Goal: Information Seeking & Learning: Compare options

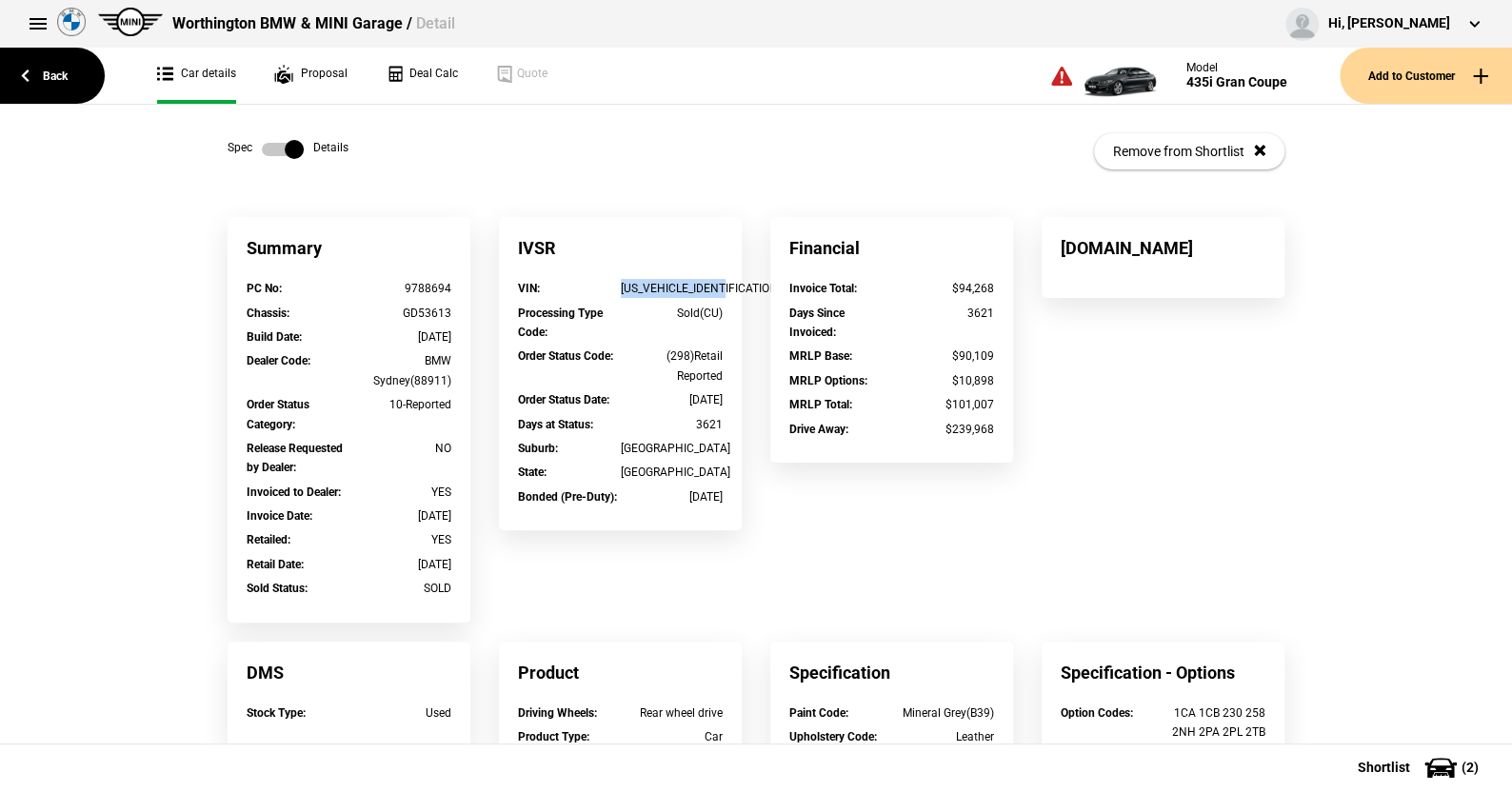
click at [261, 143] on label at bounding box center [283, 150] width 42 height 19
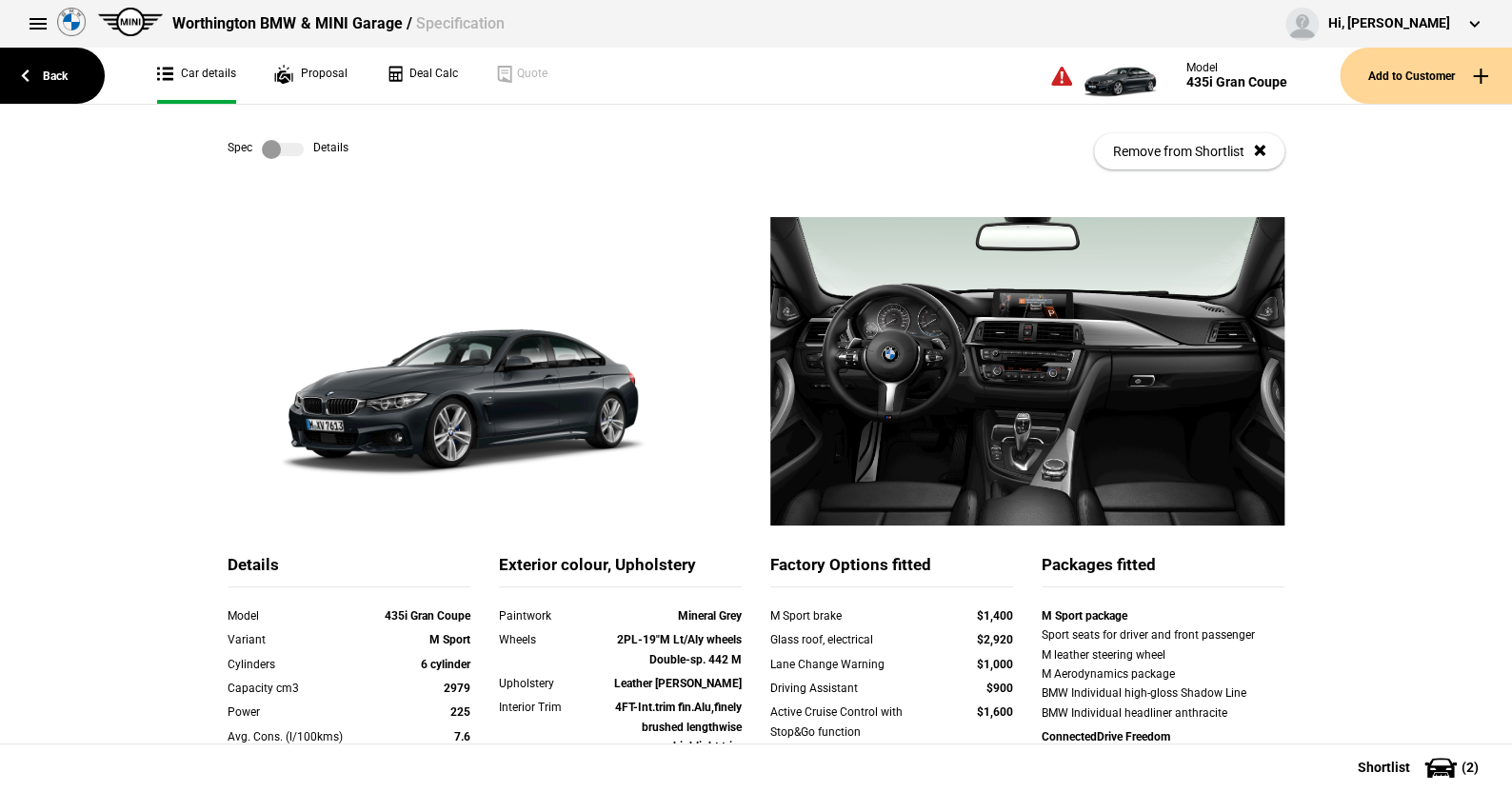
click at [285, 149] on label at bounding box center [283, 150] width 42 height 19
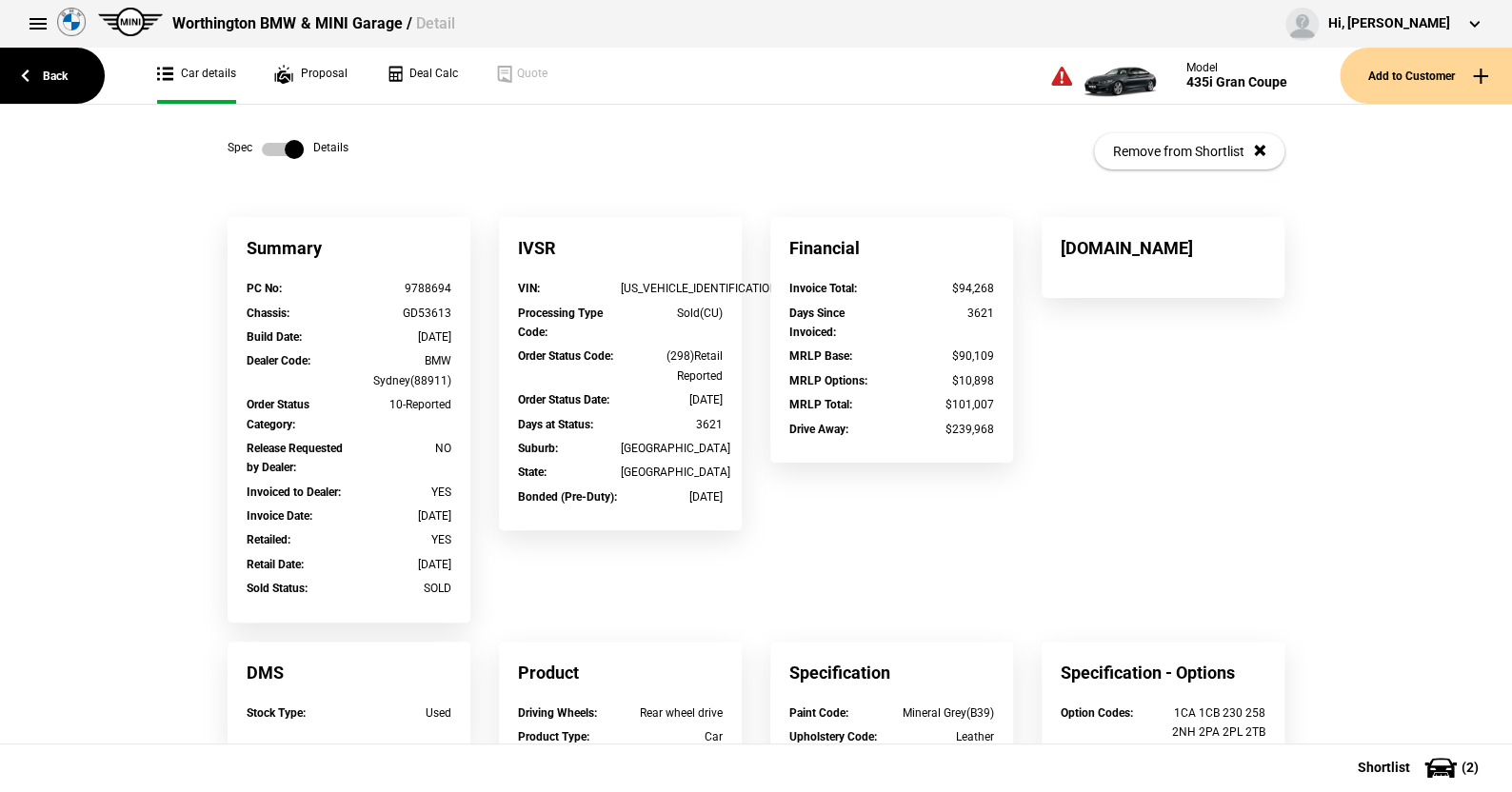
click at [261, 151] on label at bounding box center [283, 150] width 42 height 19
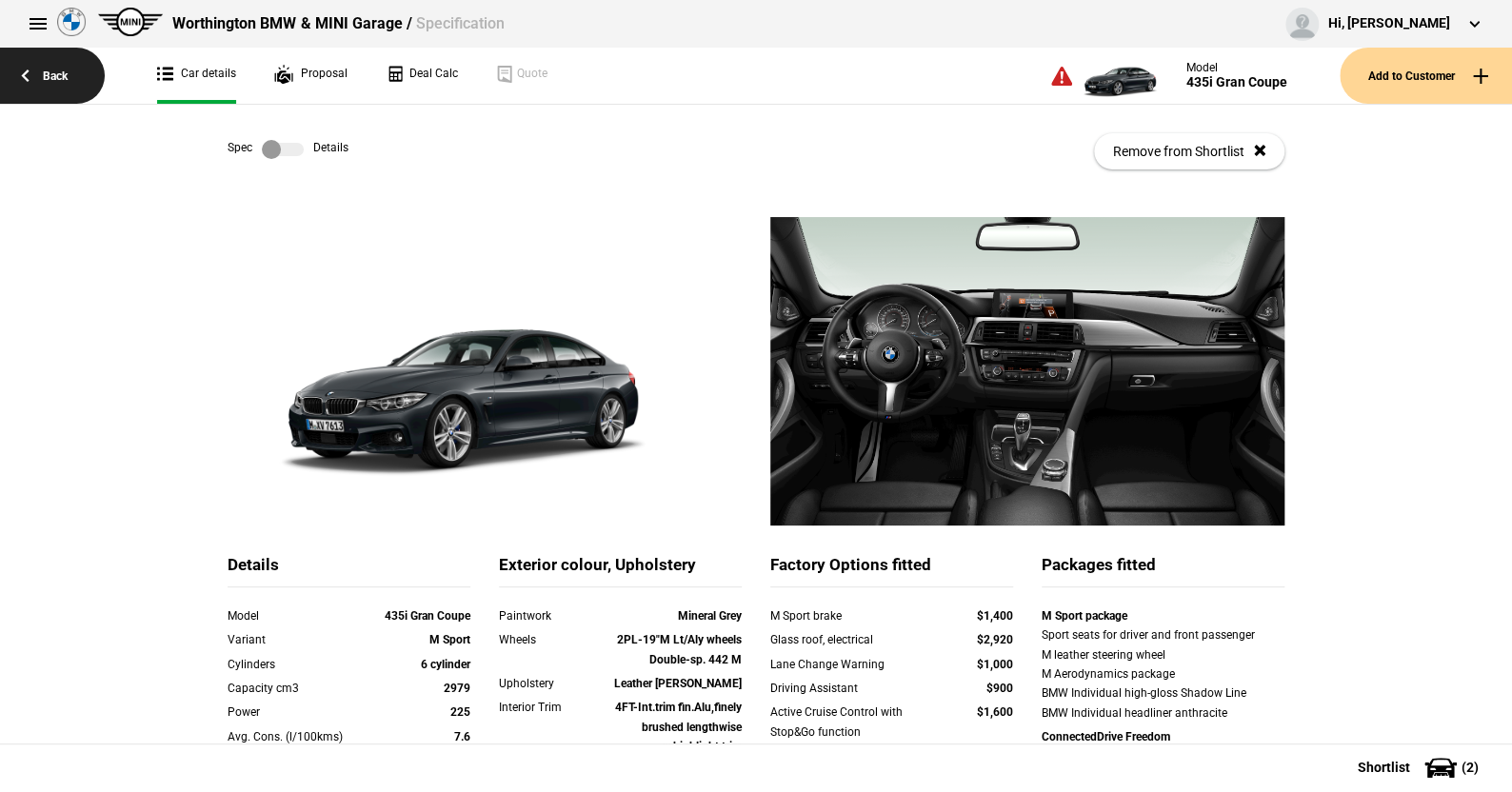
click at [60, 76] on link "Back" at bounding box center [52, 76] width 105 height 56
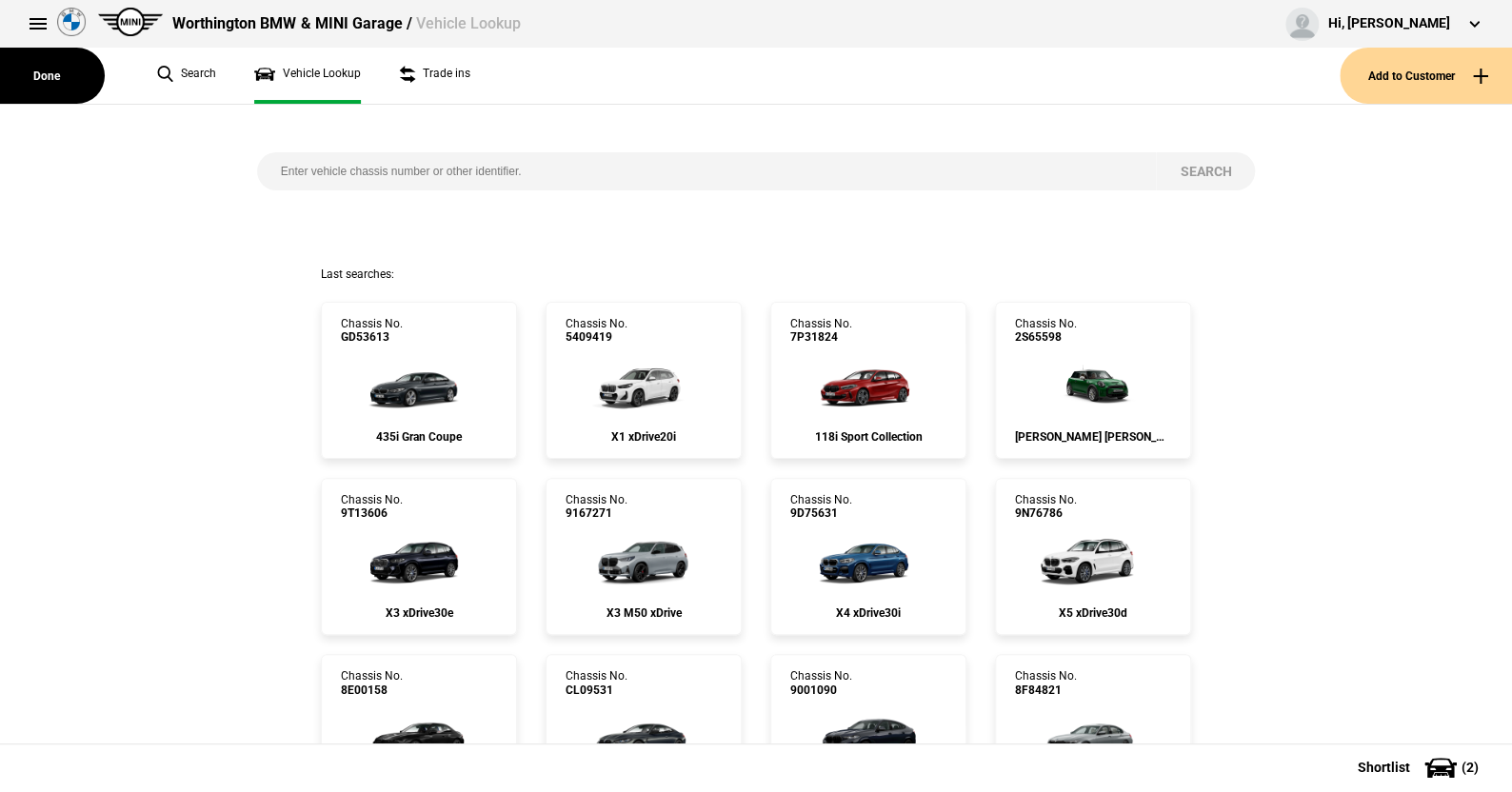
click at [345, 165] on input "search" at bounding box center [706, 171] width 900 height 38
click at [37, 19] on button at bounding box center [38, 24] width 38 height 38
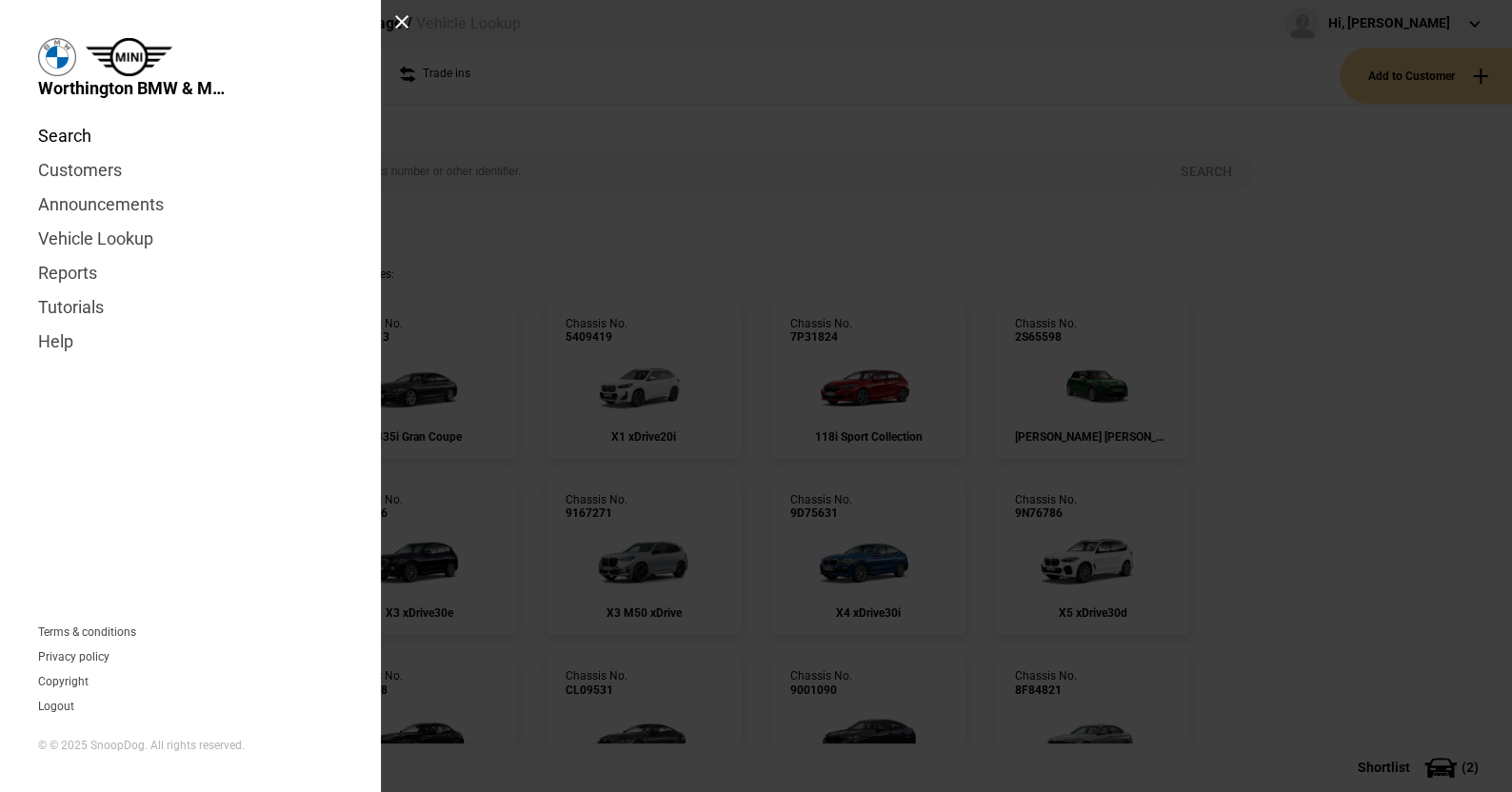
click at [90, 137] on link "Search" at bounding box center [190, 136] width 305 height 35
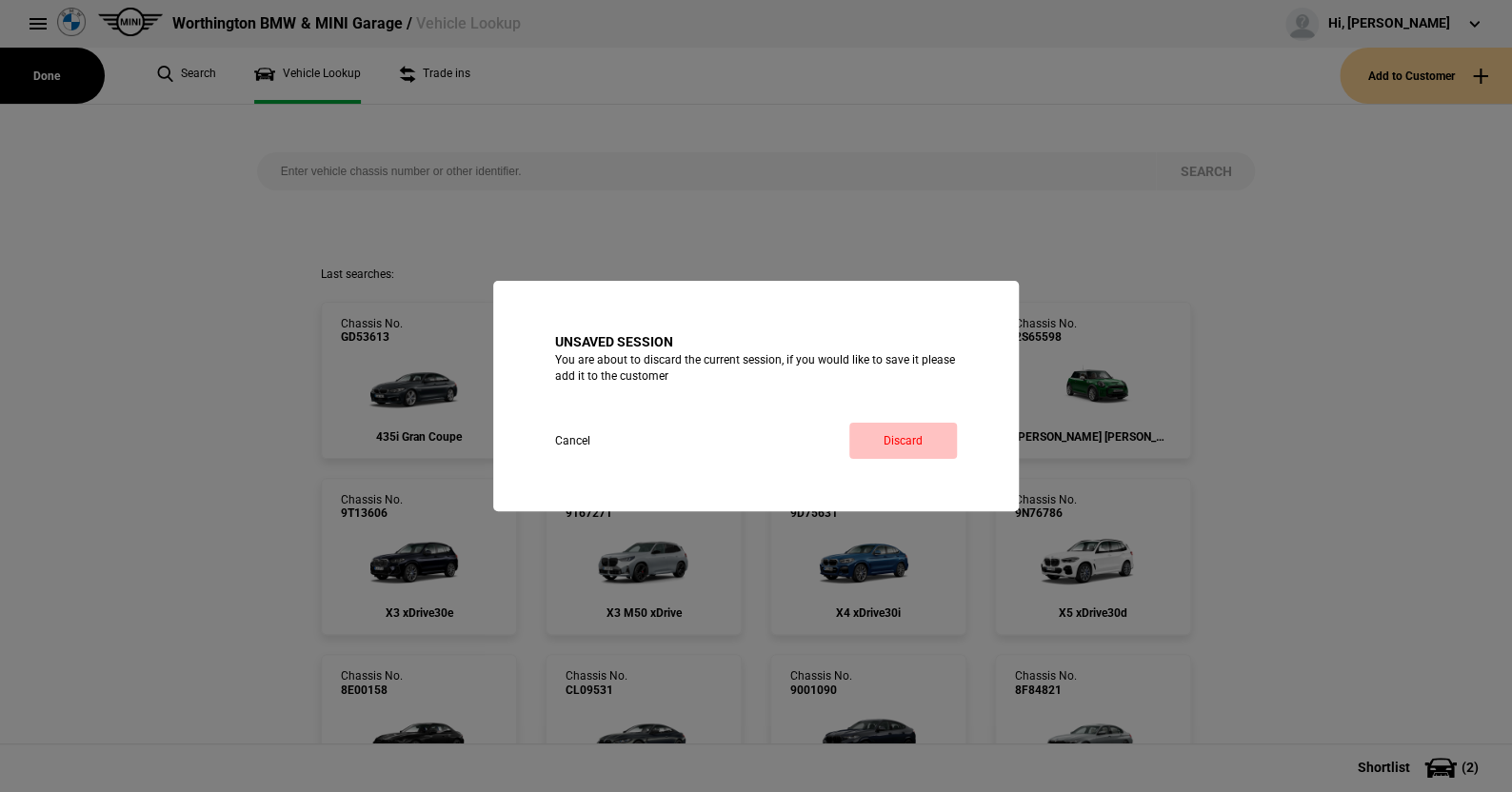
click at [925, 433] on link "Discard" at bounding box center [903, 441] width 108 height 37
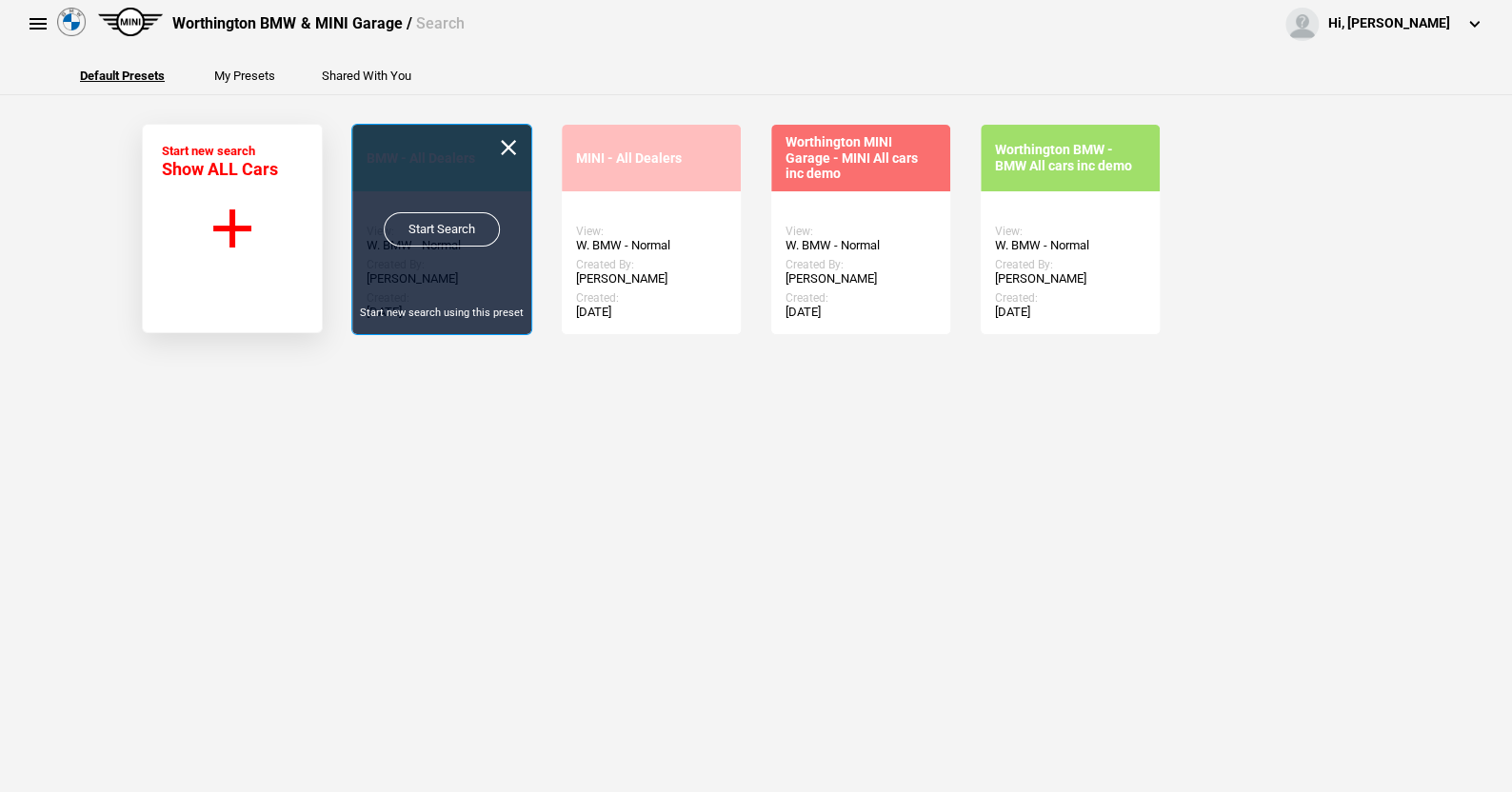
click at [421, 223] on link "Start Search" at bounding box center [441, 230] width 116 height 35
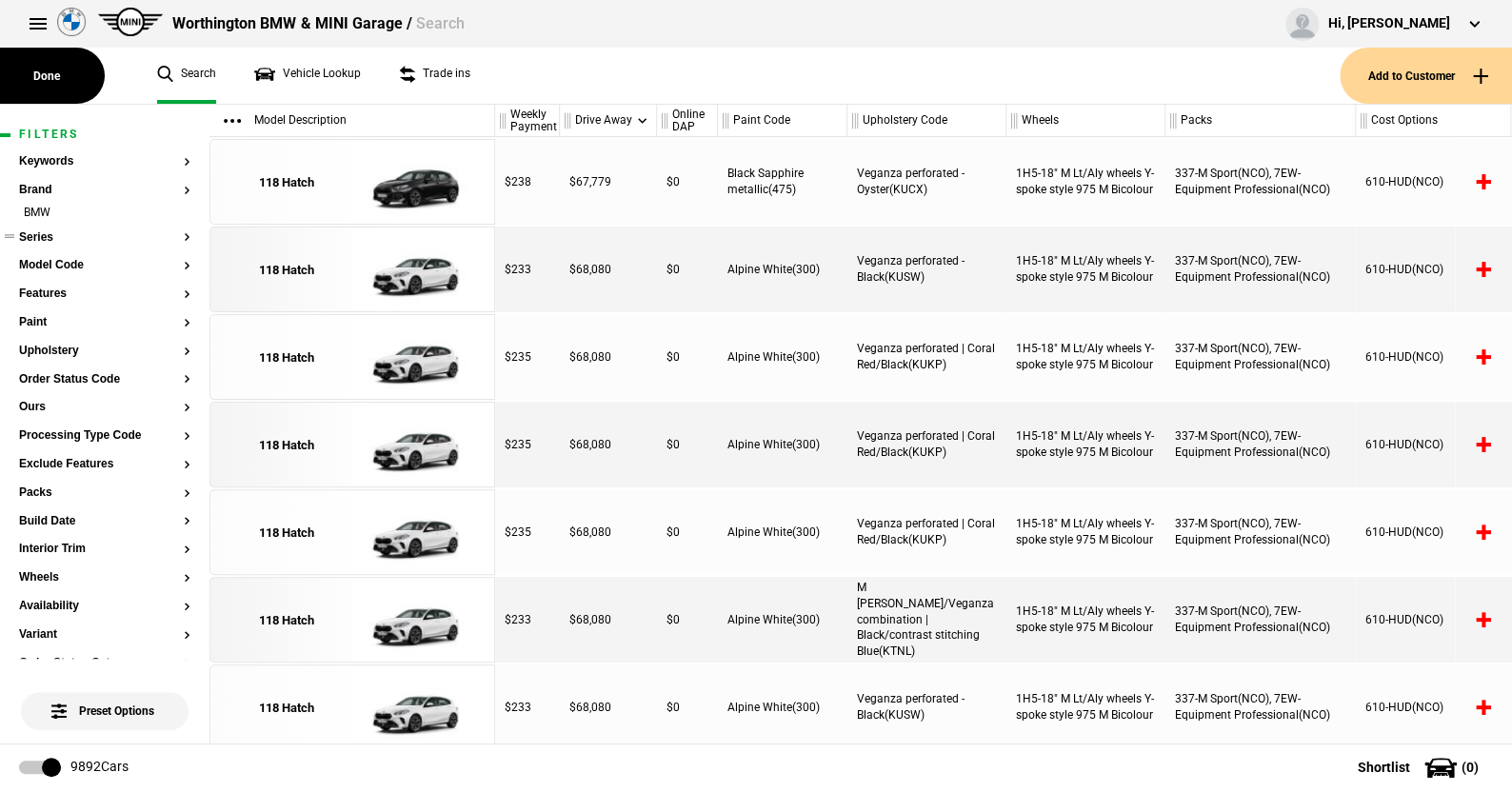
click at [39, 238] on button "Series" at bounding box center [105, 238] width 171 height 13
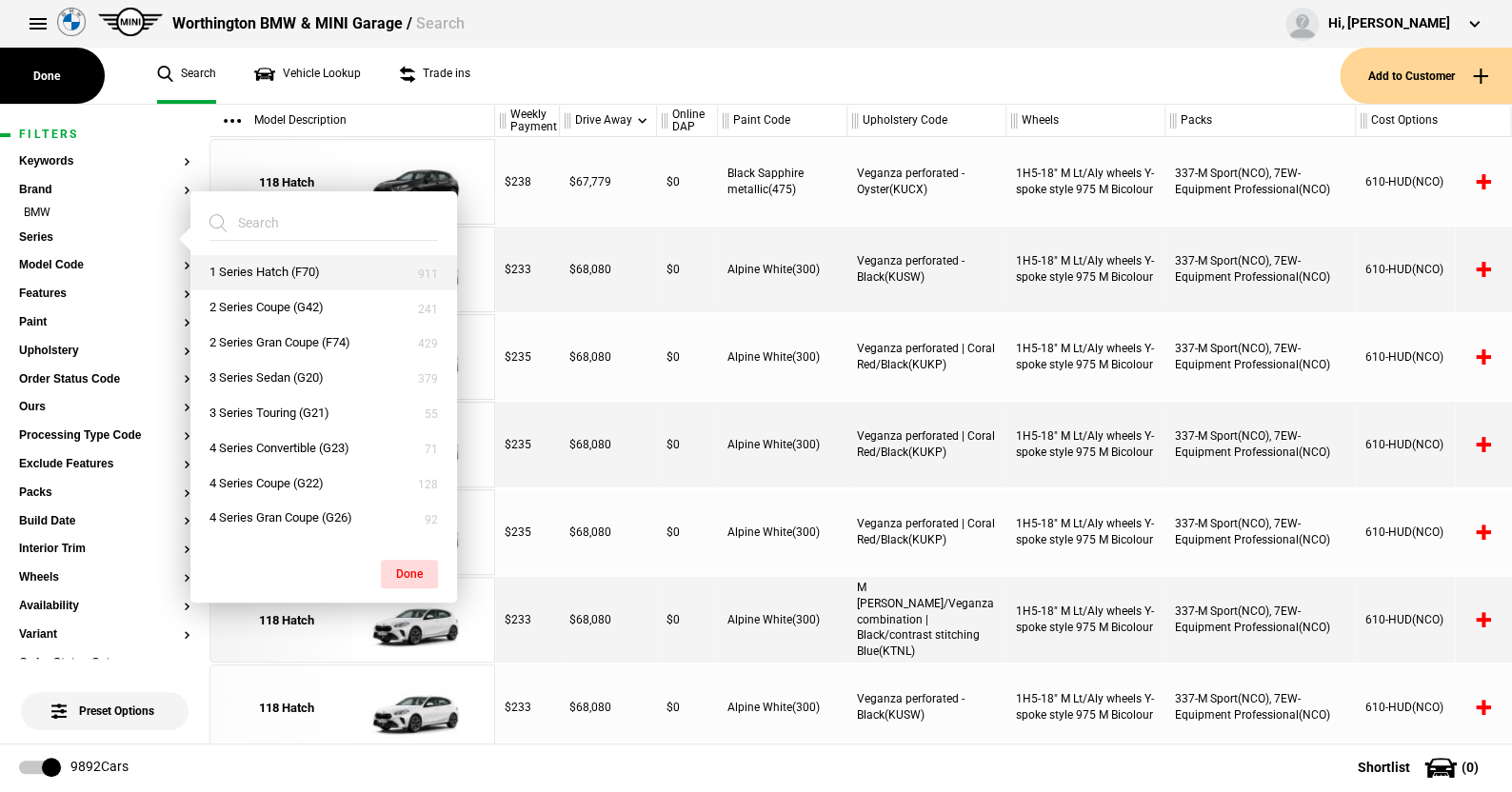
click at [246, 273] on button "1 Series Hatch (F70)" at bounding box center [323, 272] width 266 height 36
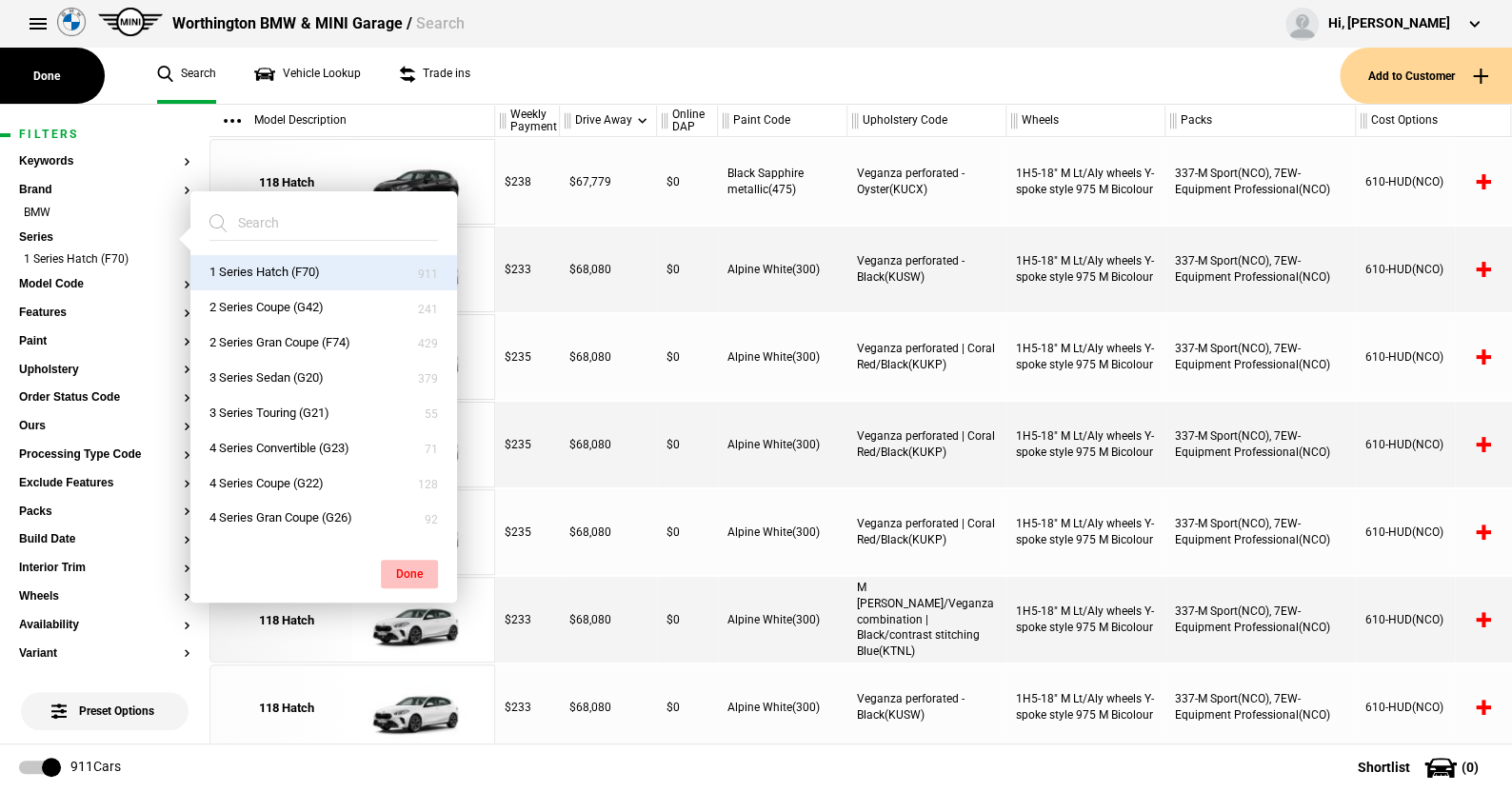
click at [409, 570] on button "Done" at bounding box center [409, 574] width 57 height 29
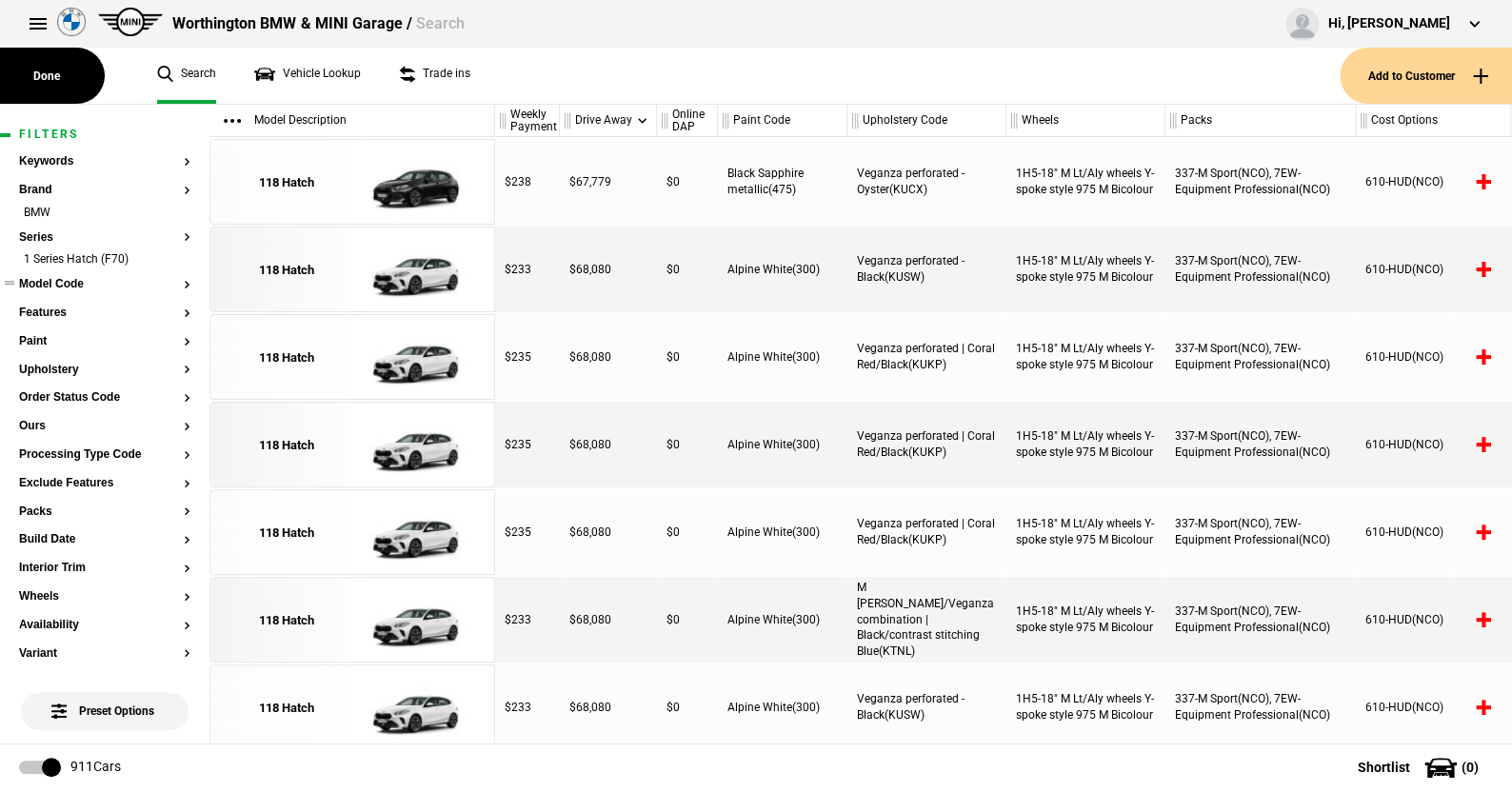
click at [73, 281] on button "Model Code" at bounding box center [105, 285] width 171 height 13
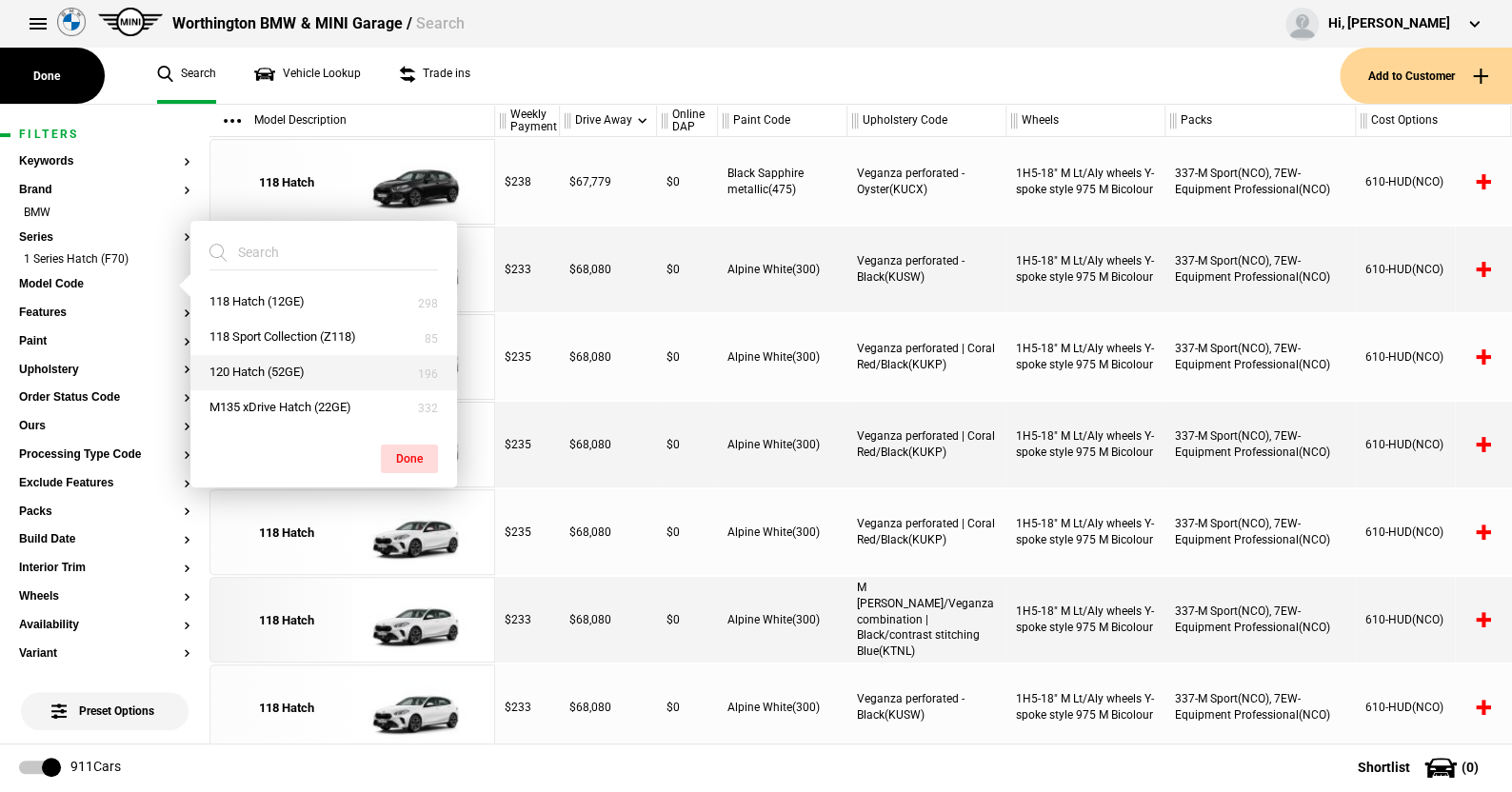
click at [255, 368] on button "120 Hatch (52GE)" at bounding box center [323, 372] width 266 height 36
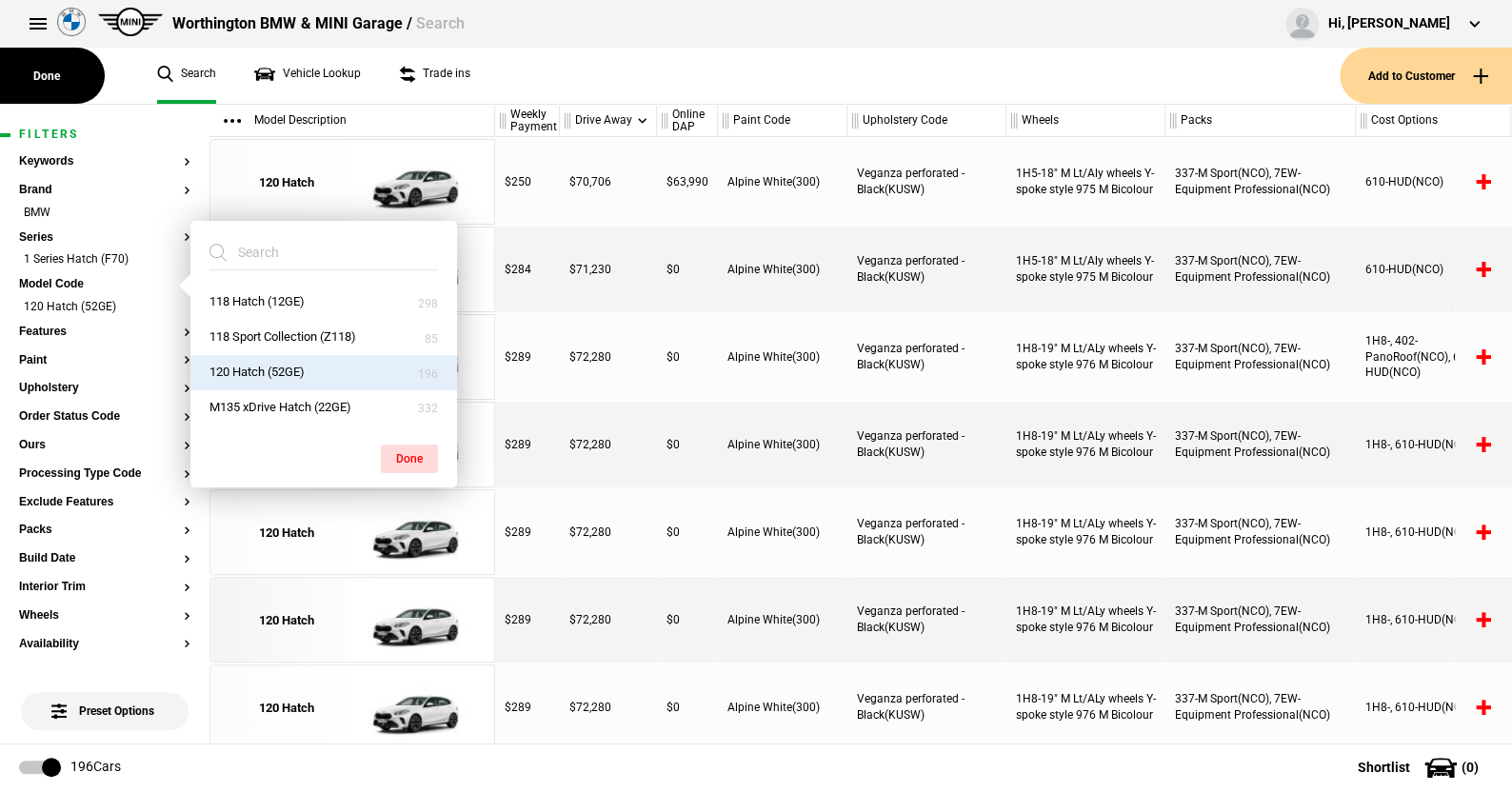
click at [261, 398] on button "M135 xDrive Hatch (22GE)" at bounding box center [323, 408] width 266 height 36
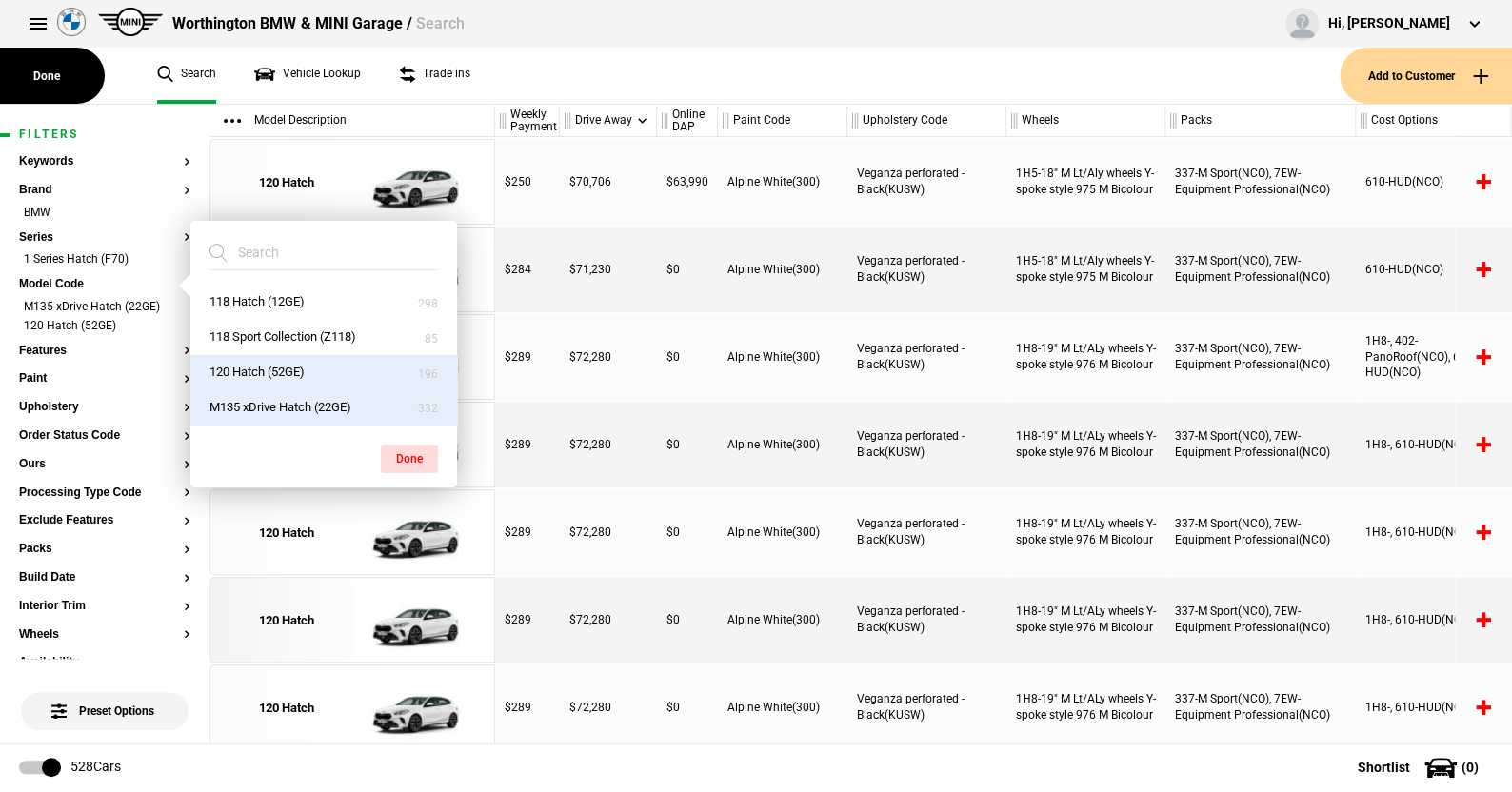
drag, startPoint x: 401, startPoint y: 451, endPoint x: 302, endPoint y: 448, distance: 99.0
click at [396, 451] on button "Done" at bounding box center [409, 459] width 57 height 29
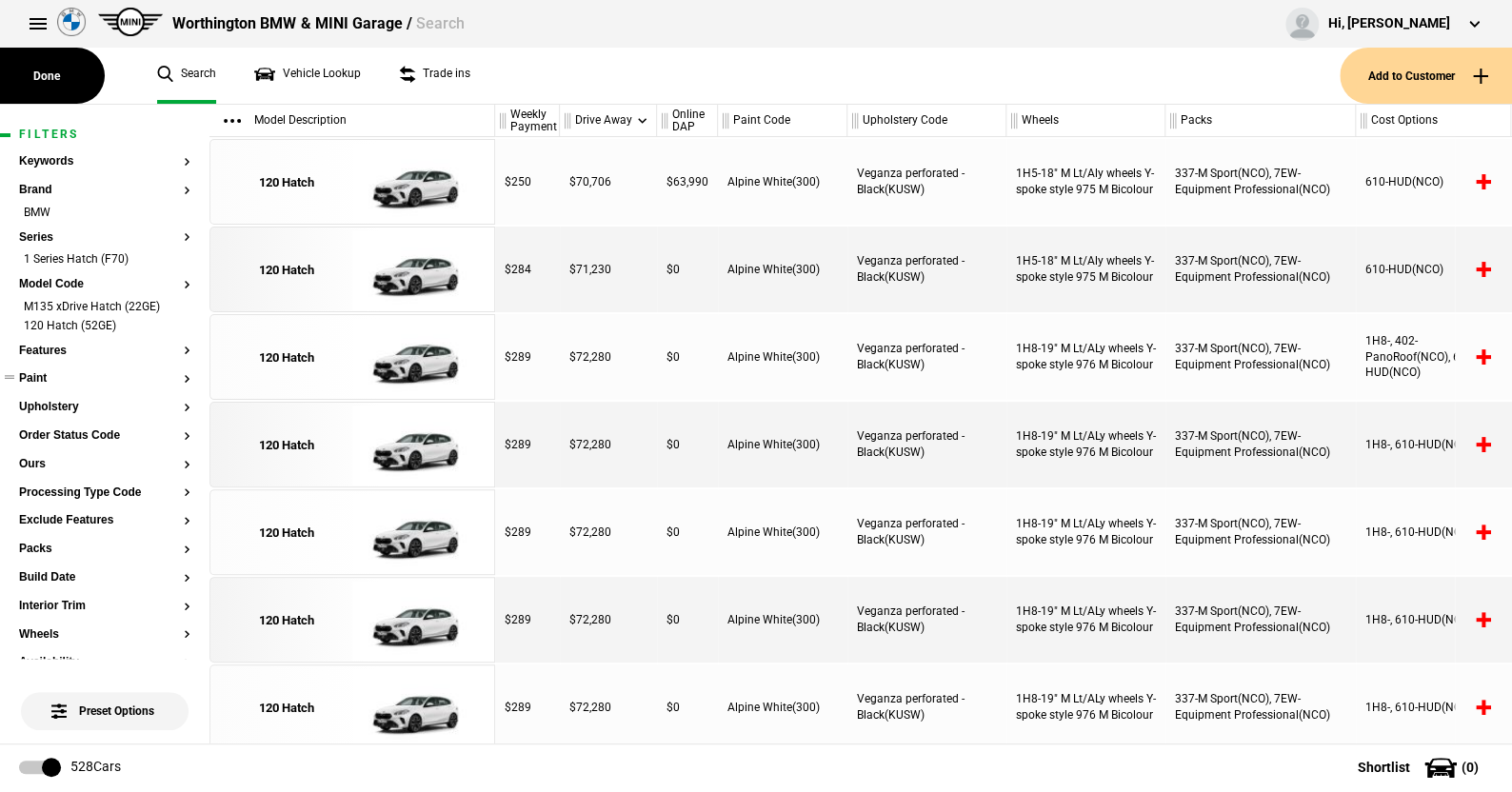
click at [40, 375] on button "Paint" at bounding box center [105, 379] width 171 height 13
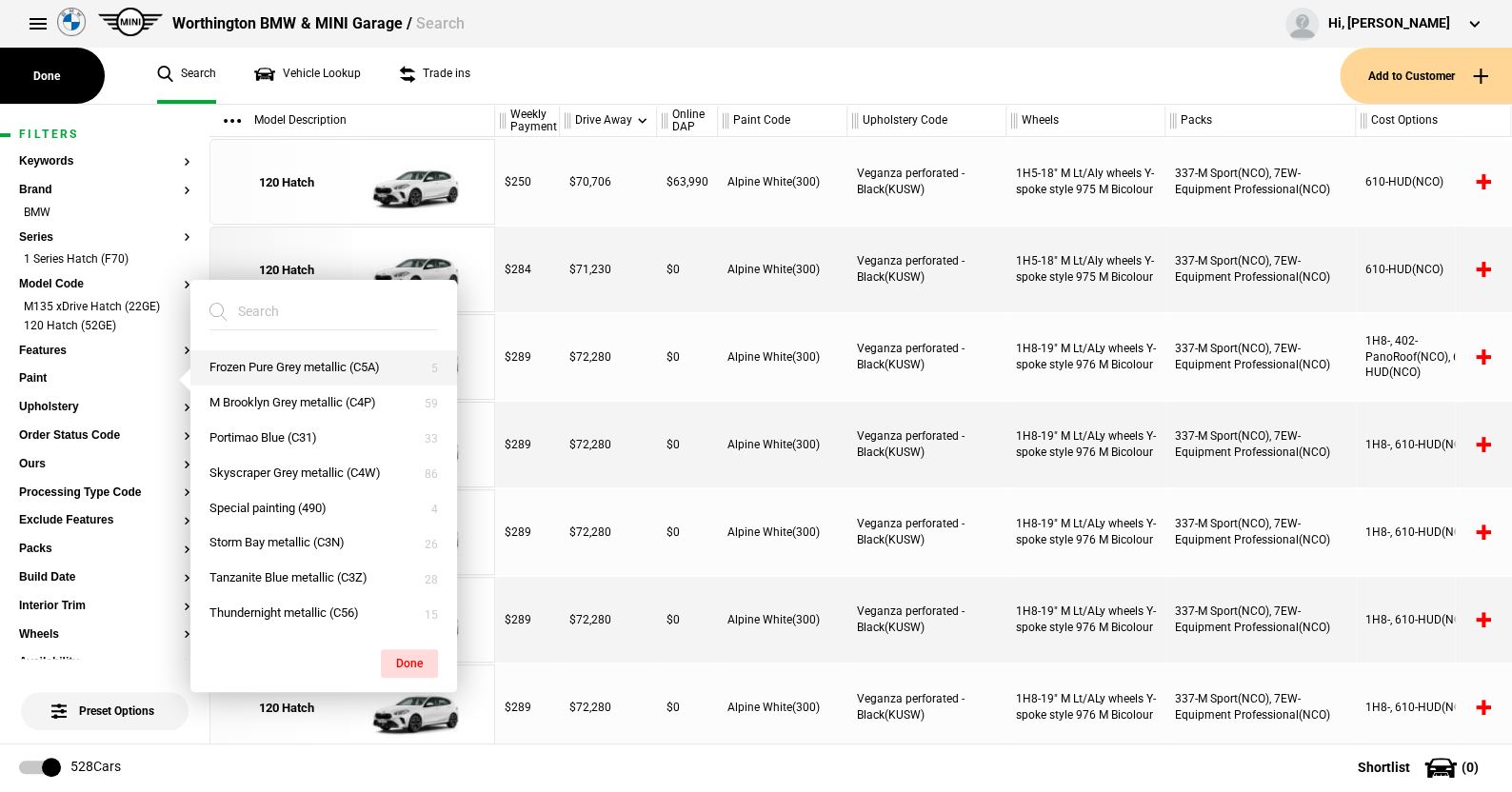
scroll to position [151, 0]
click at [264, 606] on button "Thundernight metallic (C56)" at bounding box center [323, 612] width 266 height 36
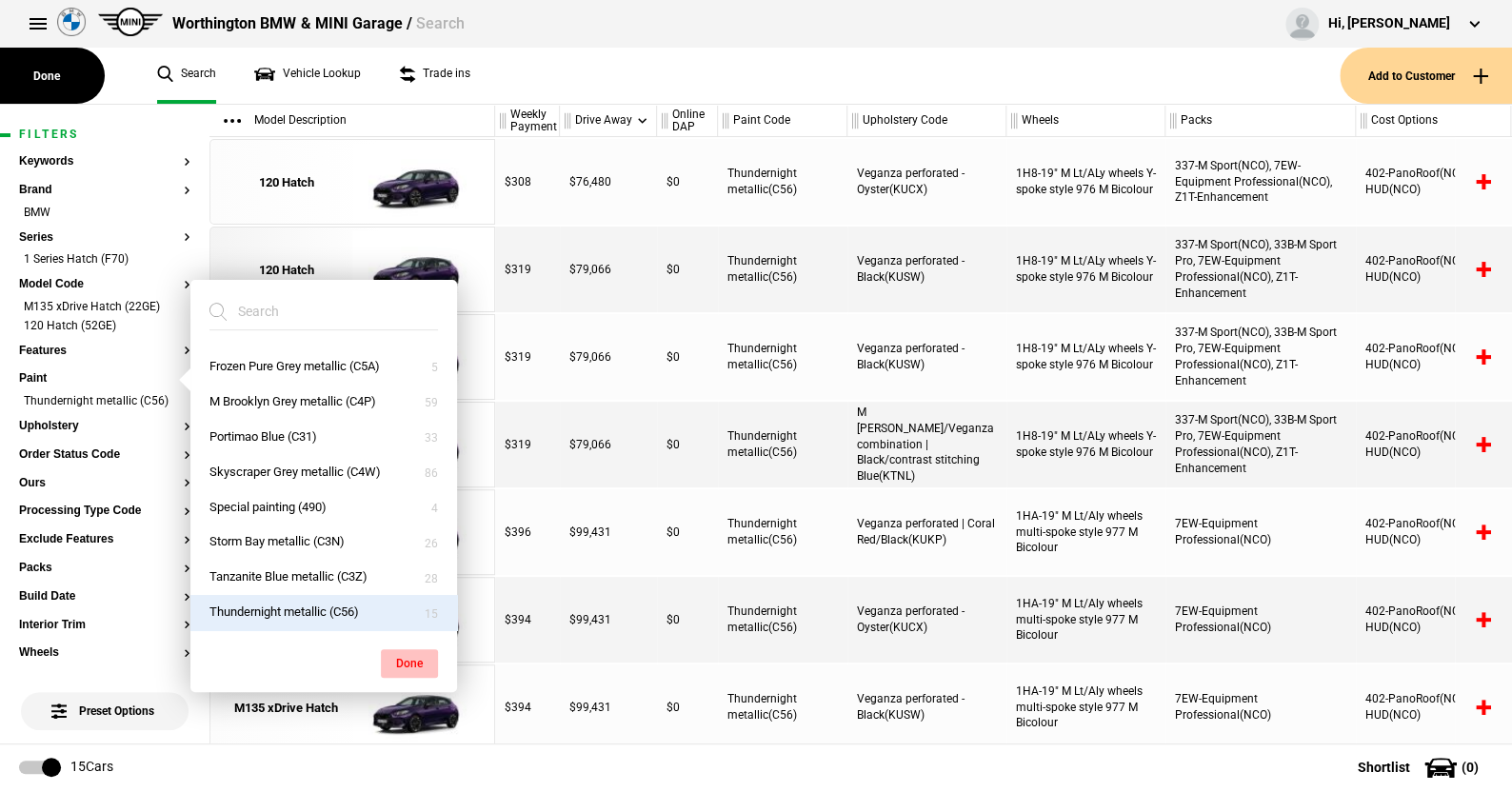
click at [400, 657] on button "Done" at bounding box center [409, 663] width 57 height 29
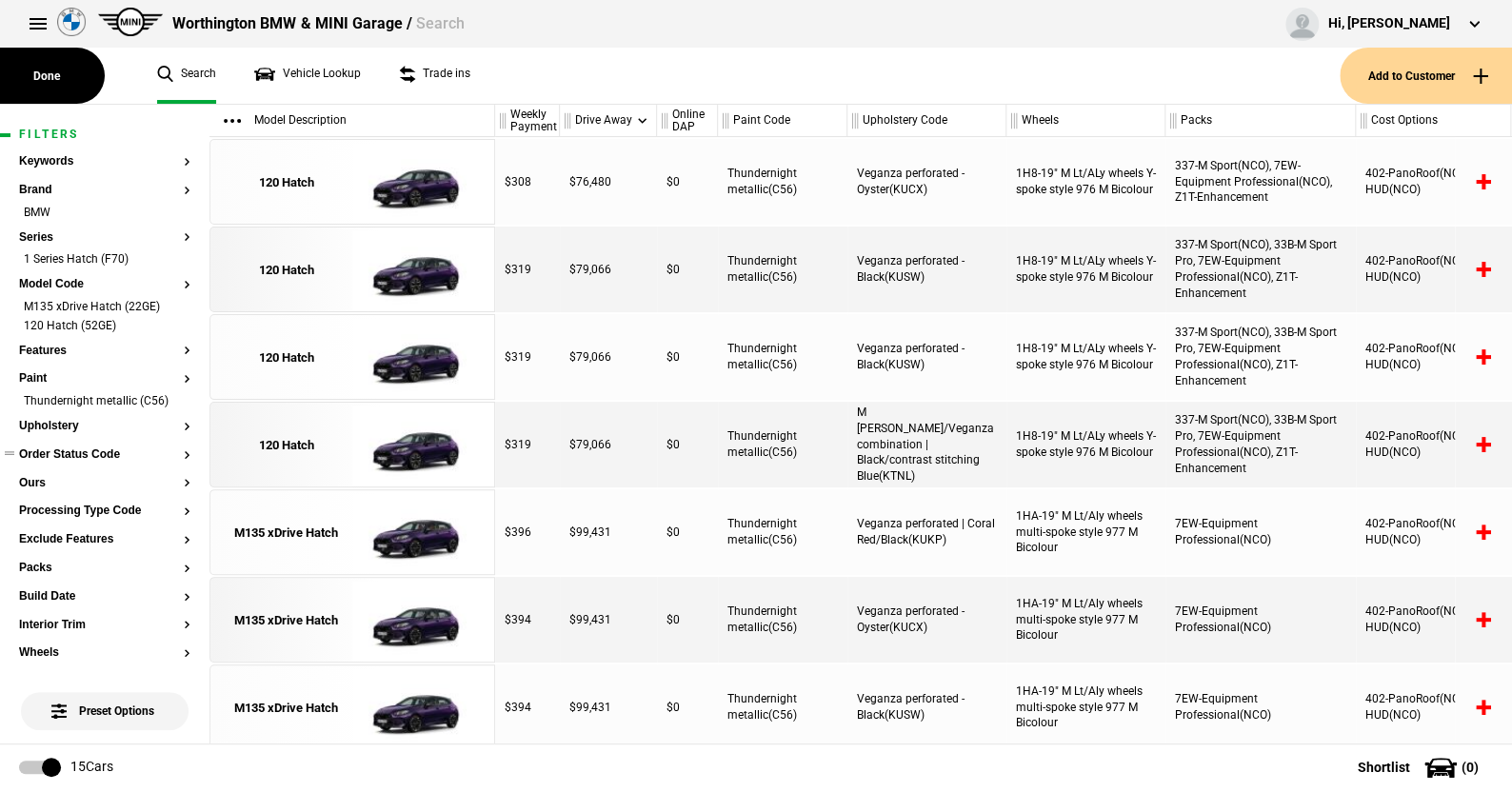
click at [99, 461] on button "Order Status Code" at bounding box center [105, 455] width 171 height 13
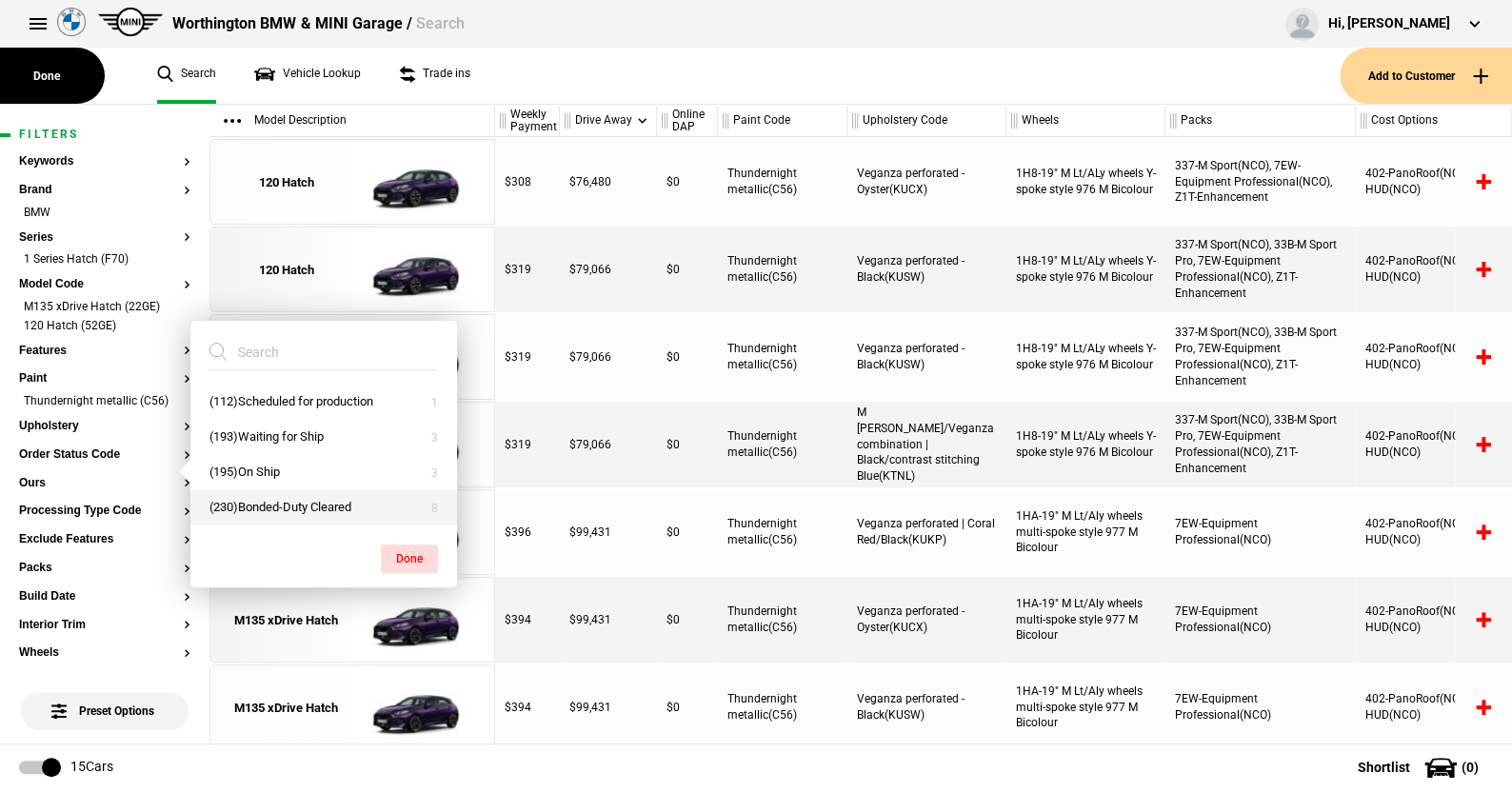
click at [278, 498] on button "(230)Bonded-Duty Cleared" at bounding box center [323, 507] width 266 height 36
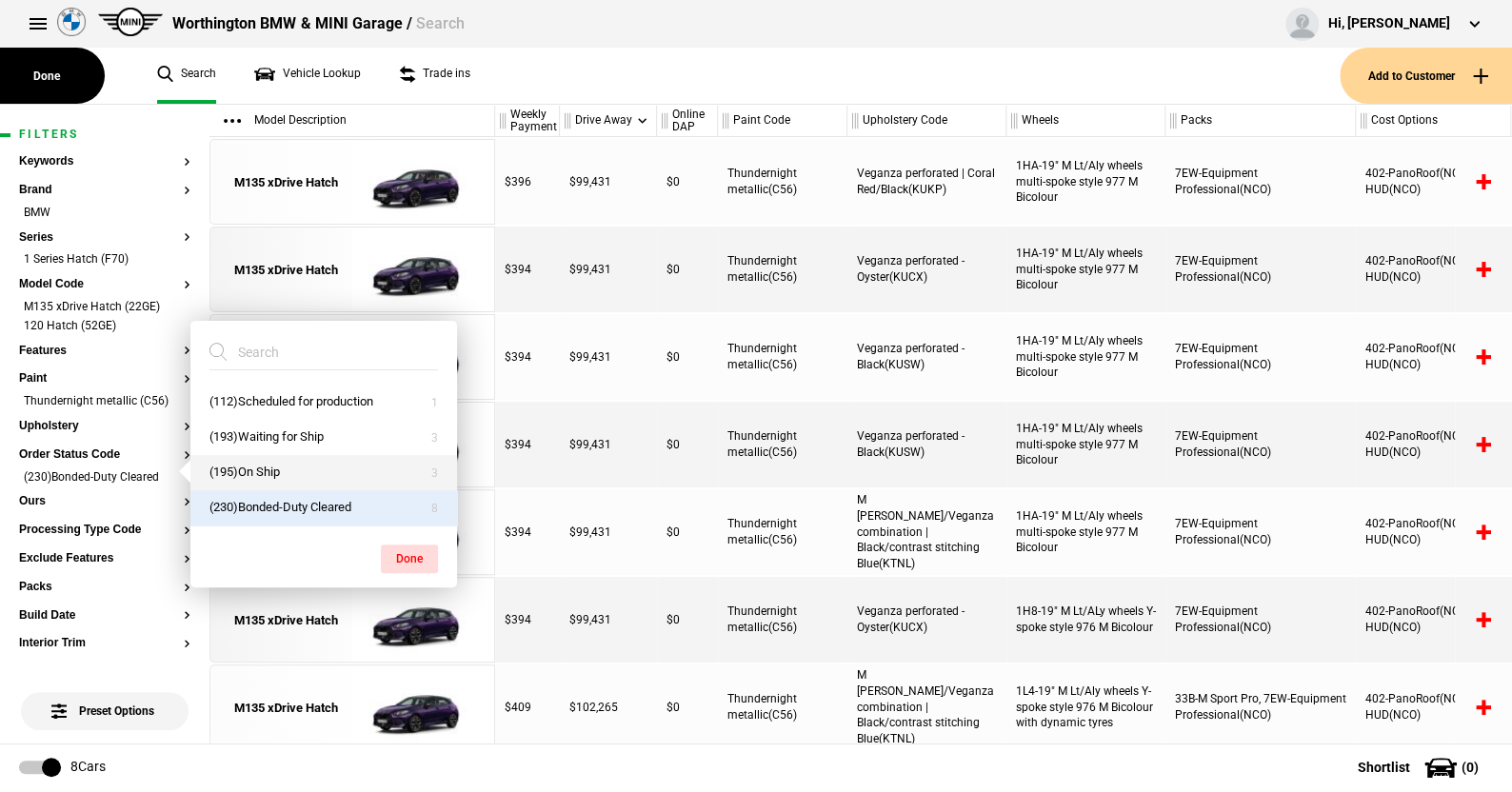
click at [266, 470] on button "(195)On Ship" at bounding box center [323, 472] width 266 height 36
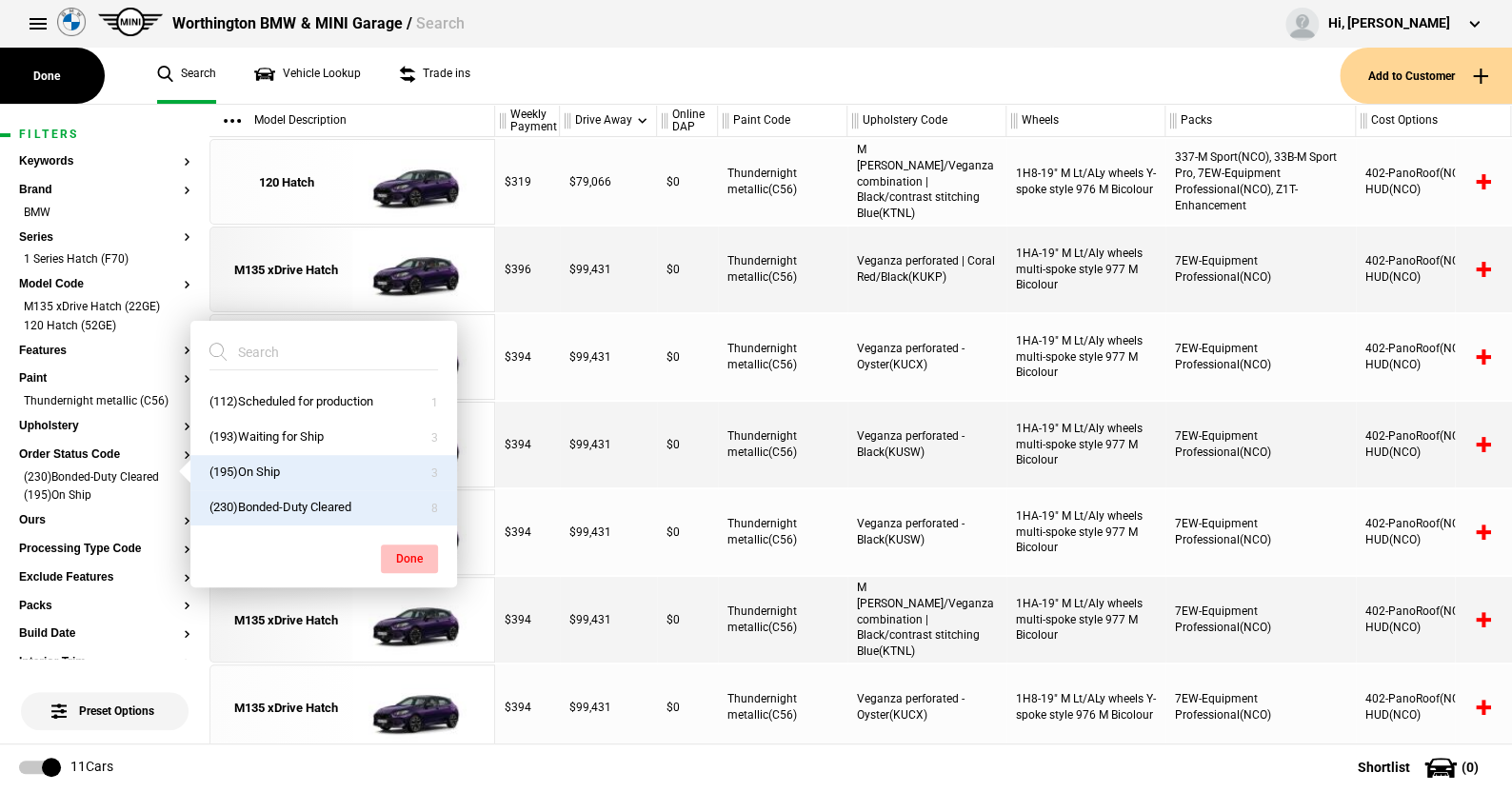
click at [403, 548] on button "Done" at bounding box center [409, 559] width 57 height 29
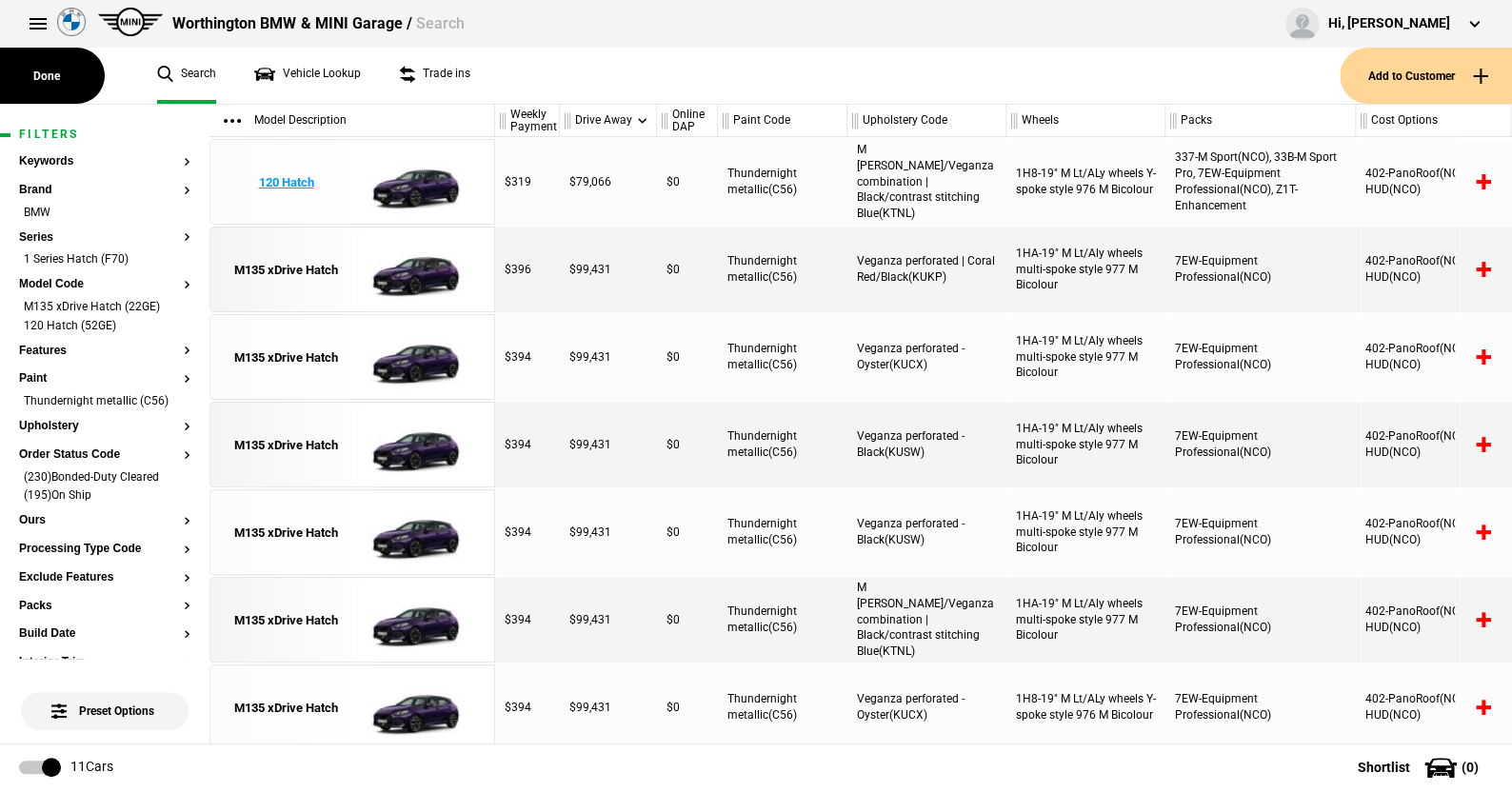
click at [417, 184] on img at bounding box center [418, 183] width 133 height 86
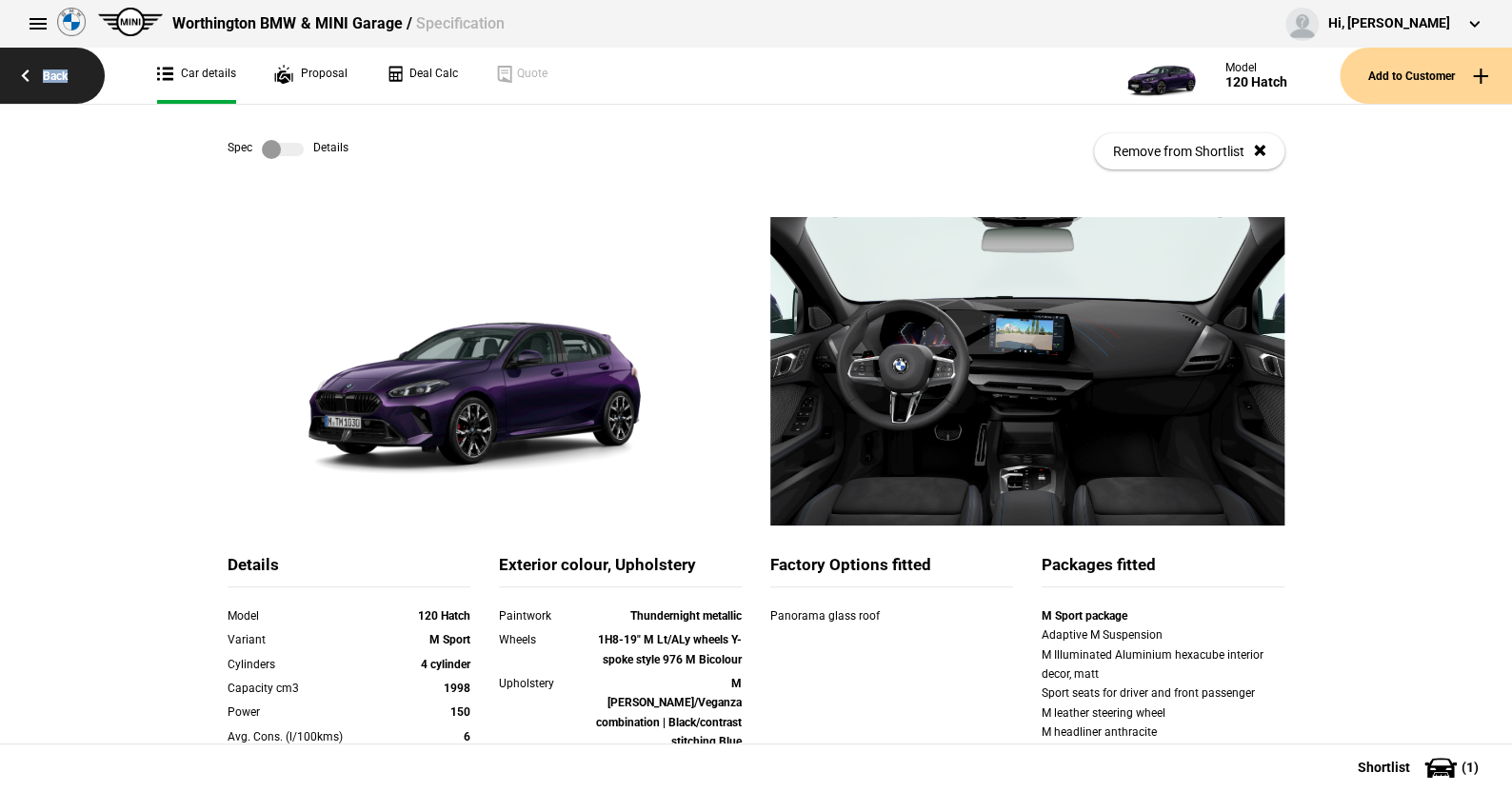
click at [60, 78] on link "Back" at bounding box center [52, 76] width 105 height 56
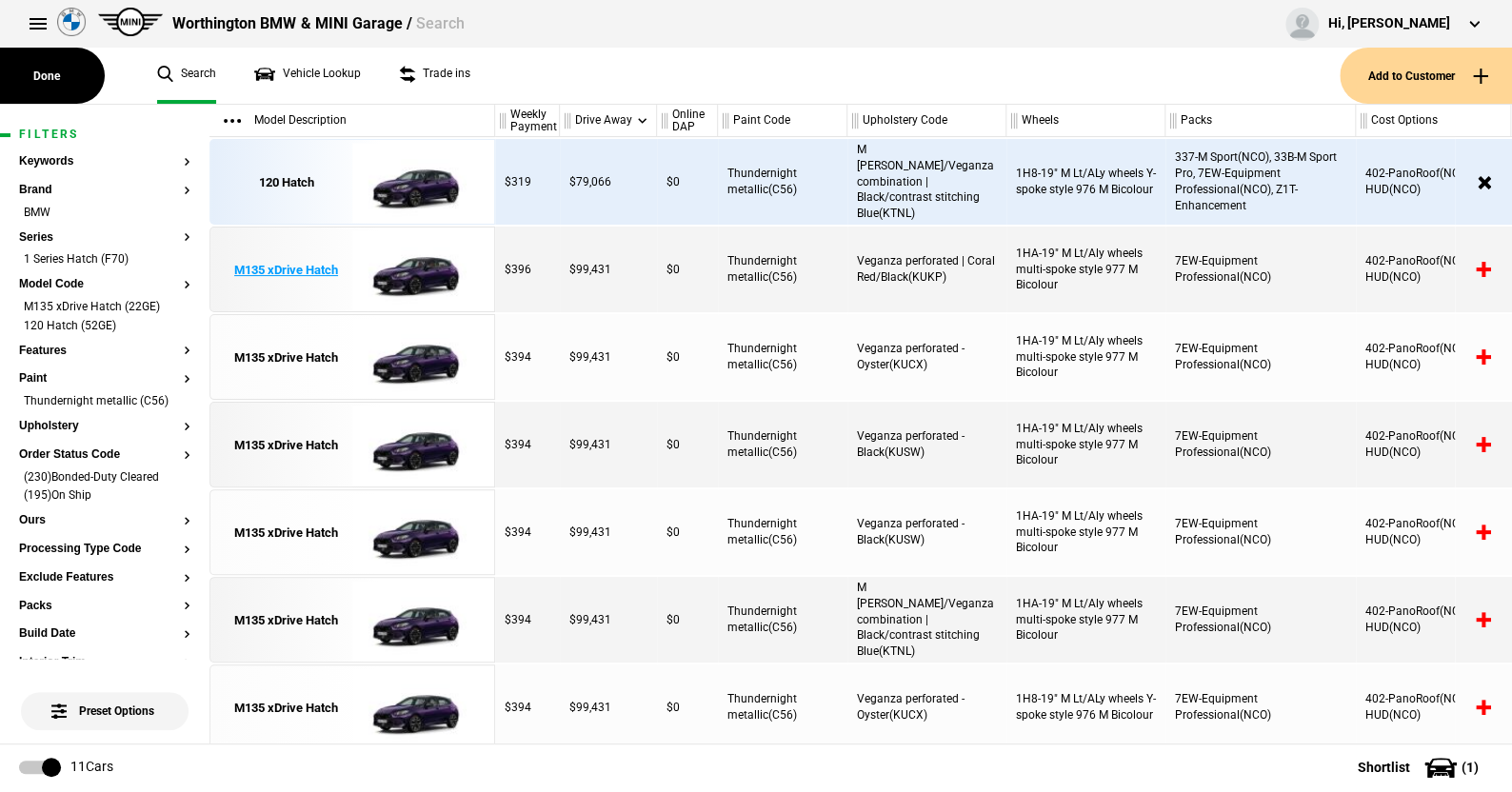
click at [414, 278] on img at bounding box center [418, 270] width 133 height 86
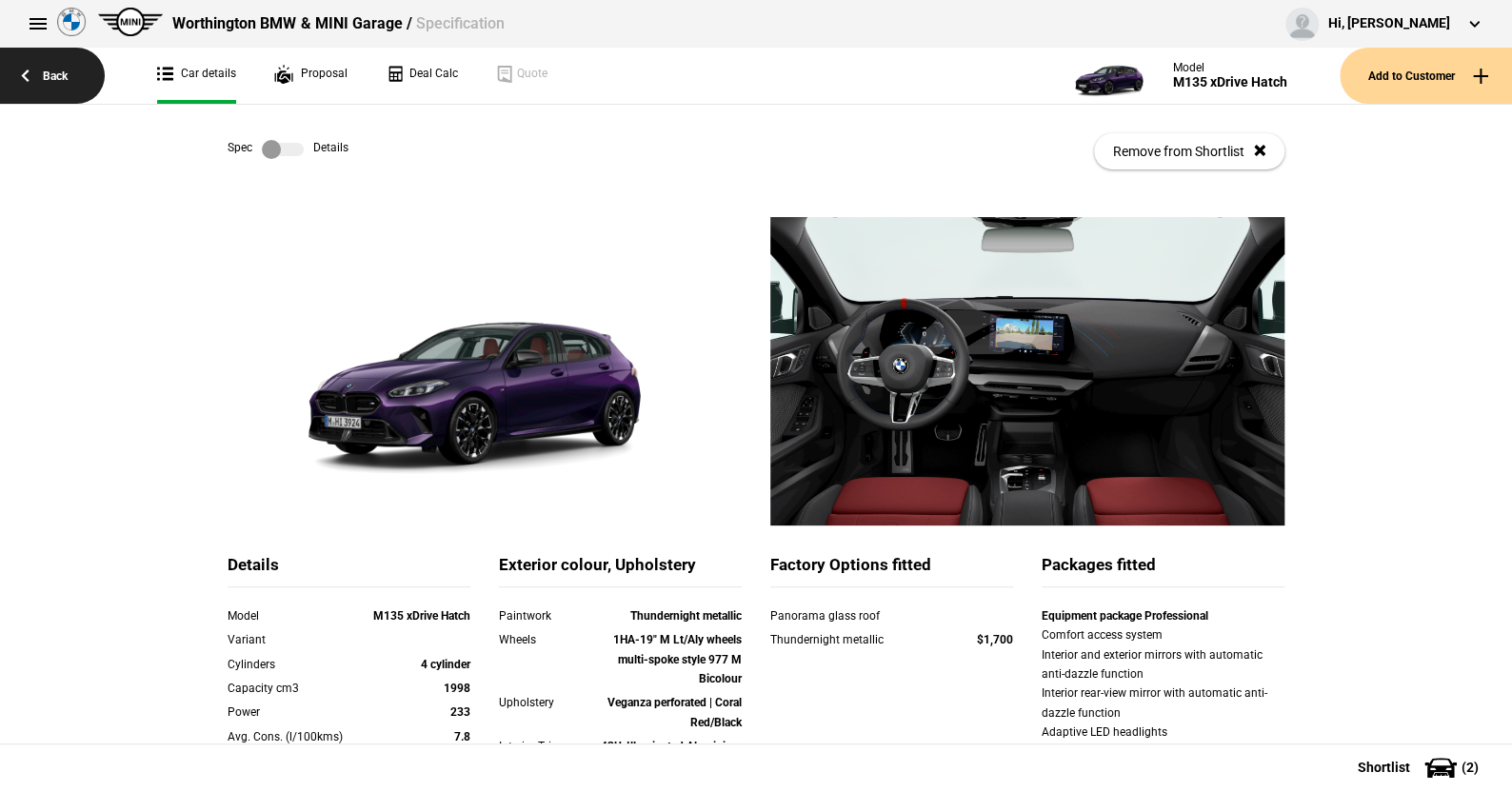
click at [53, 70] on link "Back" at bounding box center [52, 76] width 105 height 56
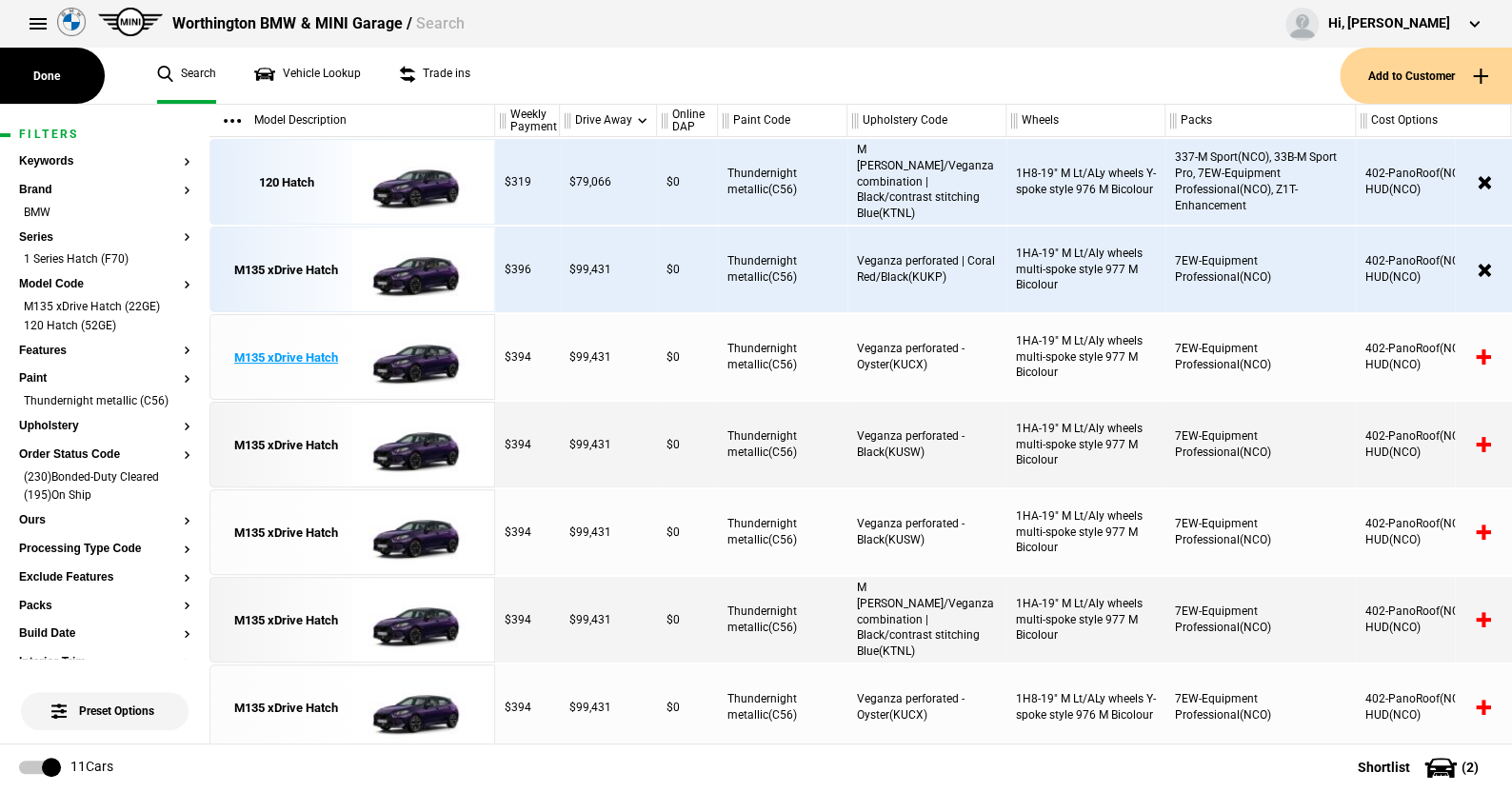
click at [425, 358] on img at bounding box center [418, 358] width 133 height 86
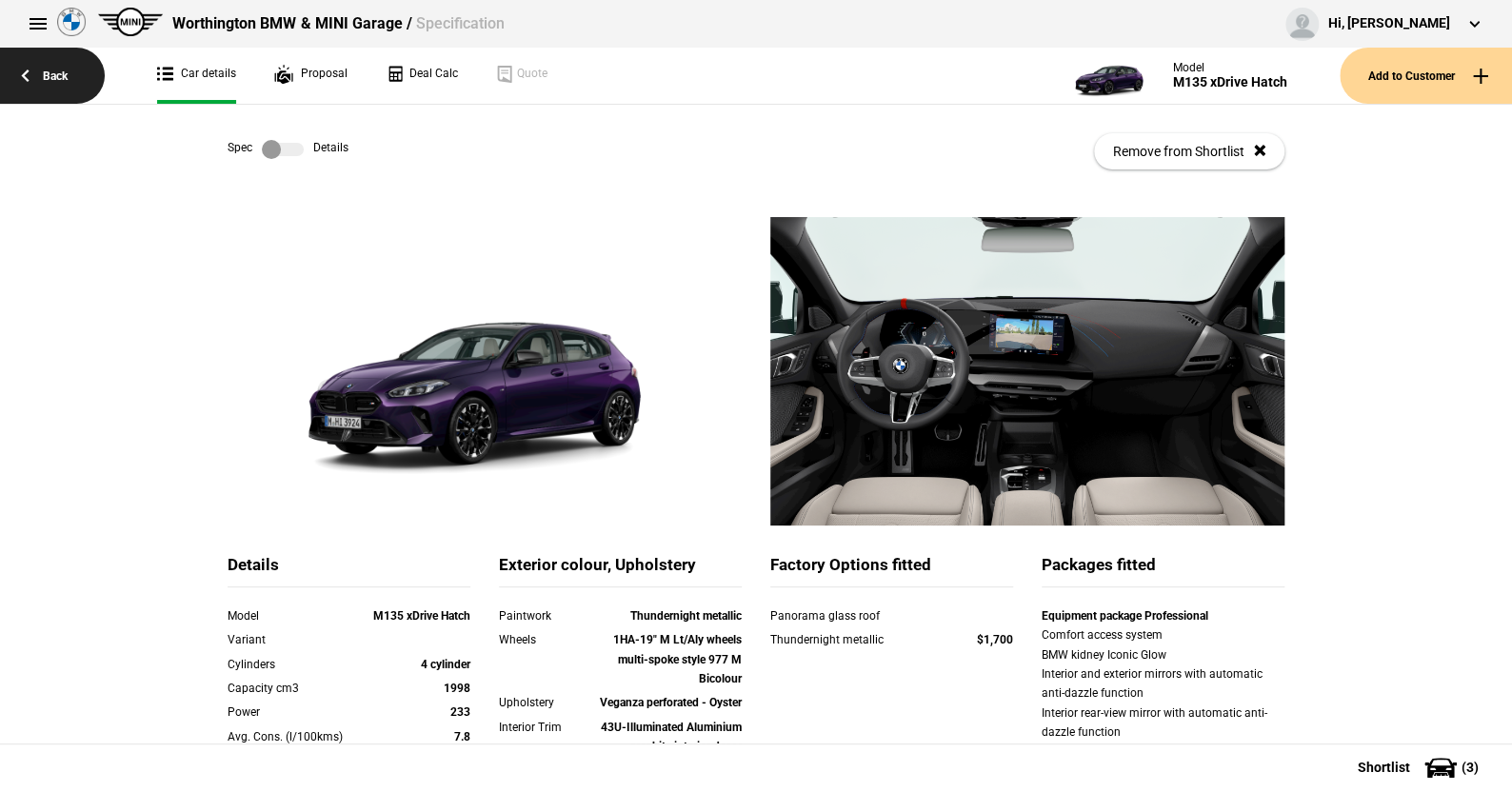
click at [54, 73] on link "Back" at bounding box center [52, 76] width 105 height 56
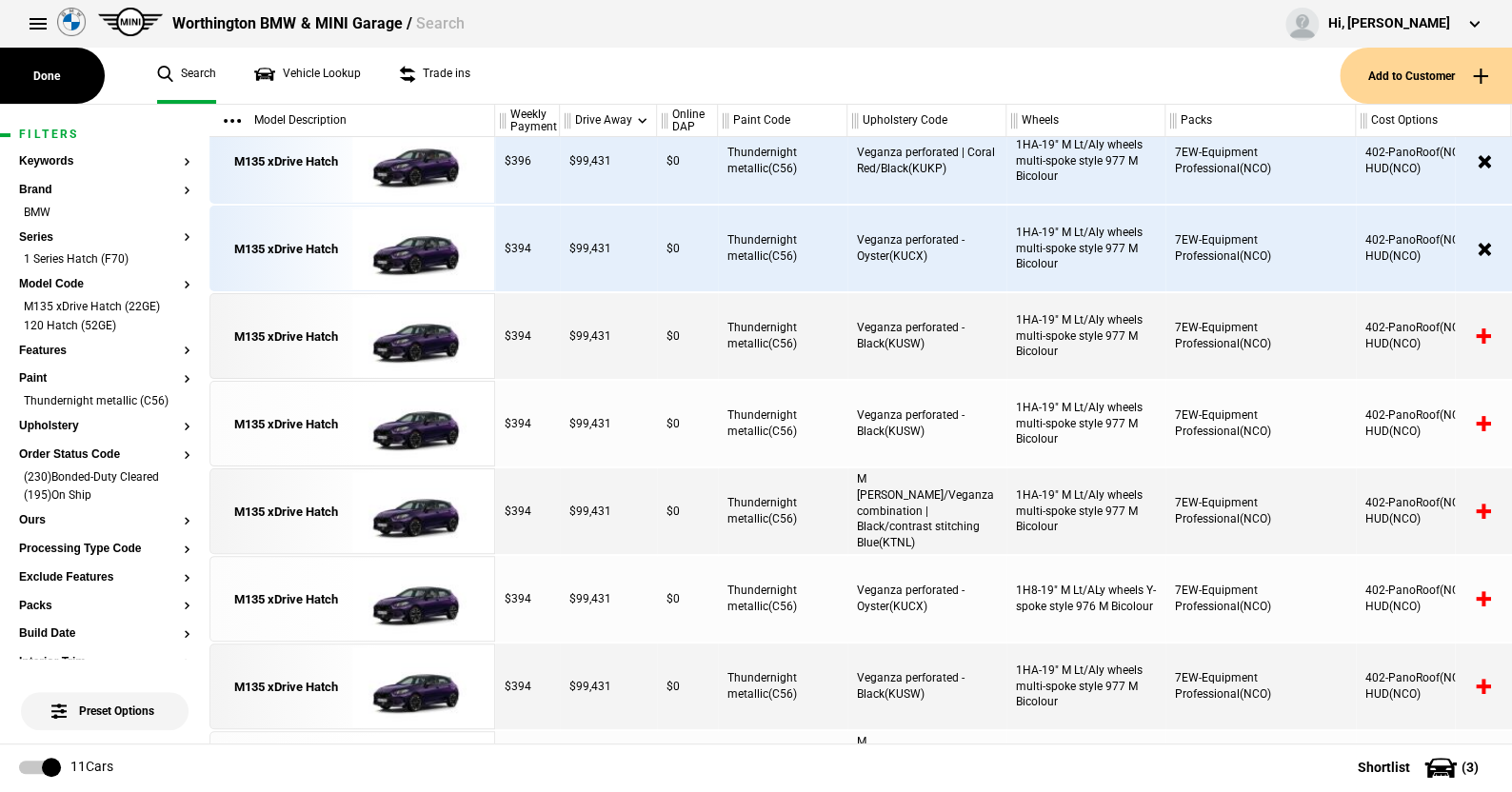
scroll to position [190, 0]
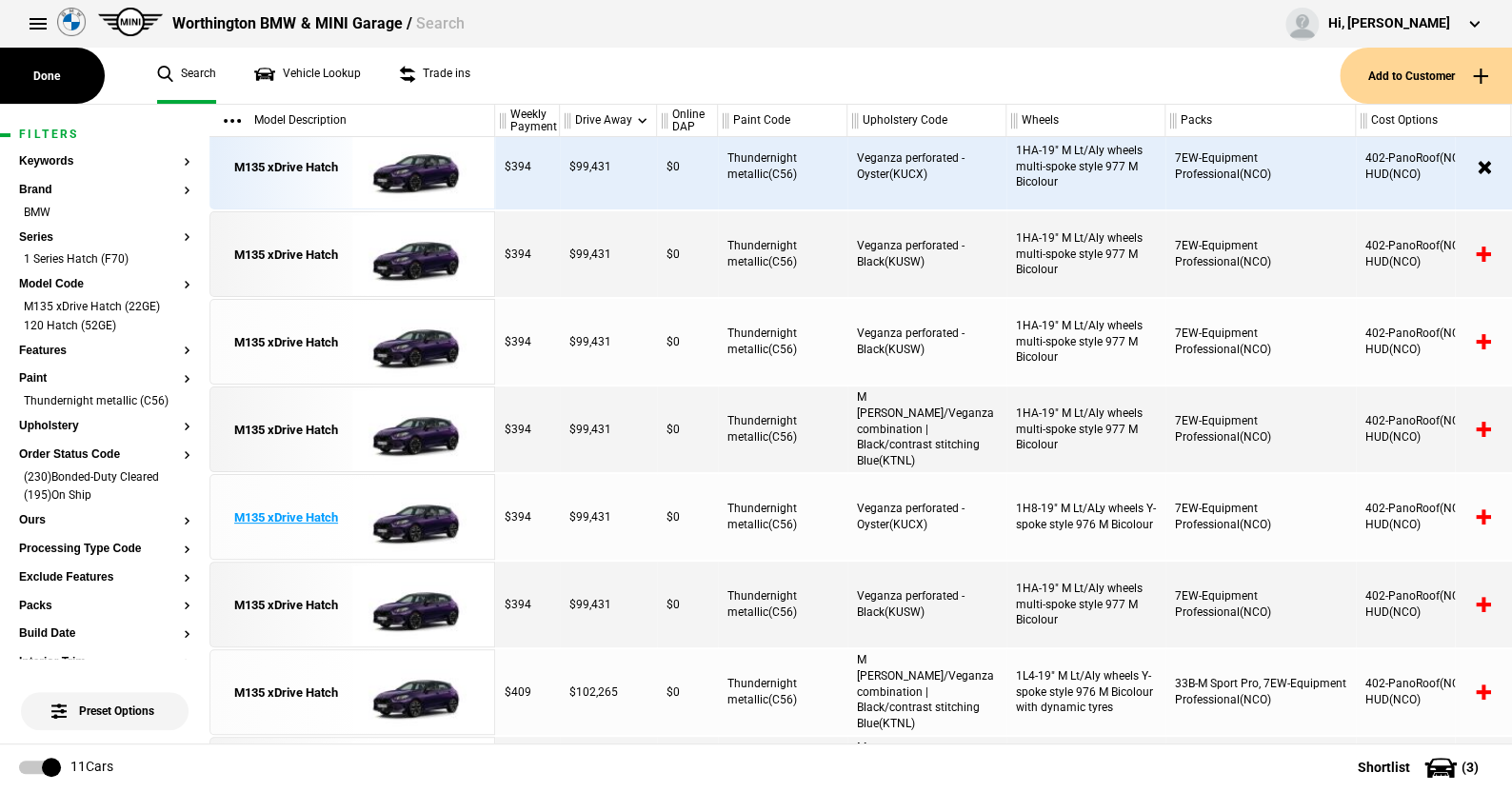
click at [420, 509] on img at bounding box center [418, 517] width 133 height 86
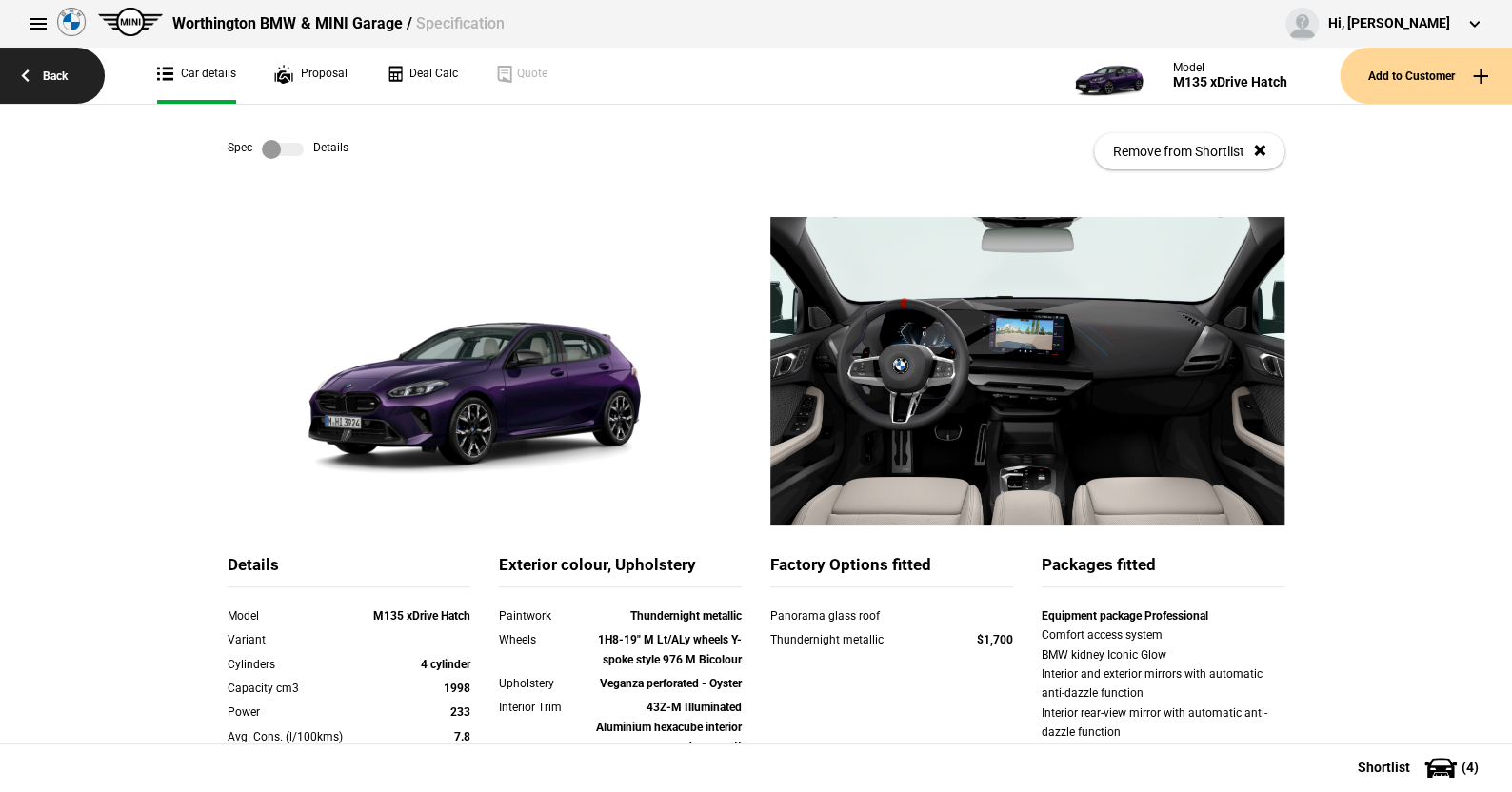
click at [60, 65] on link "Back" at bounding box center [52, 76] width 105 height 56
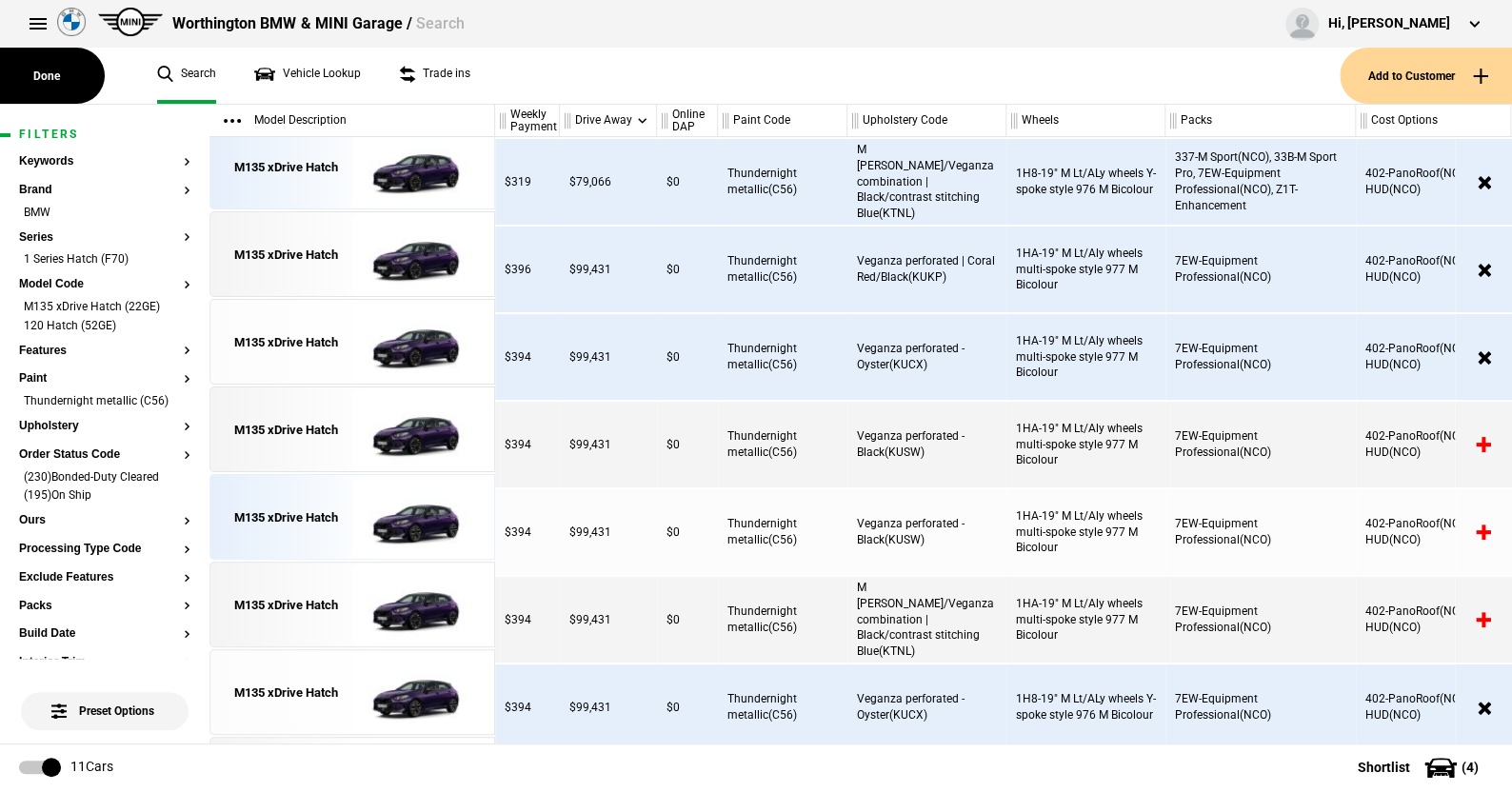
scroll to position [190, 0]
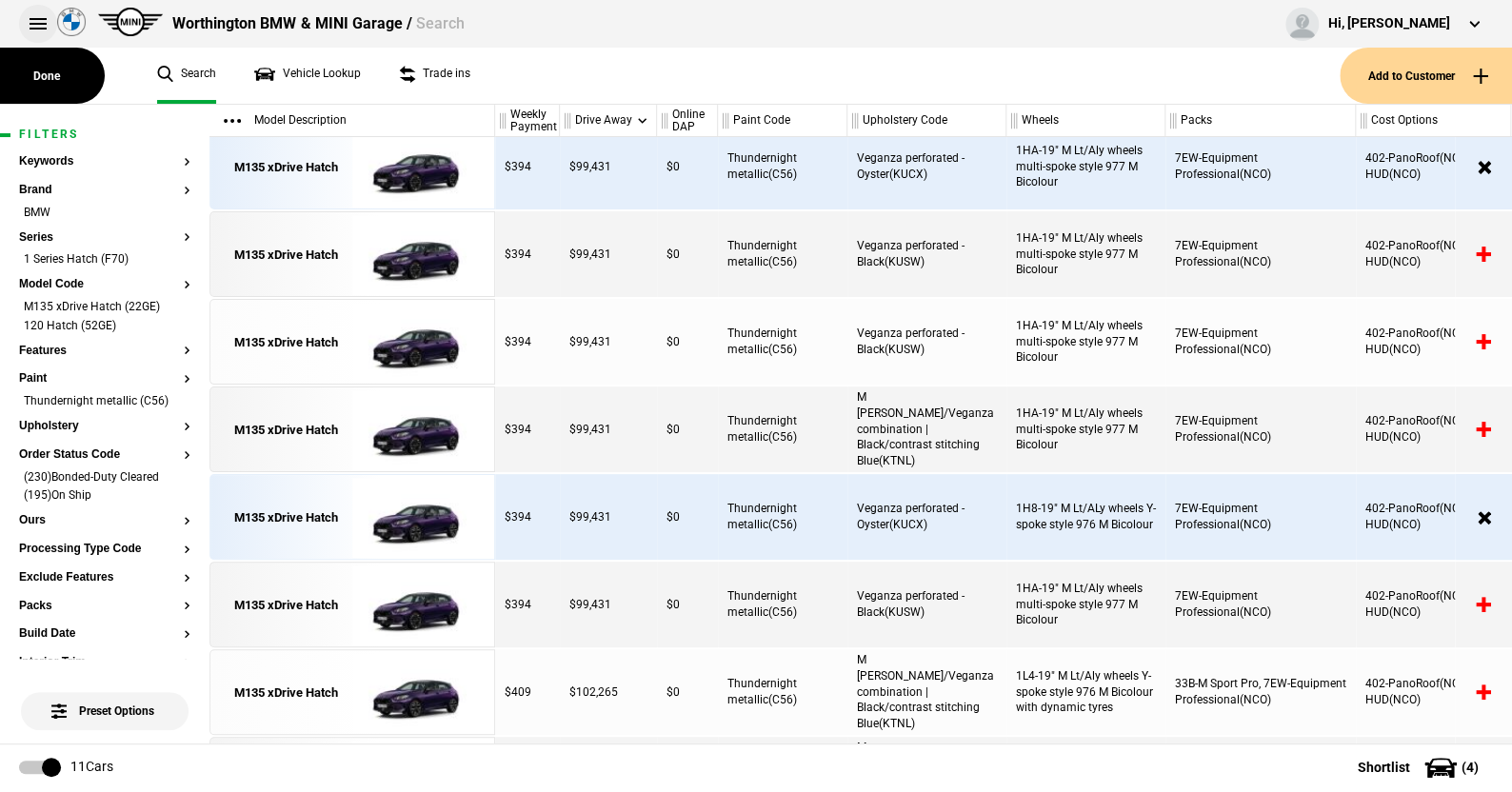
click at [35, 10] on button at bounding box center [38, 24] width 38 height 38
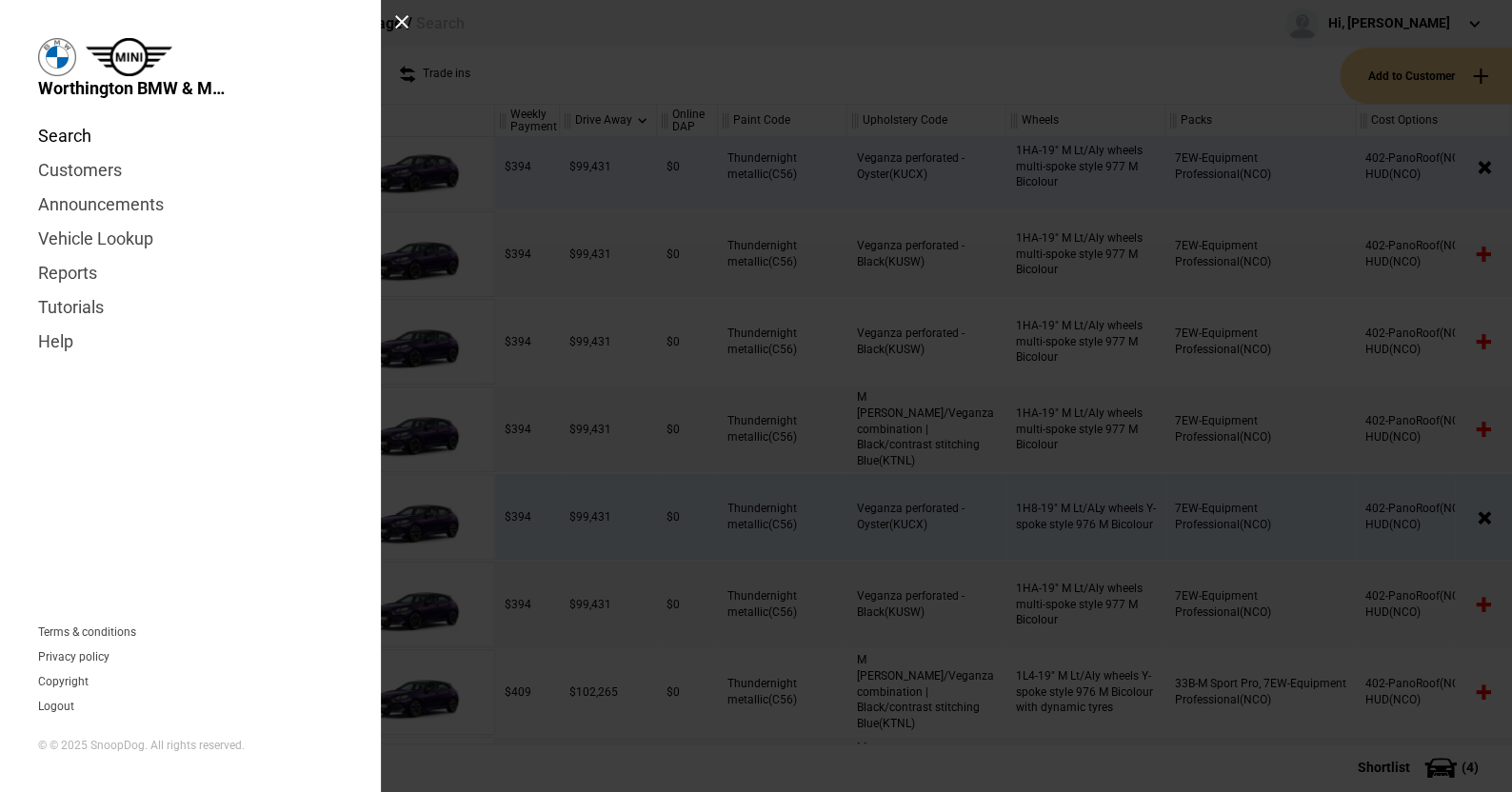
click at [72, 140] on link "Search" at bounding box center [190, 136] width 305 height 35
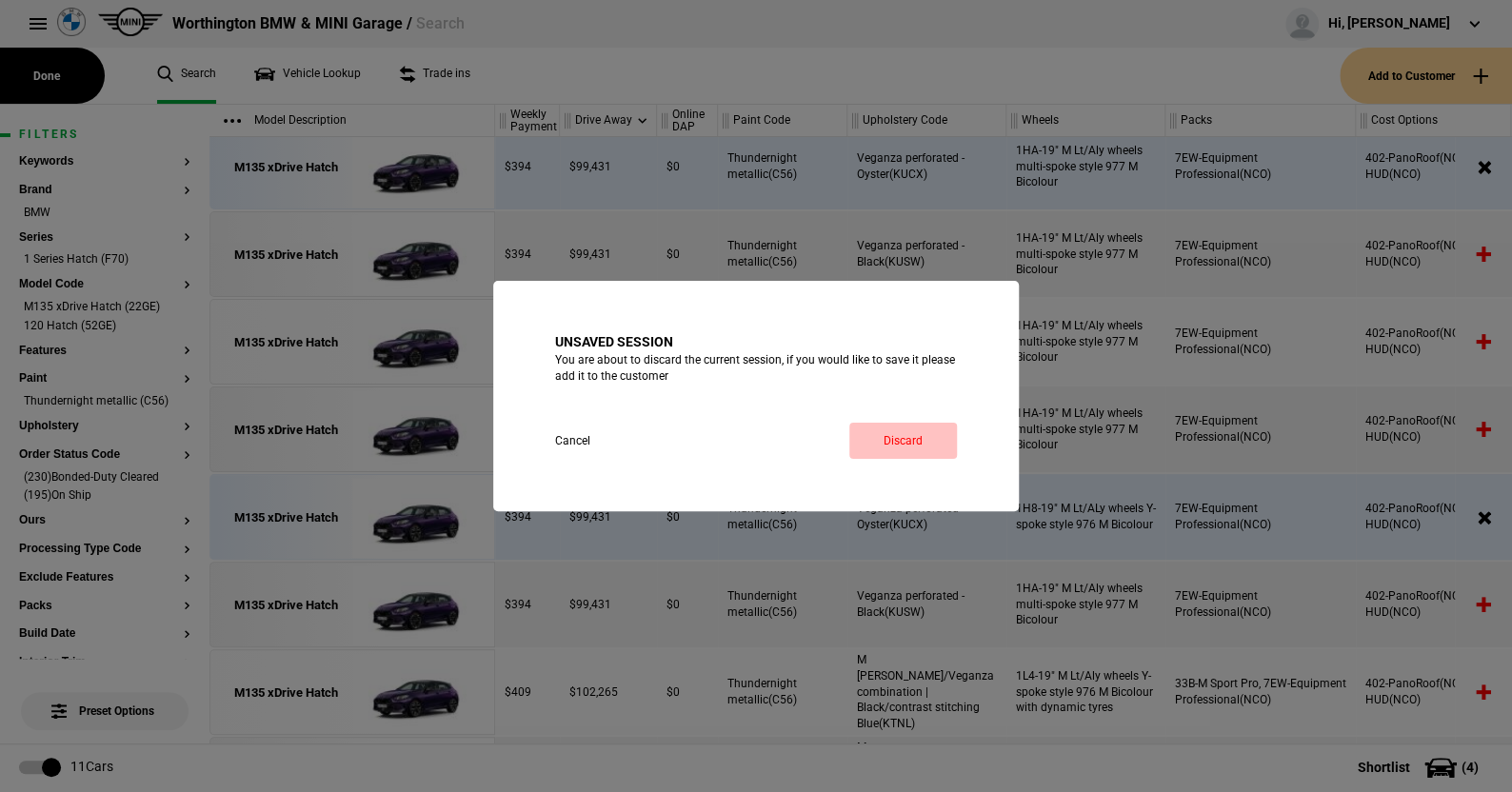
click at [898, 429] on link "Discard" at bounding box center [903, 441] width 108 height 37
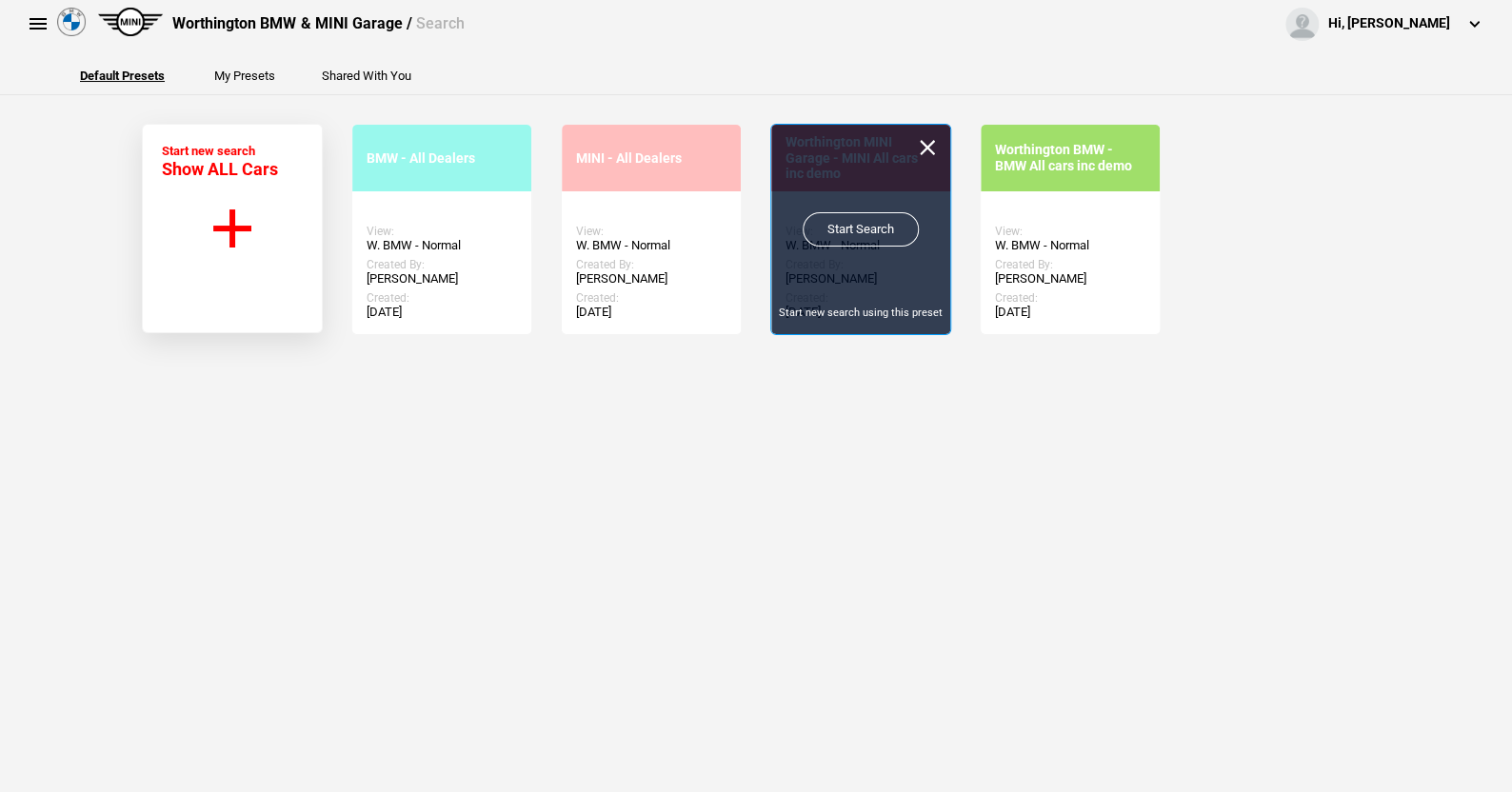
click at [838, 226] on link "Start Search" at bounding box center [860, 230] width 116 height 35
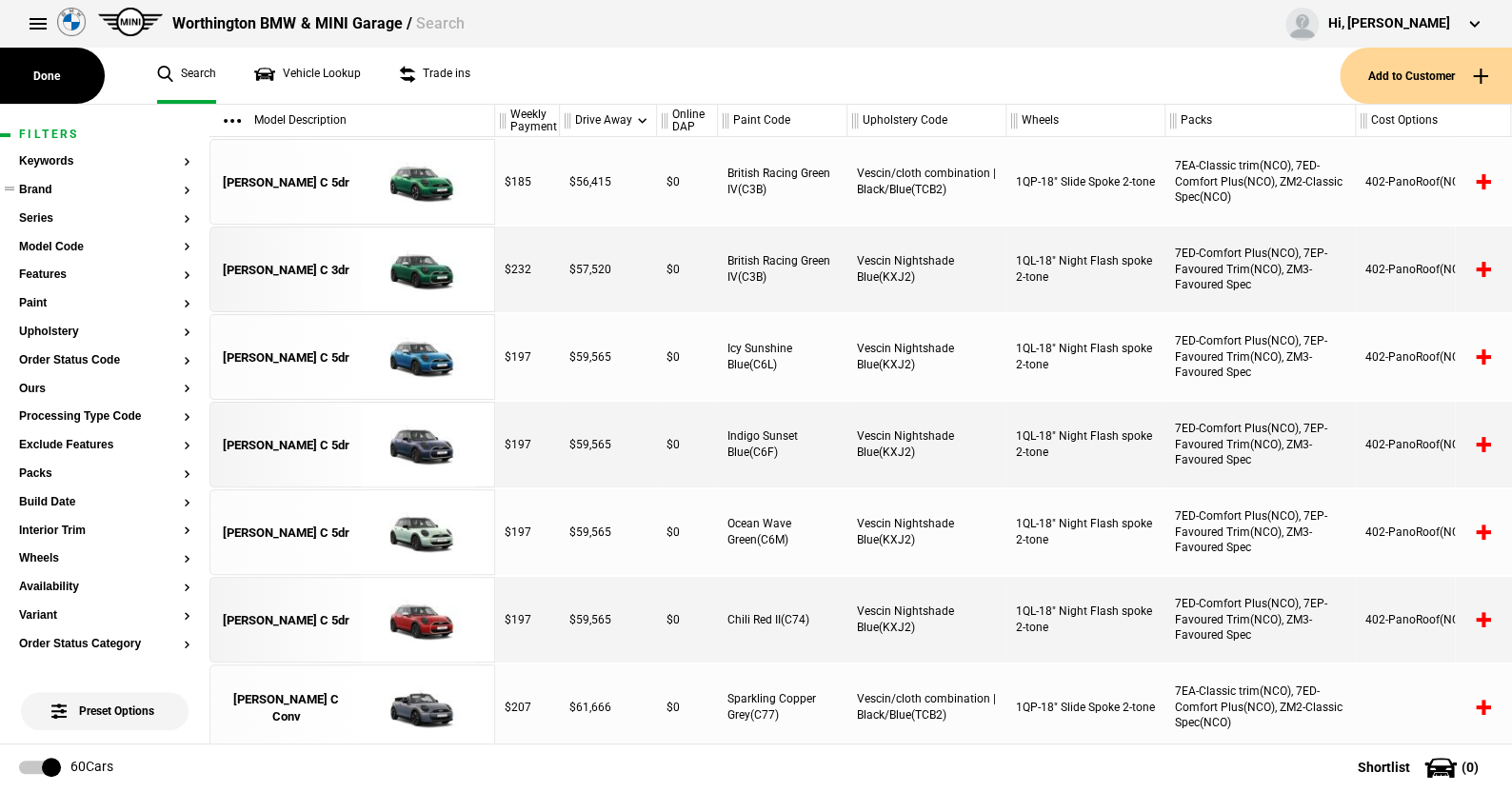
click at [37, 190] on button "Brand" at bounding box center [105, 190] width 171 height 13
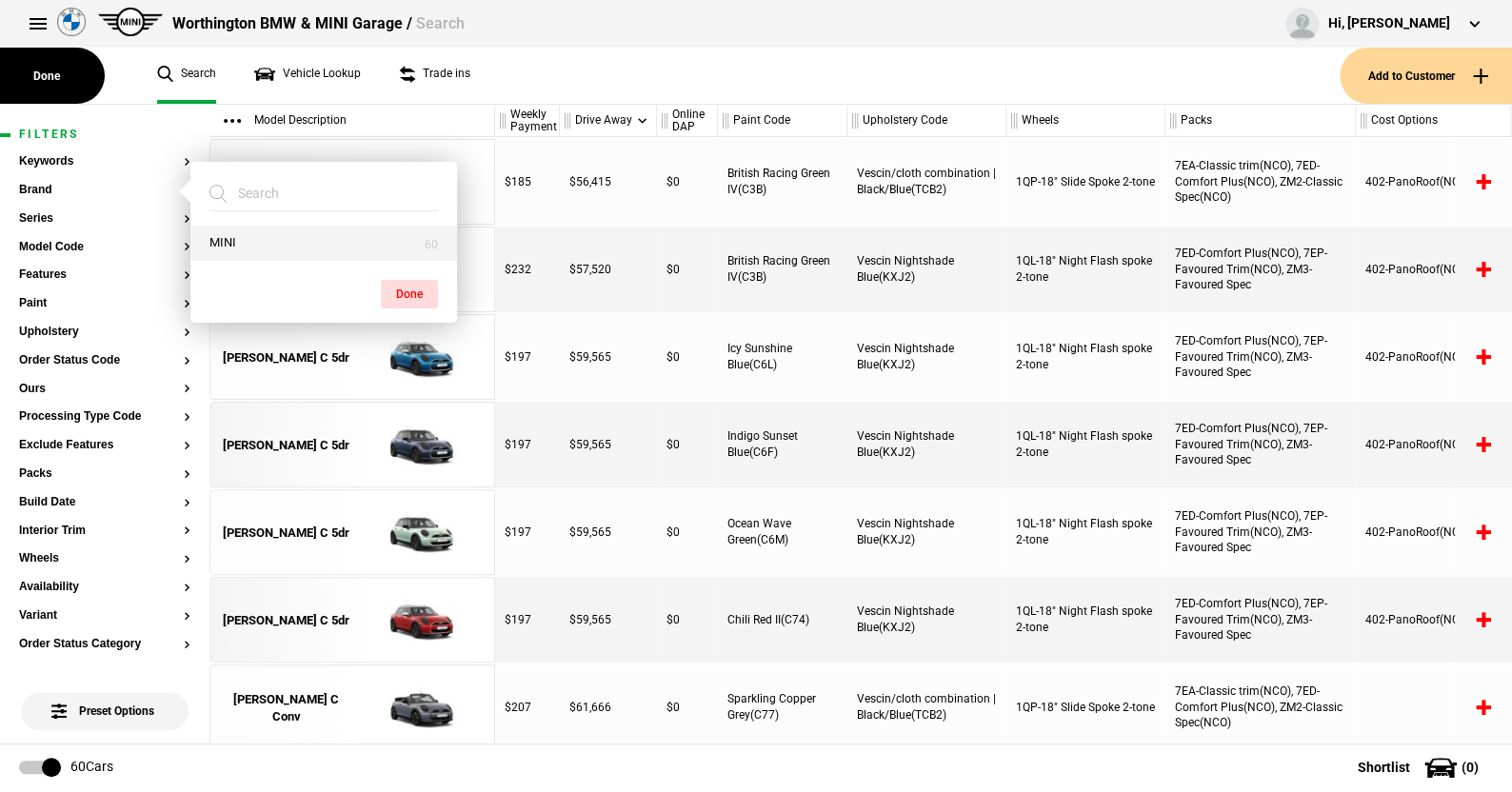
click at [243, 235] on button "MINI" at bounding box center [323, 243] width 266 height 36
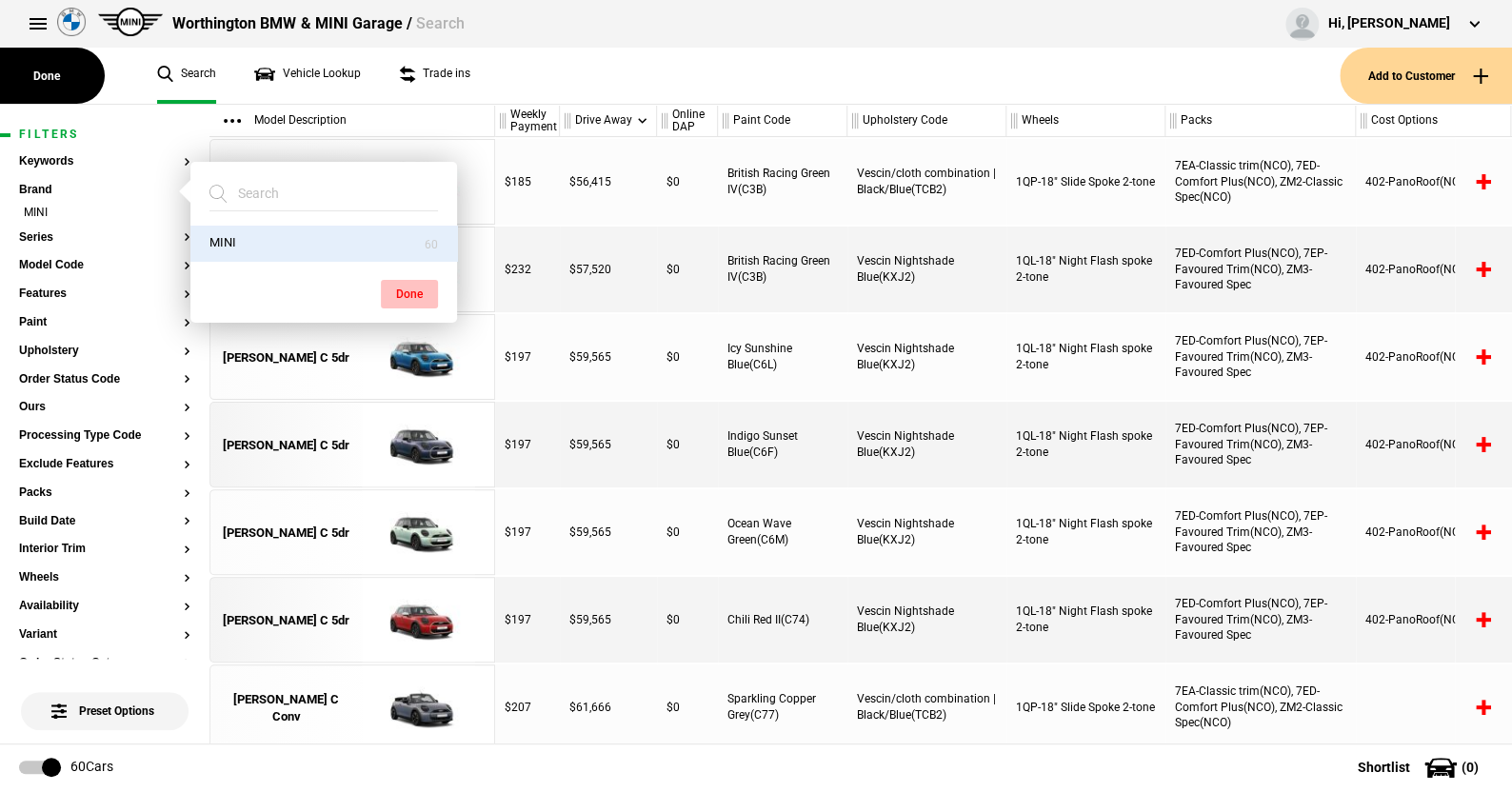
click at [400, 289] on button "Done" at bounding box center [409, 294] width 57 height 29
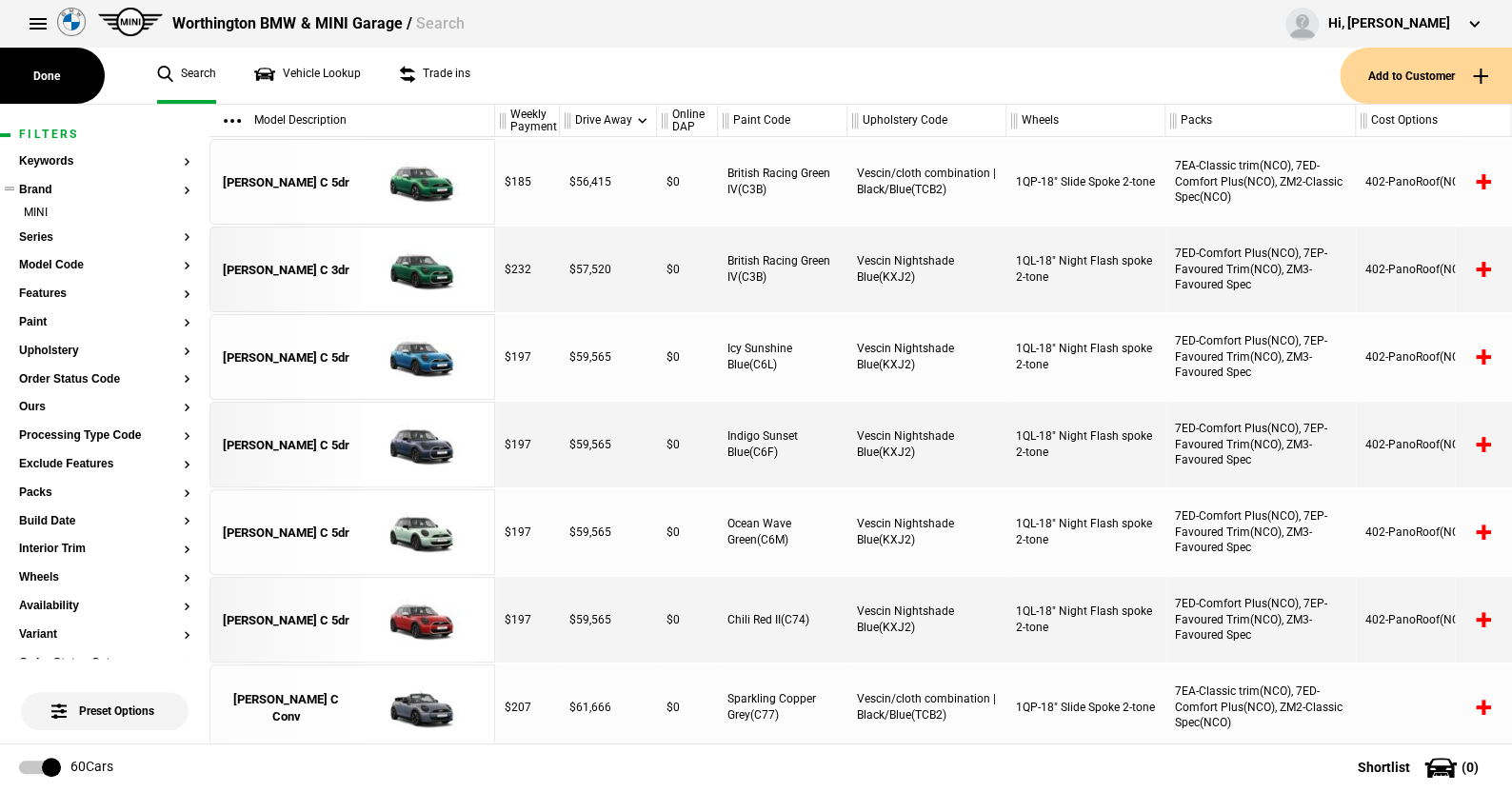
click at [36, 229] on ul "MINI" at bounding box center [105, 218] width 171 height 27
click at [36, 239] on button "Series" at bounding box center [105, 238] width 171 height 13
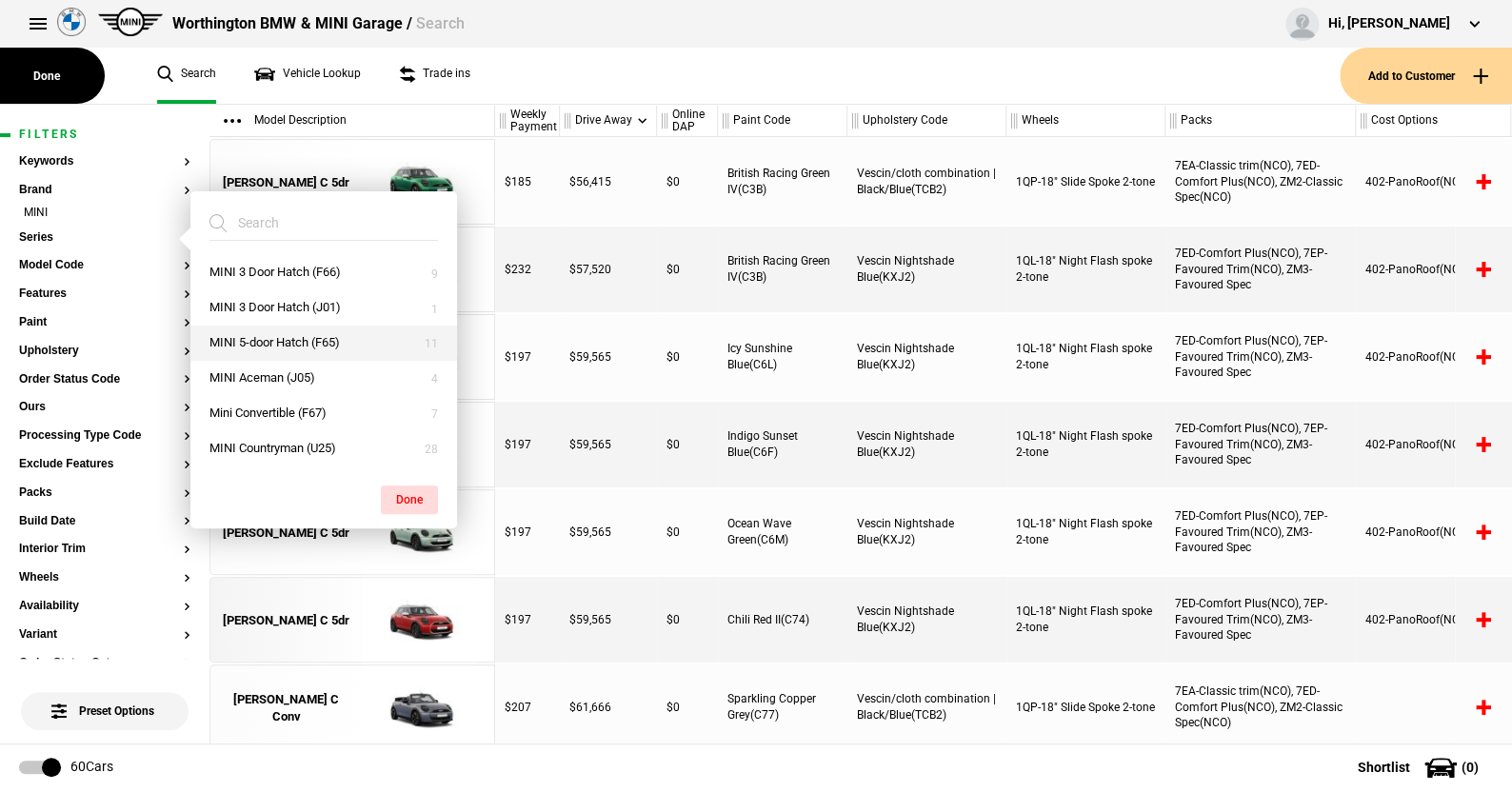
click at [271, 342] on button "MINI 5-door Hatch (F65)" at bounding box center [323, 343] width 266 height 36
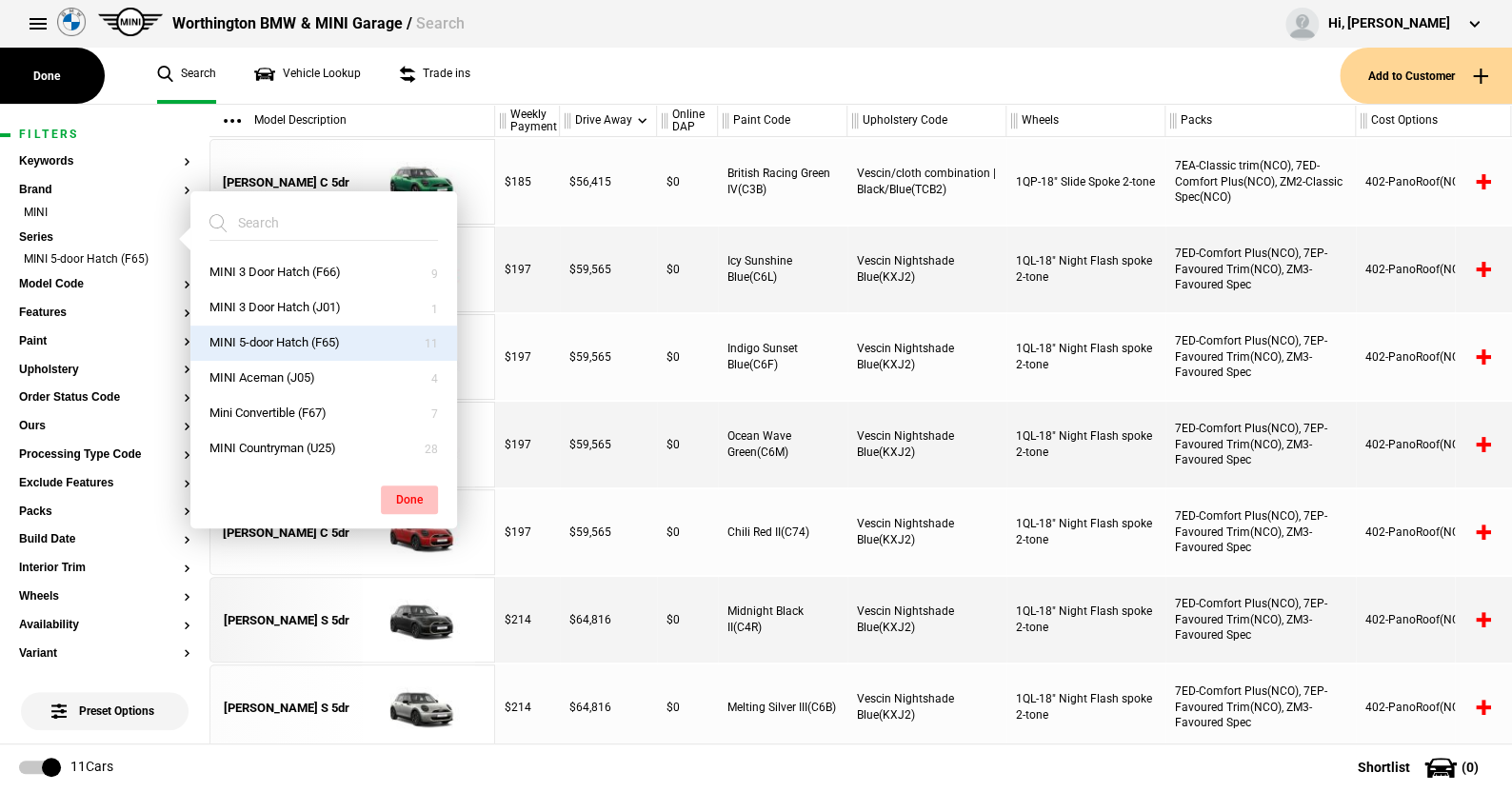
click at [405, 493] on button "Done" at bounding box center [409, 500] width 57 height 29
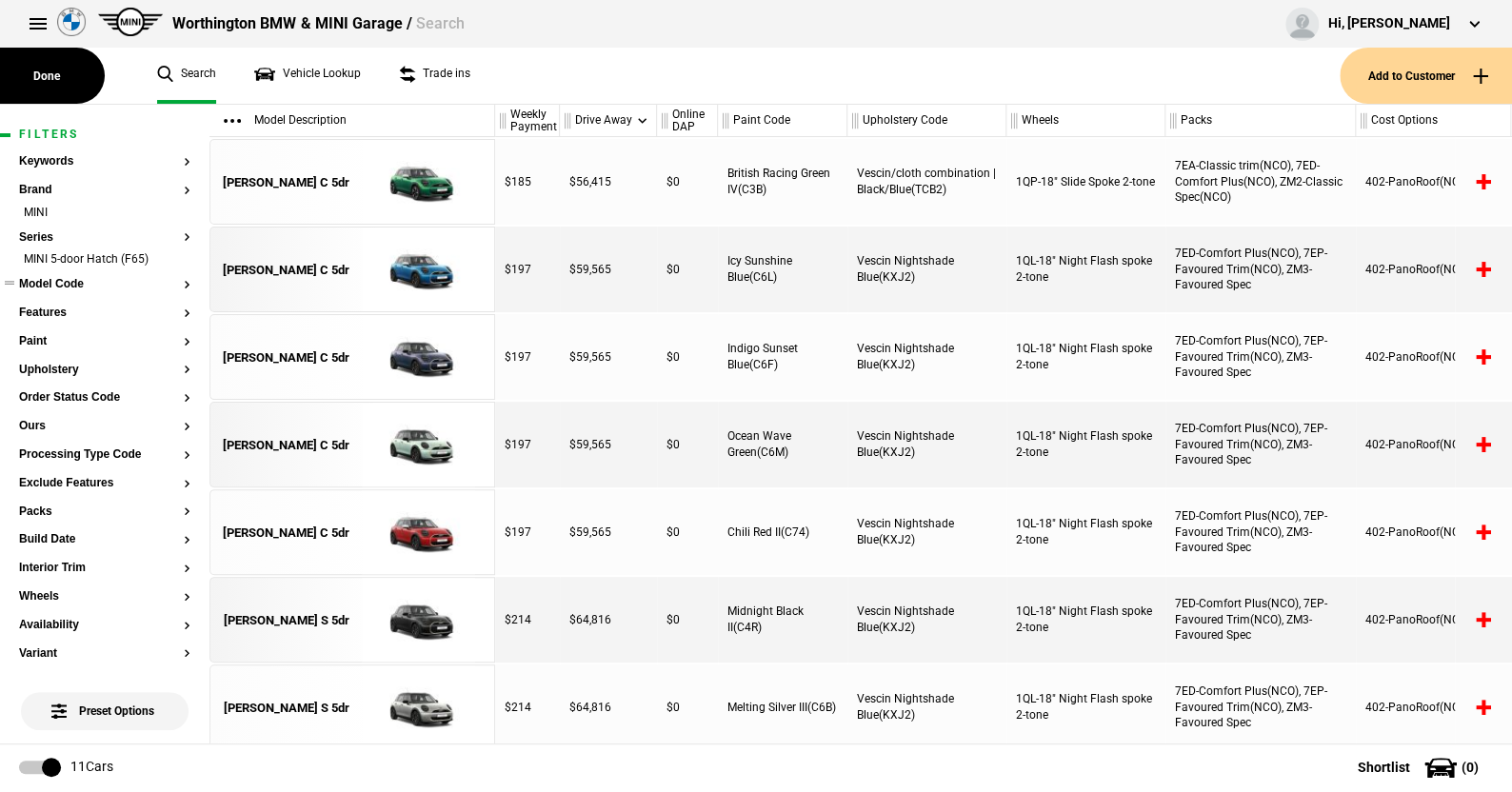
click at [77, 287] on button "Model Code" at bounding box center [105, 285] width 171 height 13
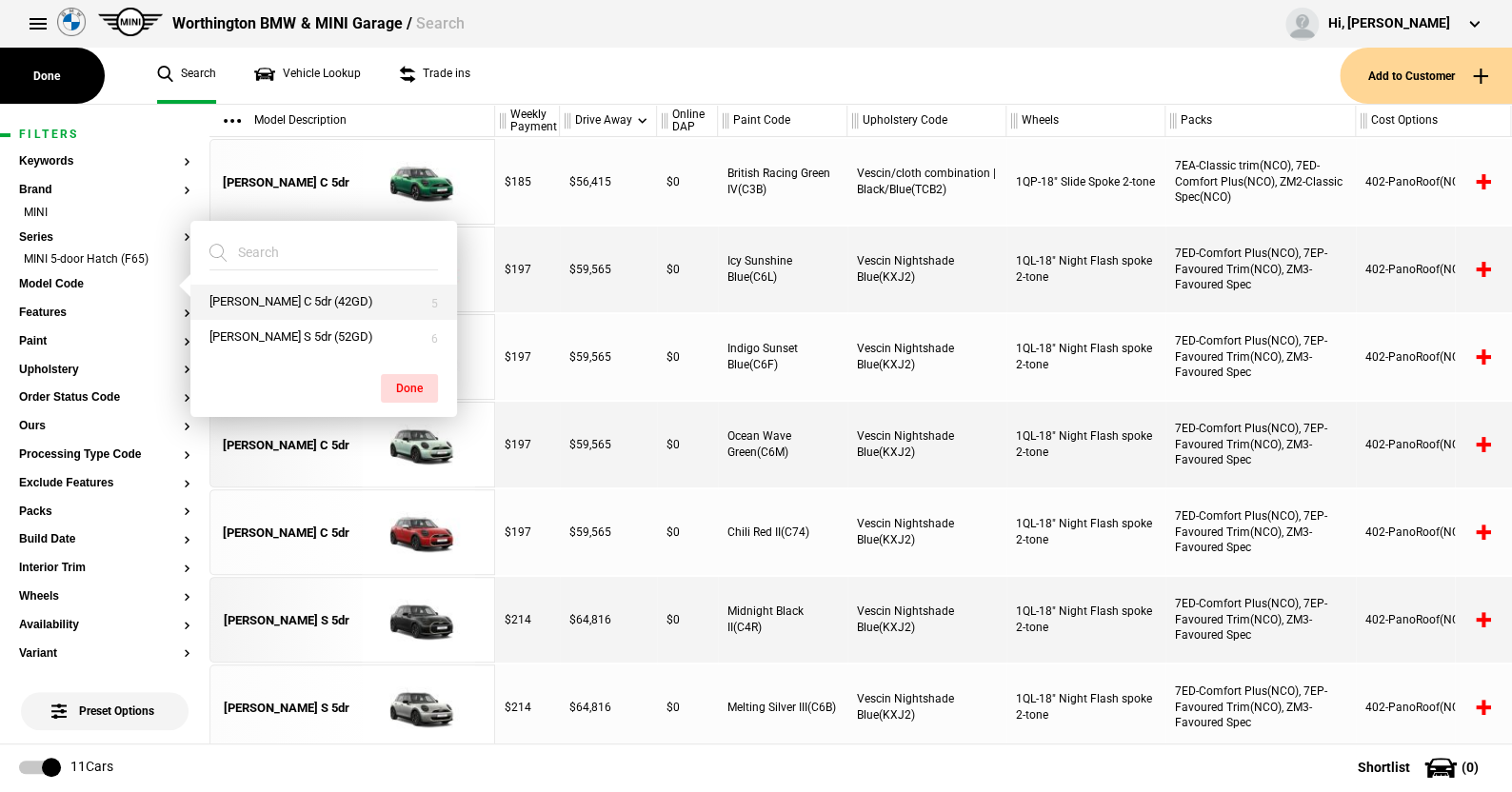
click at [250, 297] on button "Cooper C 5dr (42GD)" at bounding box center [323, 302] width 266 height 36
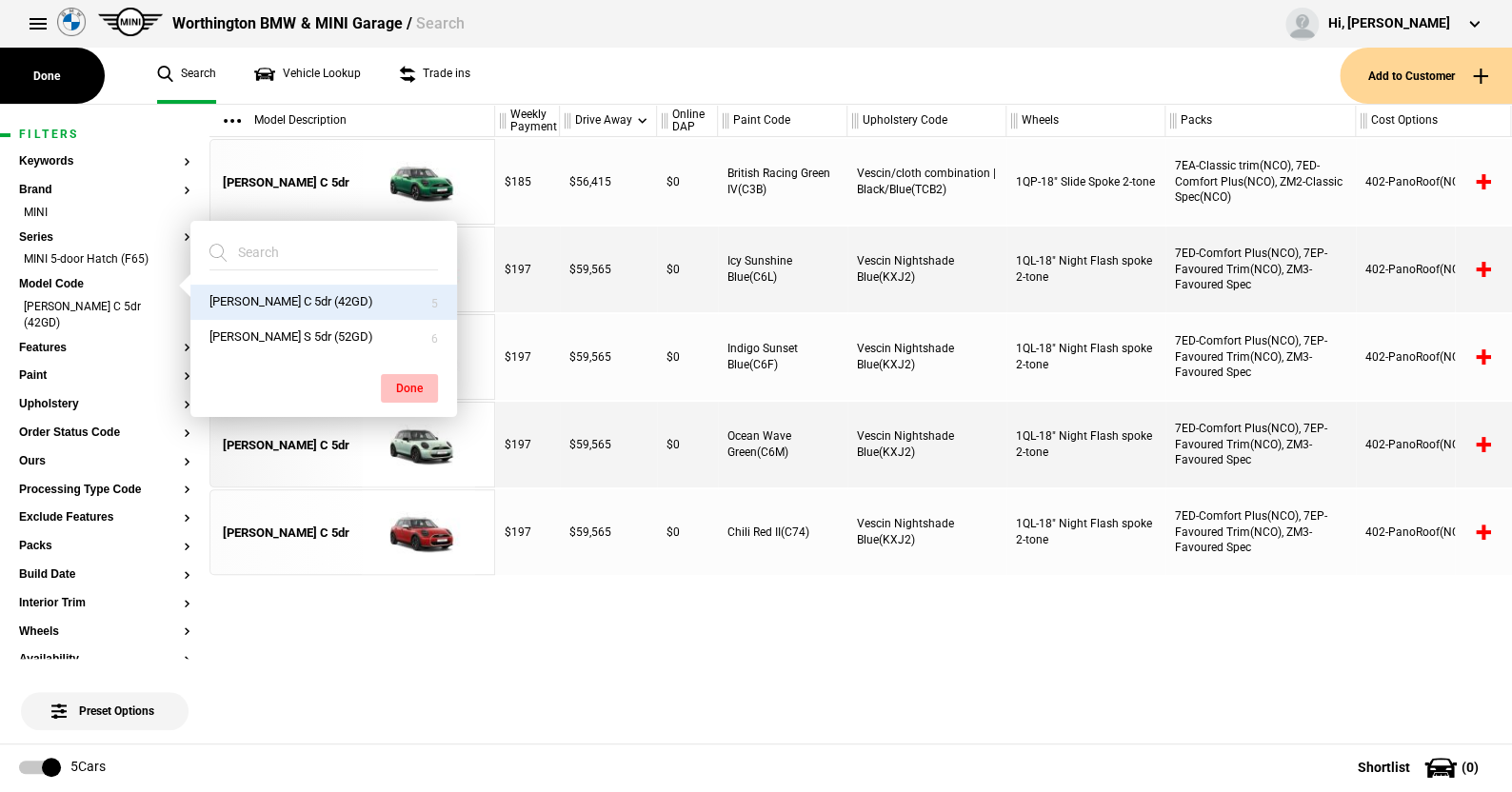
click at [407, 382] on button "Done" at bounding box center [409, 388] width 57 height 29
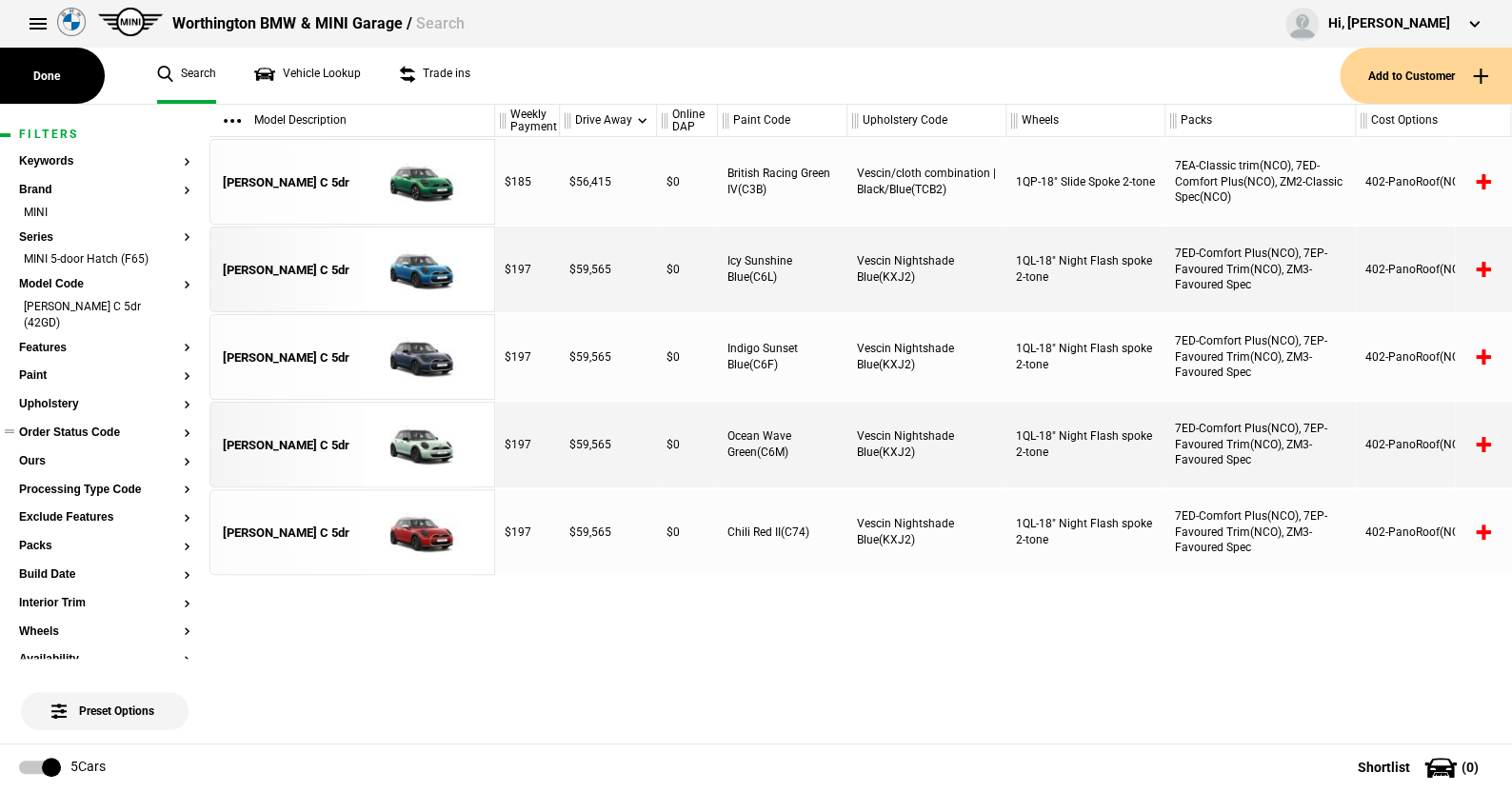
click at [86, 427] on button "Order Status Code" at bounding box center [105, 433] width 171 height 13
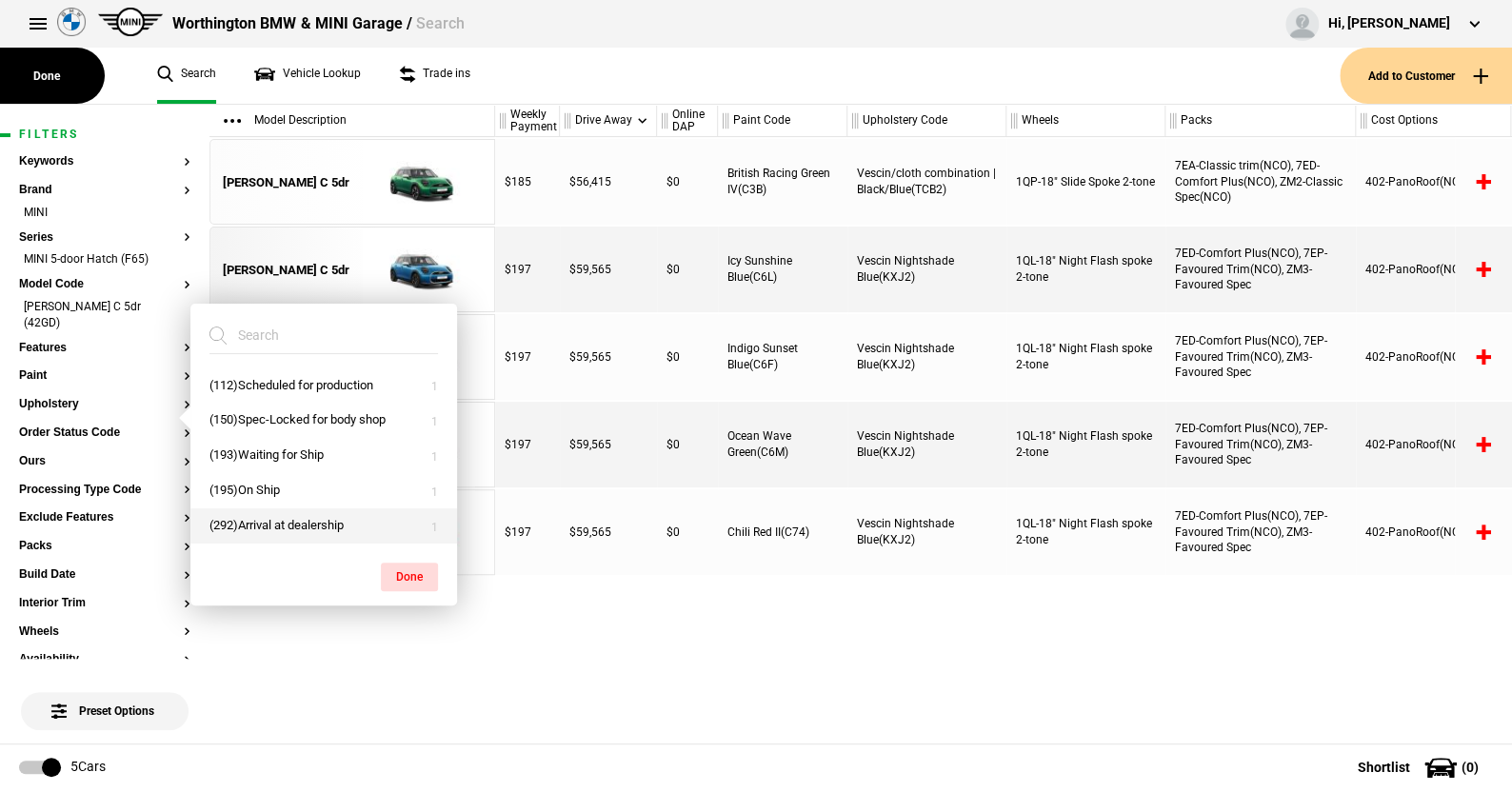
click at [279, 520] on button "(292)Arrival at dealership" at bounding box center [323, 526] width 266 height 36
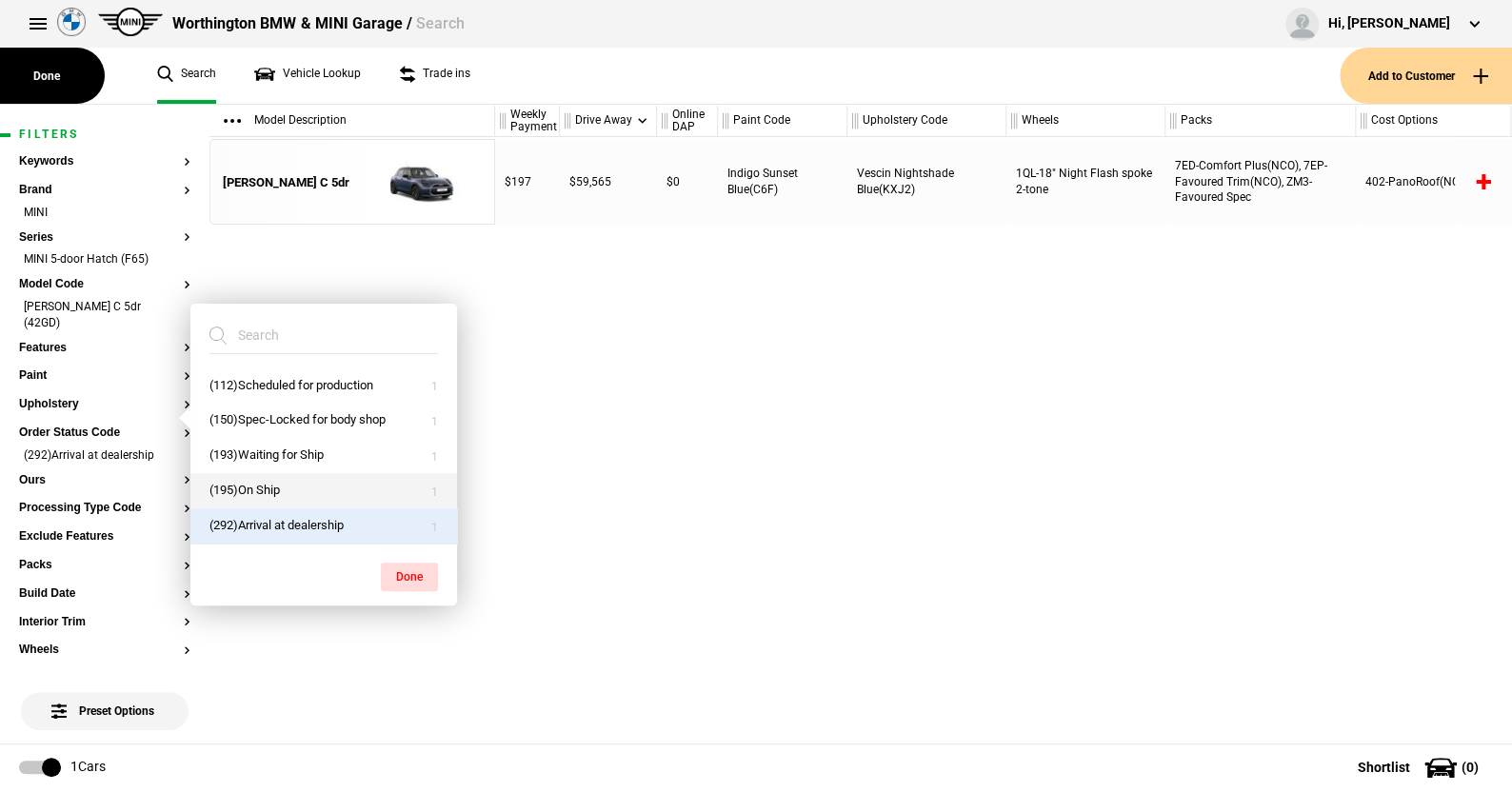
click at [271, 482] on button "(195)On Ship" at bounding box center [323, 490] width 266 height 36
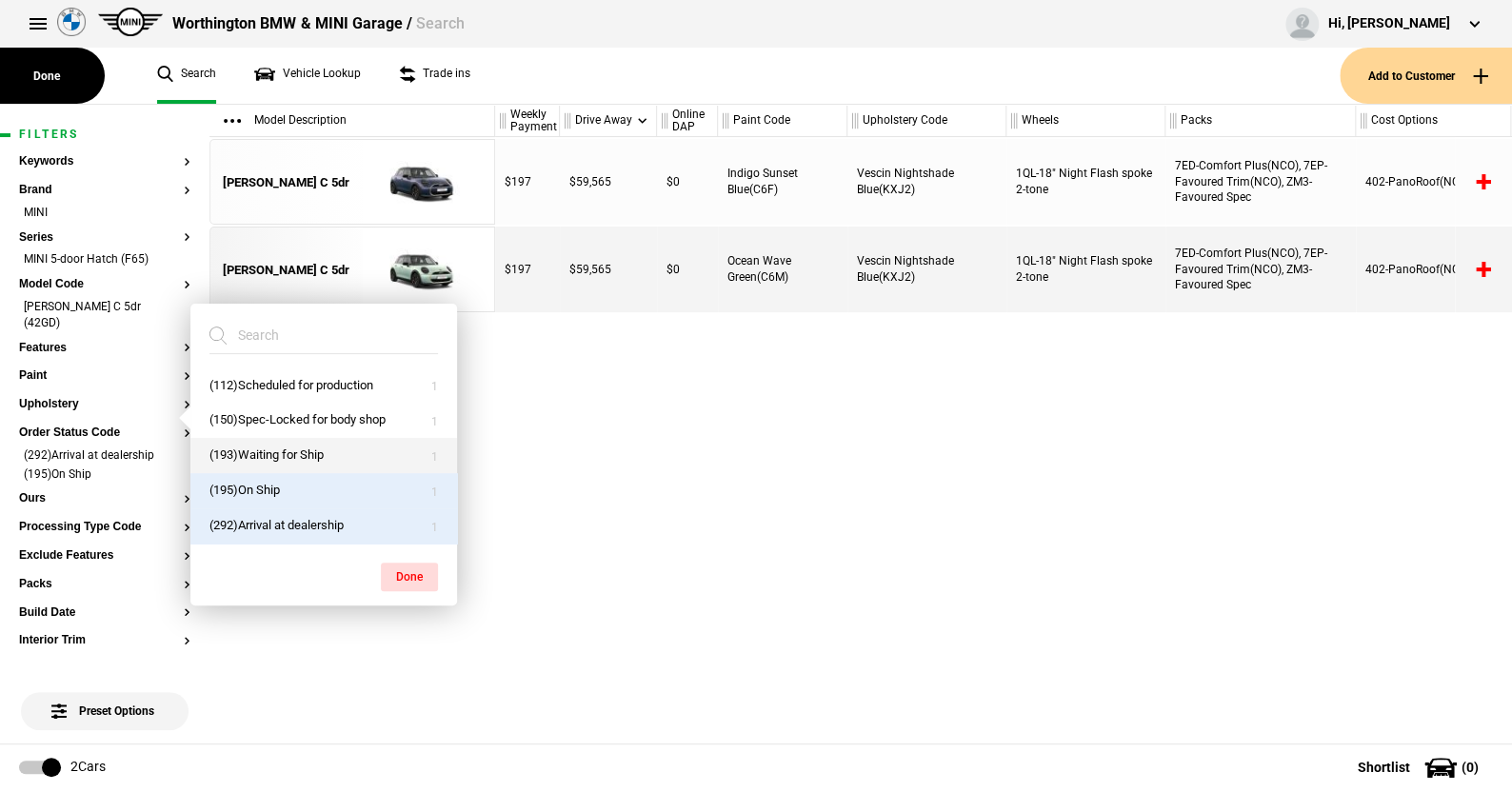
click at [302, 451] on button "(193)Waiting for Ship" at bounding box center [323, 456] width 266 height 36
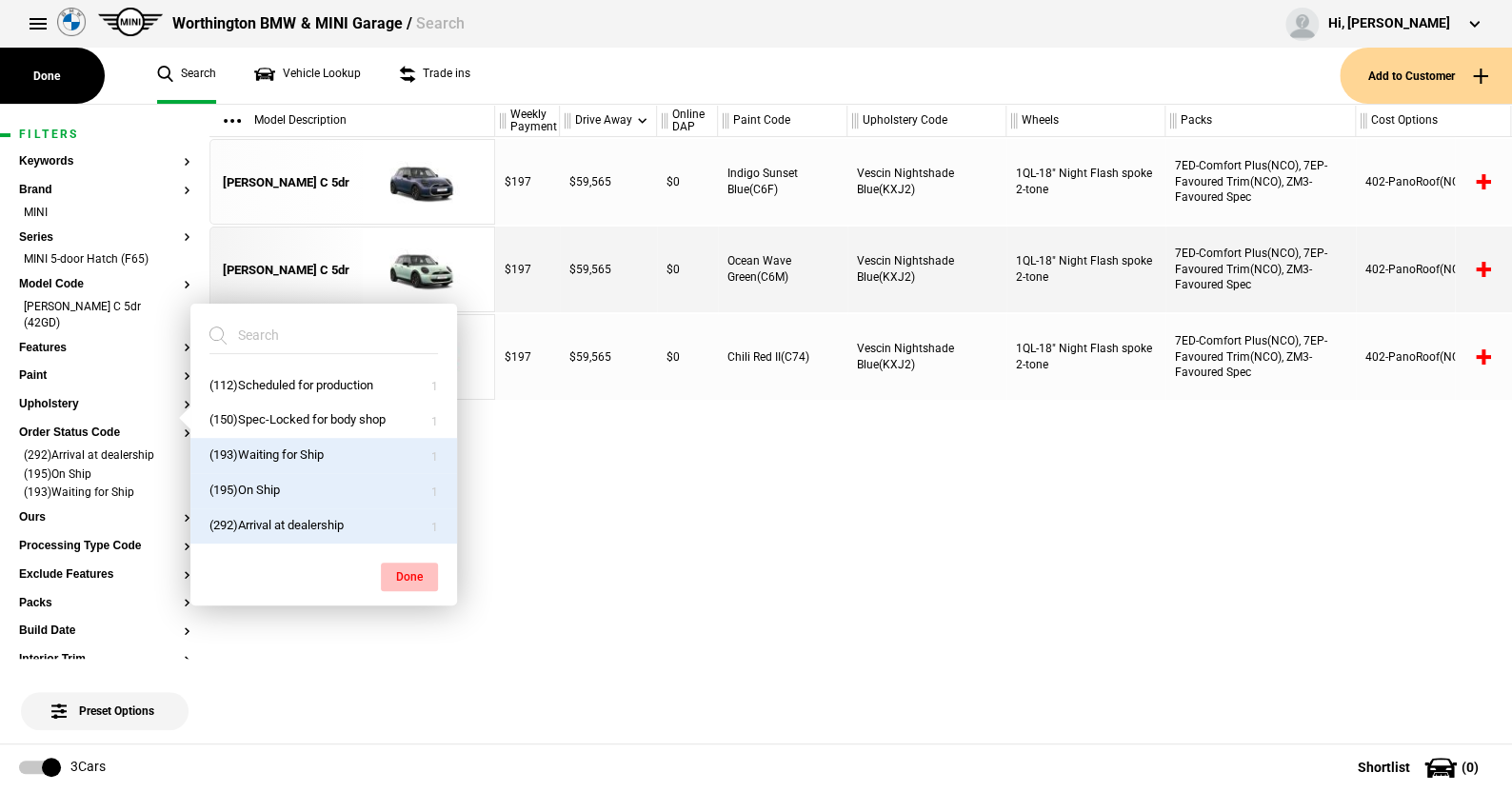
click at [414, 570] on button "Done" at bounding box center [409, 577] width 57 height 29
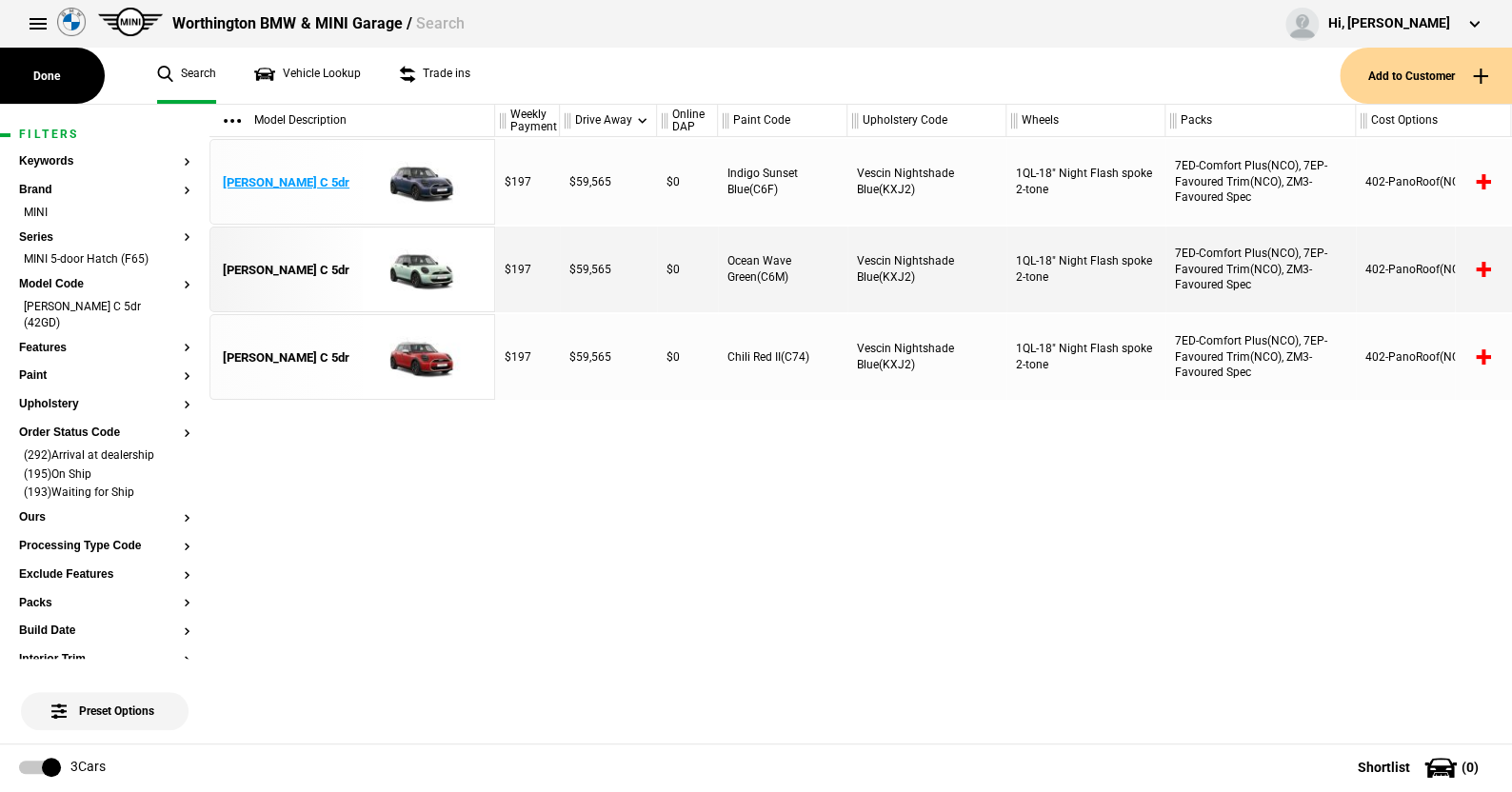
click at [415, 181] on img at bounding box center [418, 183] width 133 height 86
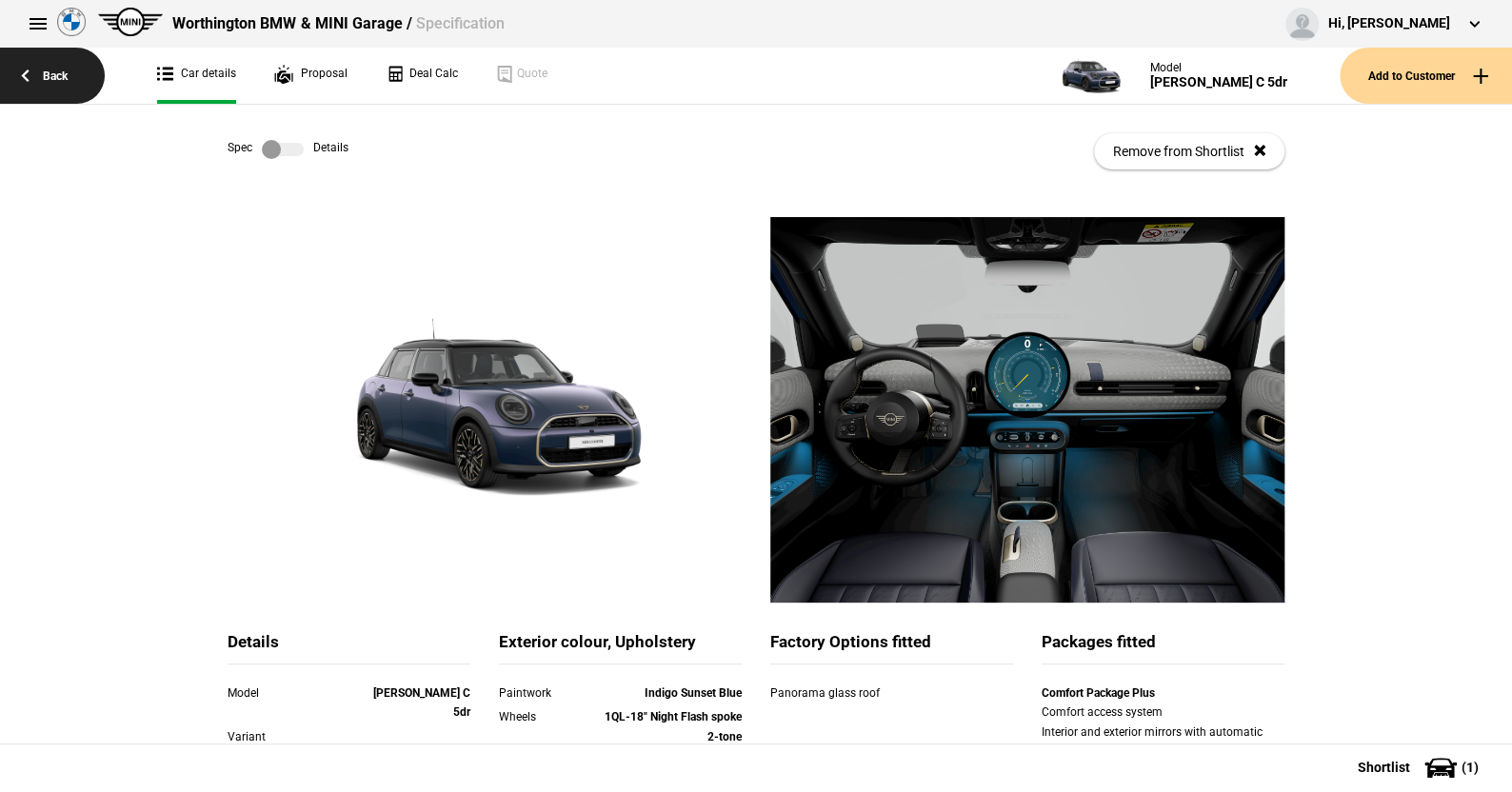
click at [64, 68] on link "Back" at bounding box center [52, 76] width 105 height 56
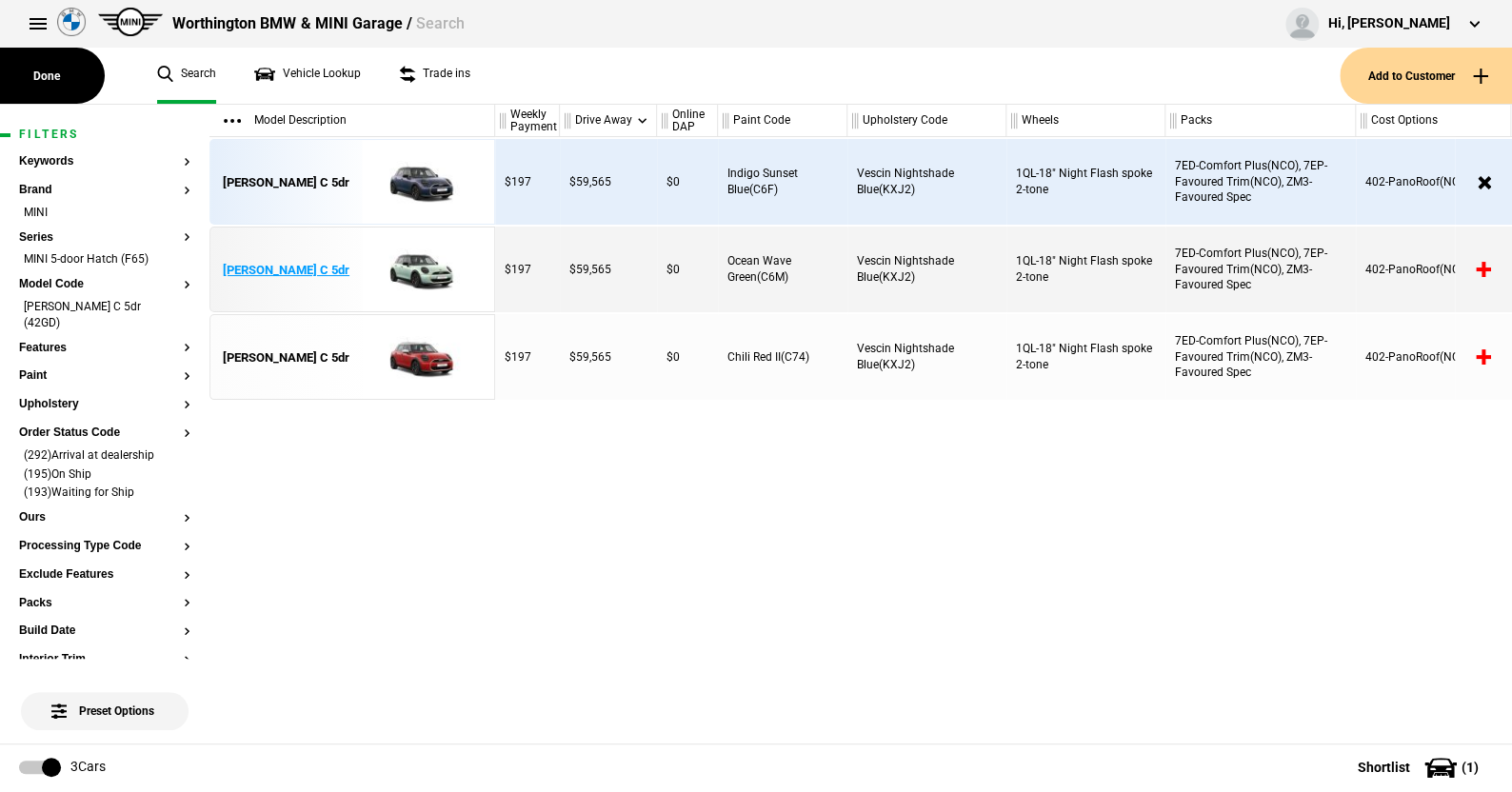
click at [419, 269] on img at bounding box center [418, 270] width 133 height 86
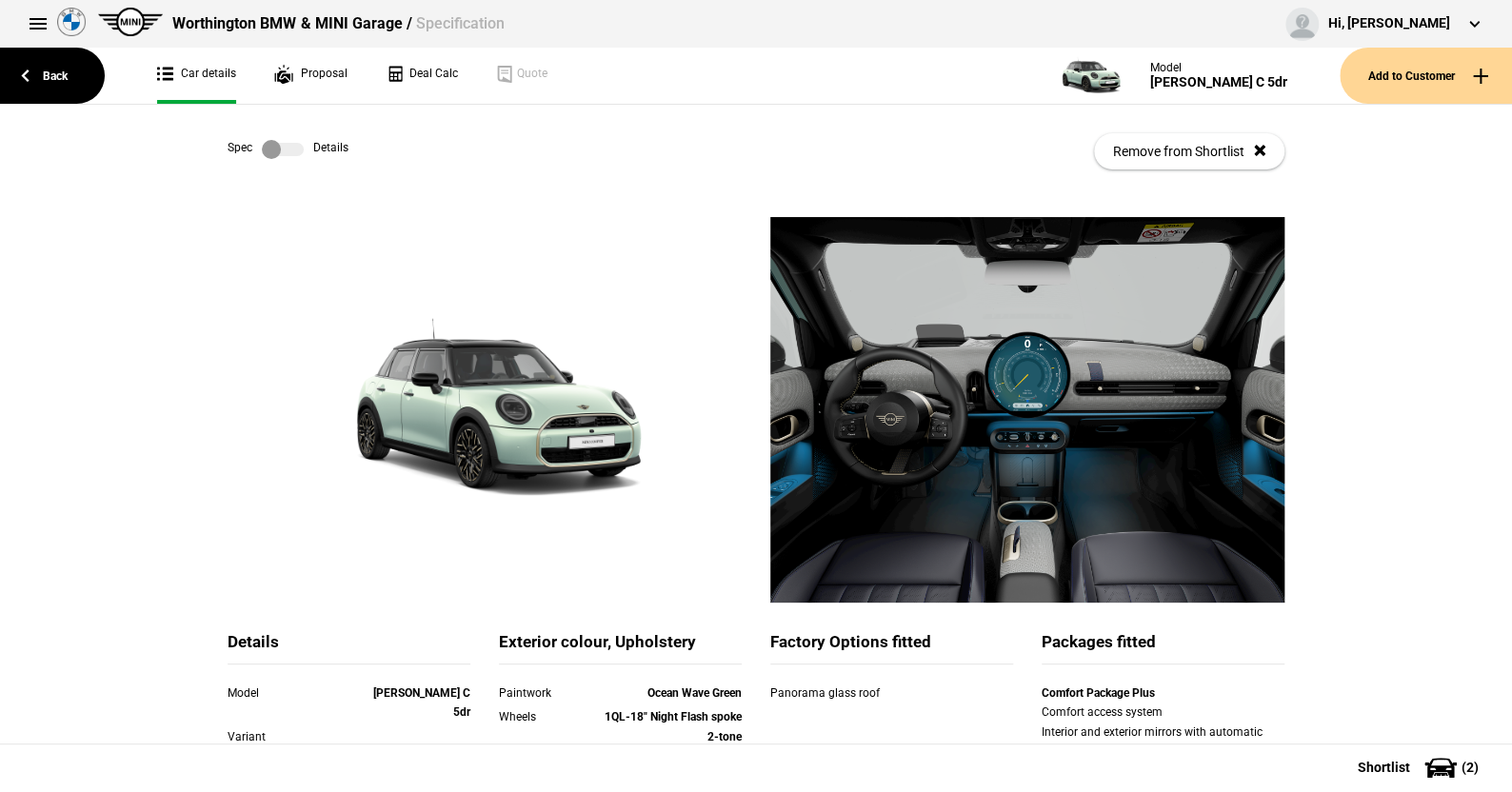
click at [288, 149] on label at bounding box center [283, 150] width 42 height 19
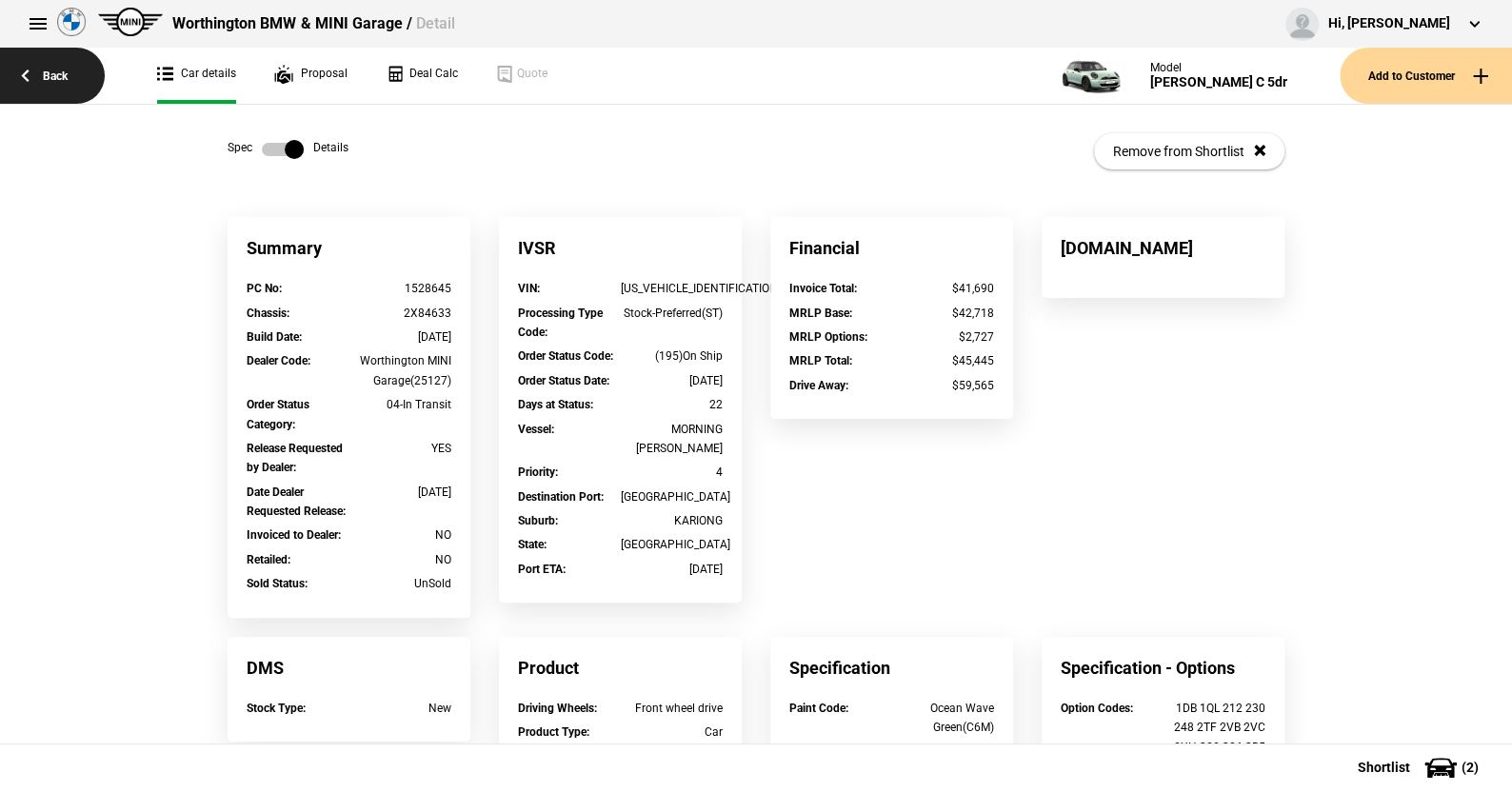
click at [54, 67] on link "Back" at bounding box center [52, 76] width 105 height 56
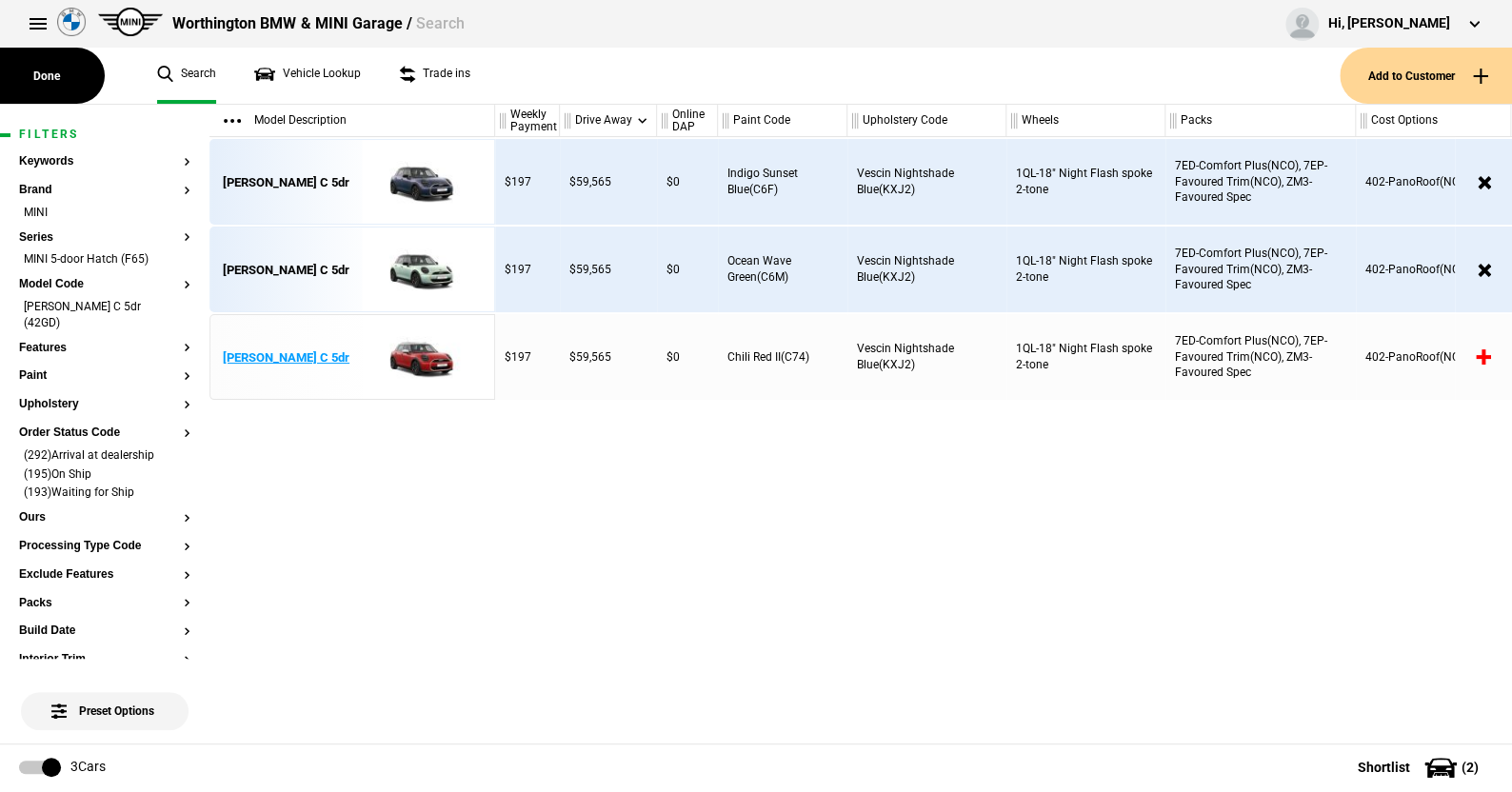
click at [427, 352] on img at bounding box center [418, 358] width 133 height 86
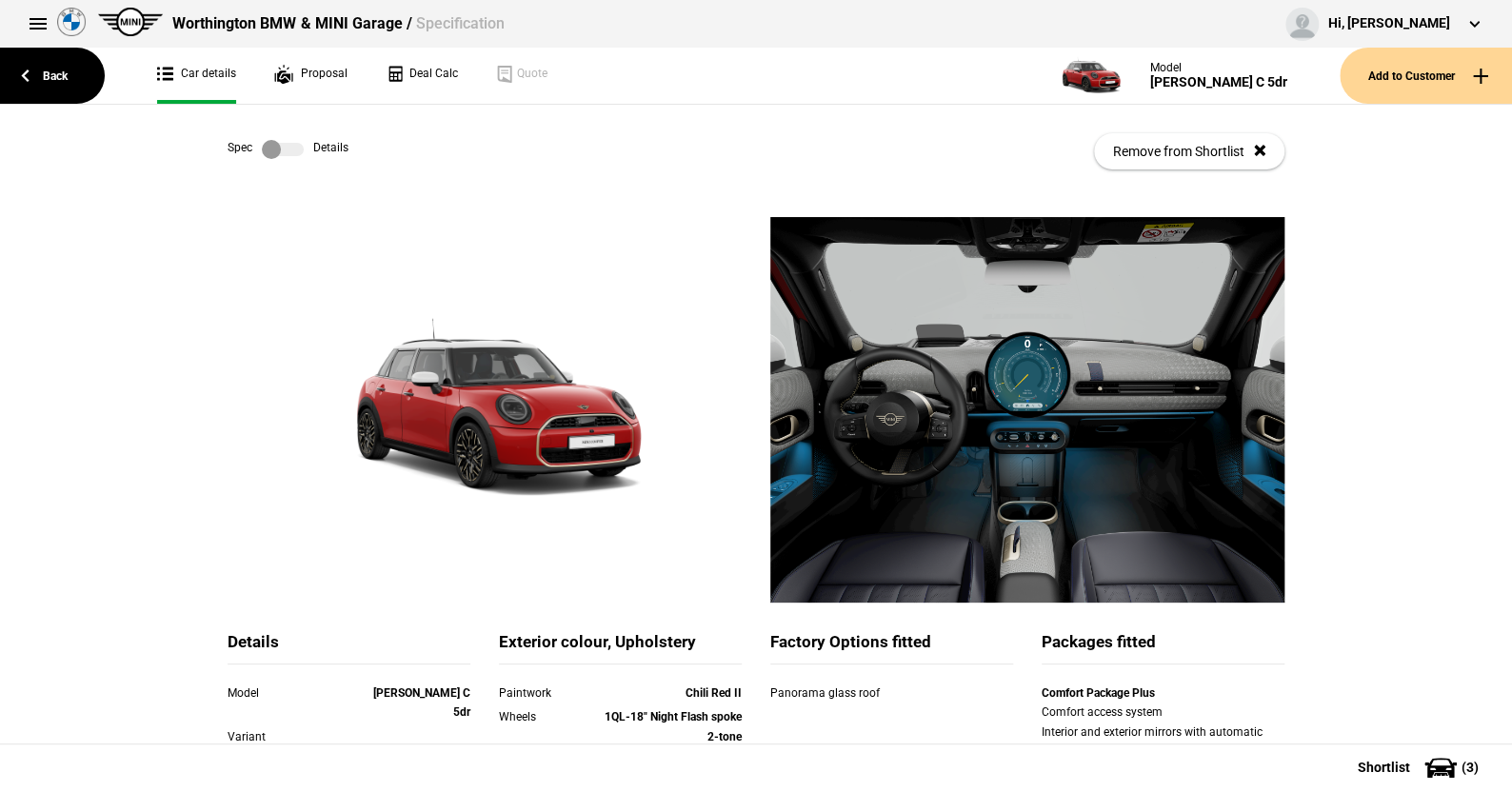
click at [283, 145] on label at bounding box center [283, 150] width 42 height 19
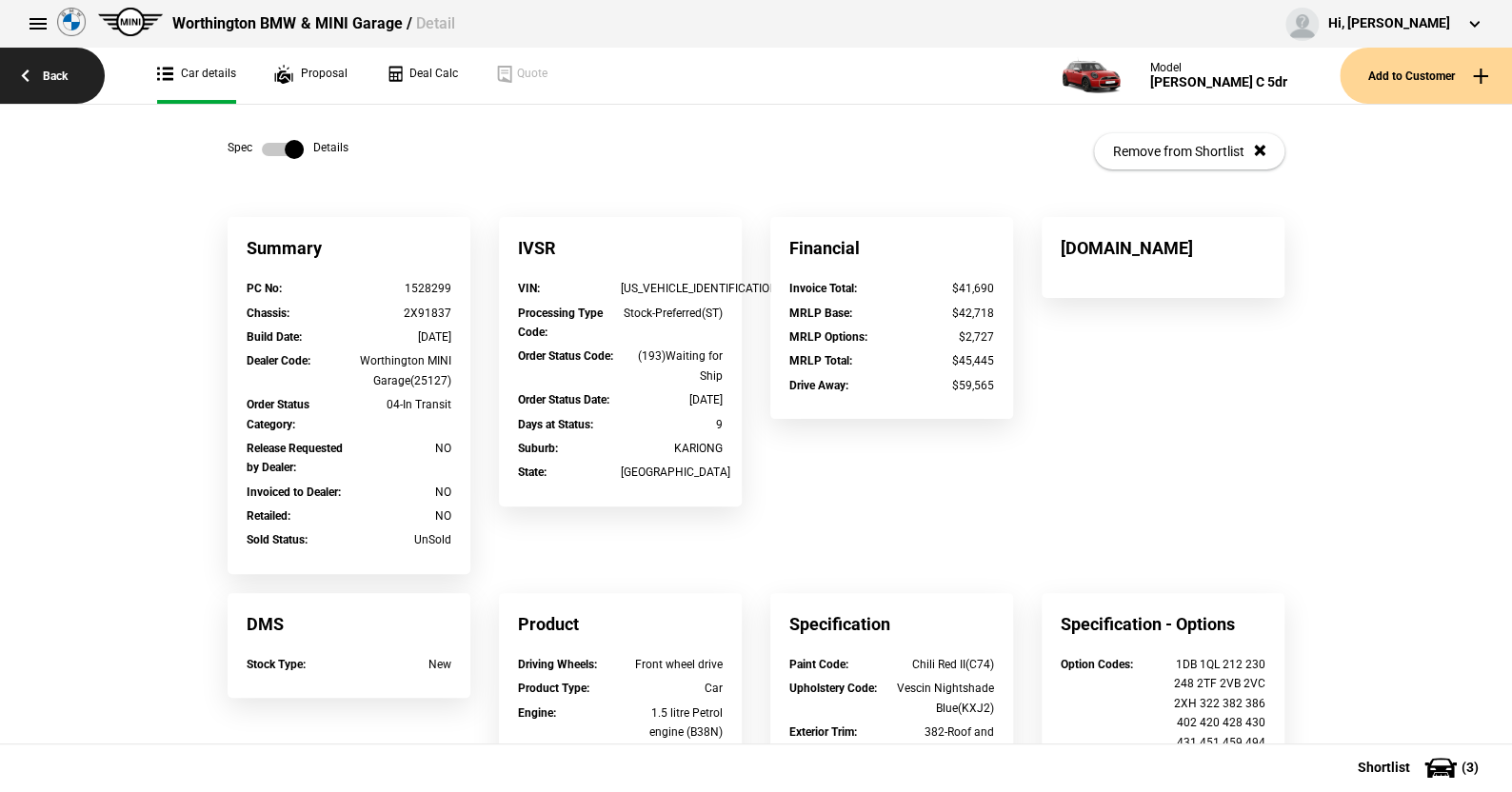
click at [59, 70] on link "Back" at bounding box center [52, 76] width 105 height 56
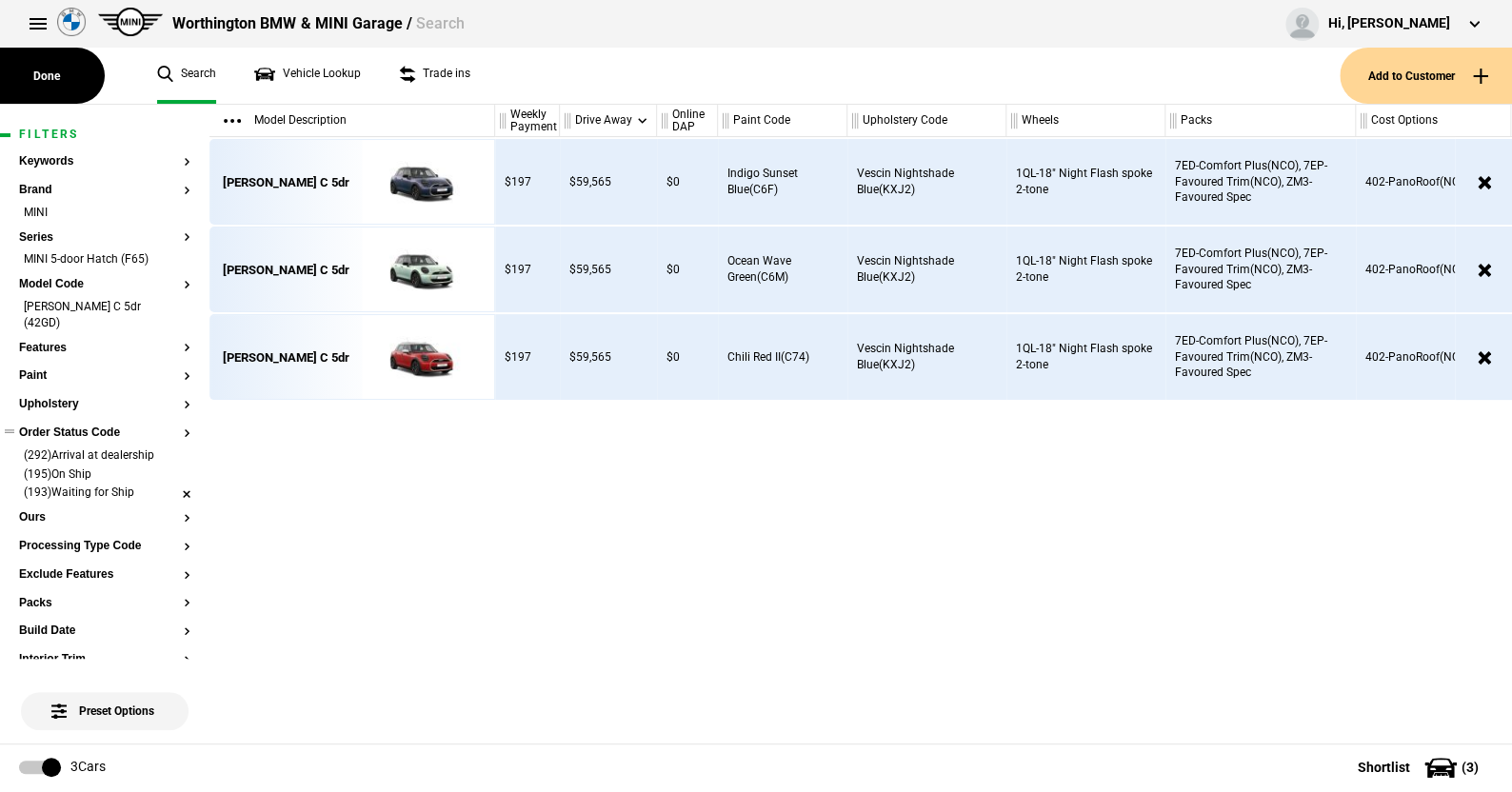
click at [167, 484] on li "(193)Waiting for Ship" at bounding box center [105, 494] width 171 height 19
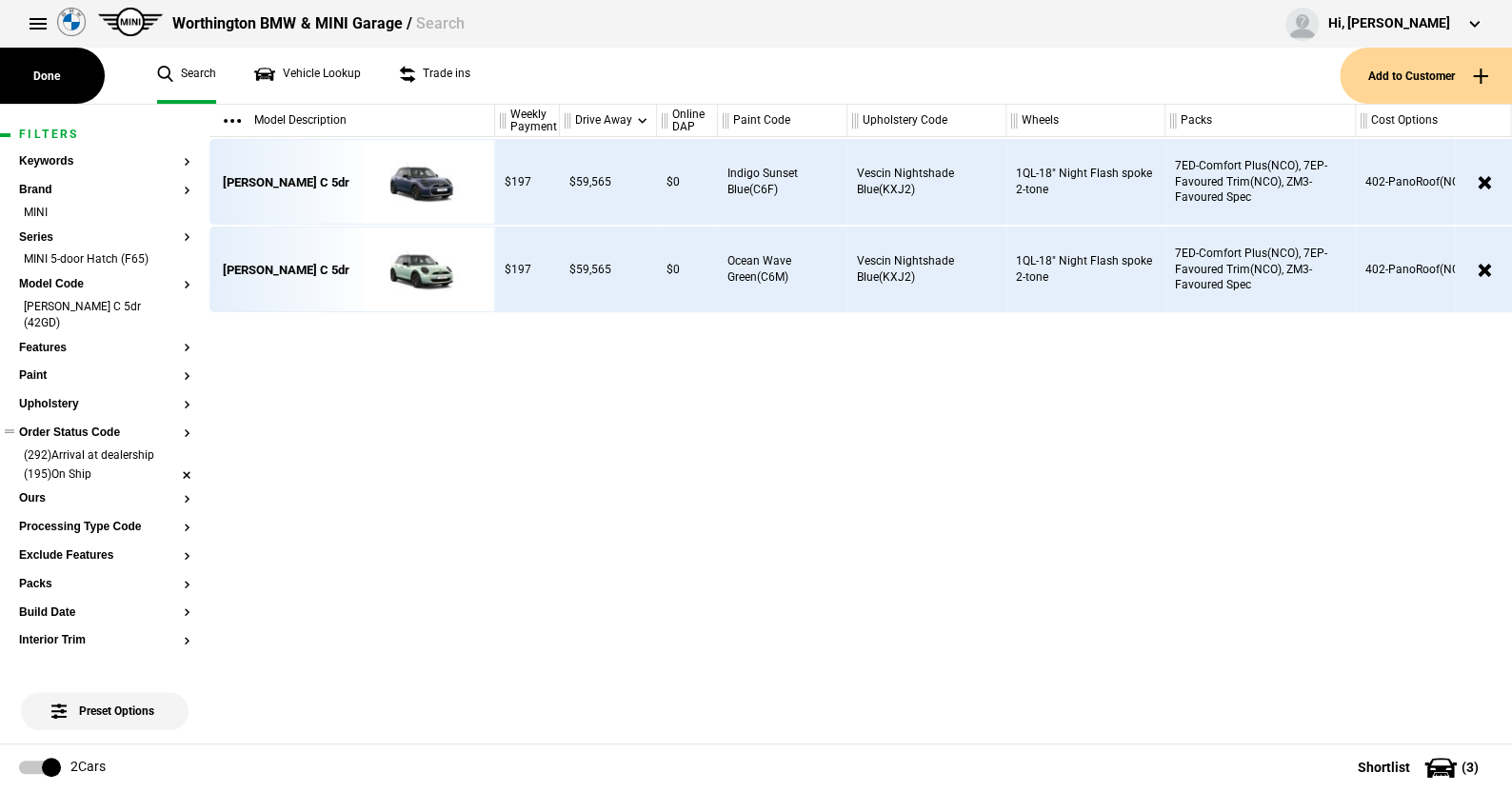
click at [166, 466] on li "(195)On Ship" at bounding box center [105, 476] width 171 height 19
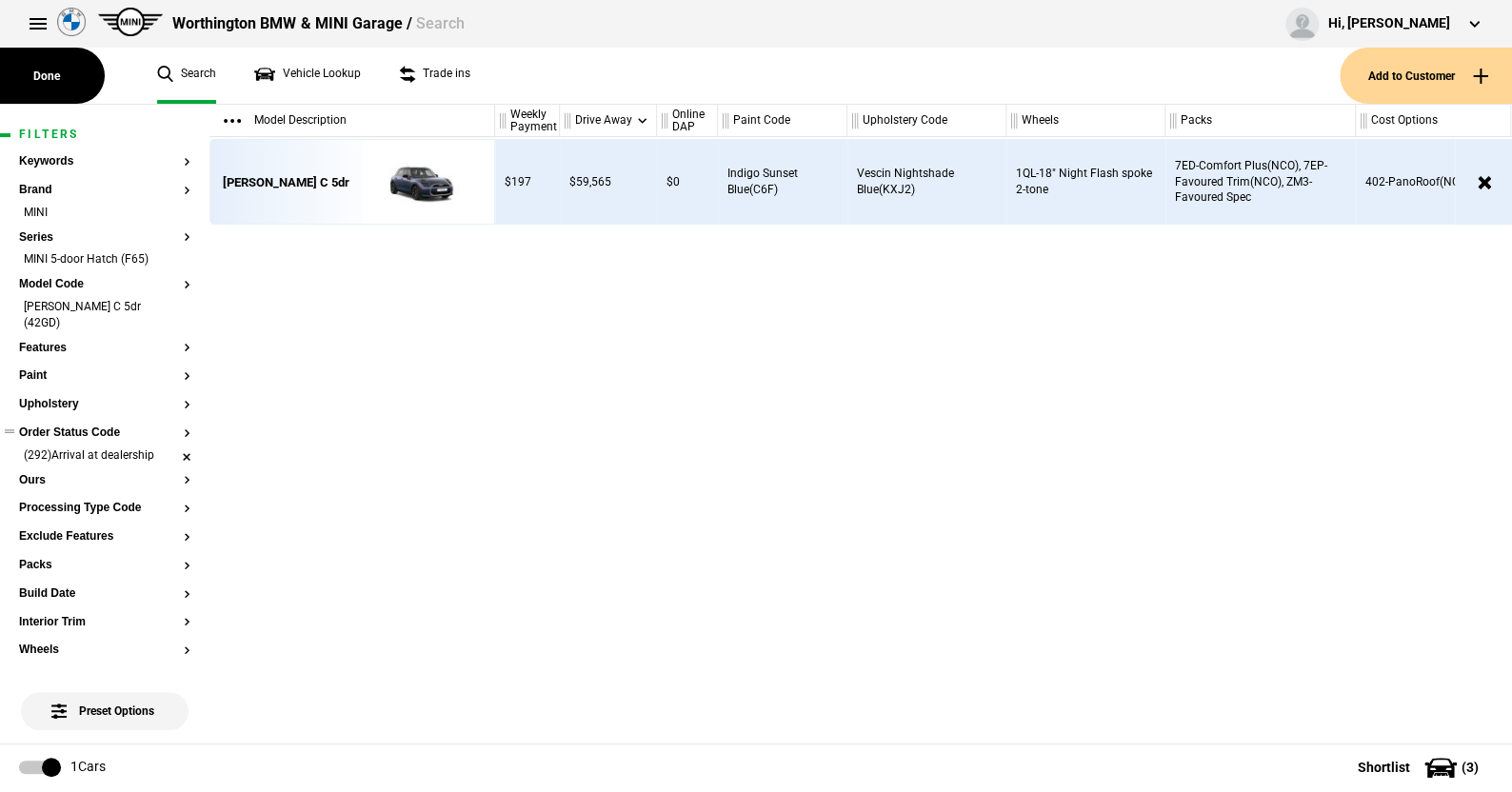
click at [169, 448] on li "(292)Arrival at dealership" at bounding box center [105, 458] width 171 height 19
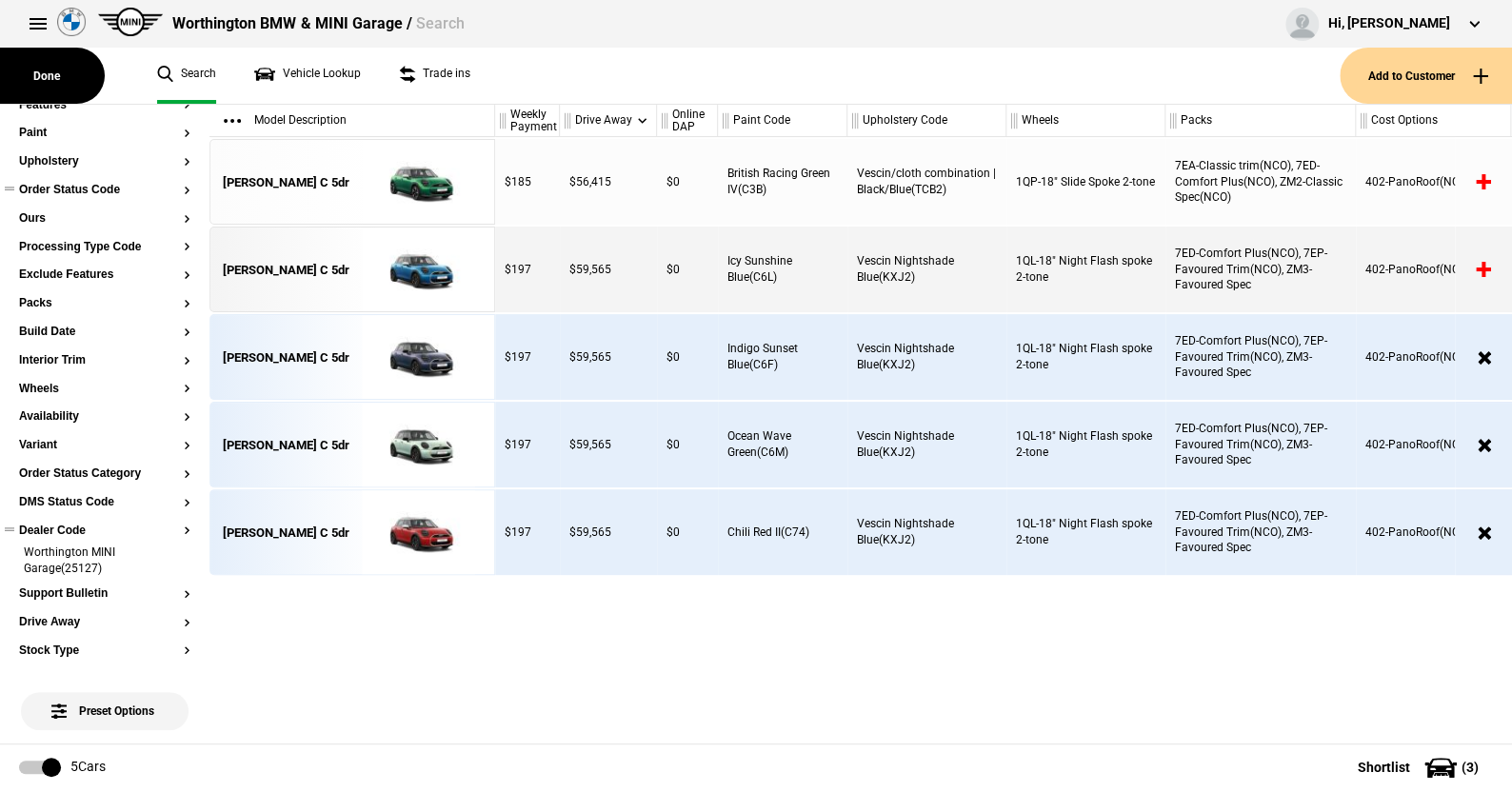
scroll to position [285, 0]
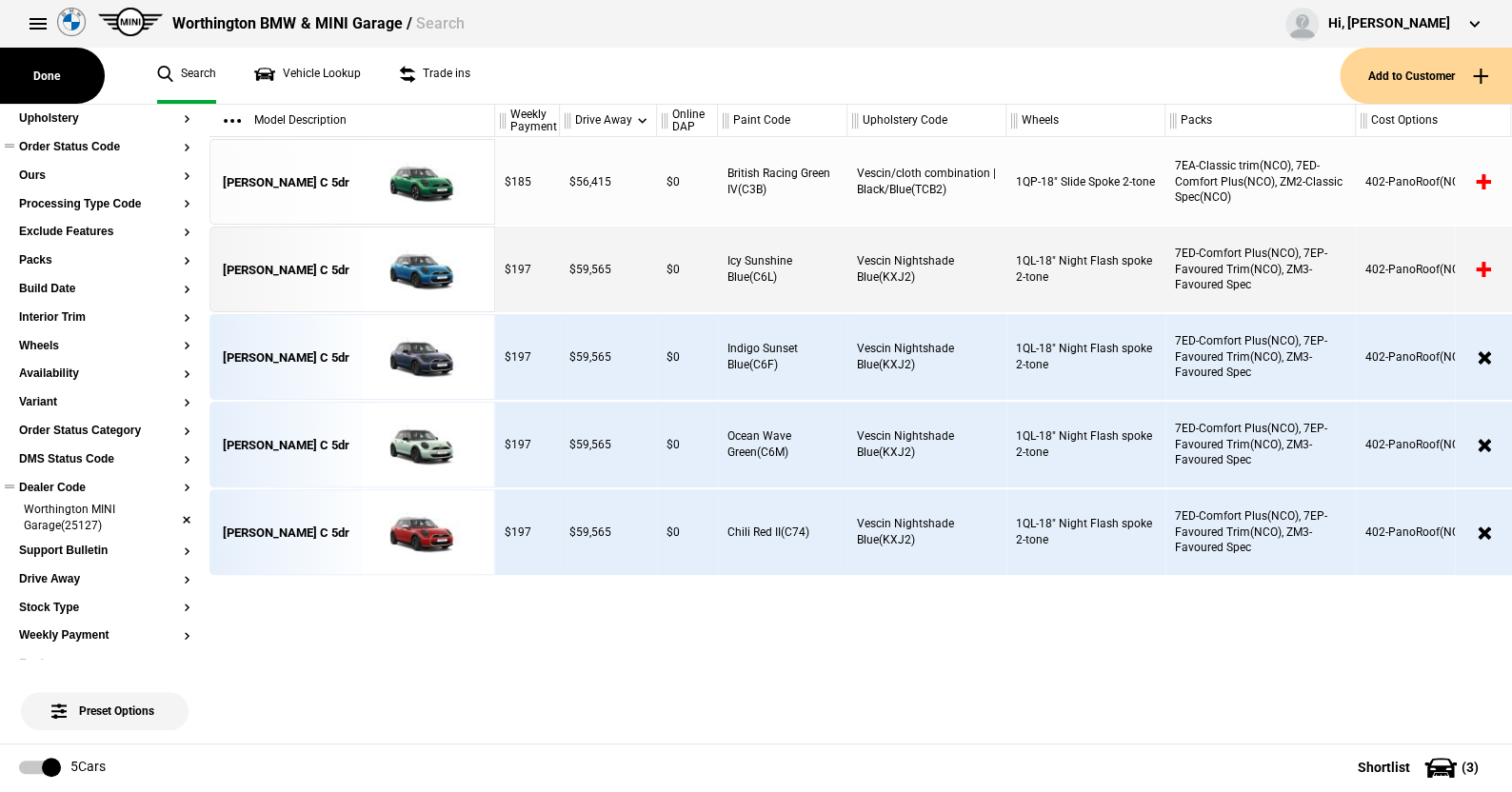
click at [173, 502] on li "Worthington MINI Garage(25127)" at bounding box center [105, 519] width 171 height 36
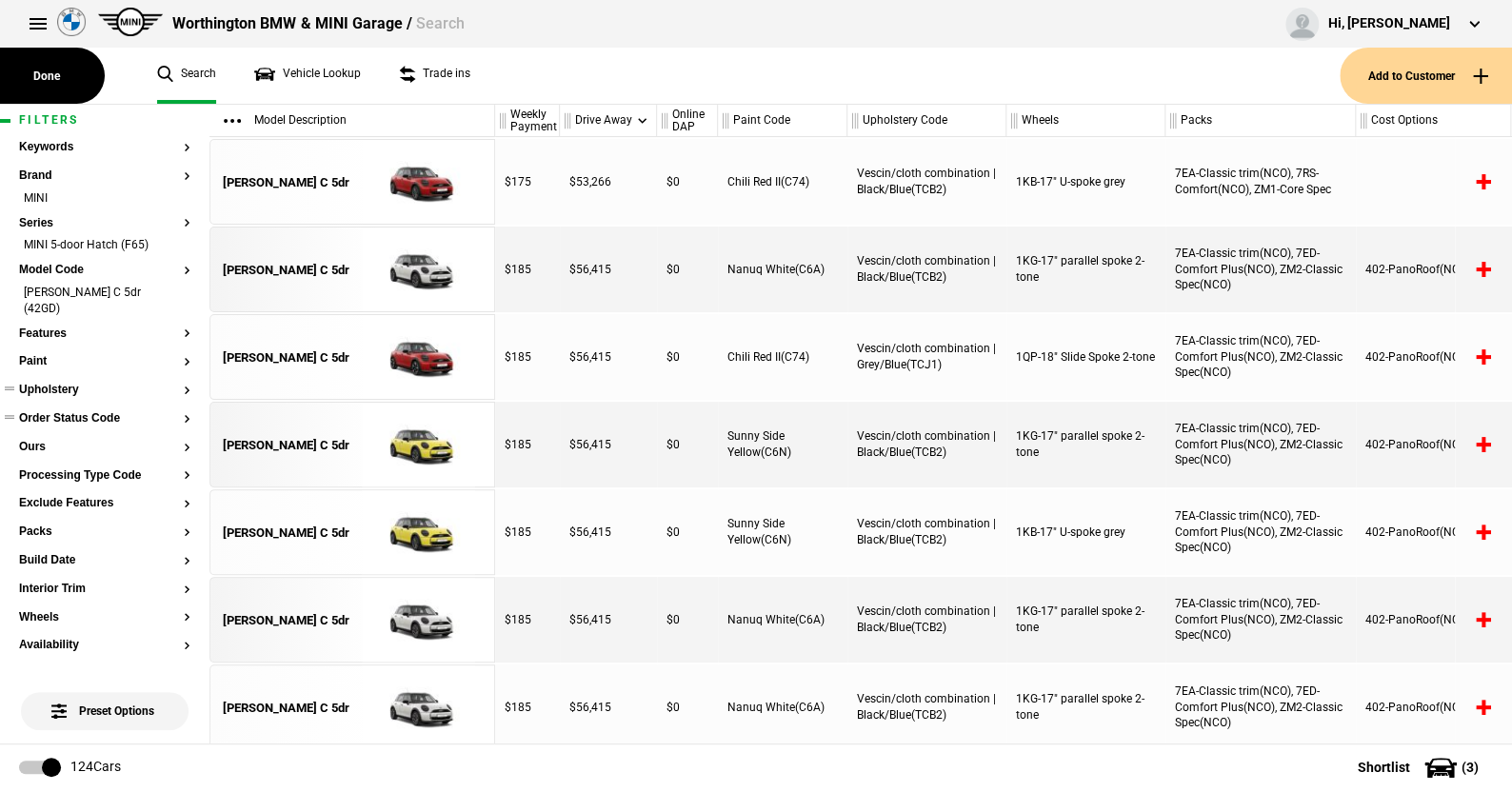
scroll to position [17, 0]
click at [39, 352] on button "Paint" at bounding box center [105, 359] width 171 height 13
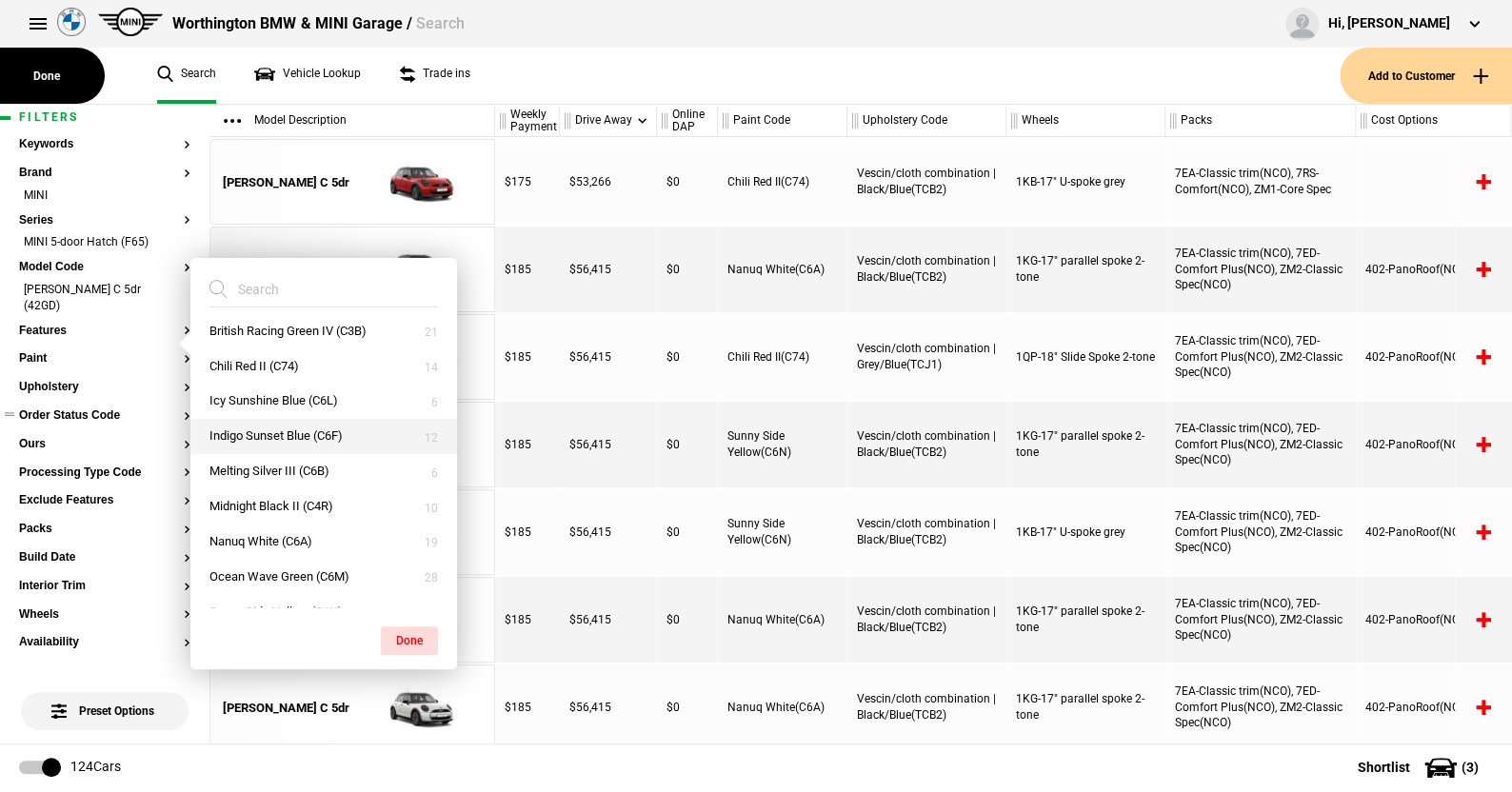
scroll to position [64, 0]
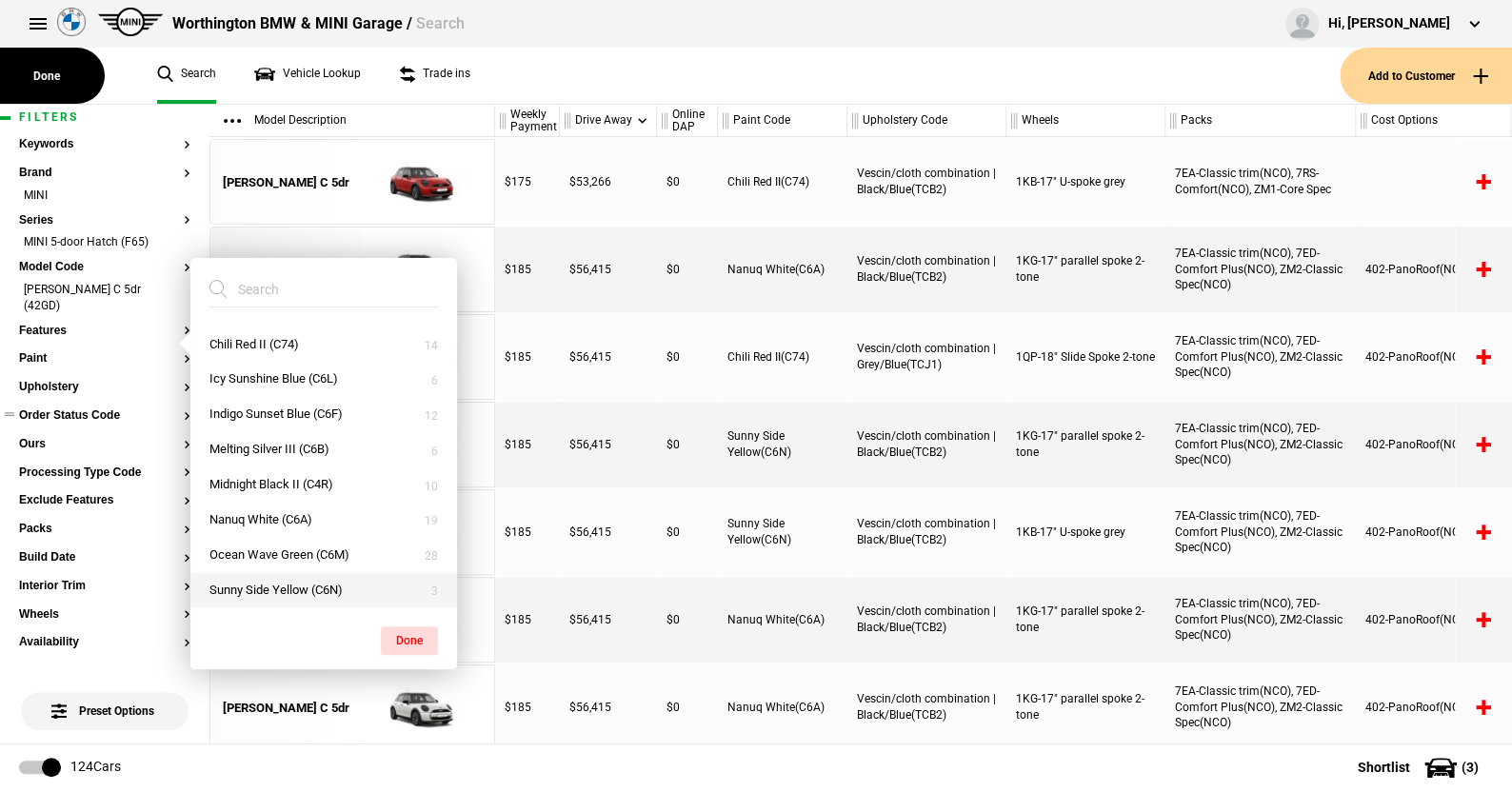
click at [267, 579] on button "Sunny Side Yellow (C6N)" at bounding box center [323, 590] width 266 height 36
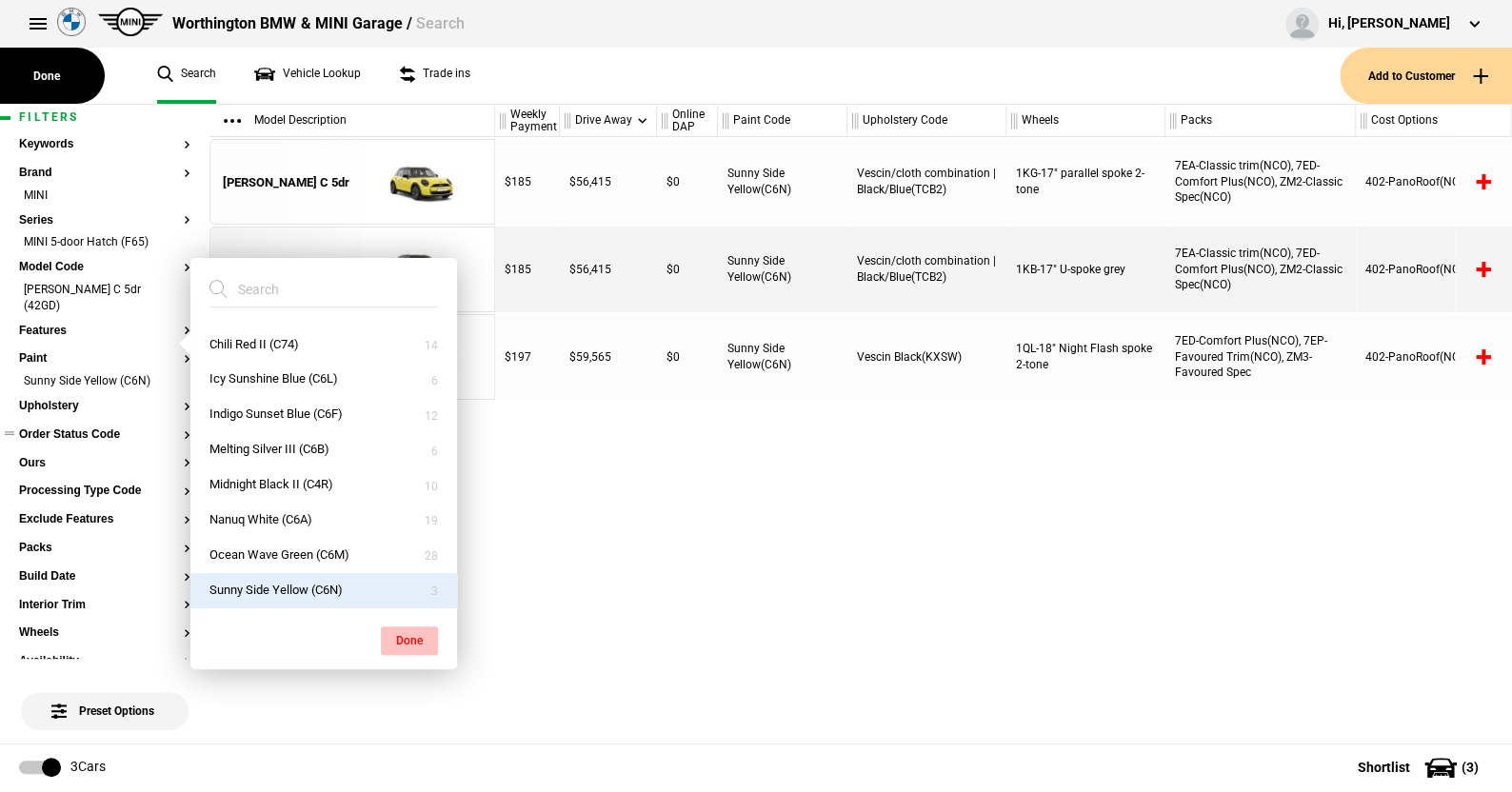
drag, startPoint x: 407, startPoint y: 632, endPoint x: 400, endPoint y: 624, distance: 10.6
click at [405, 632] on button "Done" at bounding box center [409, 641] width 57 height 29
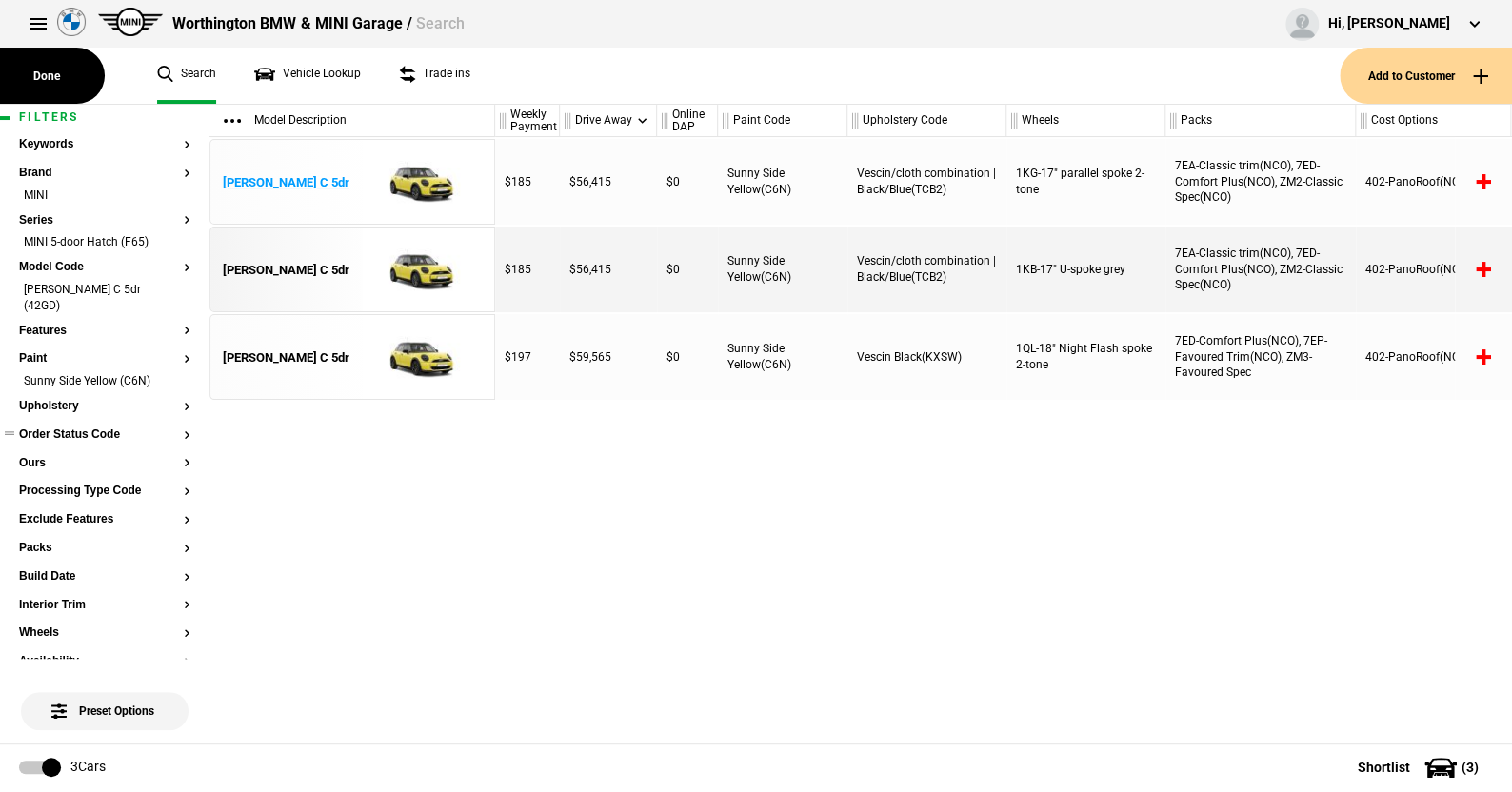
click at [426, 173] on img at bounding box center [418, 183] width 133 height 86
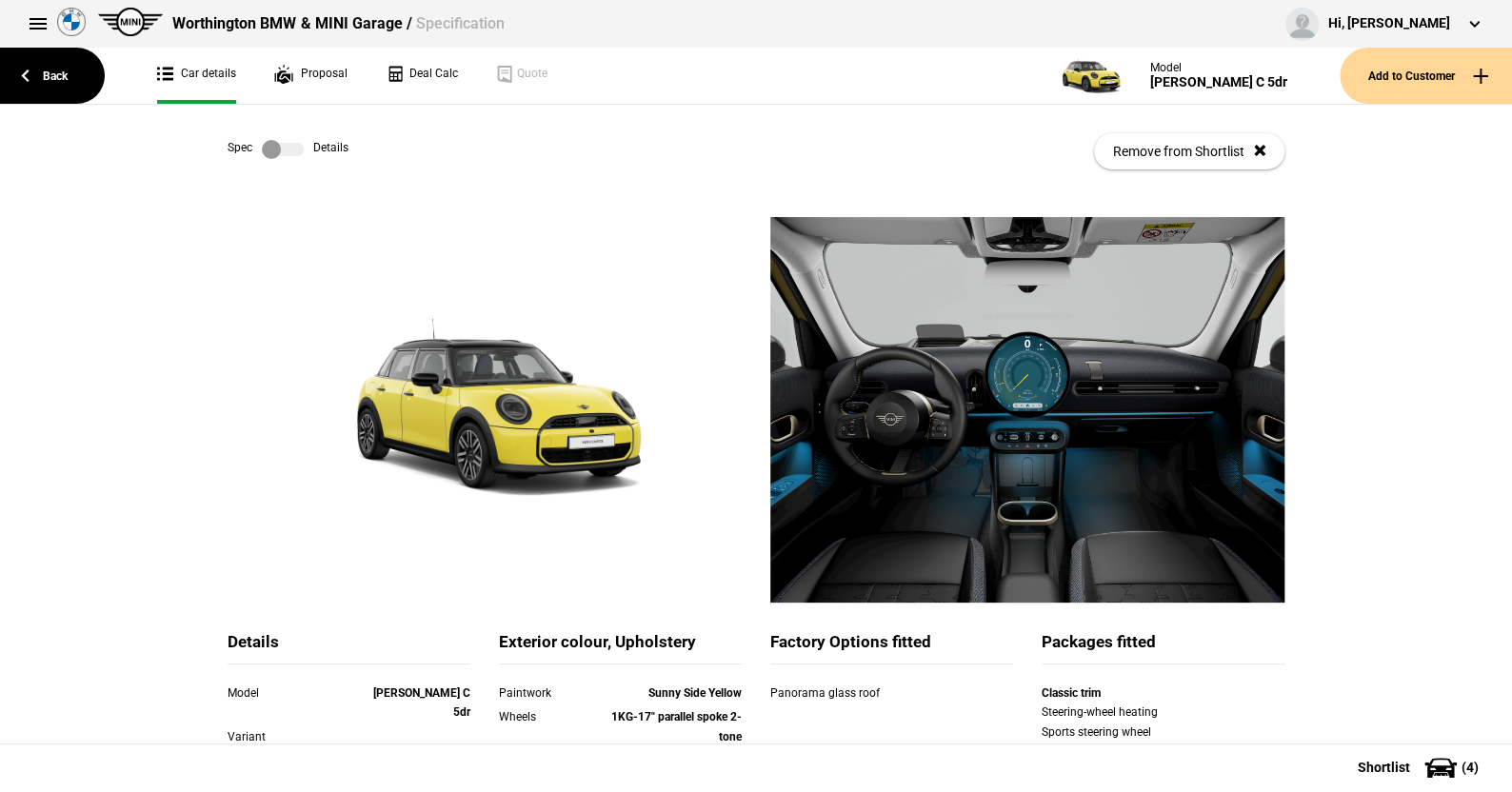
click at [282, 144] on label at bounding box center [283, 150] width 42 height 19
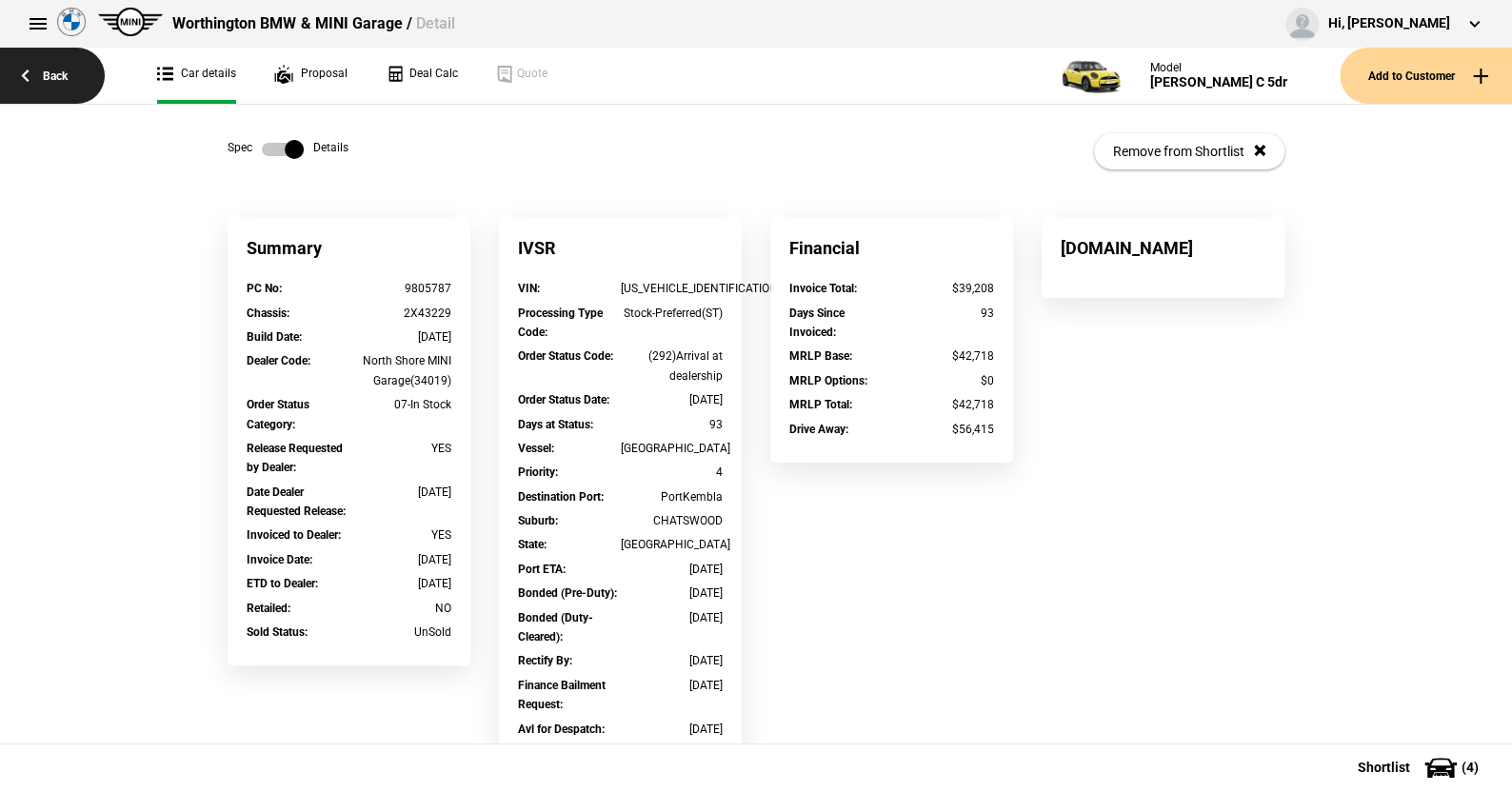
click at [49, 71] on link "Back" at bounding box center [52, 76] width 105 height 56
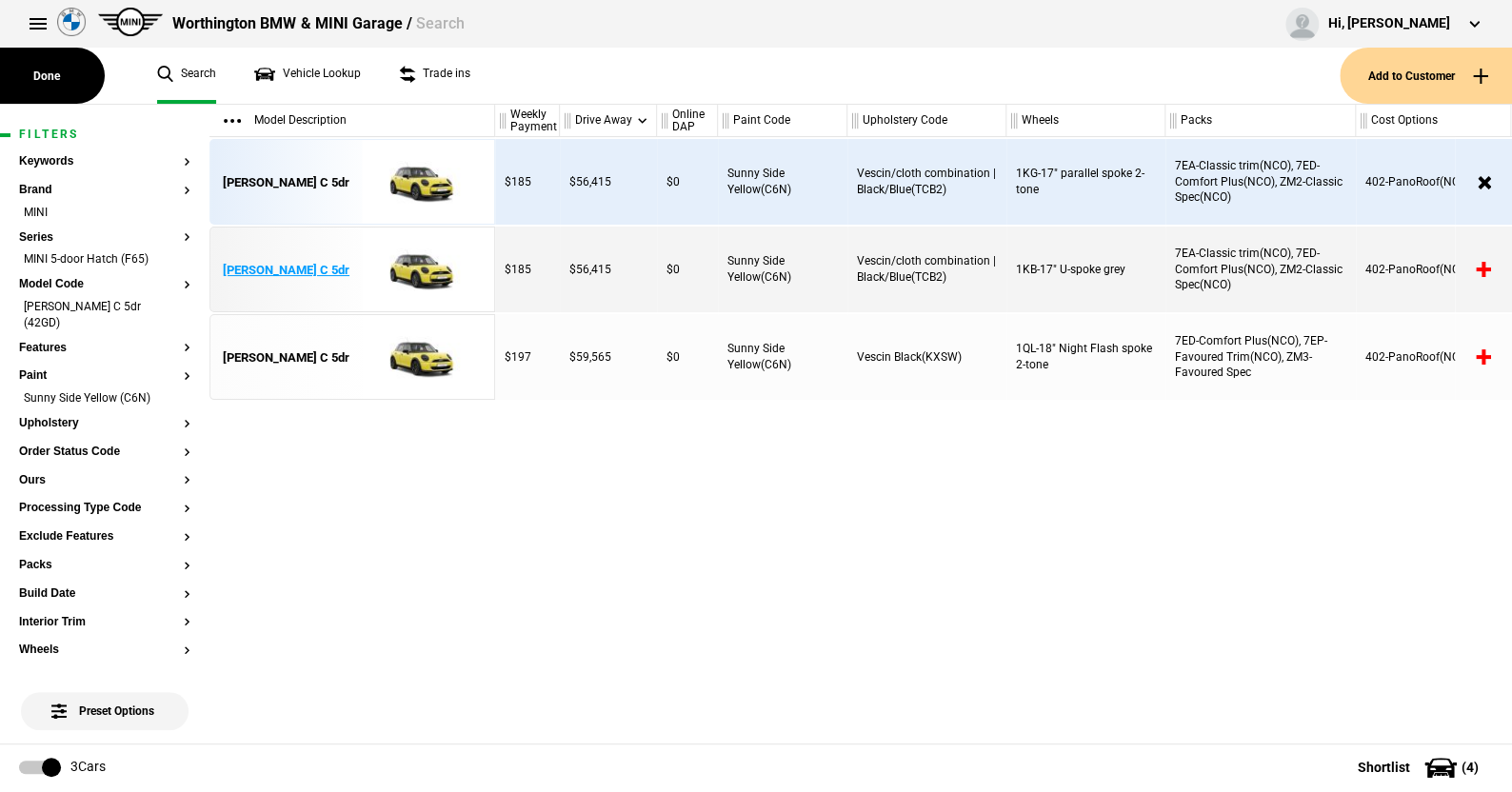
click at [420, 268] on img at bounding box center [418, 270] width 133 height 86
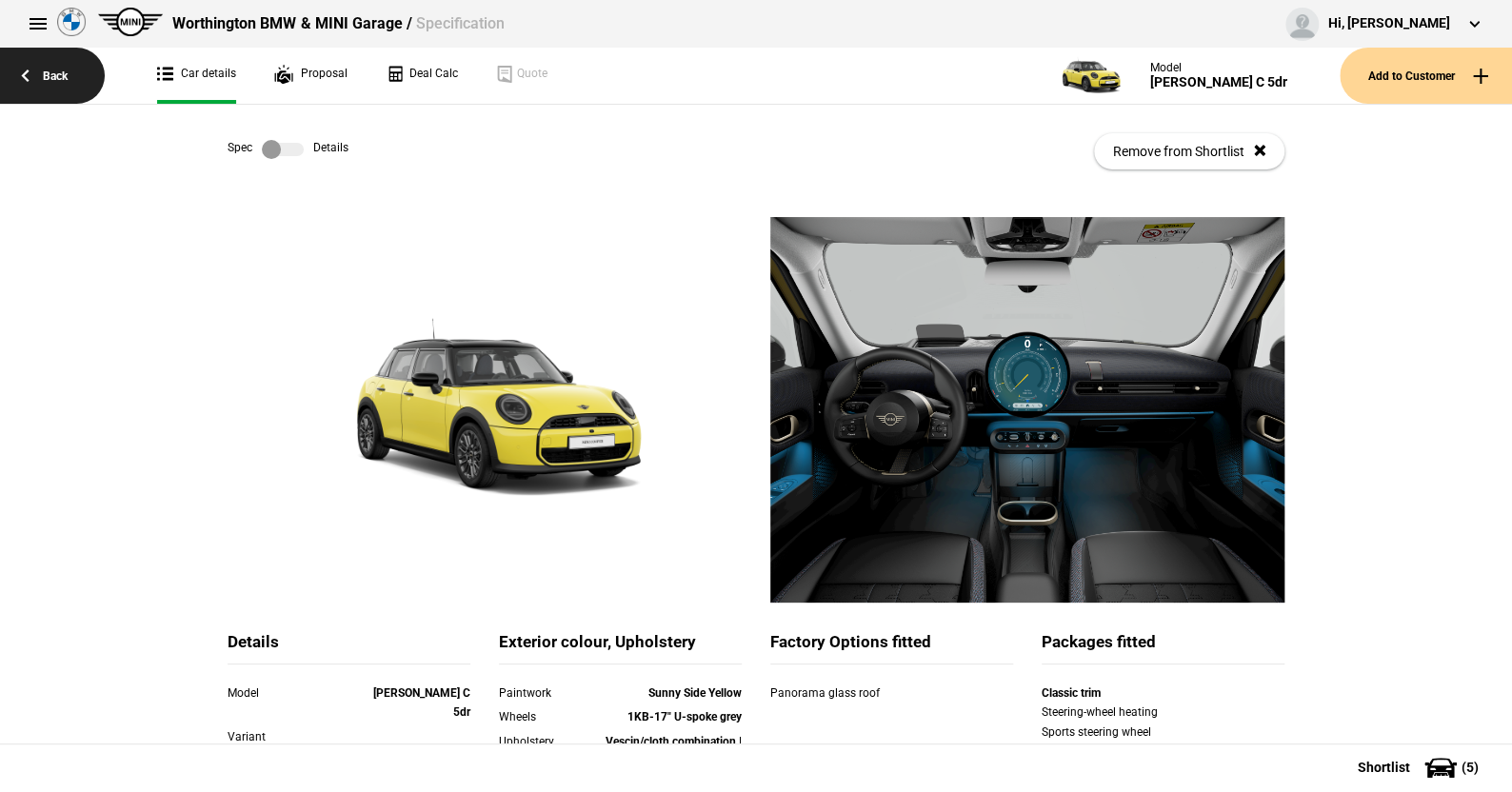
click at [62, 70] on link "Back" at bounding box center [52, 76] width 105 height 56
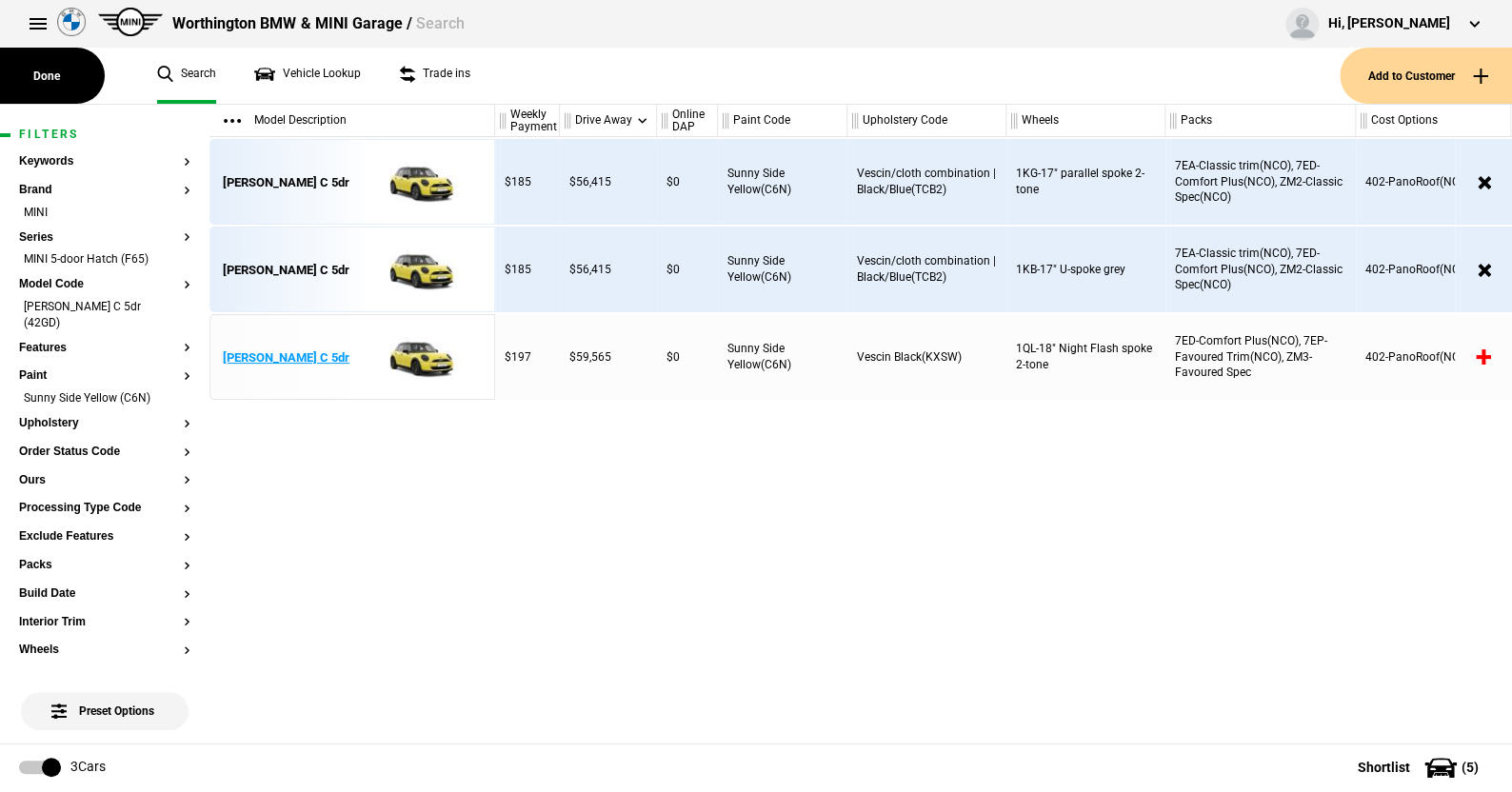
click at [412, 359] on img at bounding box center [418, 358] width 133 height 86
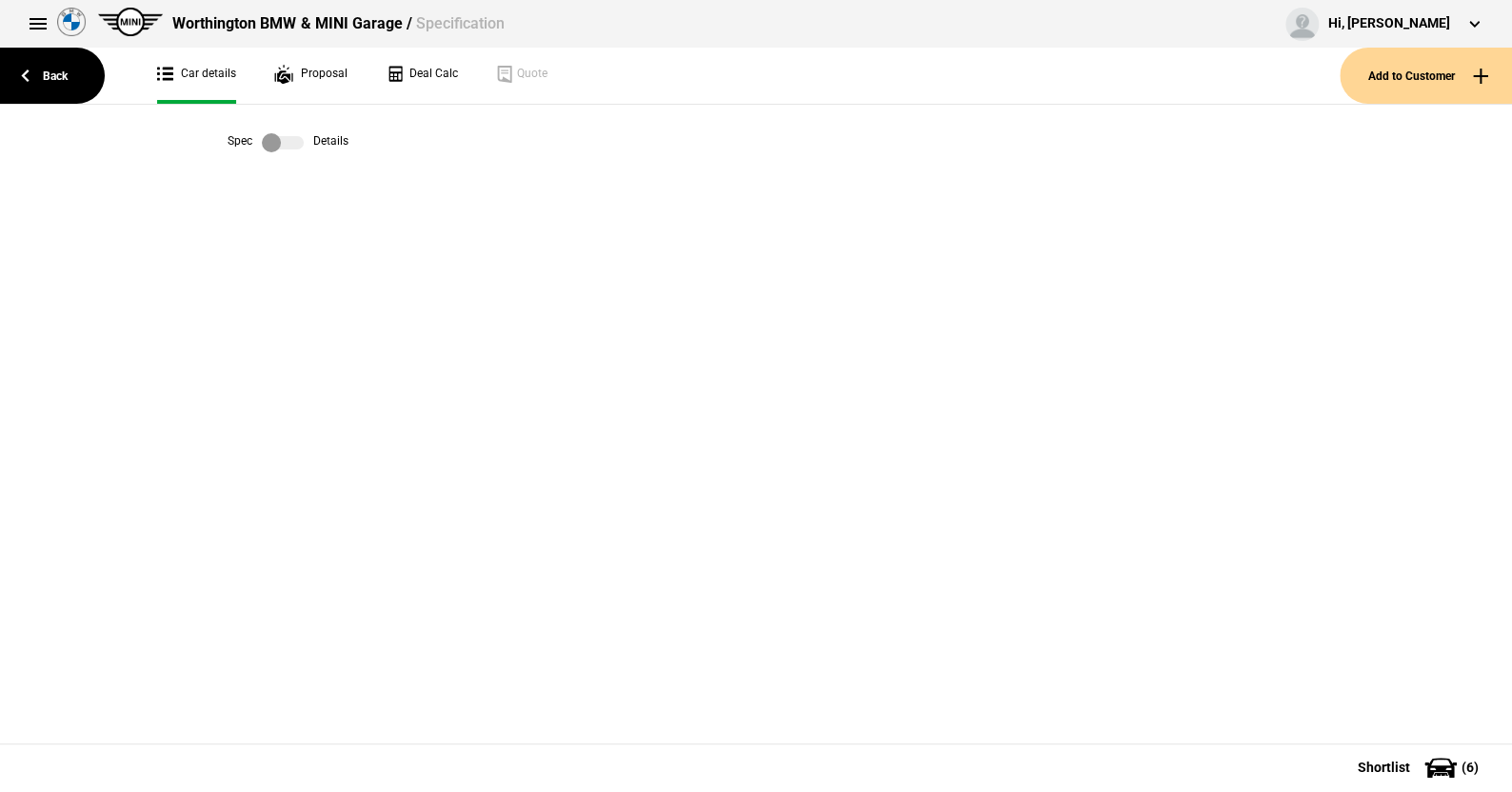
click at [297, 146] on label at bounding box center [283, 143] width 42 height 19
click at [263, 148] on label at bounding box center [283, 143] width 42 height 19
click at [58, 70] on link "Back" at bounding box center [52, 76] width 105 height 56
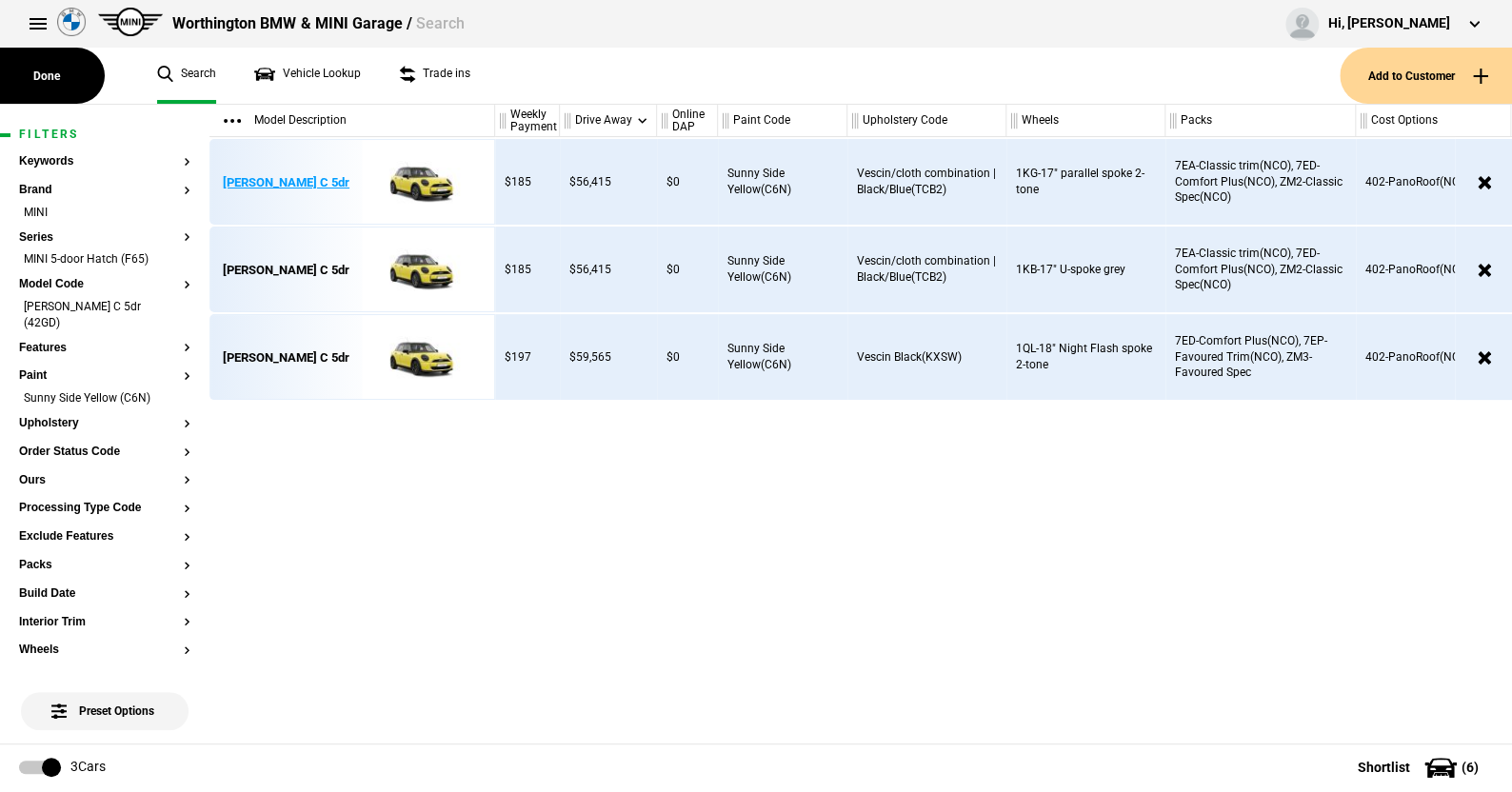
click at [426, 181] on img at bounding box center [418, 183] width 133 height 86
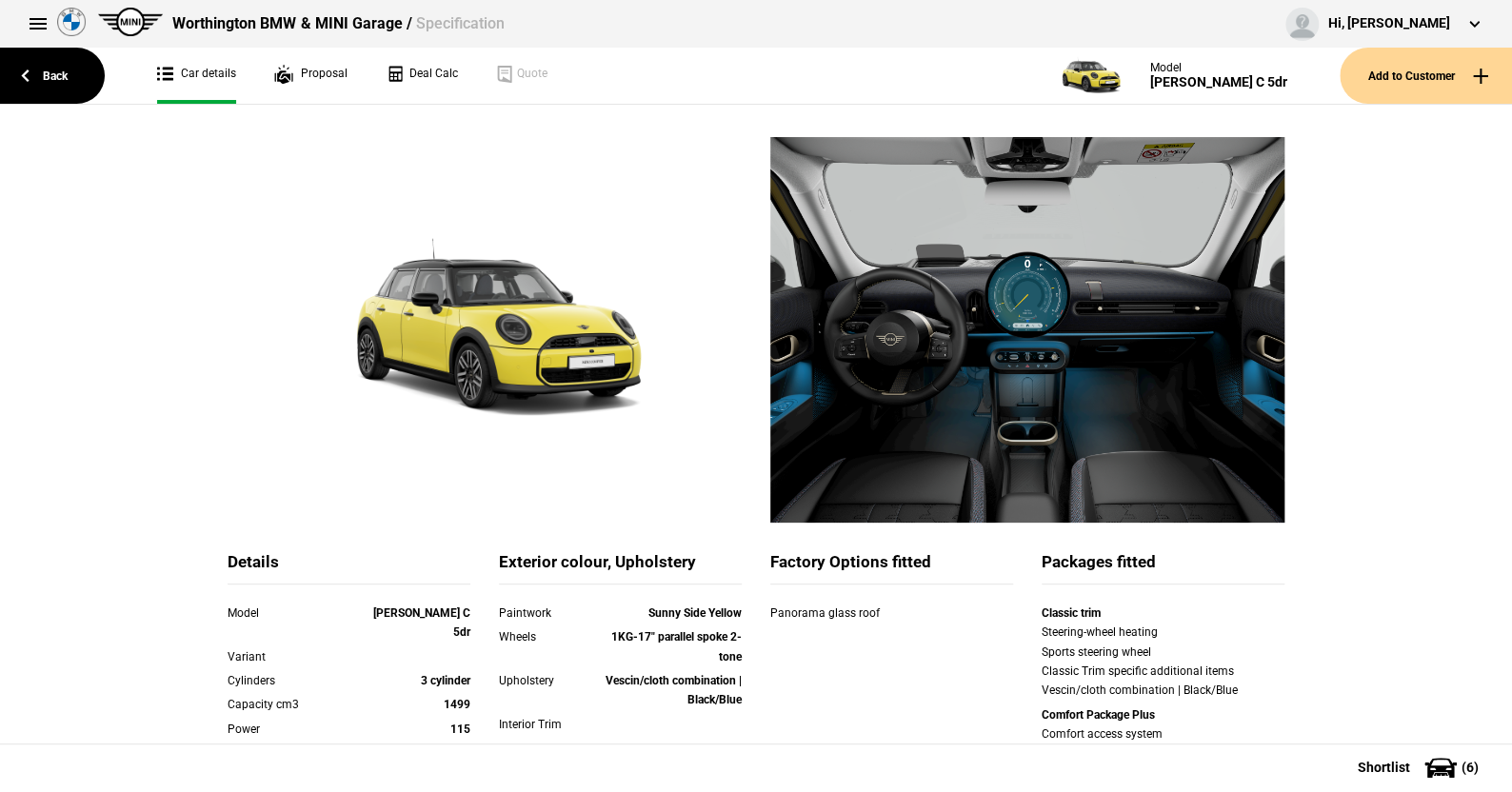
scroll to position [190, 0]
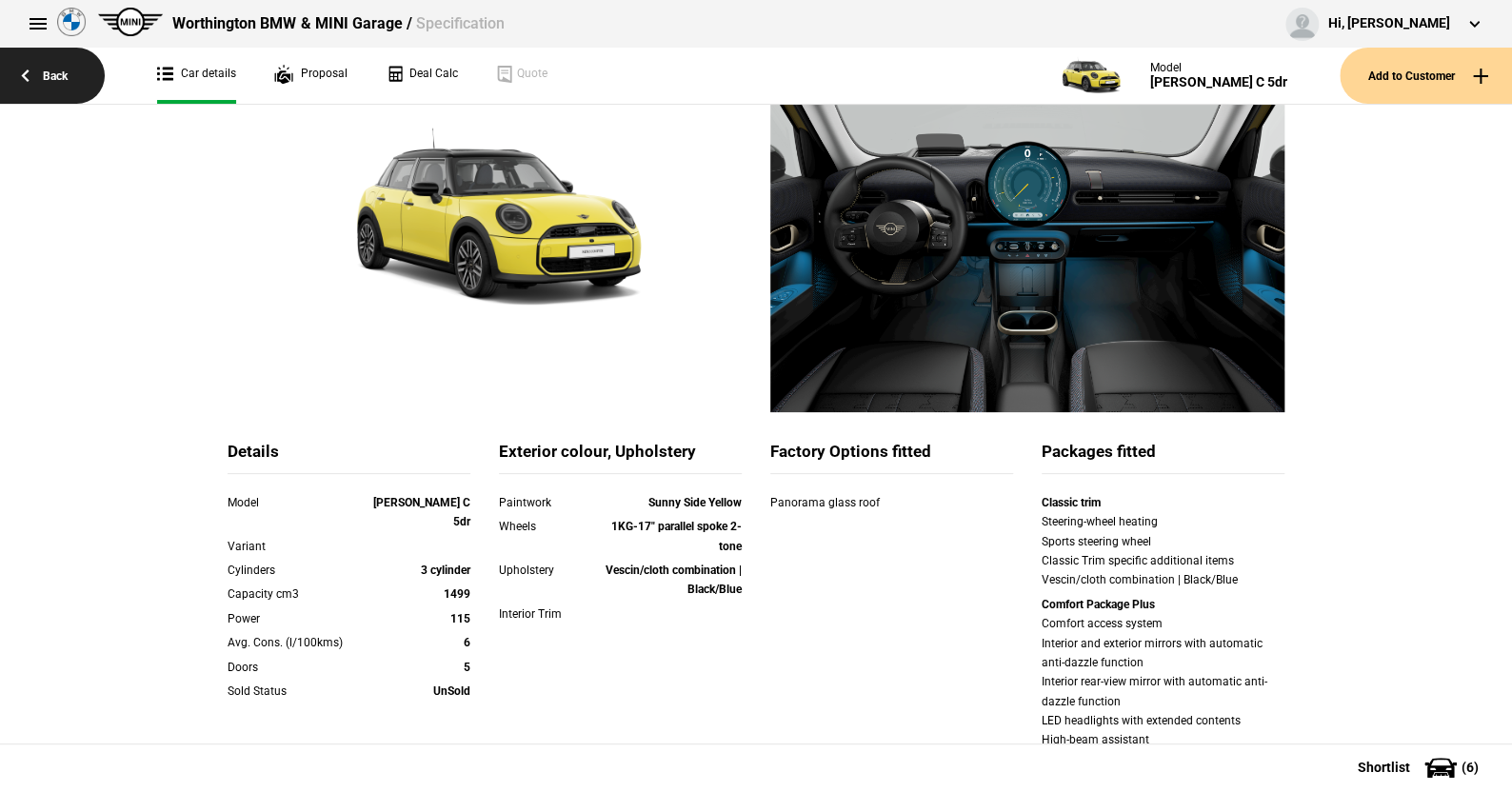
click at [45, 68] on link "Back" at bounding box center [52, 76] width 105 height 56
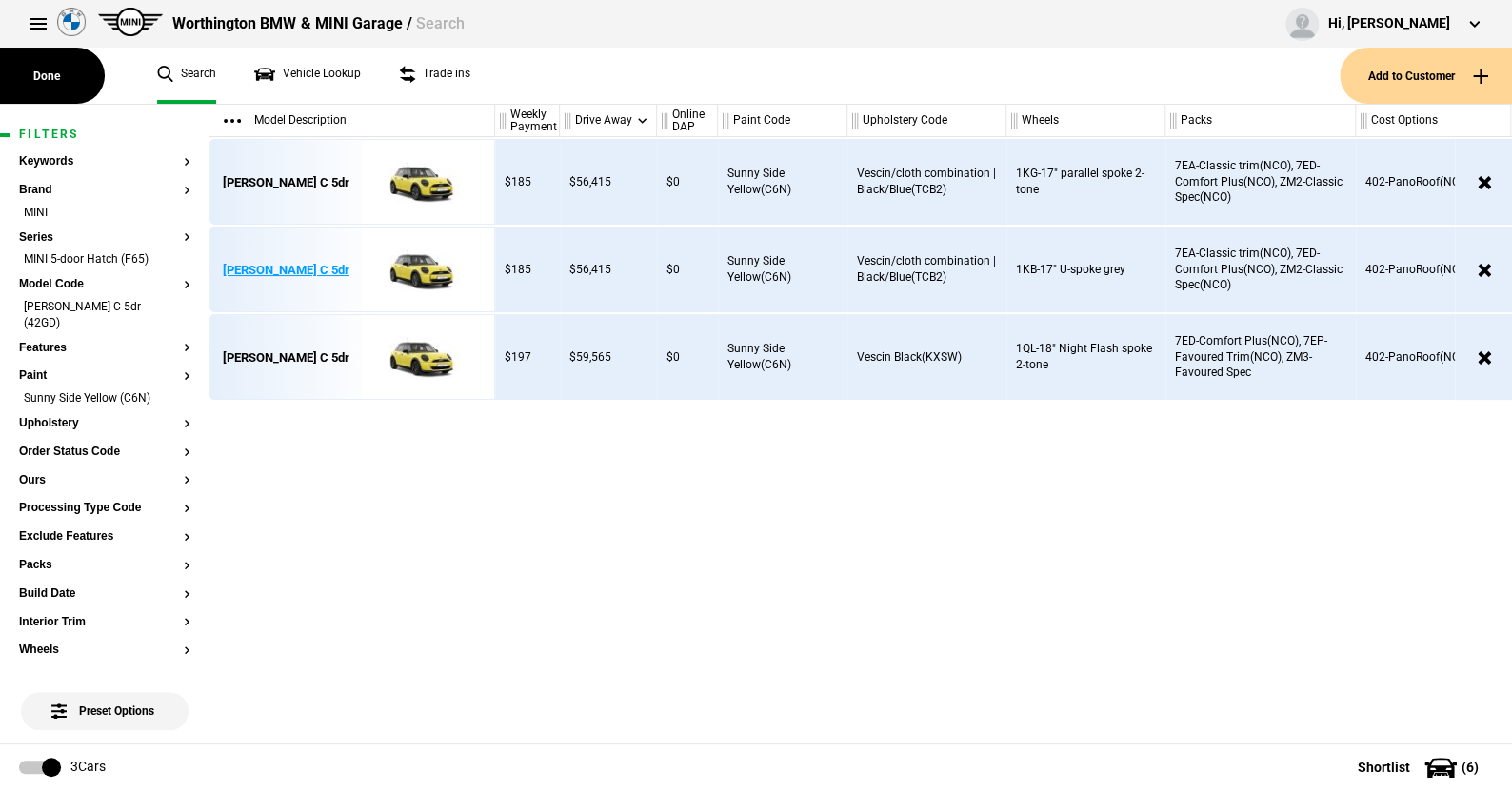
click at [414, 260] on img at bounding box center [418, 270] width 133 height 86
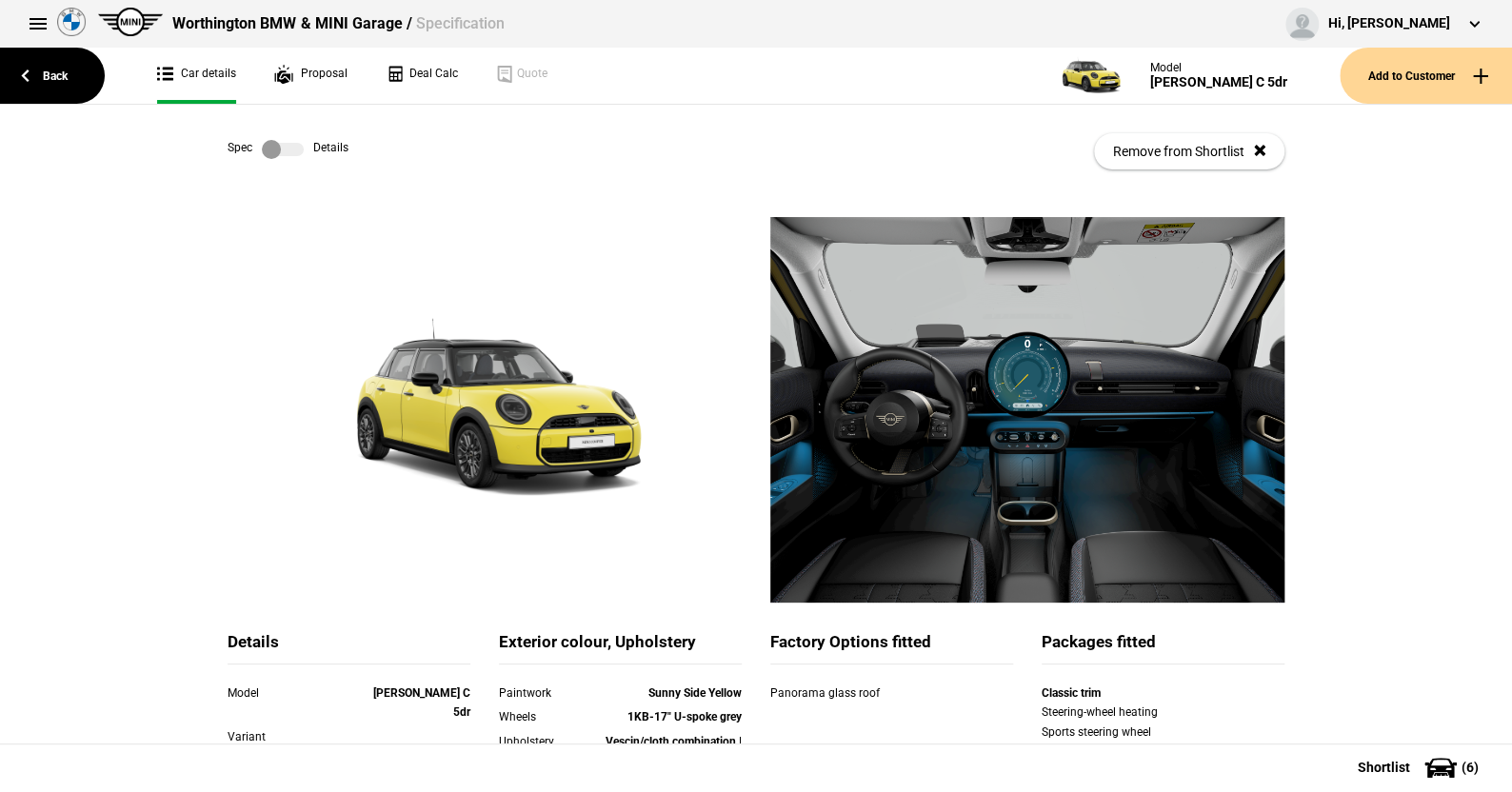
click at [289, 141] on label at bounding box center [283, 150] width 42 height 19
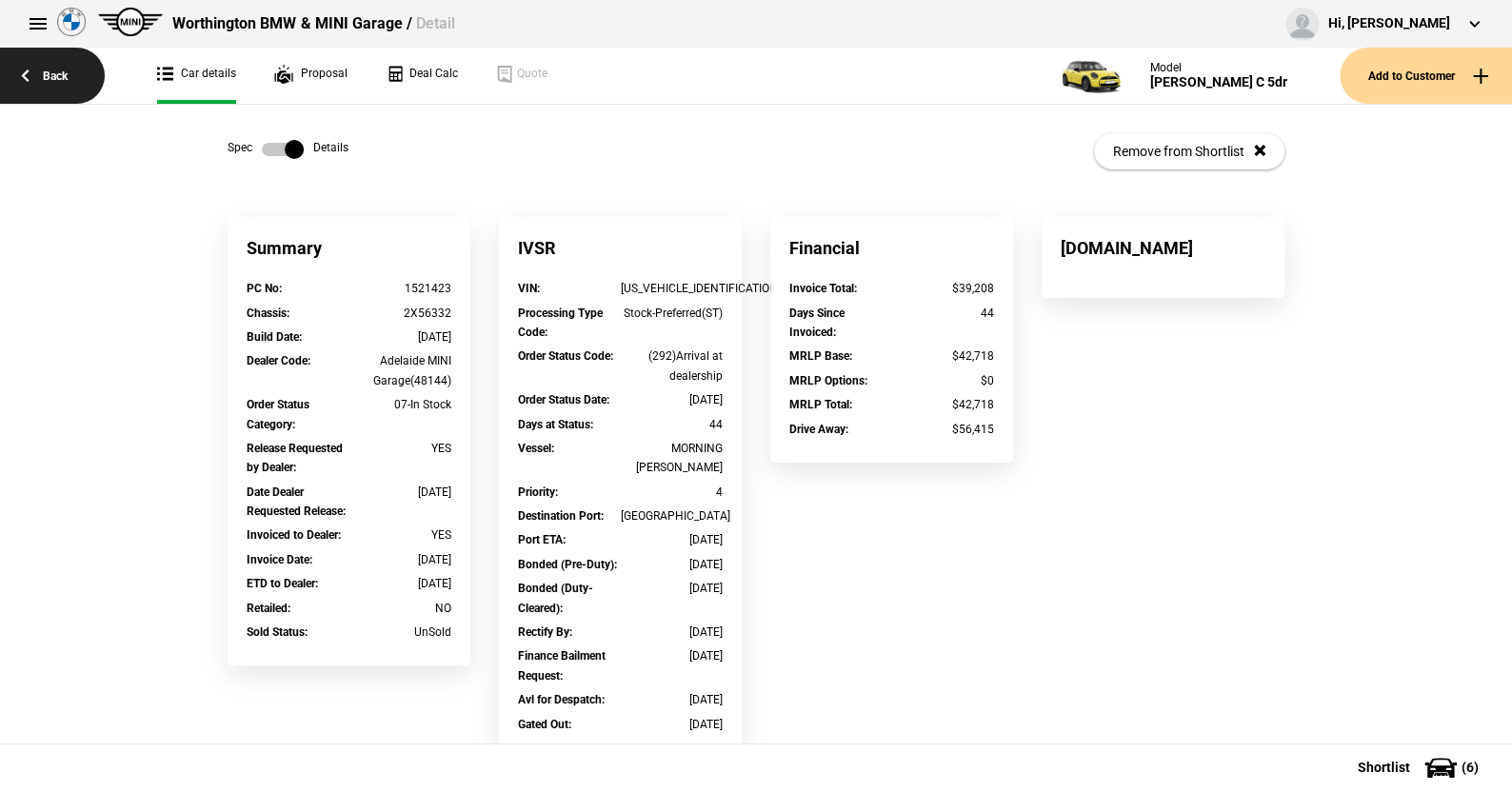
click at [60, 67] on link "Back" at bounding box center [52, 76] width 105 height 56
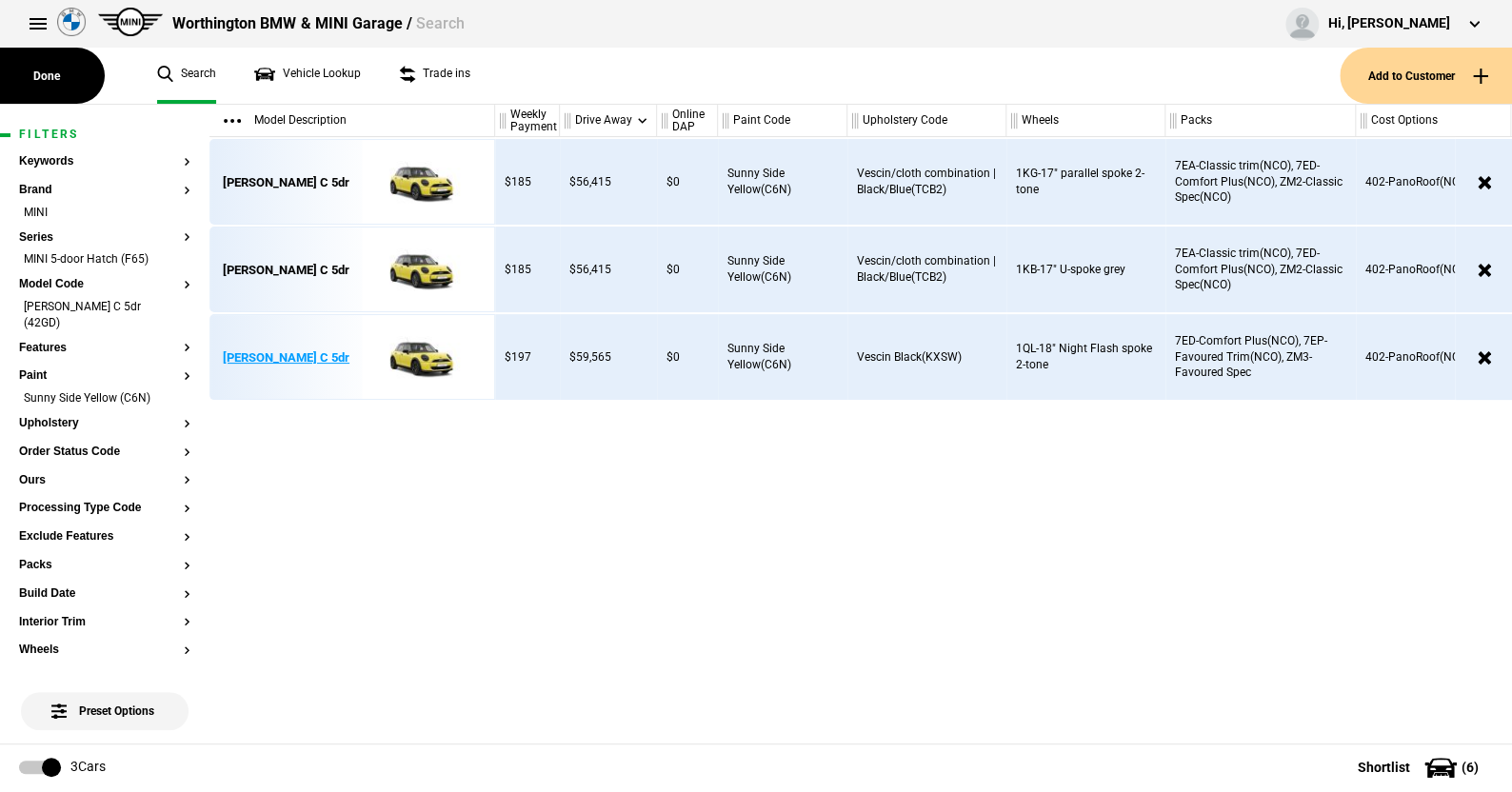
click at [416, 351] on img at bounding box center [418, 358] width 133 height 86
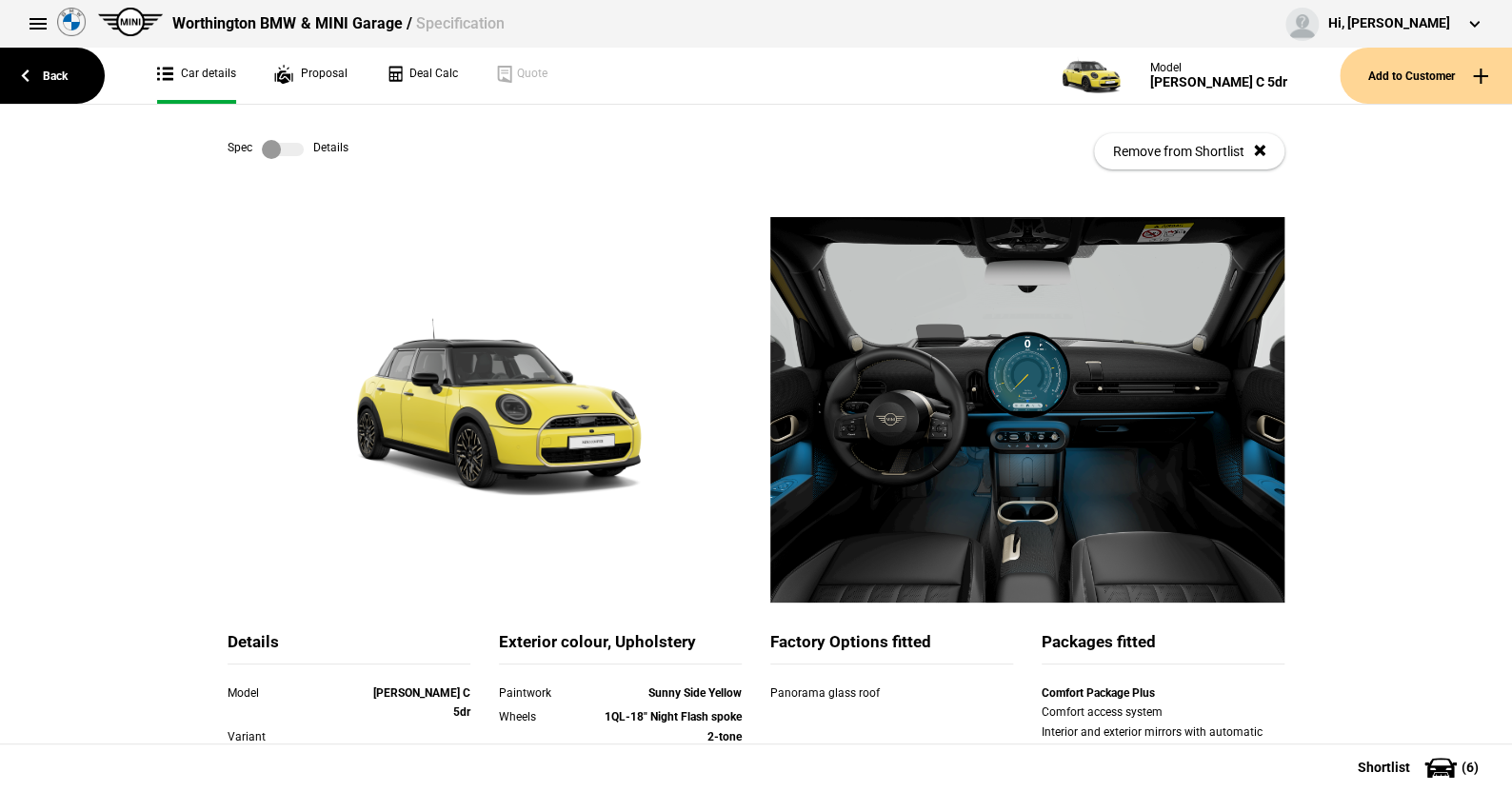
click at [294, 151] on label at bounding box center [283, 150] width 42 height 19
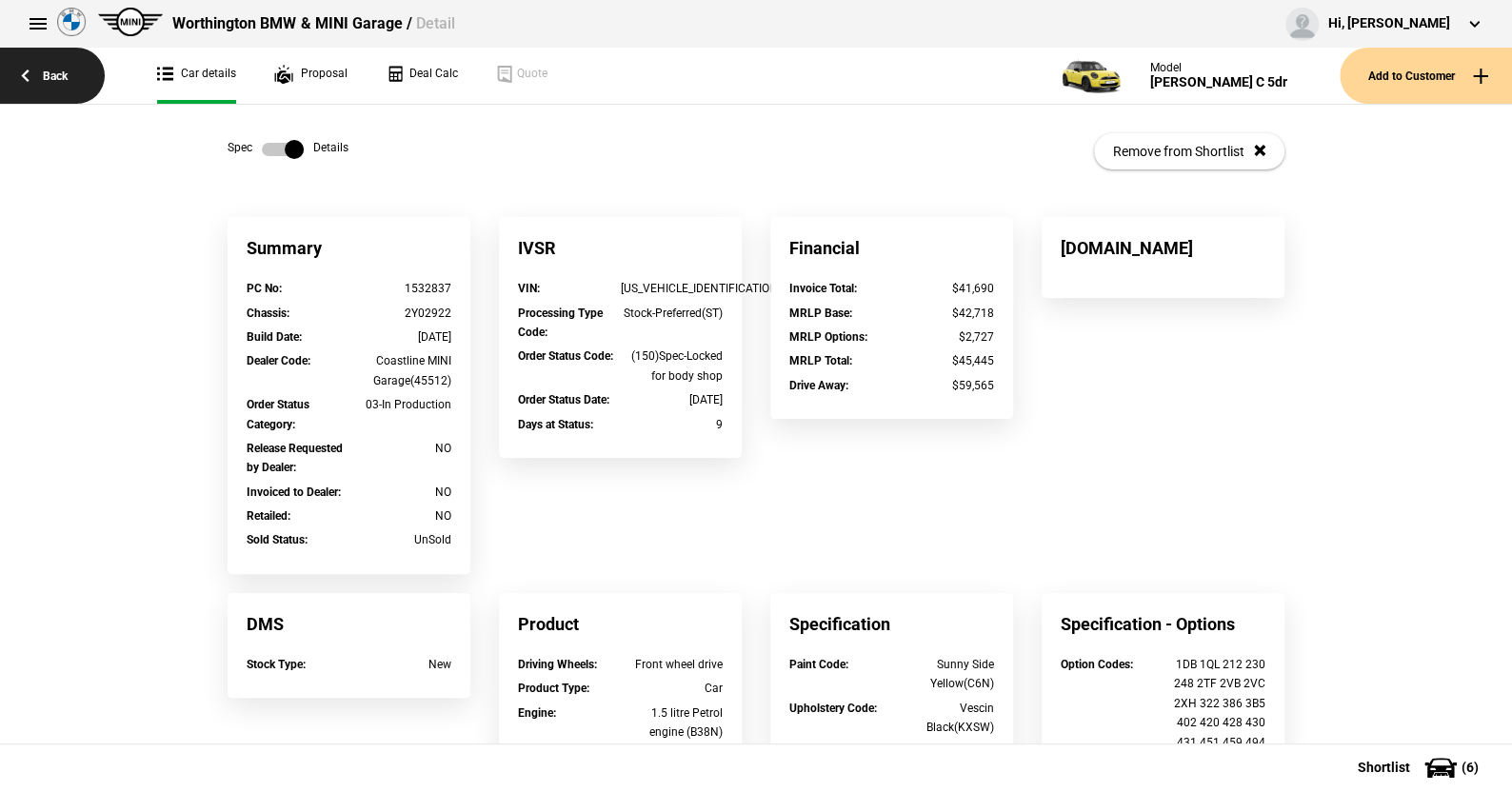
click at [53, 68] on link "Back" at bounding box center [52, 76] width 105 height 56
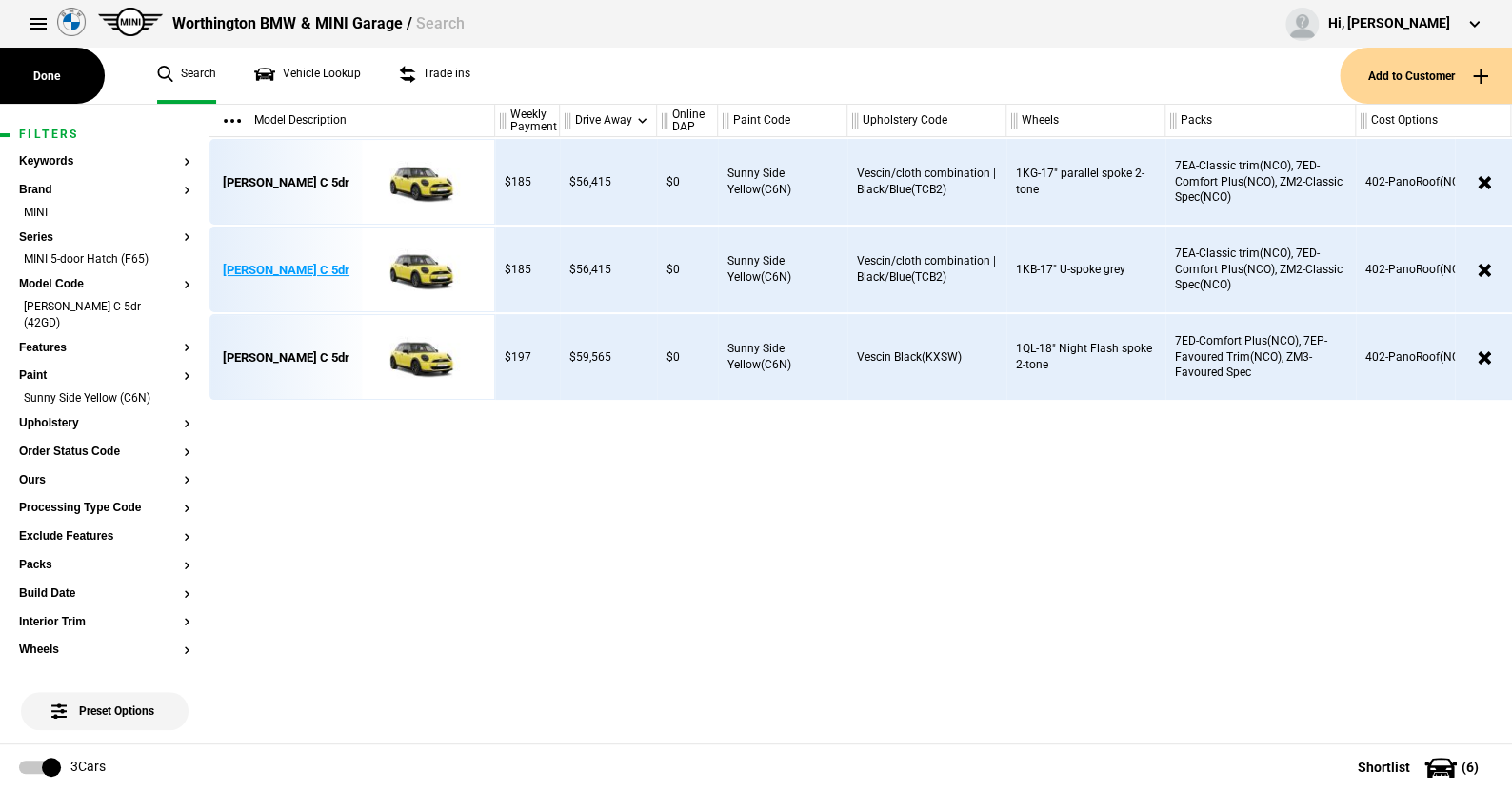
click at [421, 264] on img at bounding box center [418, 270] width 133 height 86
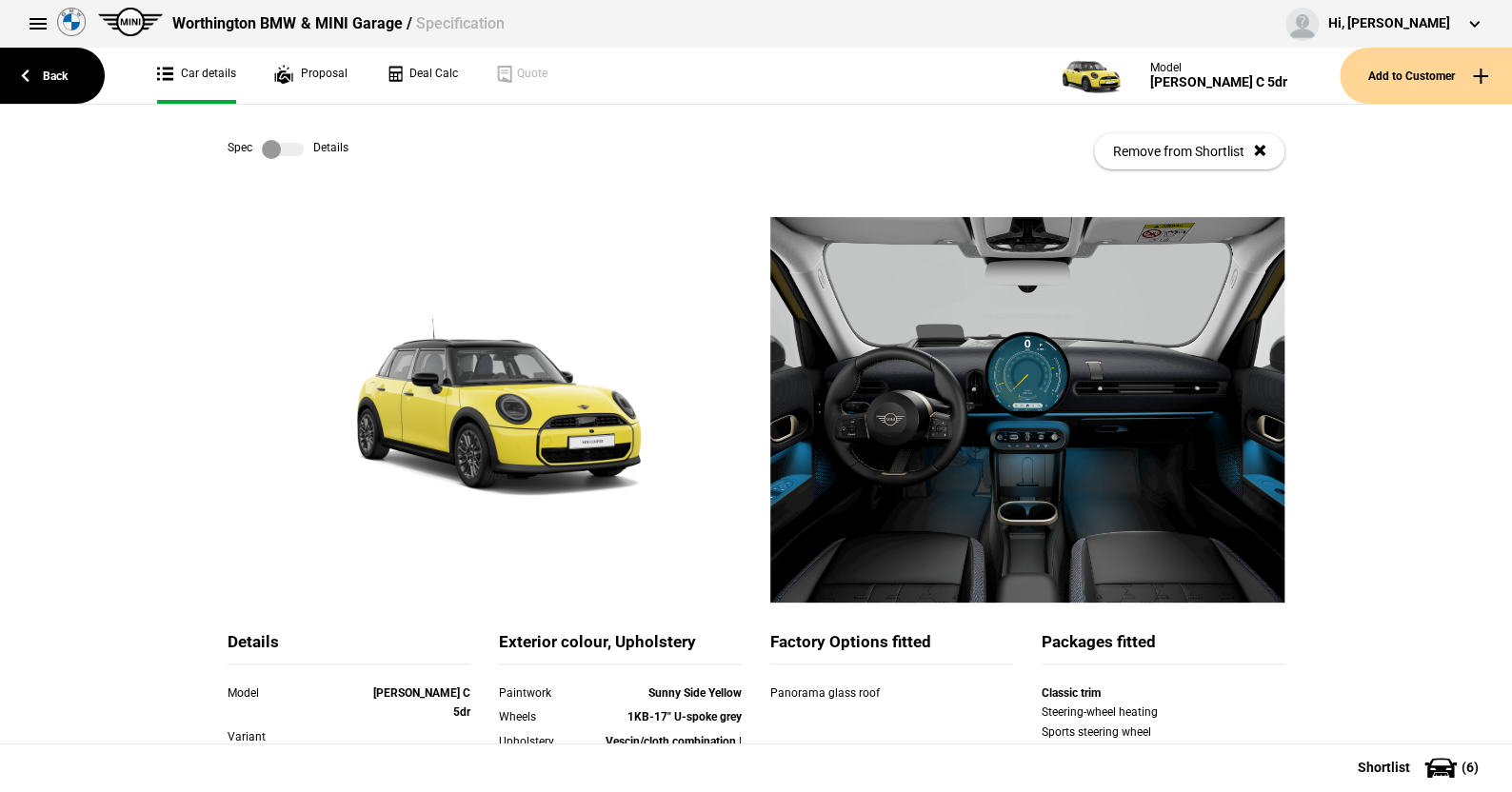
click at [287, 149] on label at bounding box center [283, 150] width 42 height 19
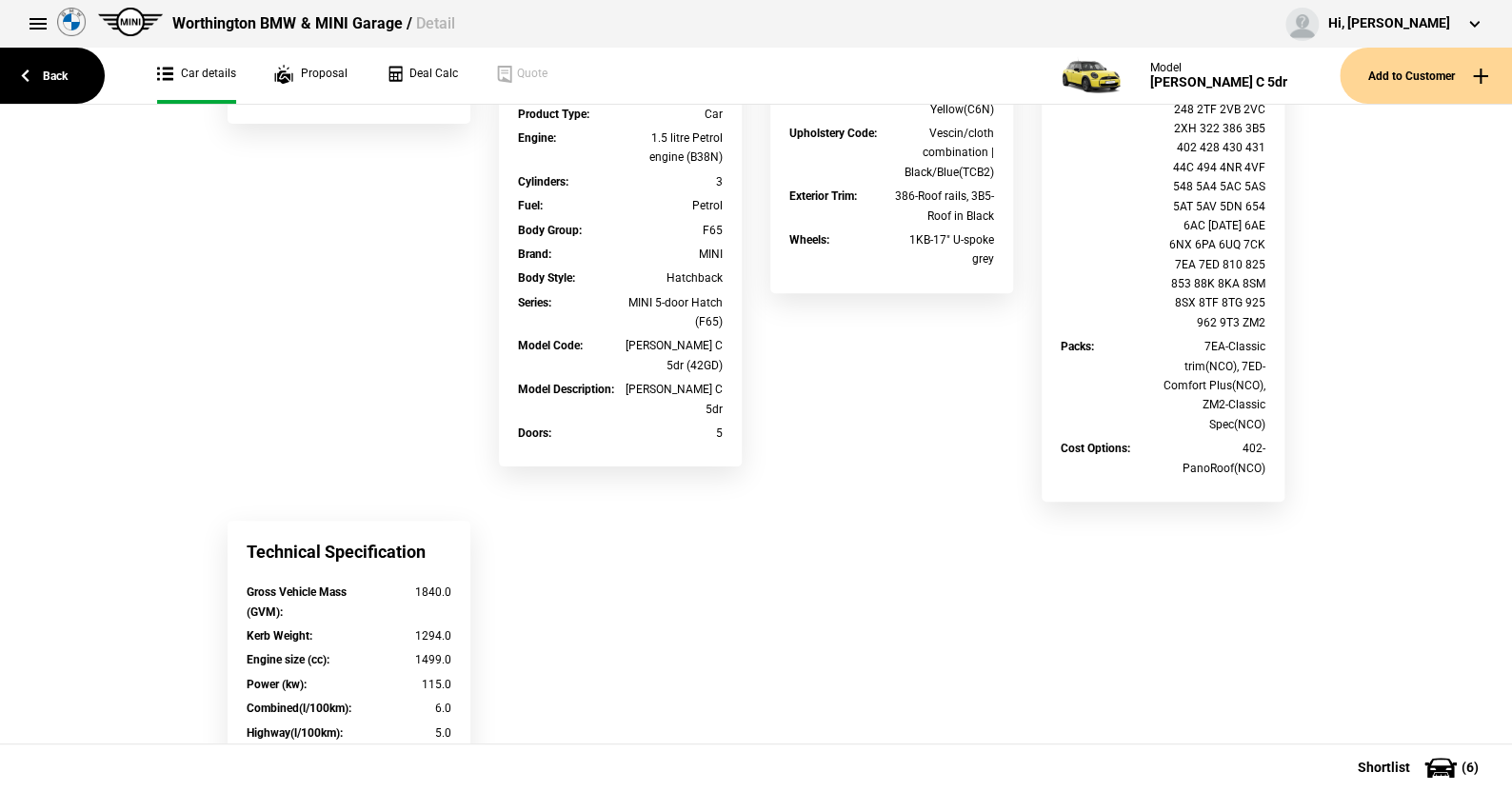
scroll to position [761, 0]
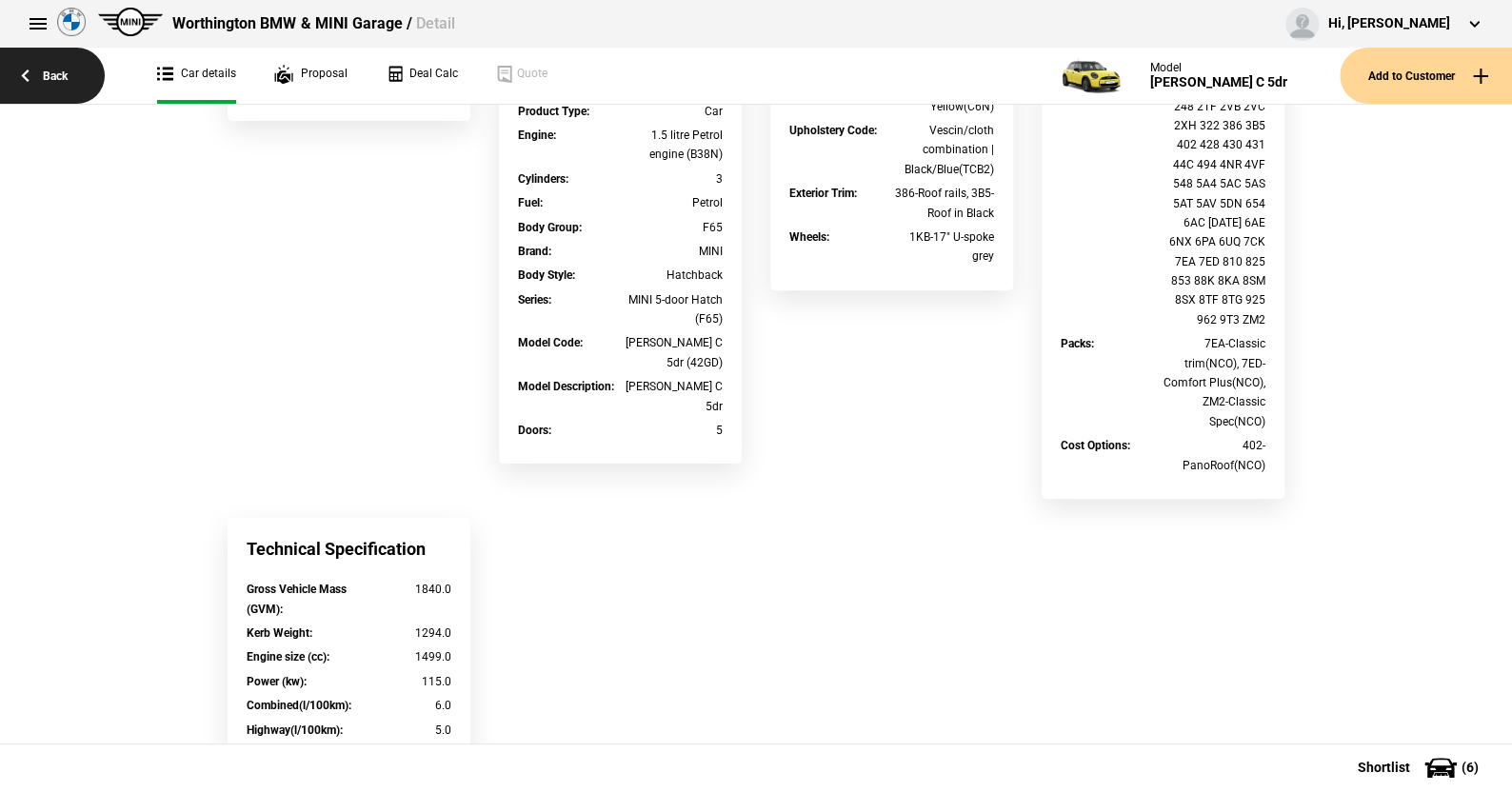
click at [62, 65] on link "Back" at bounding box center [52, 76] width 105 height 56
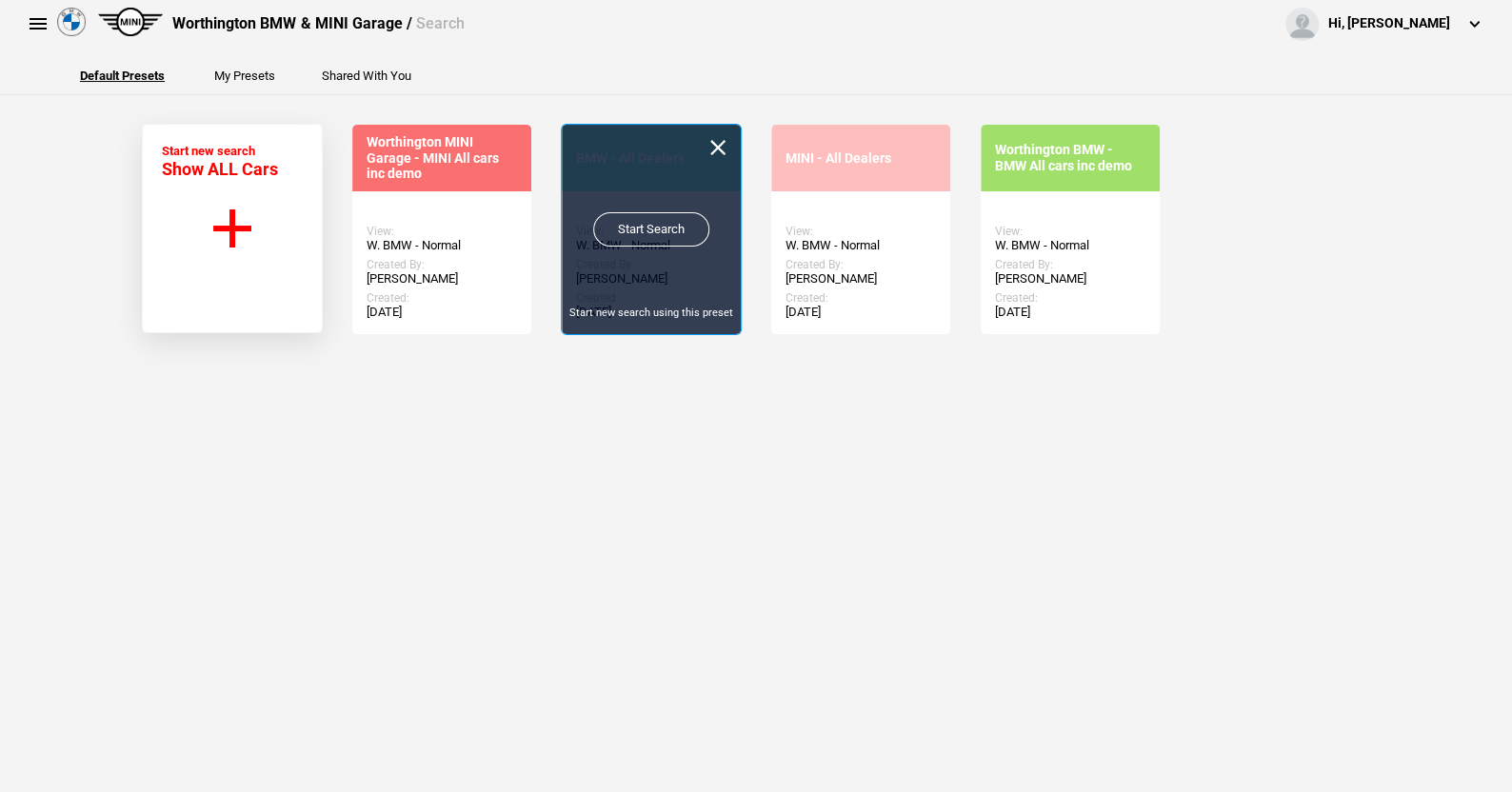
click at [650, 223] on link "Start Search" at bounding box center [651, 230] width 116 height 35
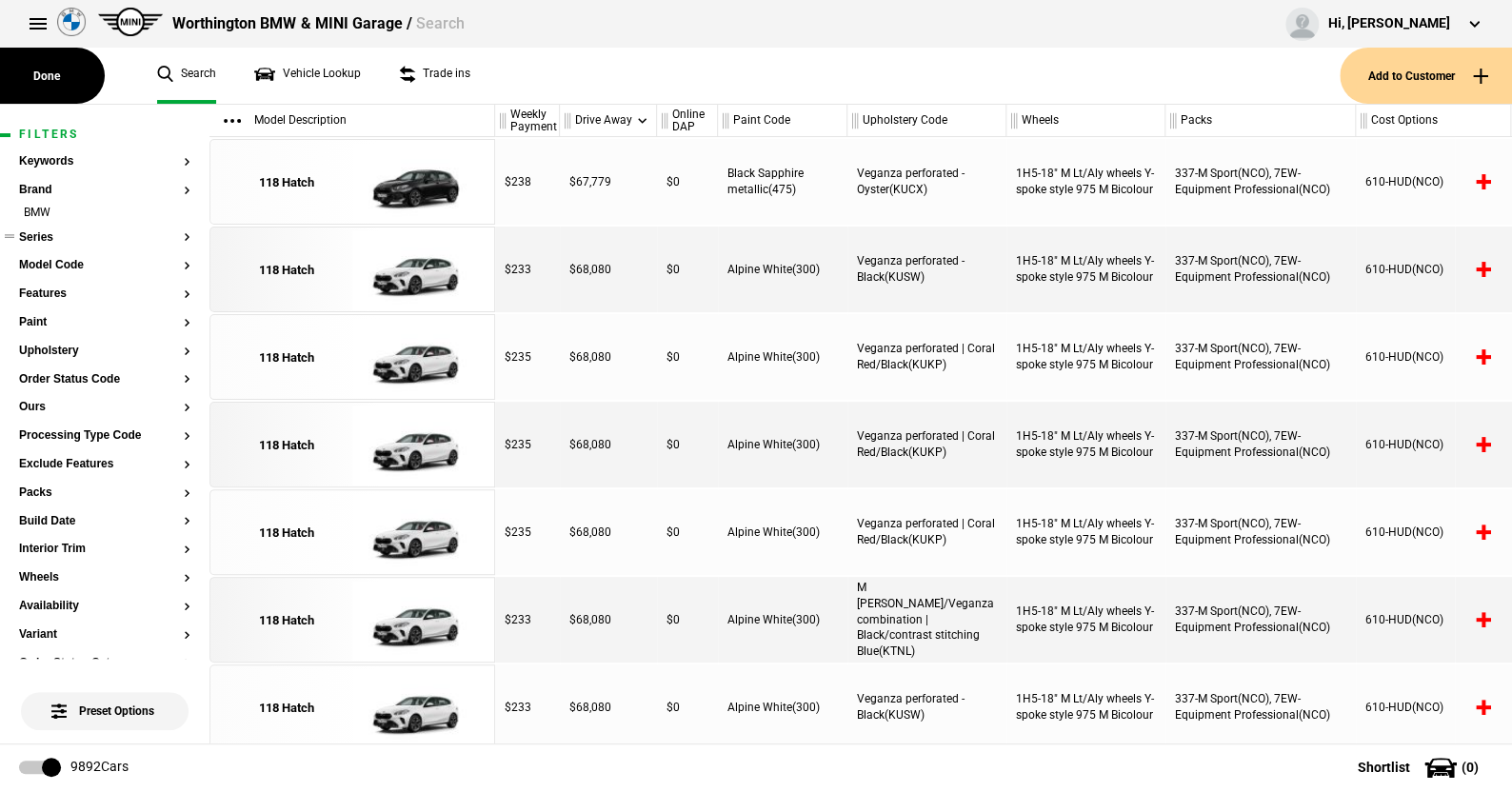
click at [54, 235] on button "Series" at bounding box center [105, 238] width 171 height 13
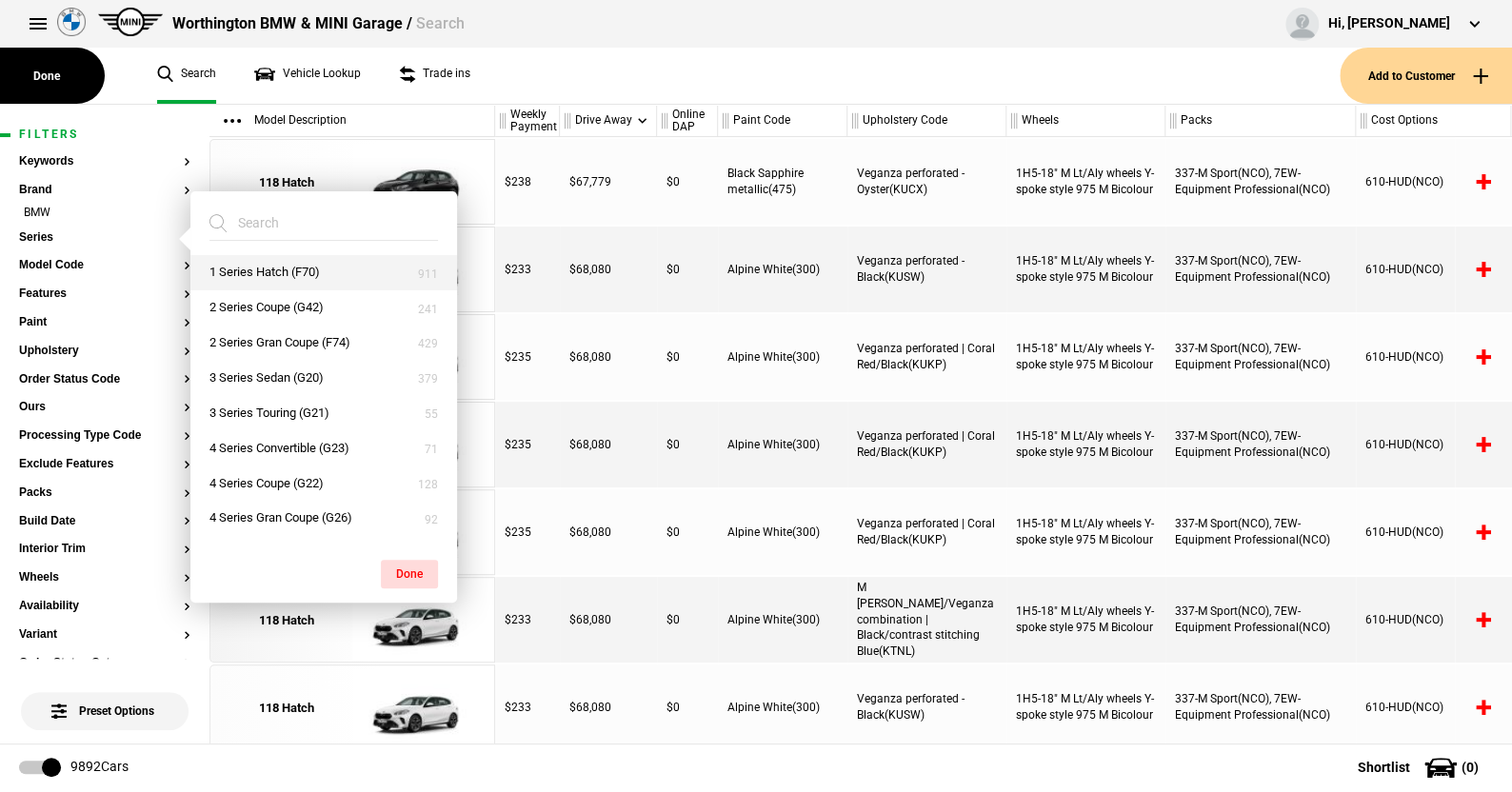
click at [284, 272] on button "1 Series Hatch (F70)" at bounding box center [323, 272] width 266 height 36
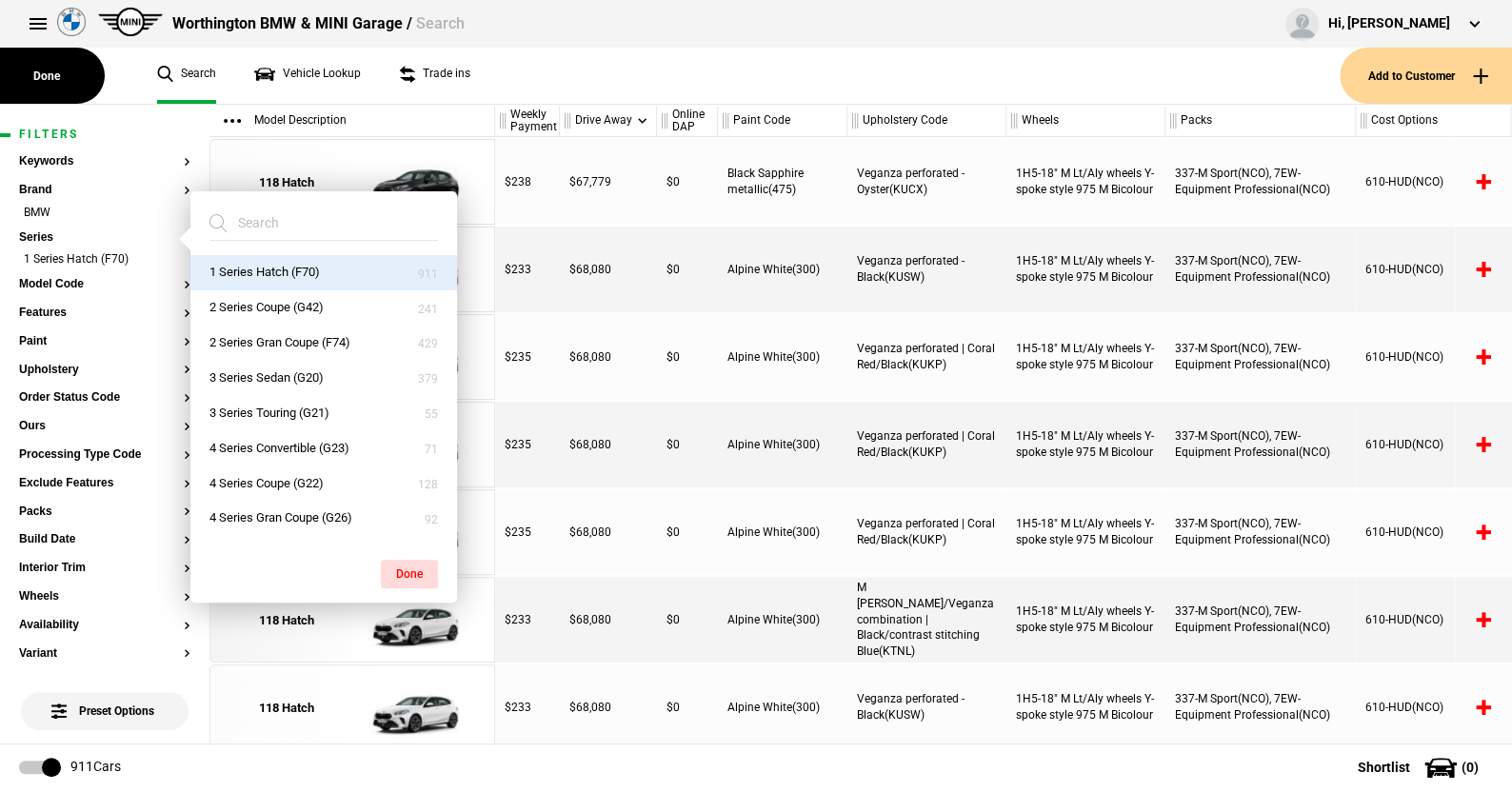
drag, startPoint x: 412, startPoint y: 568, endPoint x: 365, endPoint y: 514, distance: 71.6
click at [408, 559] on button "Done" at bounding box center [409, 574] width 57 height 29
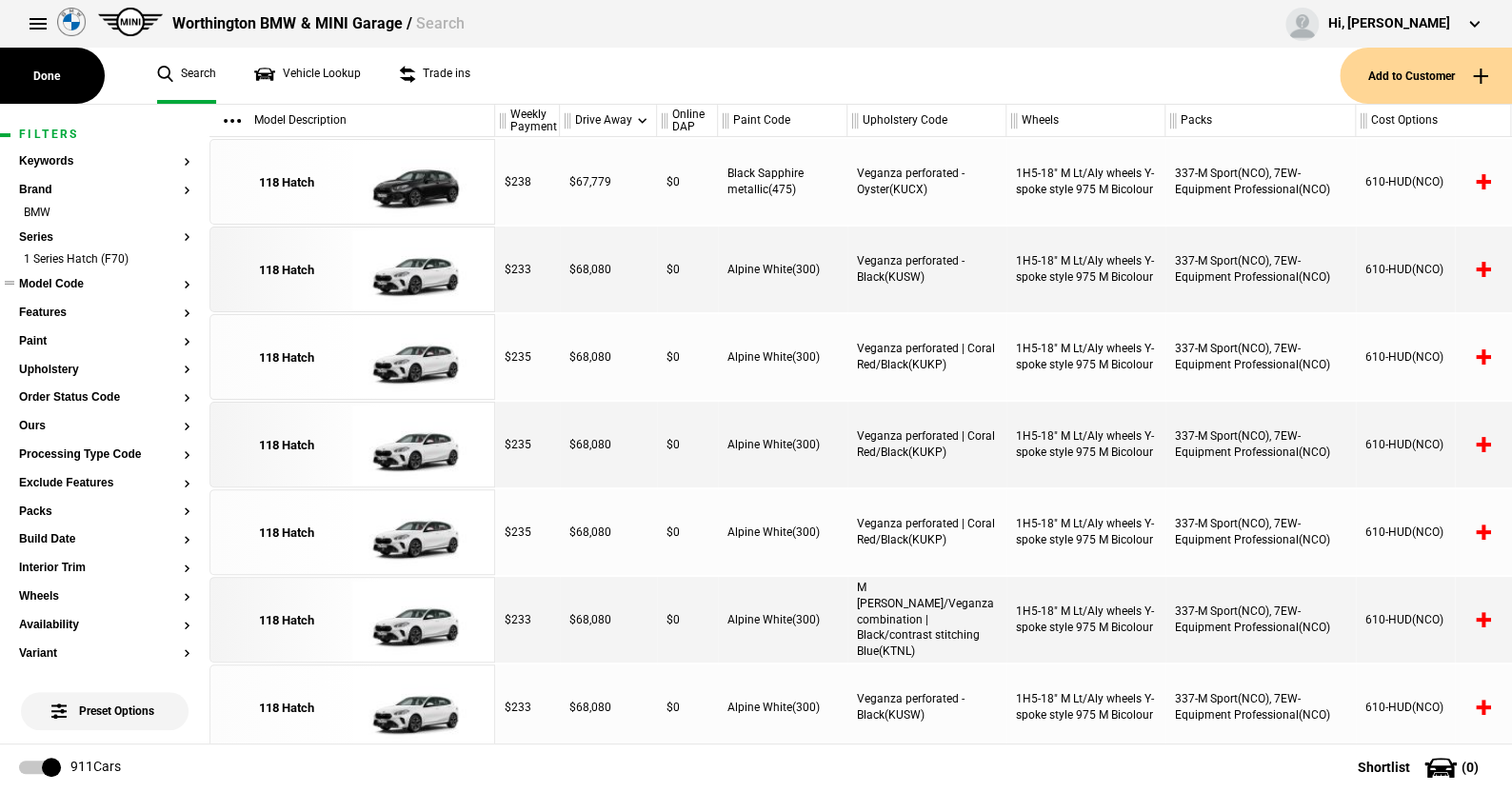
click at [62, 278] on button "Model Code" at bounding box center [105, 285] width 171 height 13
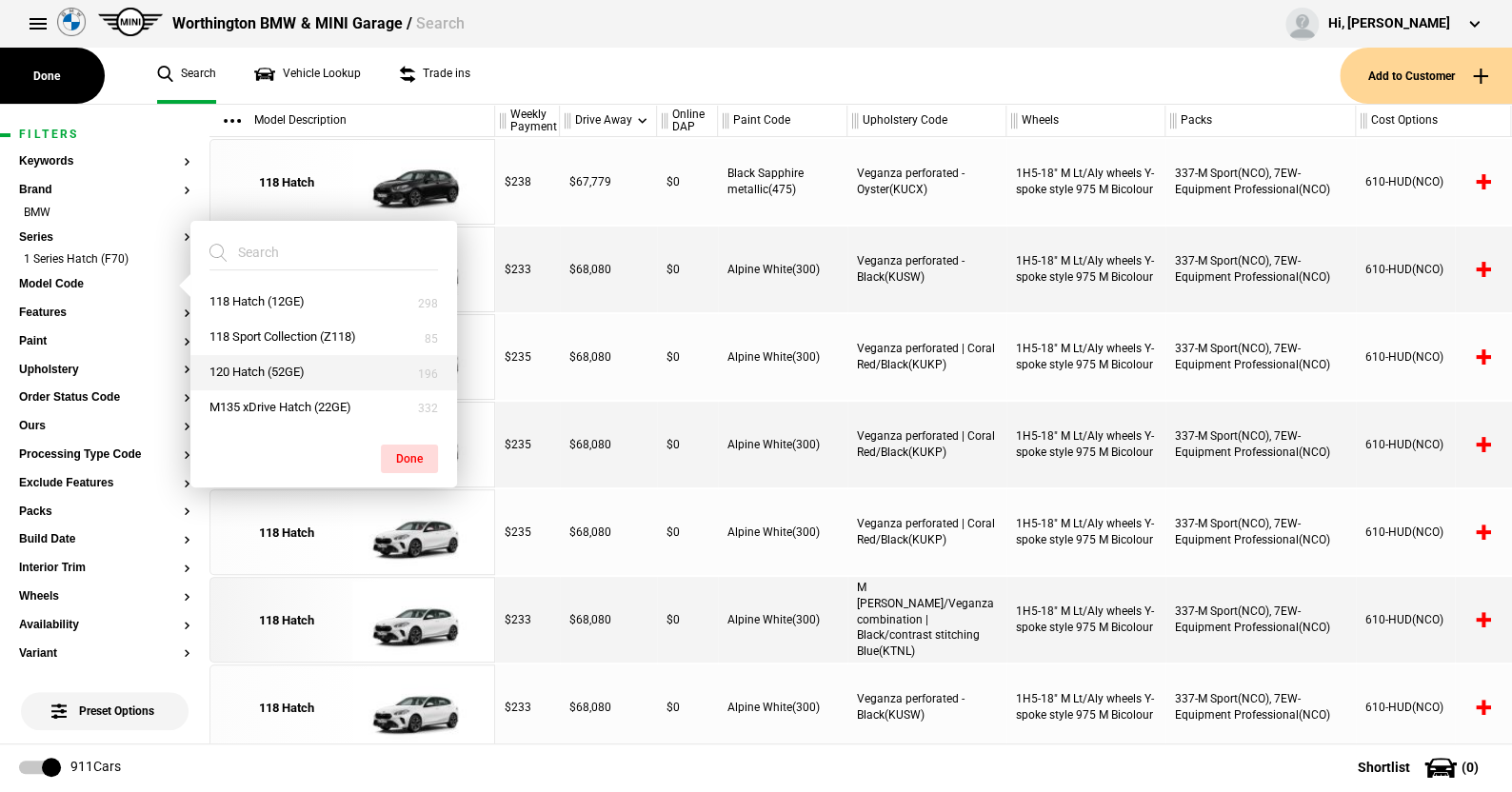
click at [252, 362] on button "120 Hatch (52GE)" at bounding box center [323, 372] width 266 height 36
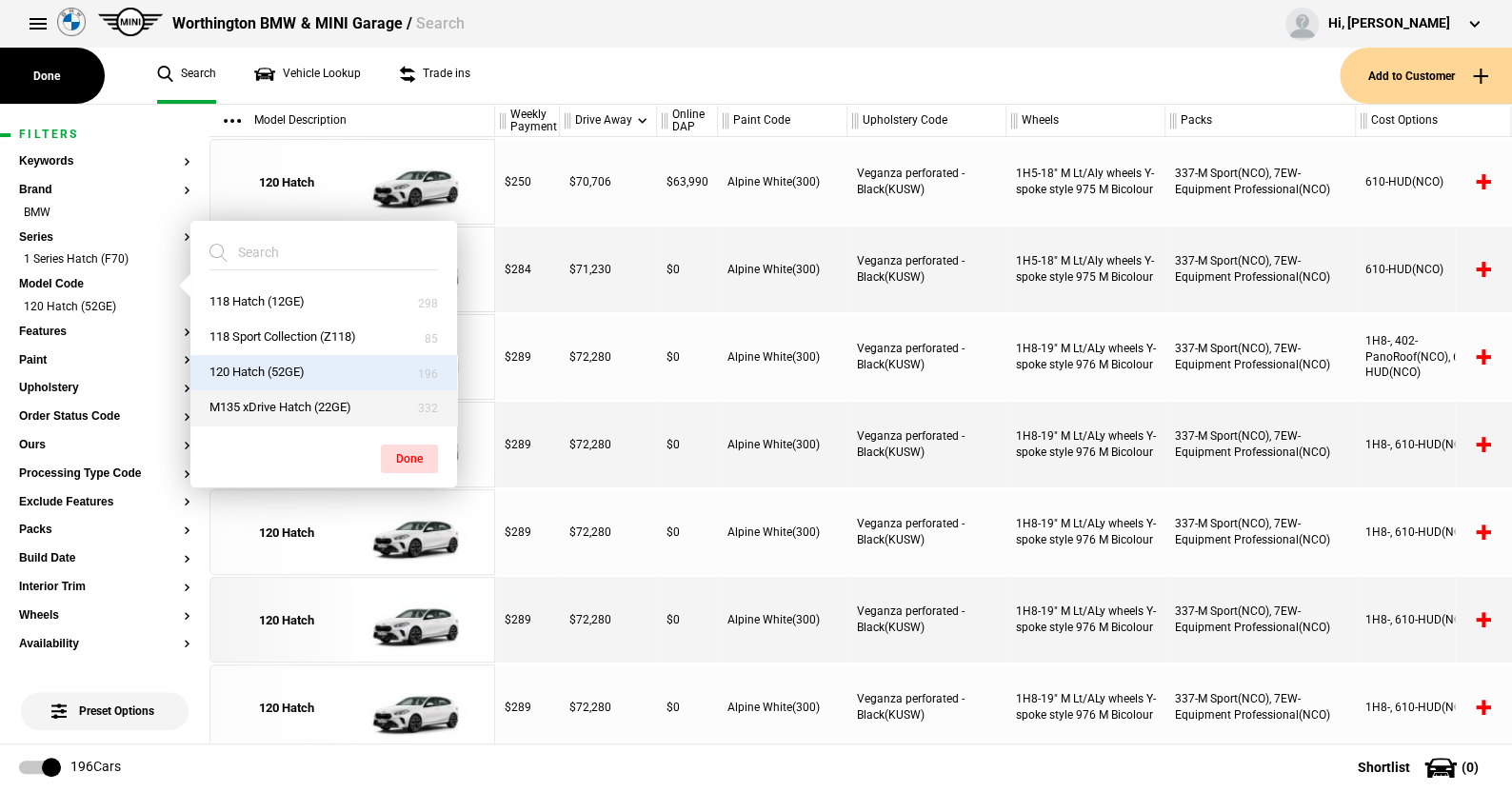
click at [256, 404] on button "M135 xDrive Hatch (22GE)" at bounding box center [323, 408] width 266 height 36
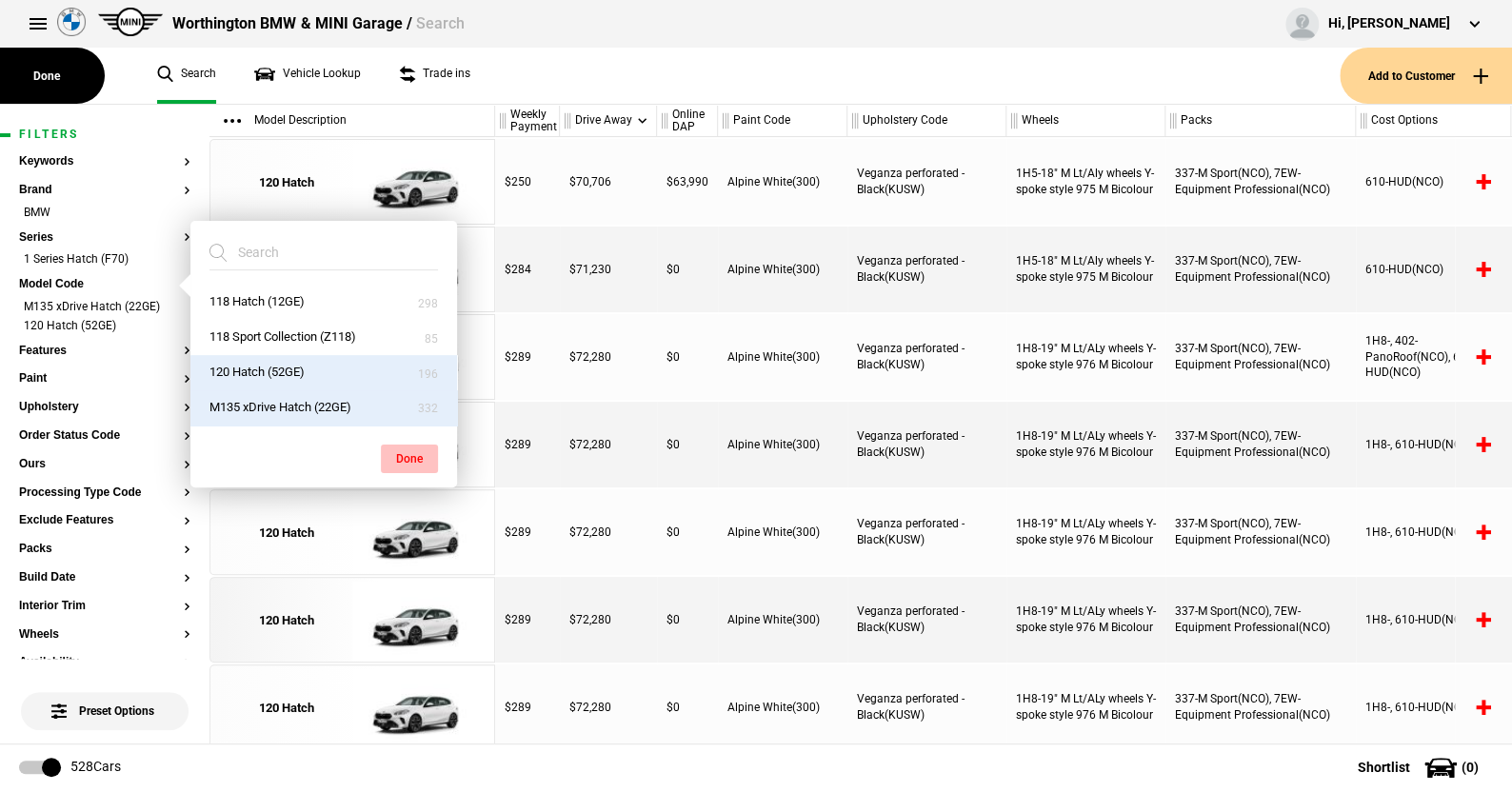
click at [409, 453] on button "Done" at bounding box center [409, 459] width 57 height 29
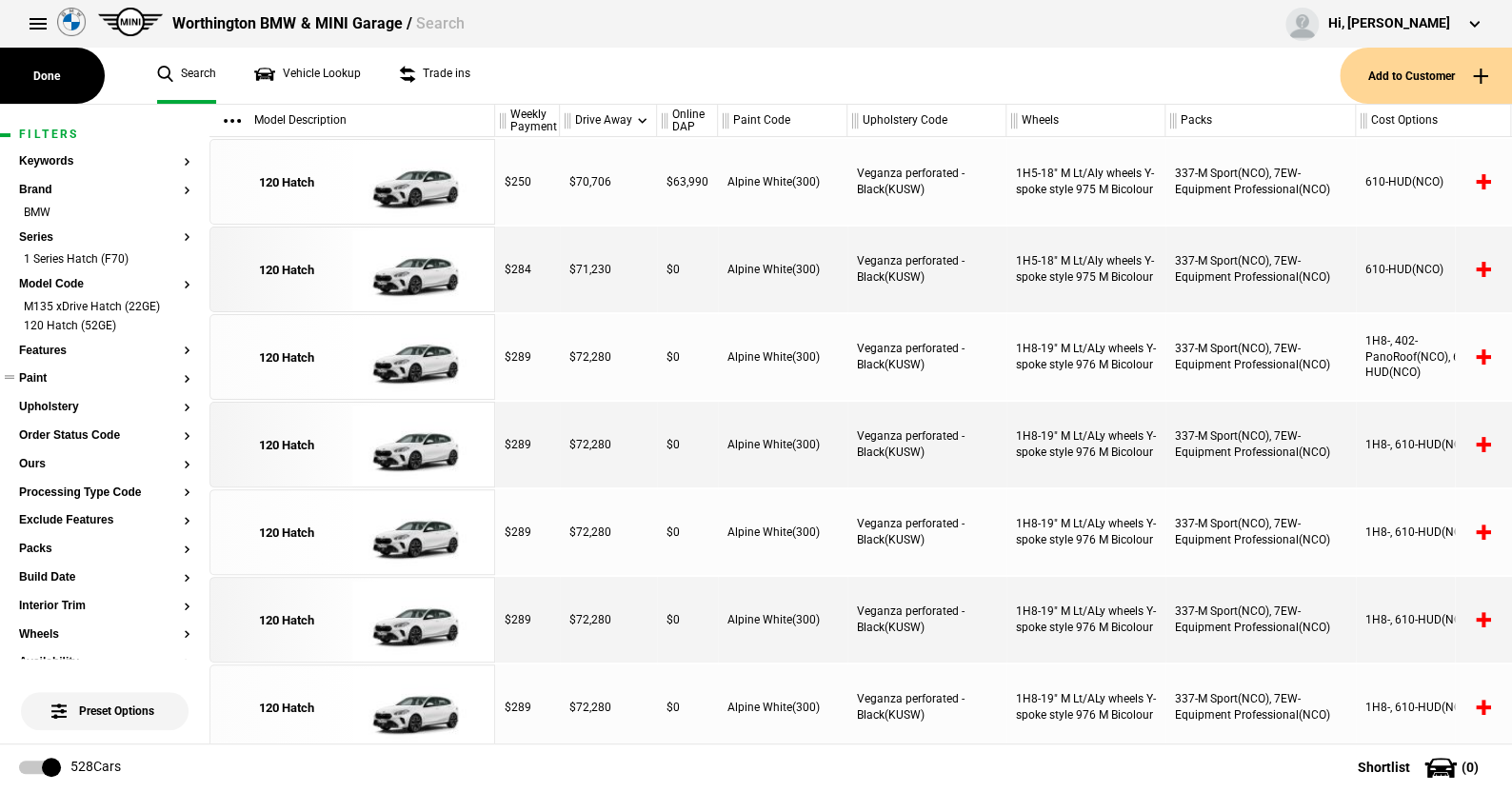
click at [43, 379] on button "Paint" at bounding box center [105, 379] width 171 height 13
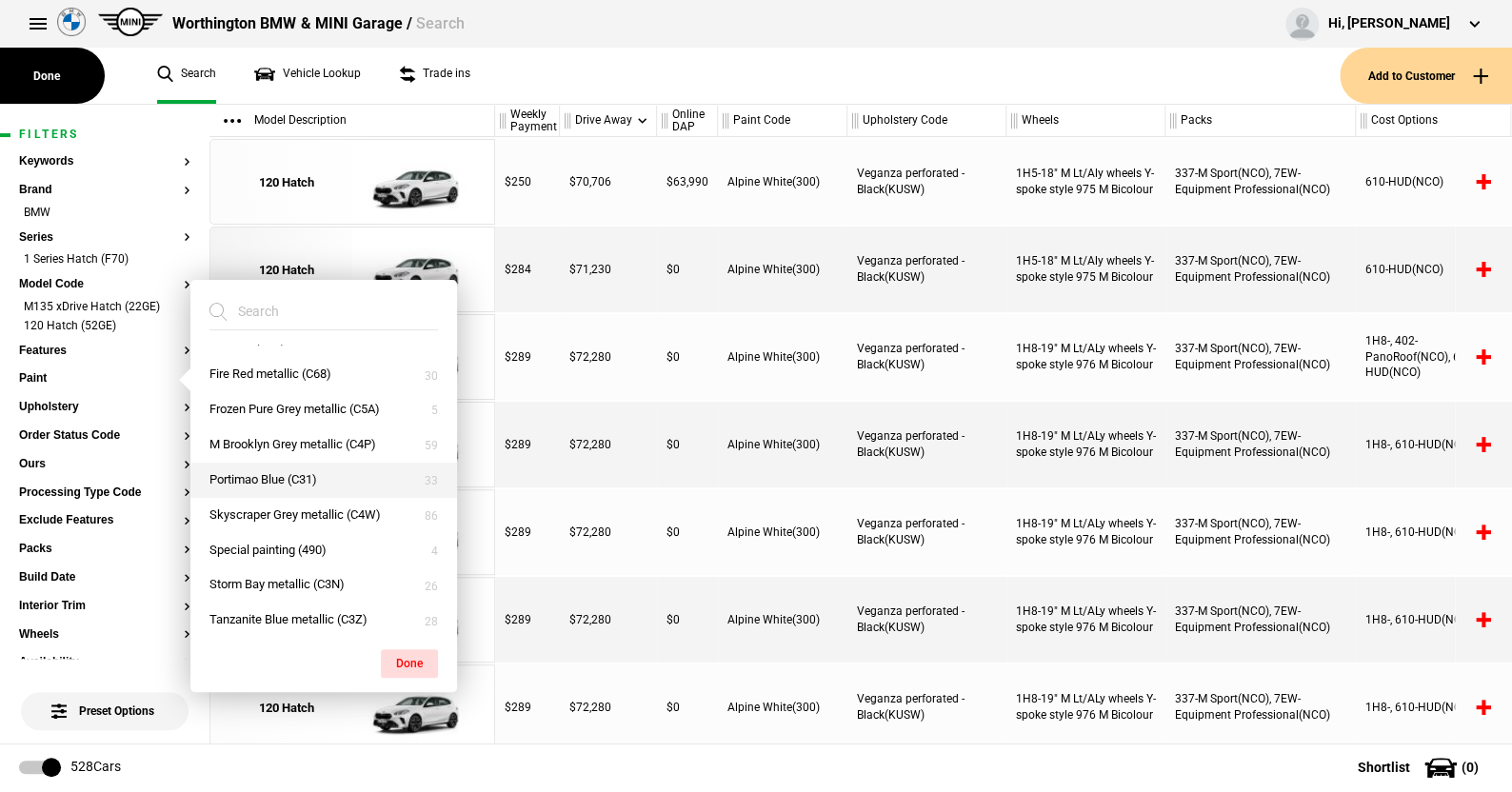
scroll to position [151, 0]
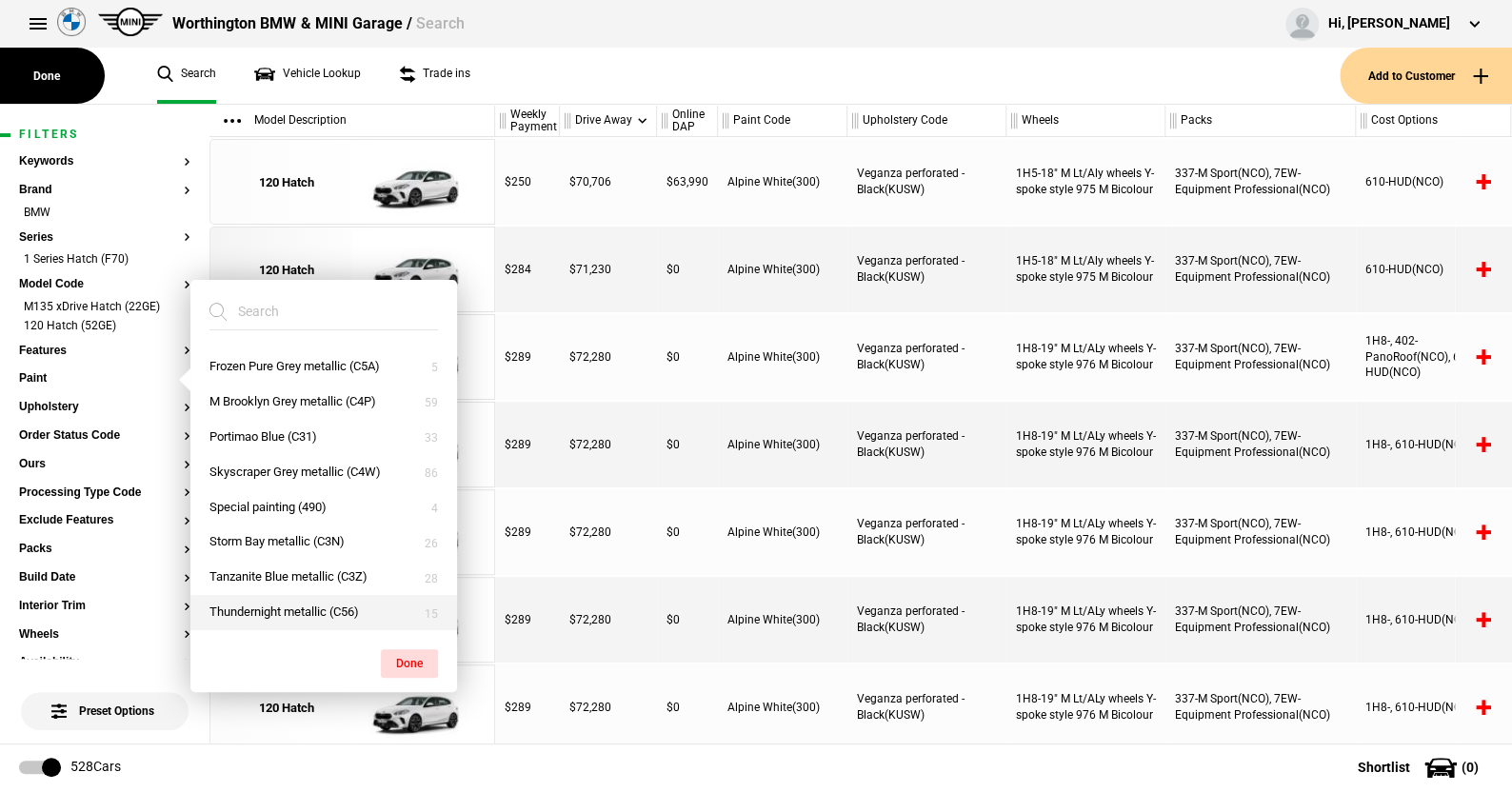
click at [294, 606] on button "Thundernight metallic (C56)" at bounding box center [323, 612] width 266 height 36
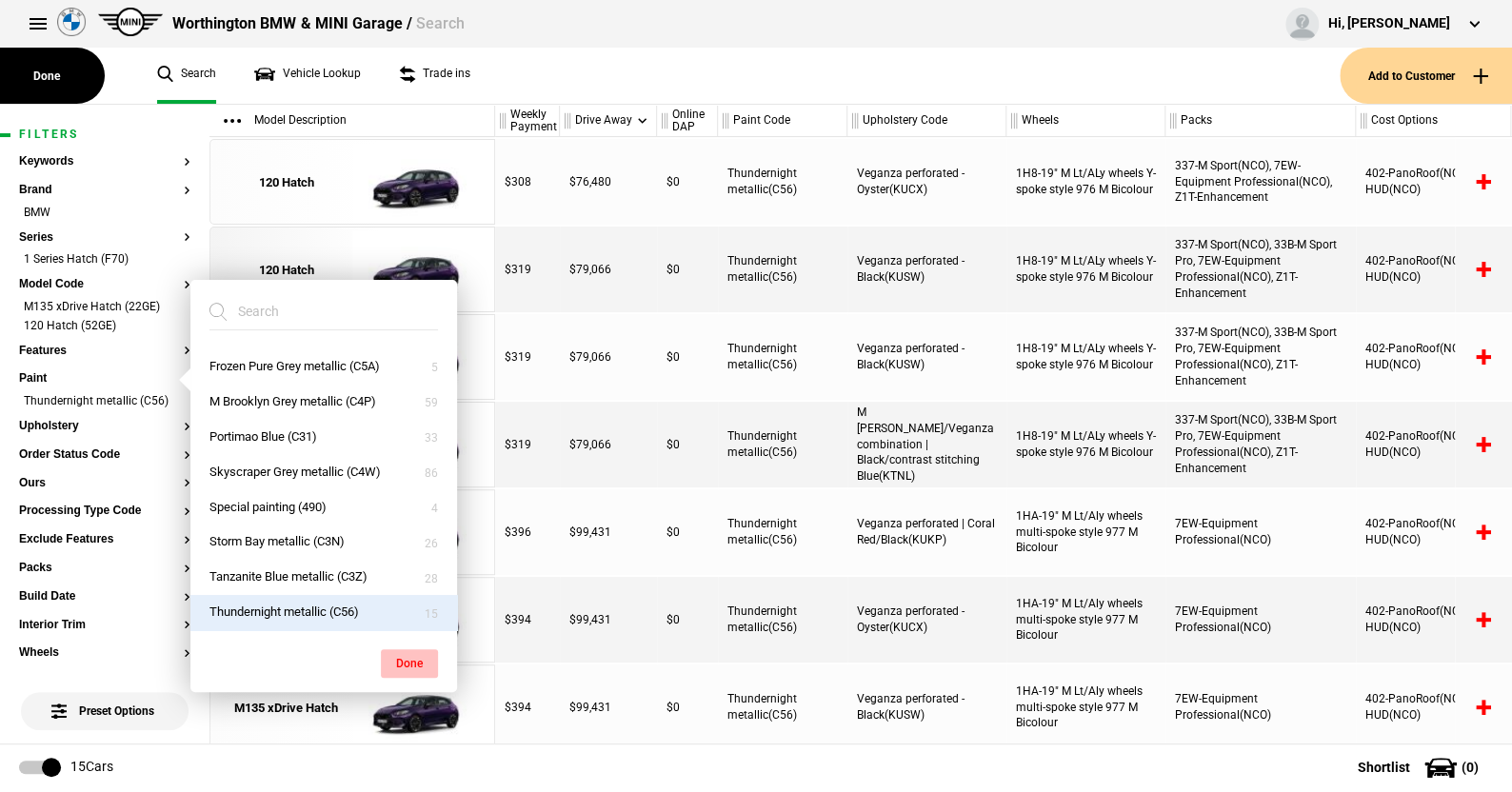
click at [406, 652] on button "Done" at bounding box center [409, 663] width 57 height 29
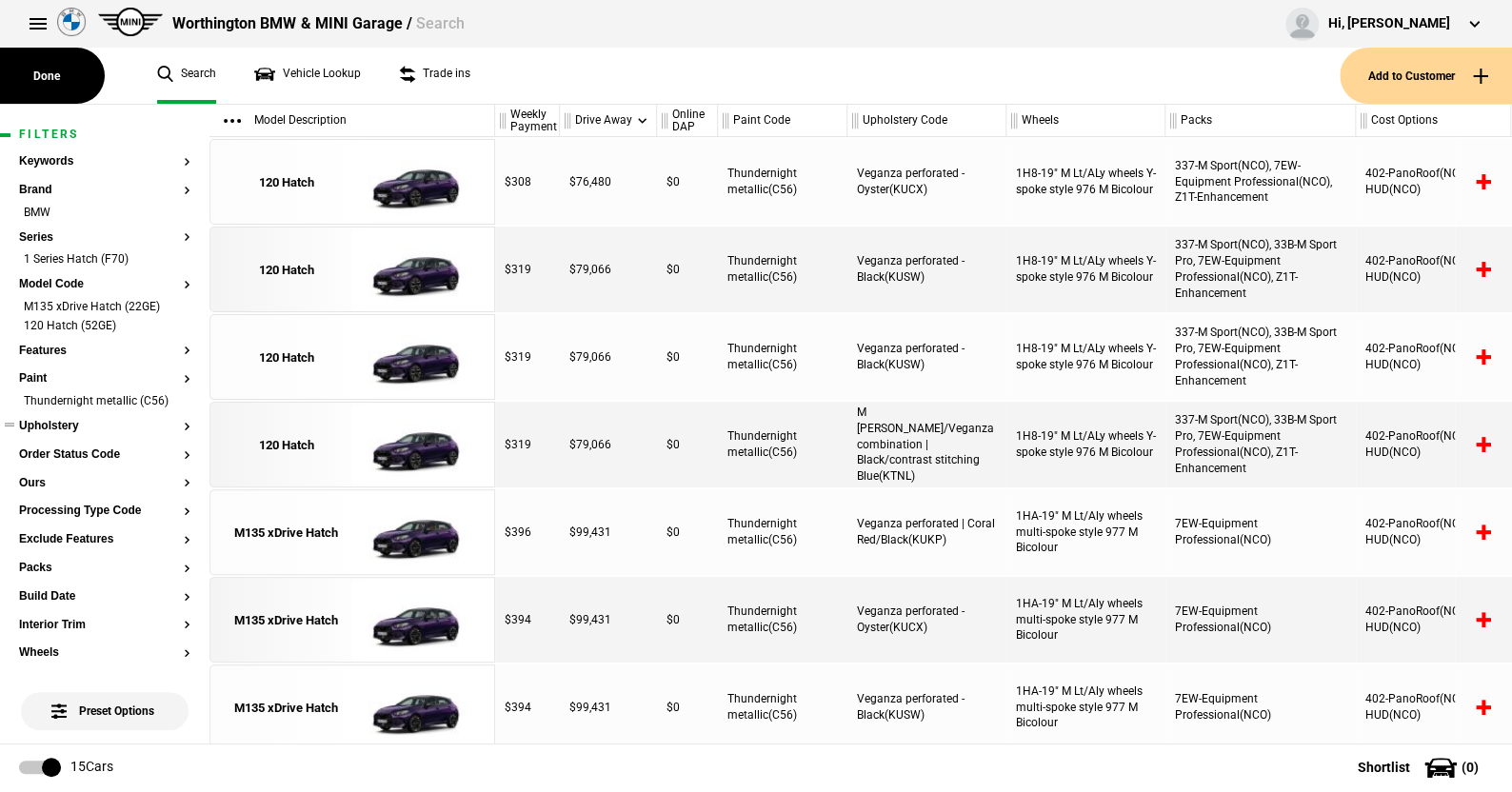
click at [68, 433] on button "Upholstery" at bounding box center [105, 427] width 171 height 13
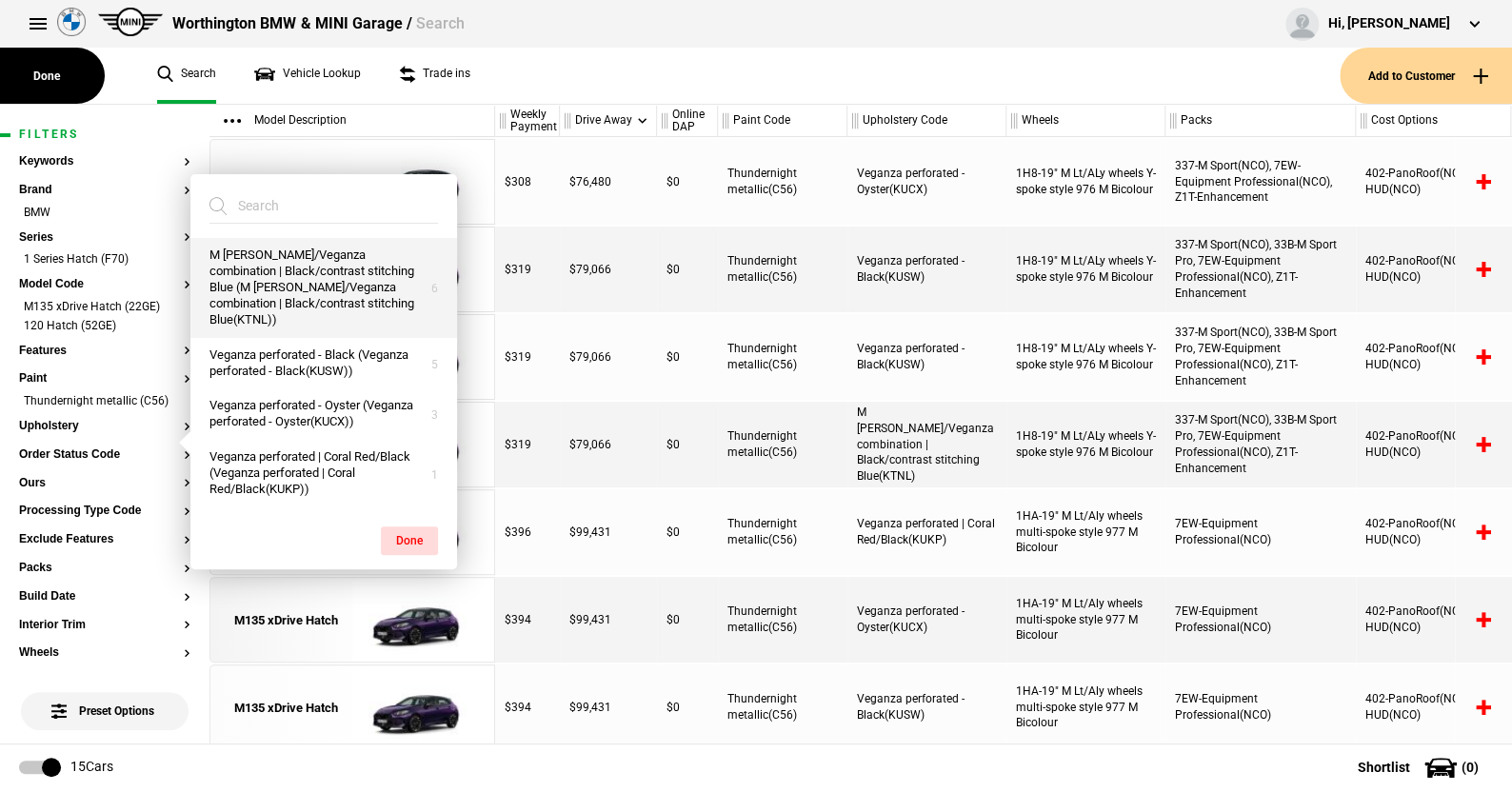
click at [279, 296] on button "M Alcantara/Veganza combination | Black/contrast stitching Blue (M Alcantara/Ve…" at bounding box center [323, 287] width 266 height 99
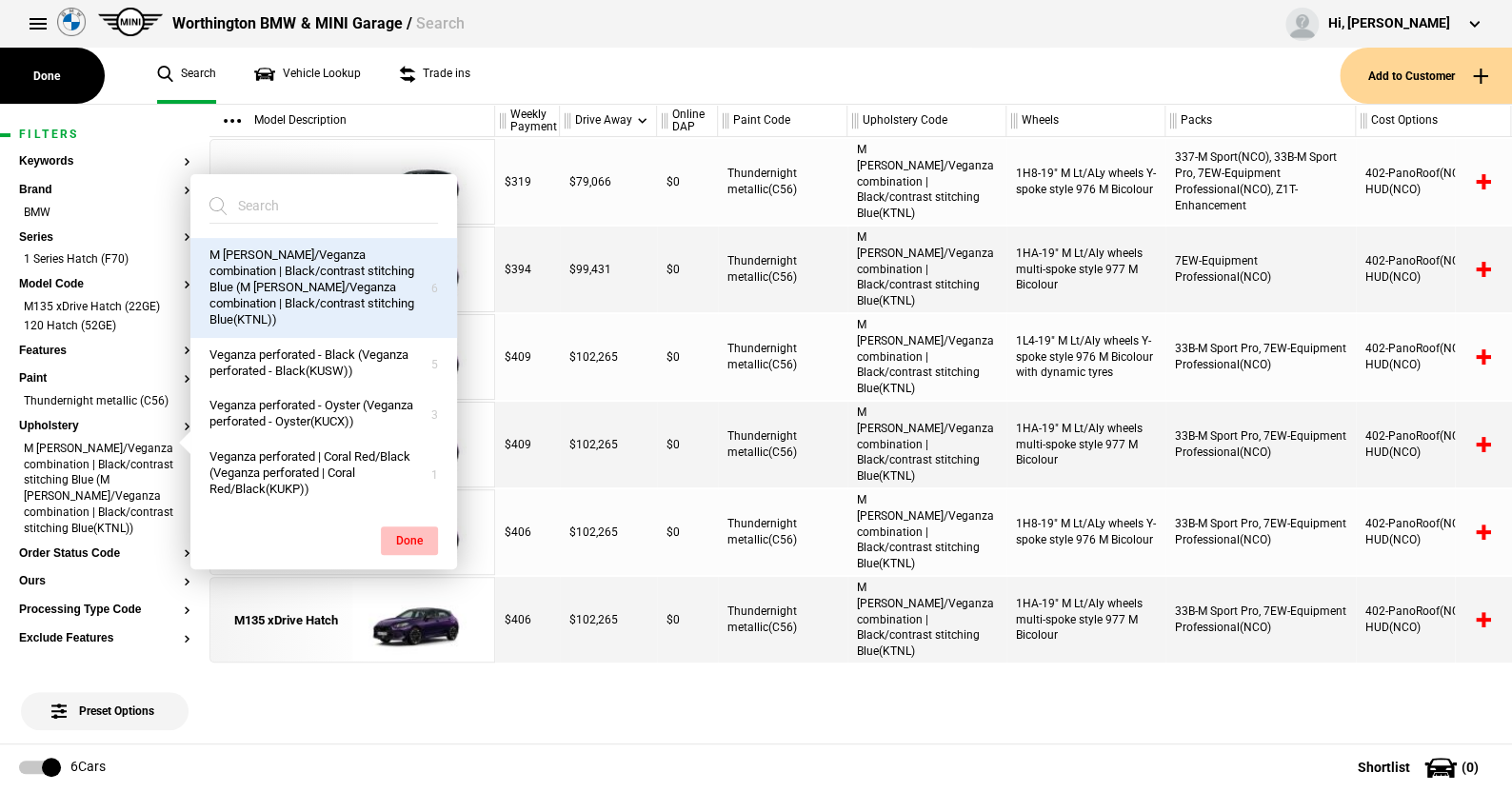
click at [422, 537] on button "Done" at bounding box center [409, 541] width 57 height 29
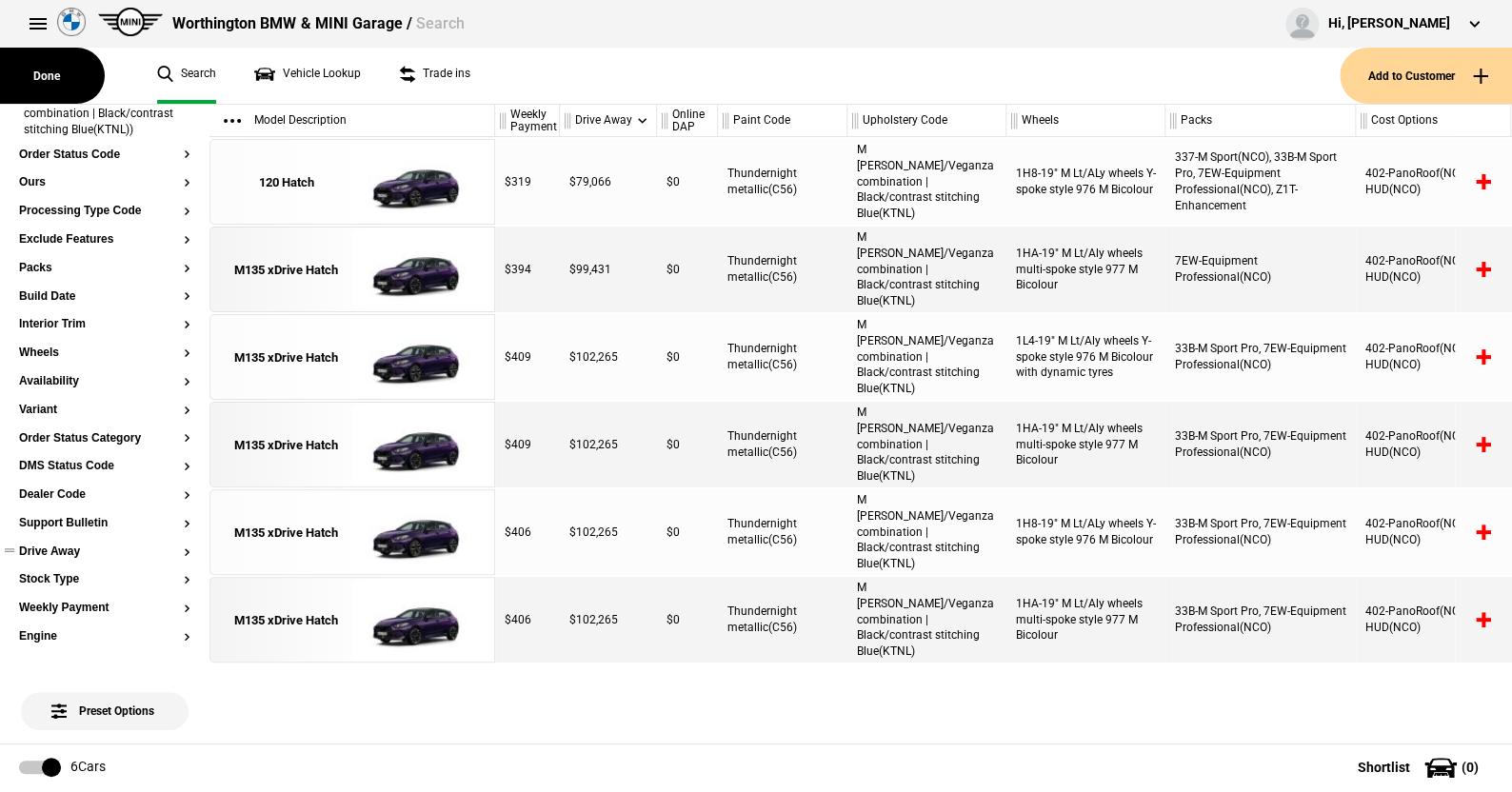
scroll to position [382, 0]
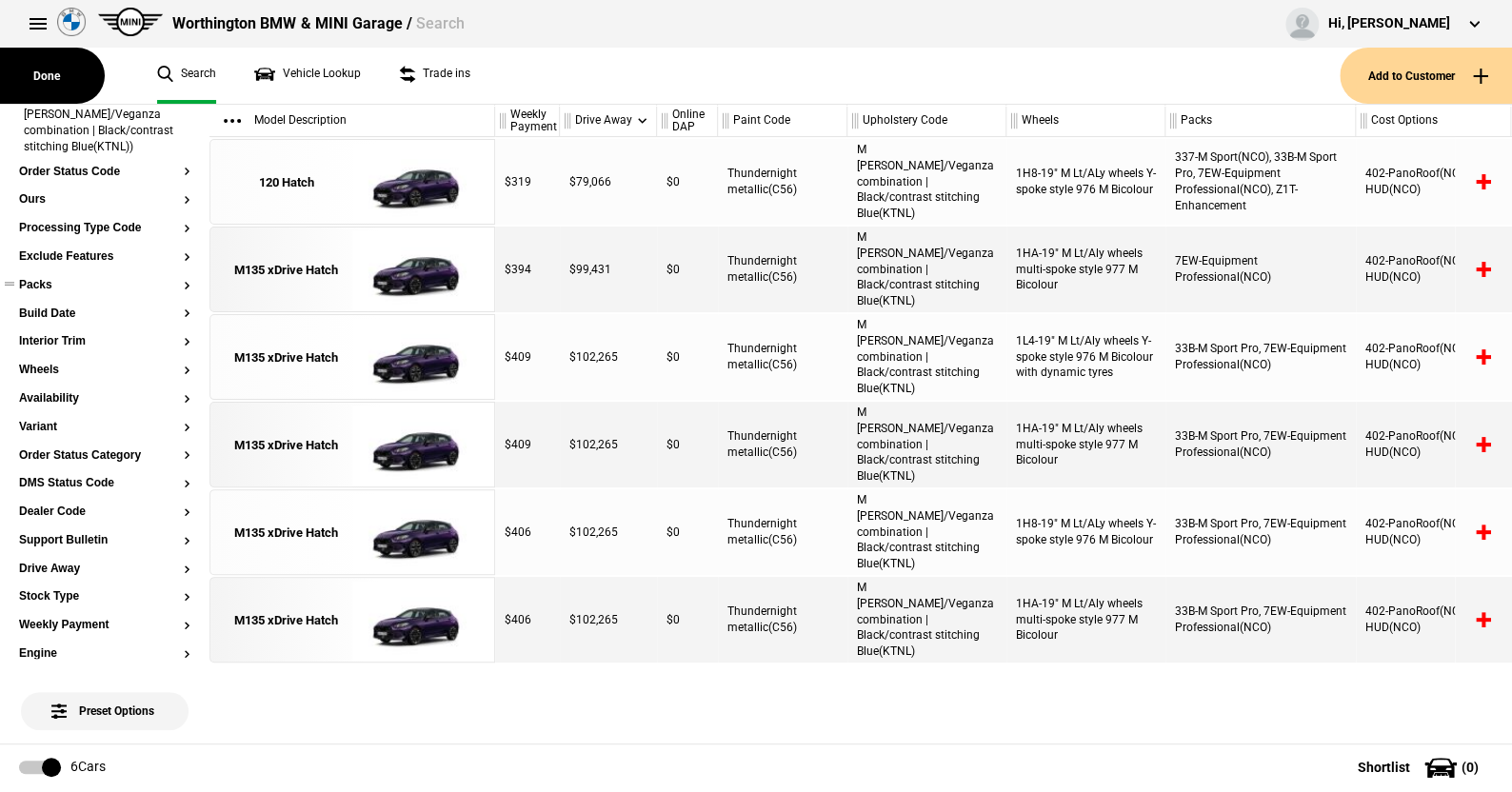
click at [46, 292] on button "Packs" at bounding box center [105, 285] width 171 height 13
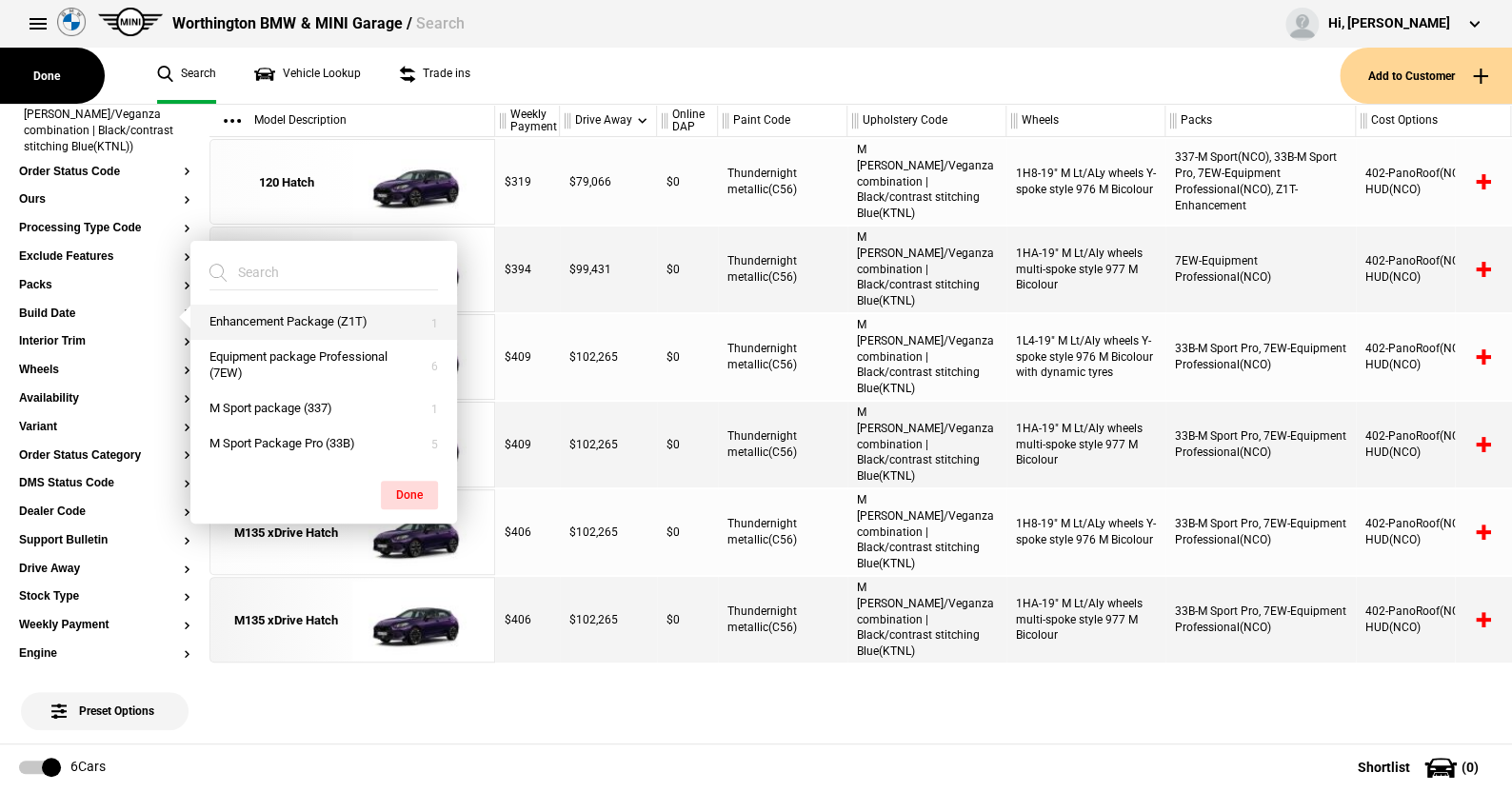
click at [285, 316] on button "Enhancement Package (Z1T)" at bounding box center [323, 322] width 266 height 36
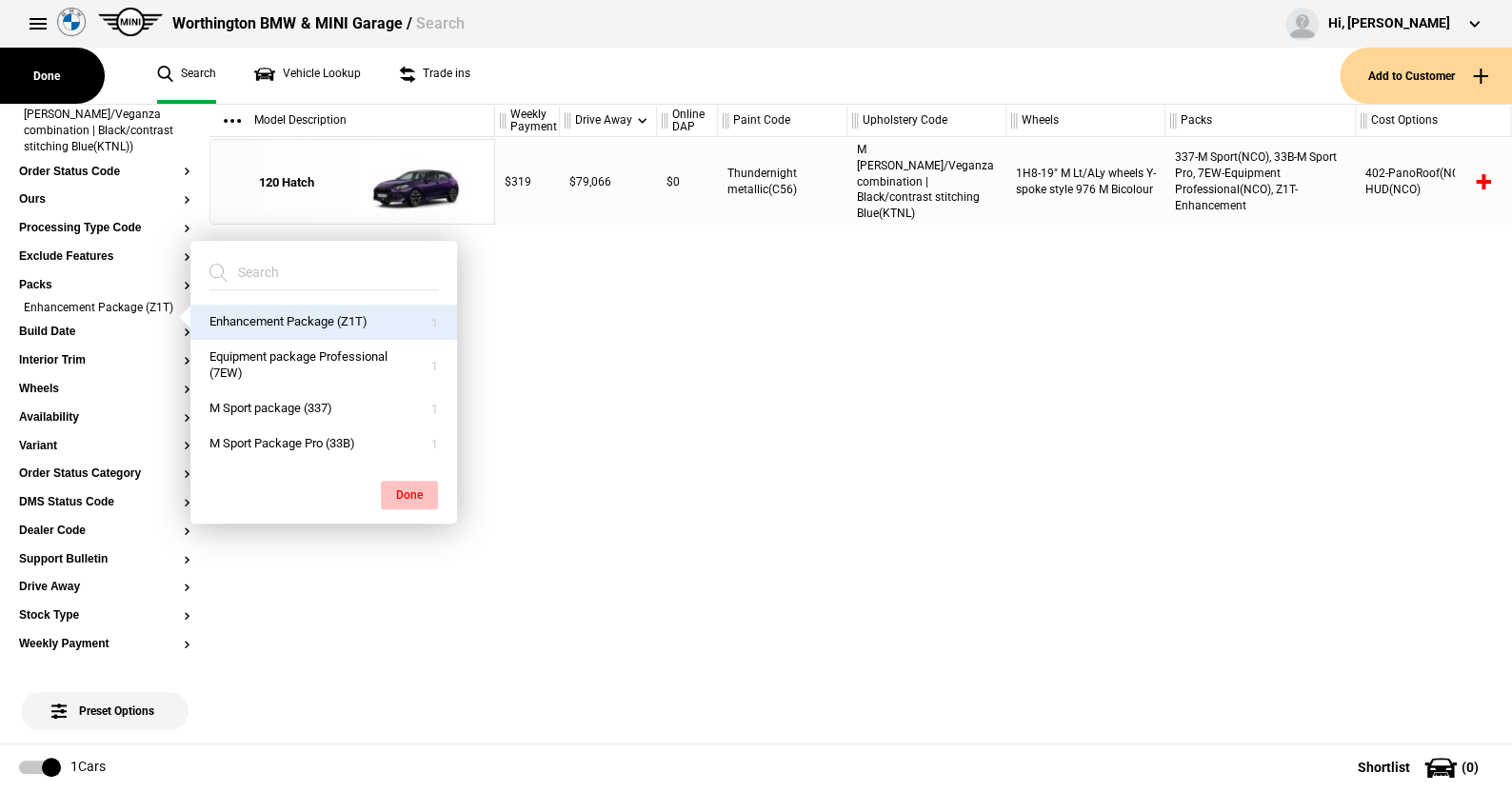
click at [409, 487] on button "Done" at bounding box center [409, 495] width 57 height 29
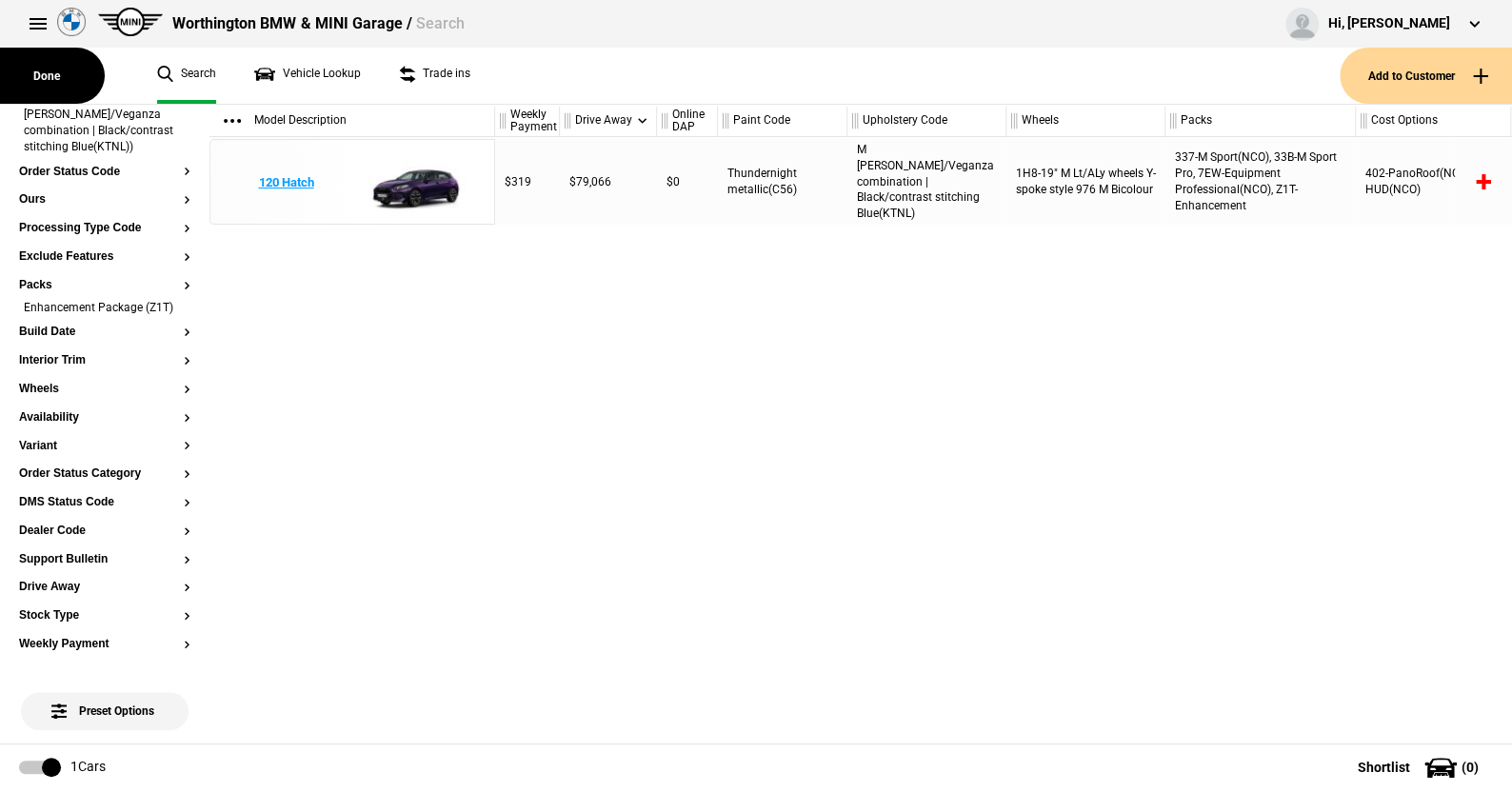
click at [426, 189] on img at bounding box center [418, 183] width 133 height 86
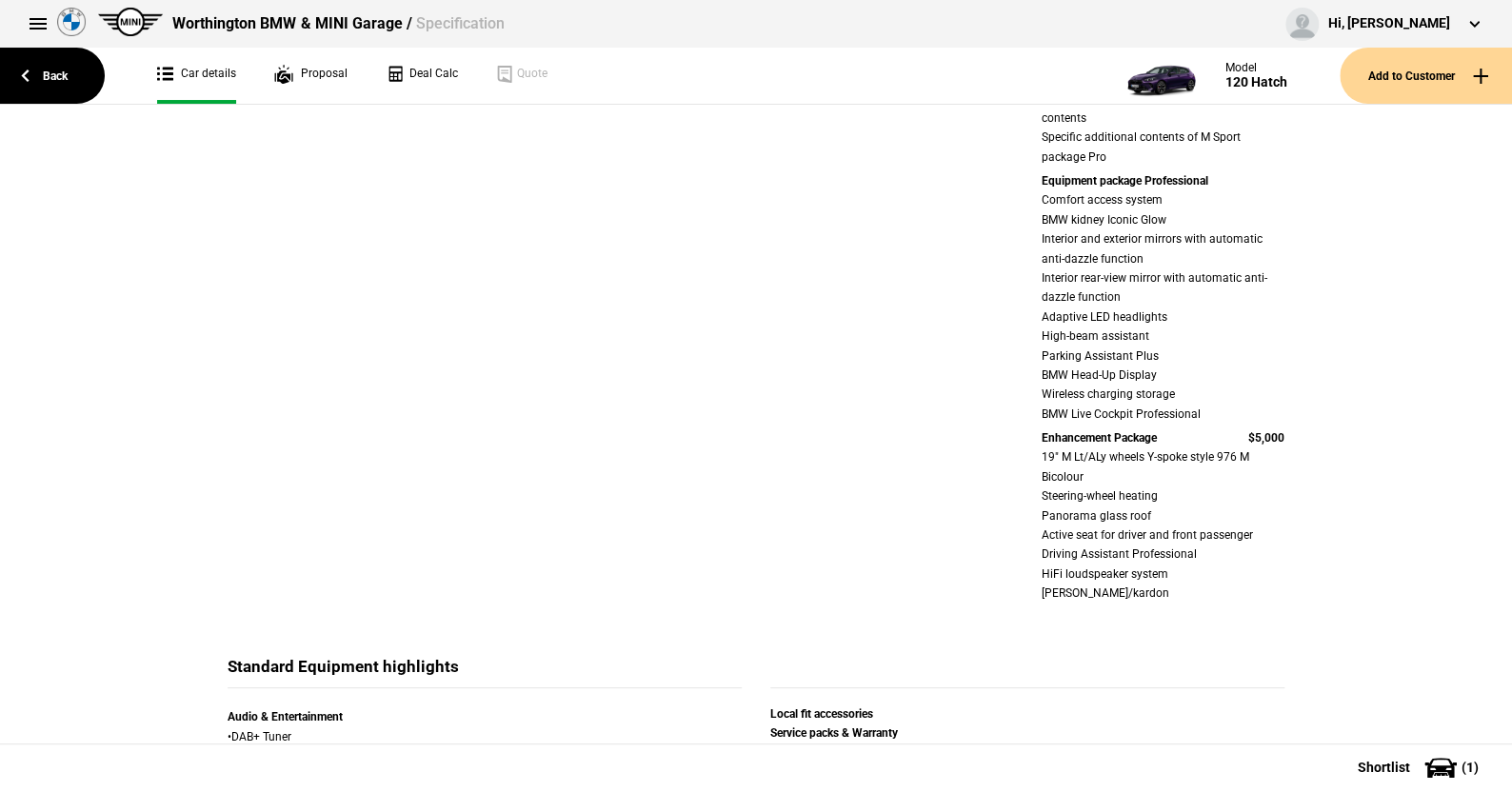
scroll to position [856, 0]
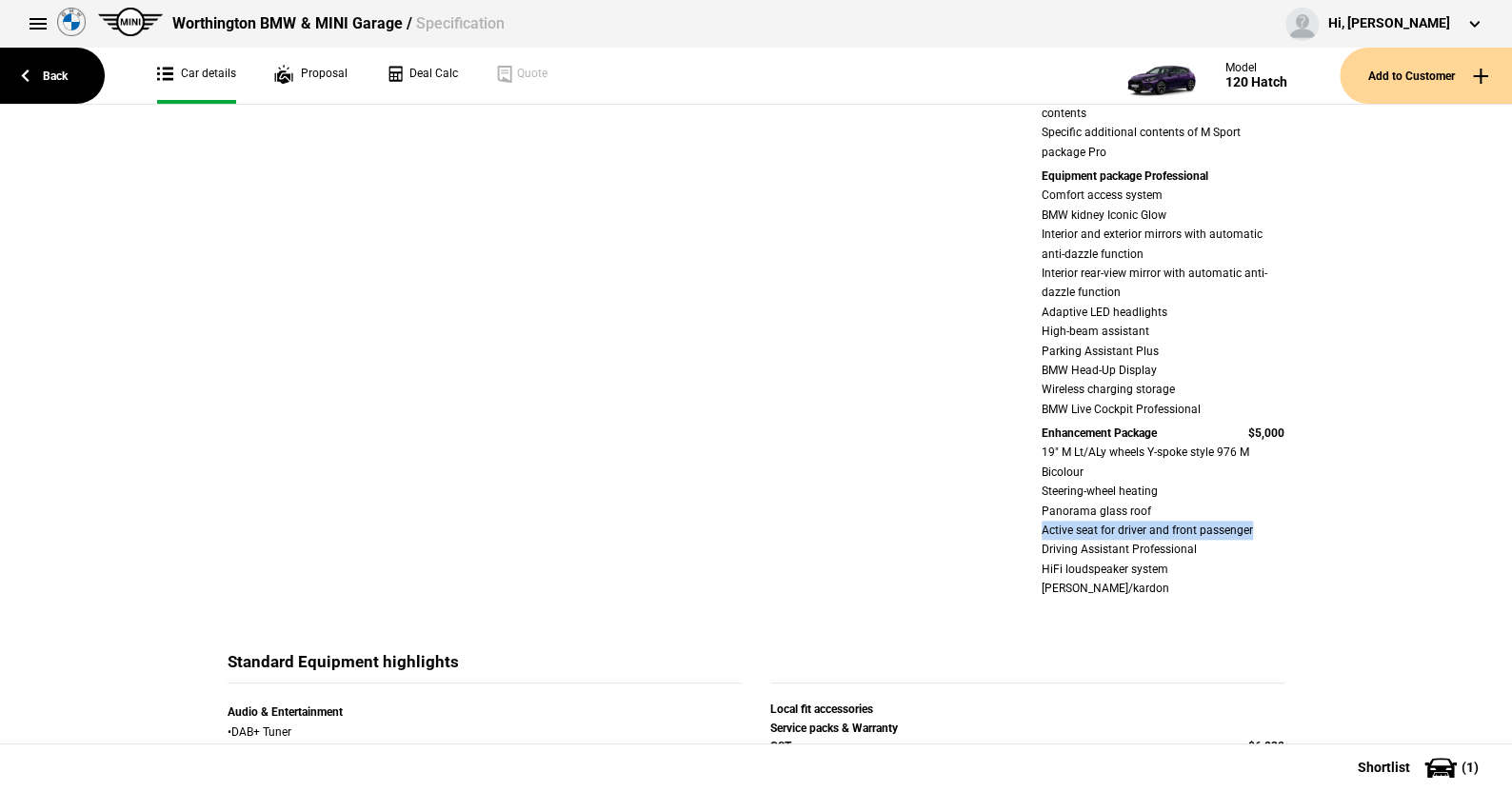
drag, startPoint x: 1029, startPoint y: 529, endPoint x: 1258, endPoint y: 529, distance: 229.0
click at [1258, 529] on div "M Sport package Adaptive M Suspension M Illuminated Aluminium hexacube interior…" at bounding box center [1163, 177] width 271 height 854
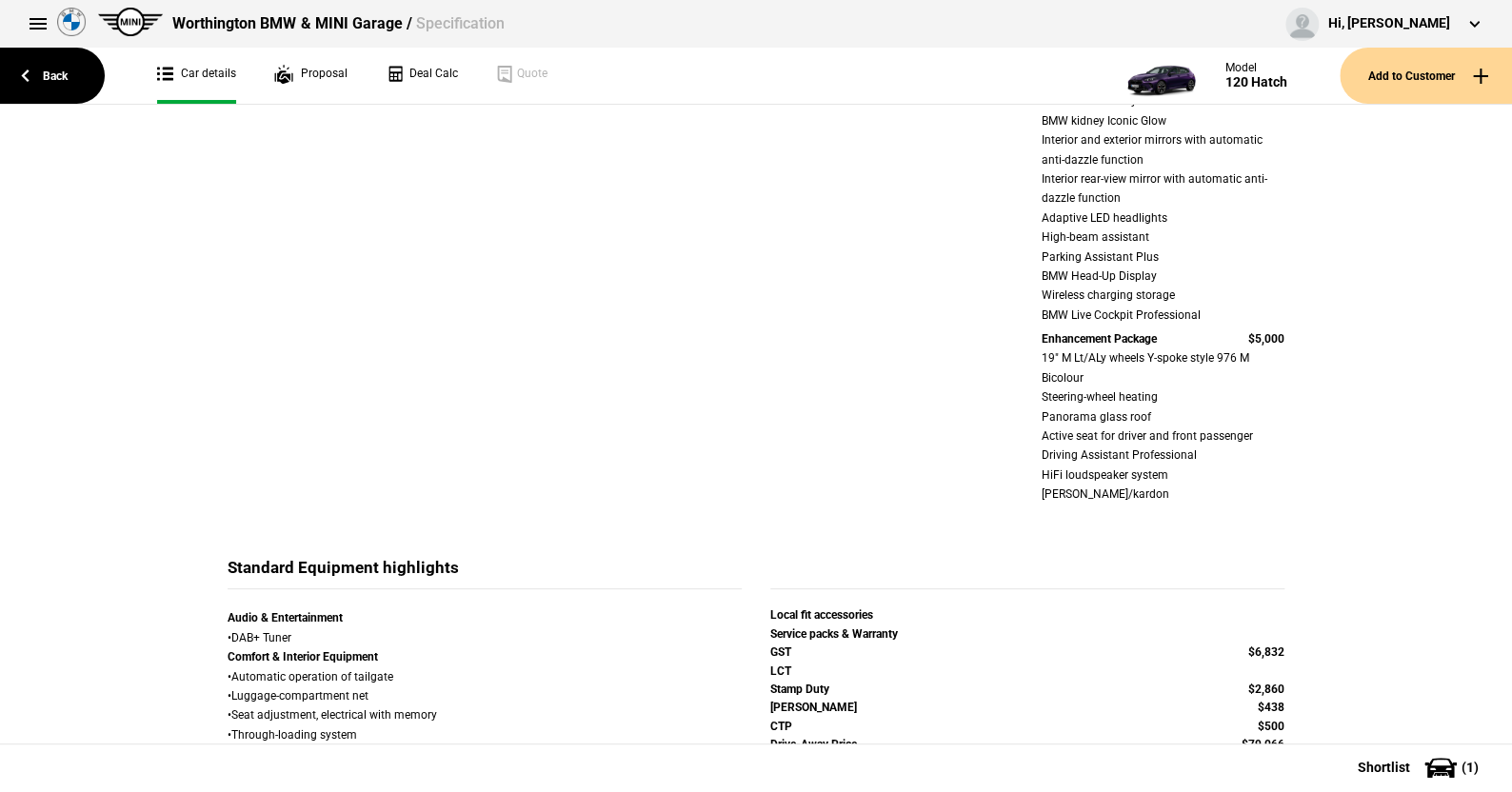
scroll to position [951, 0]
click at [50, 79] on link "Back" at bounding box center [52, 76] width 105 height 56
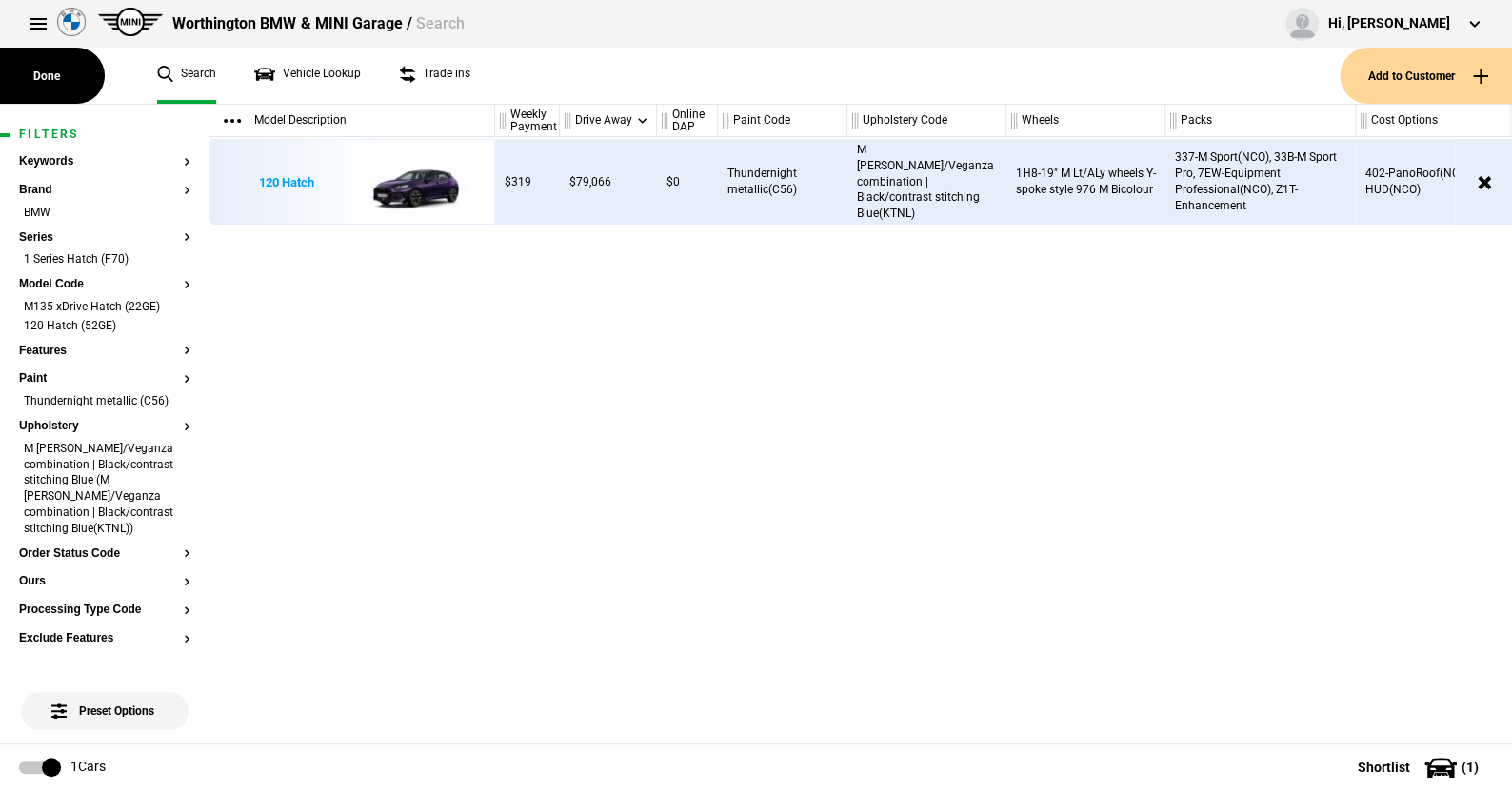
click at [419, 184] on img at bounding box center [418, 183] width 133 height 86
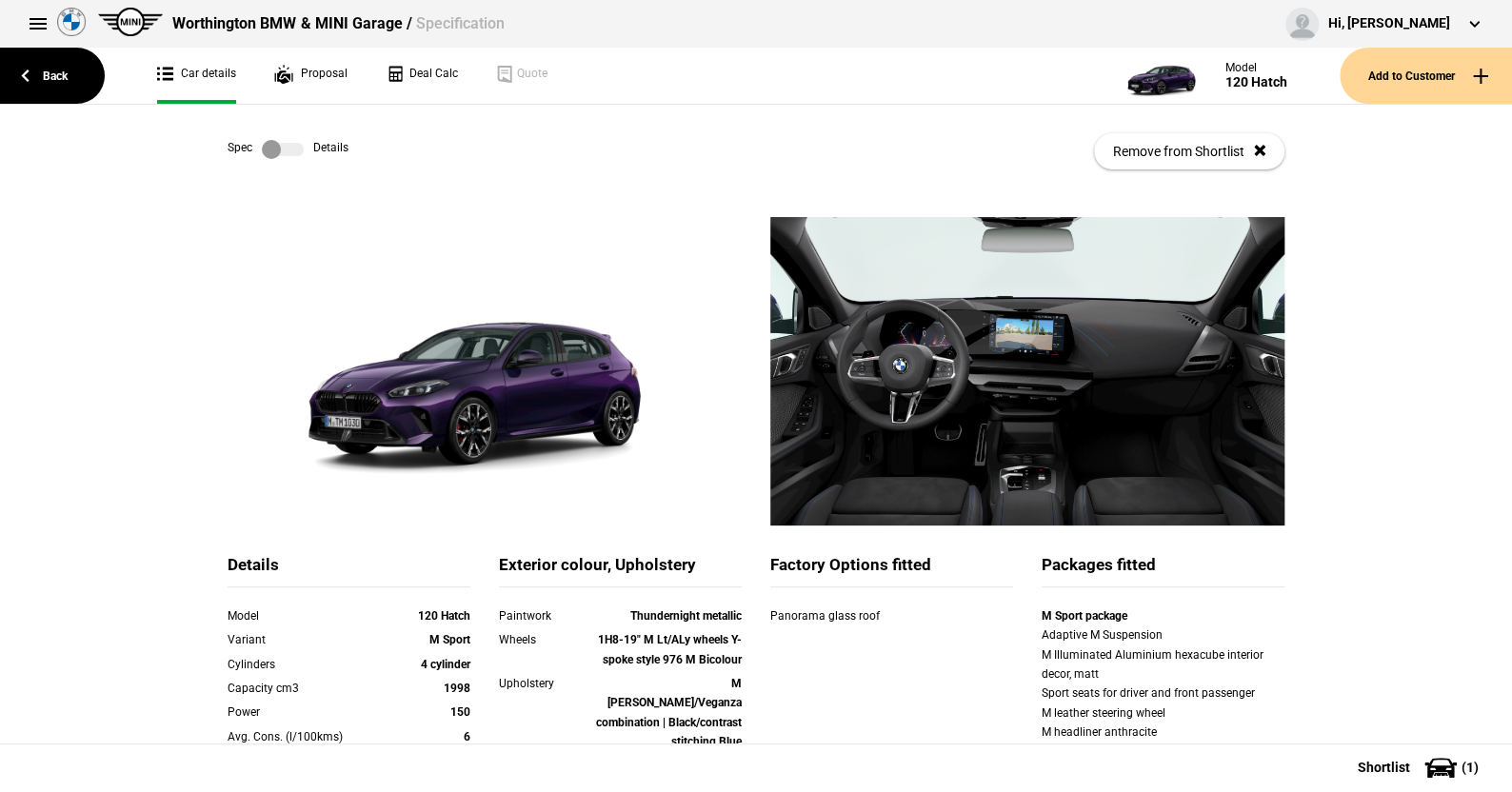
click at [302, 145] on link at bounding box center [282, 150] width 61 height 19
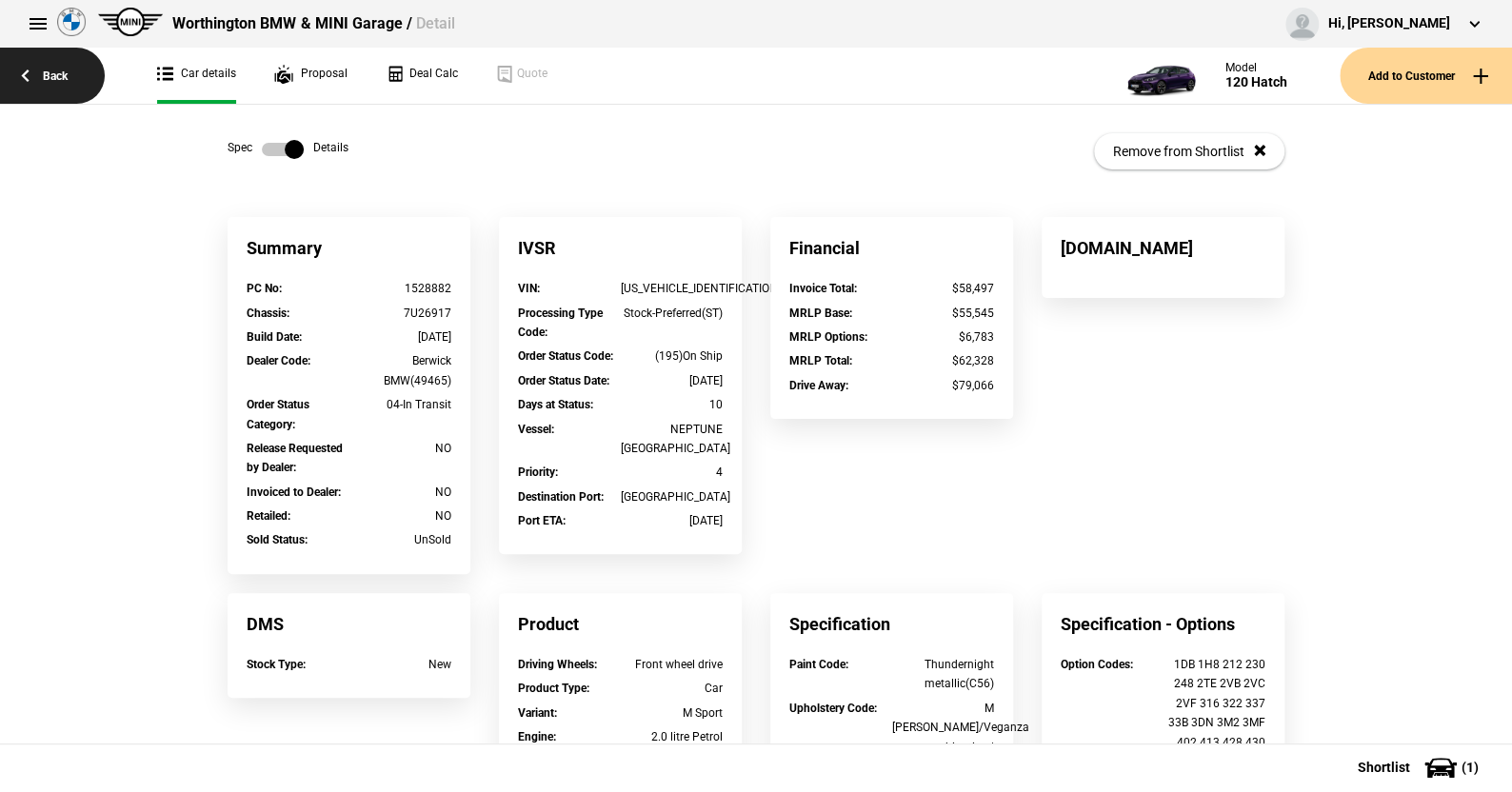
click at [60, 69] on link "Back" at bounding box center [52, 76] width 105 height 56
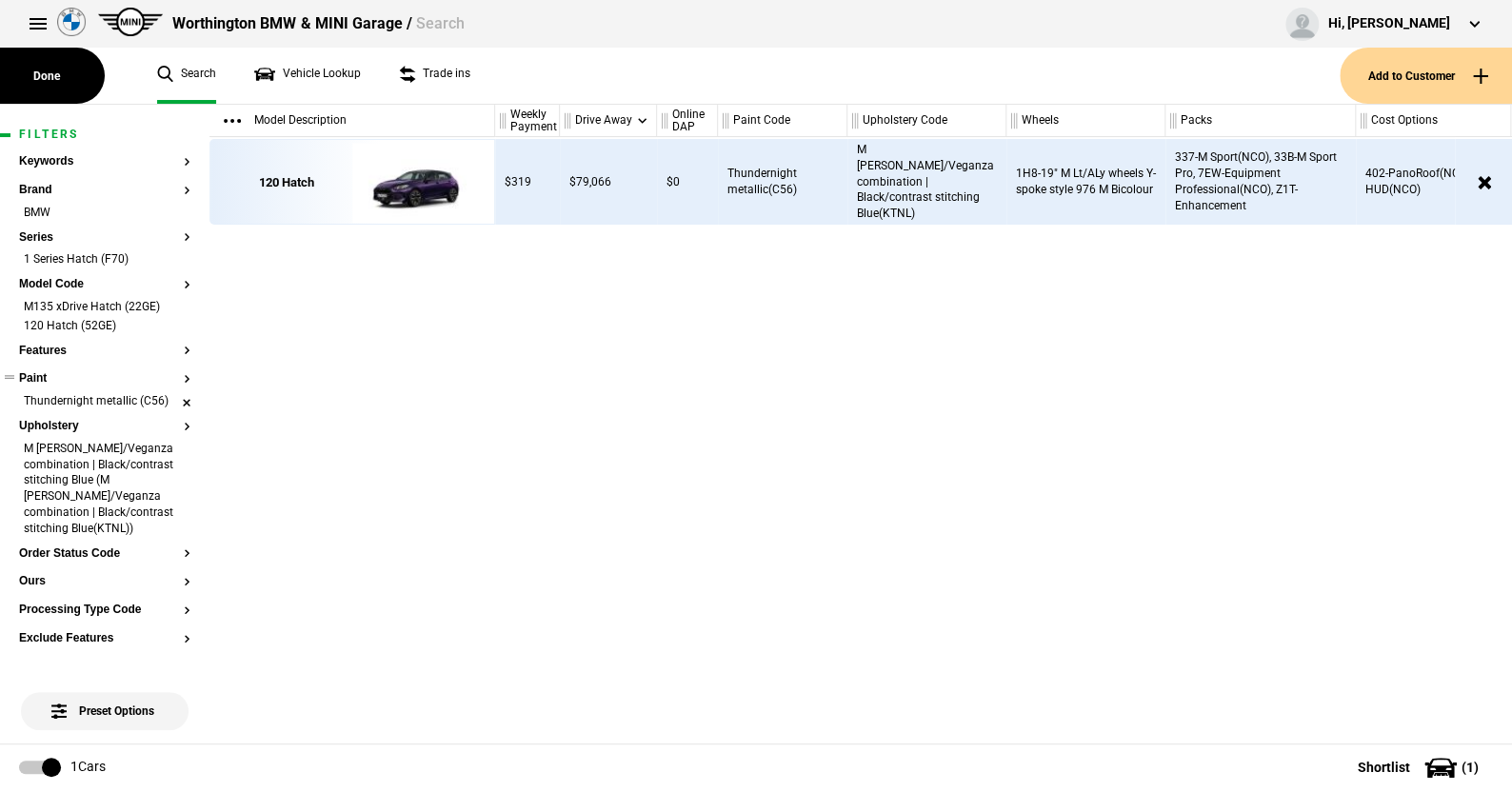
click at [167, 401] on li "Thundernight metallic (C56)" at bounding box center [105, 403] width 171 height 19
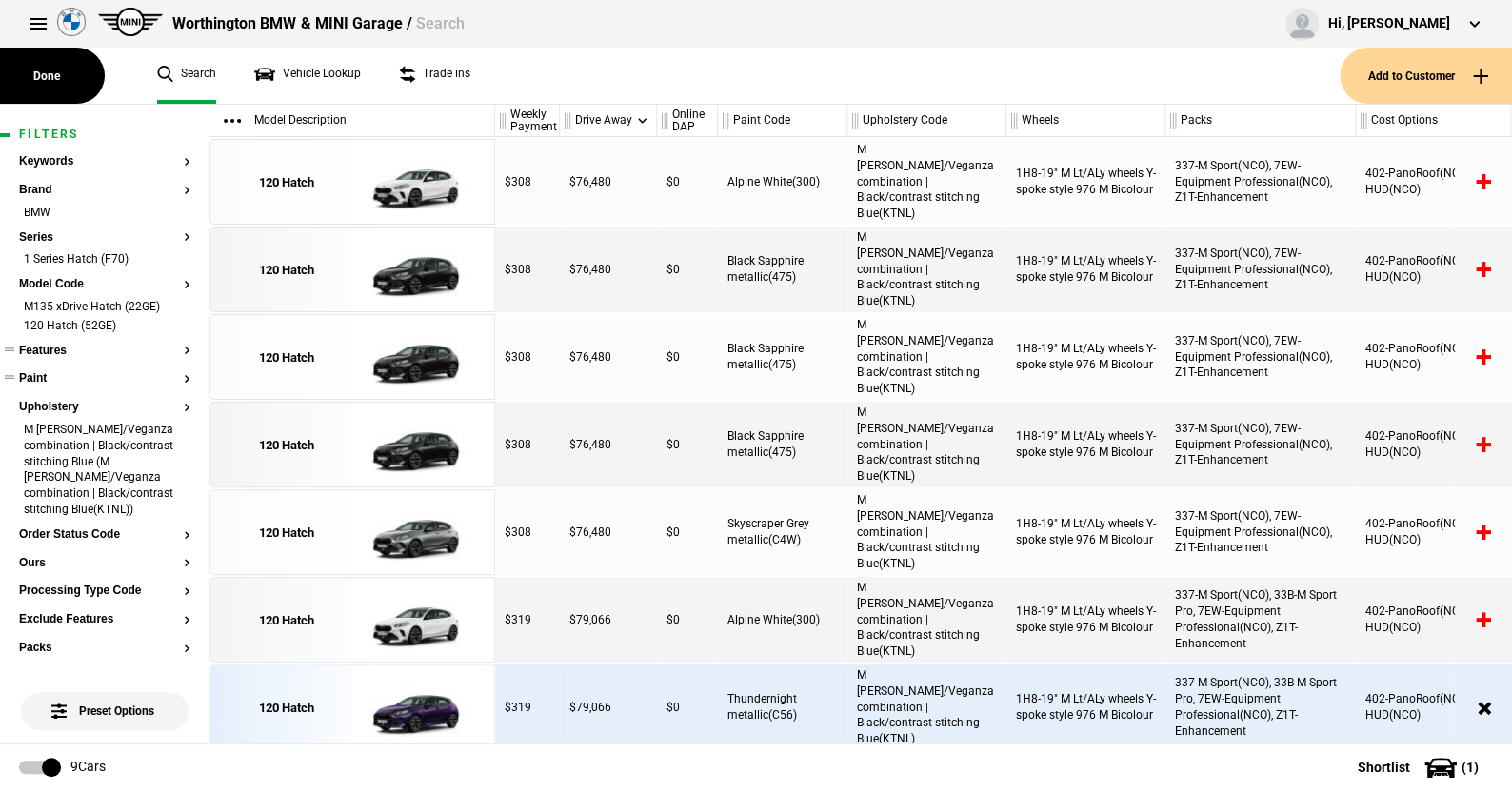
click at [62, 350] on button "Features" at bounding box center [105, 352] width 171 height 13
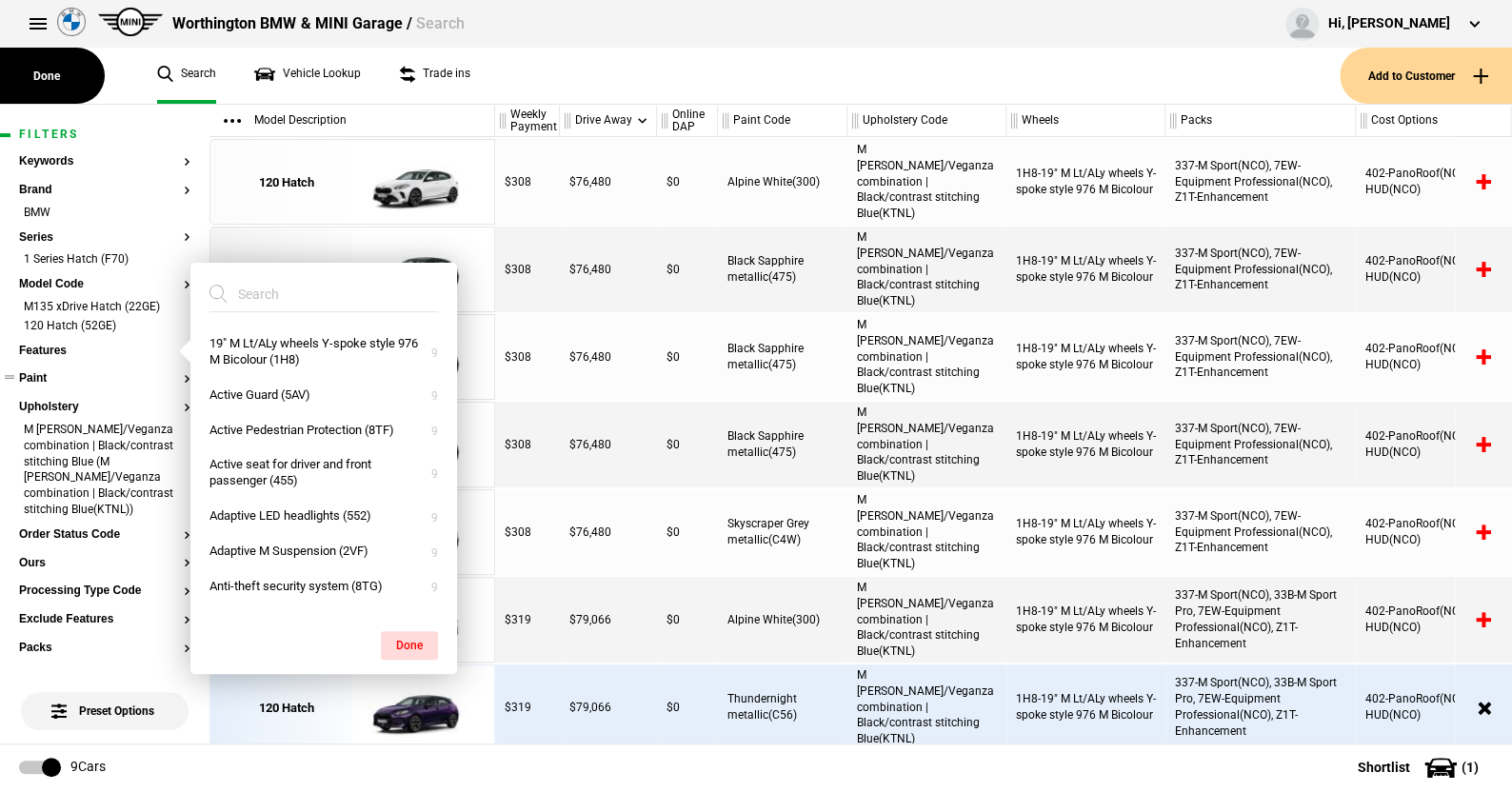
click at [309, 294] on input "search" at bounding box center [312, 294] width 206 height 35
click at [680, 77] on ul "Search Vehicle Lookup Trade ins" at bounding box center [739, 76] width 1202 height 56
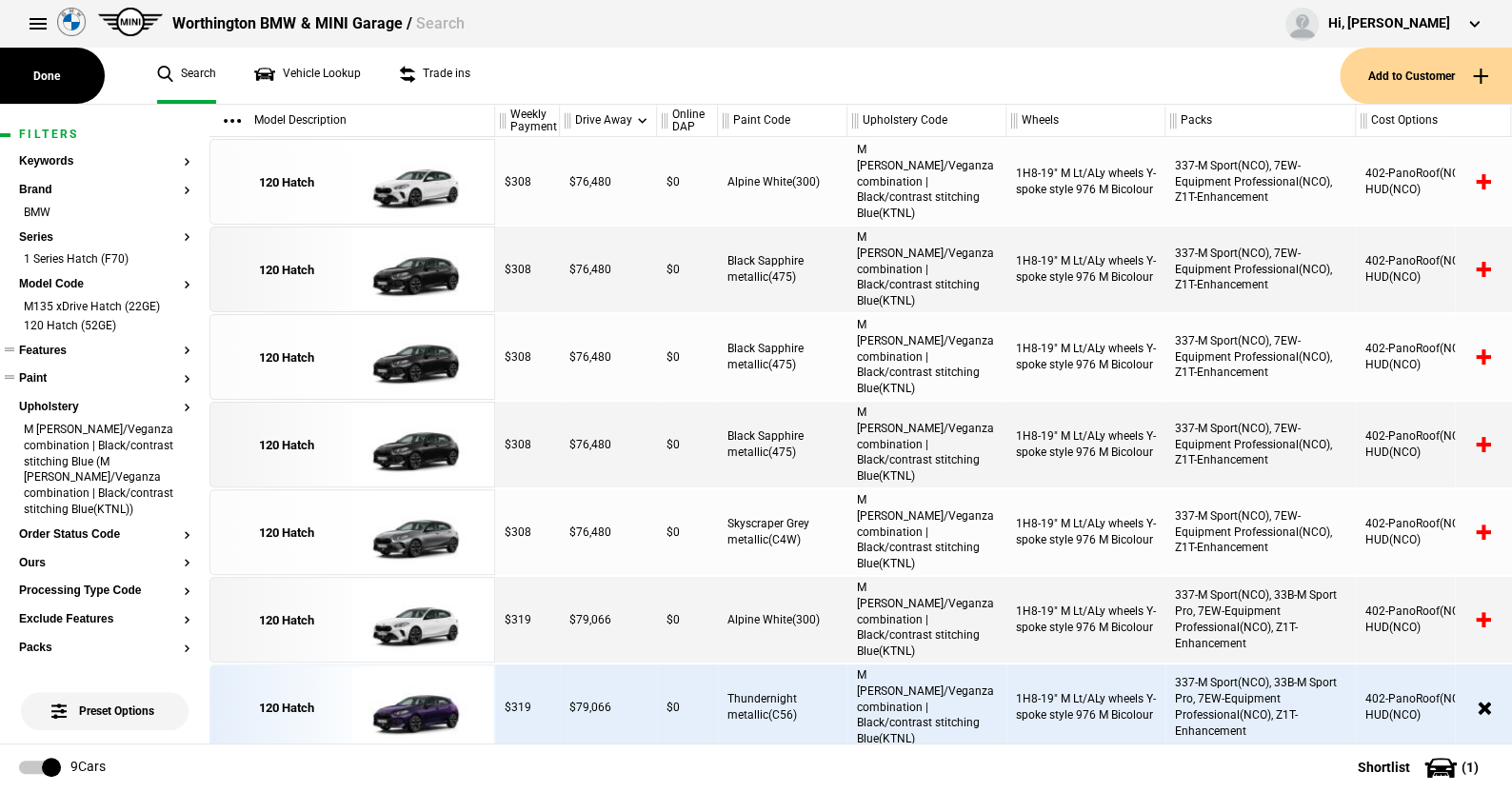
click at [56, 349] on button "Features" at bounding box center [105, 352] width 171 height 13
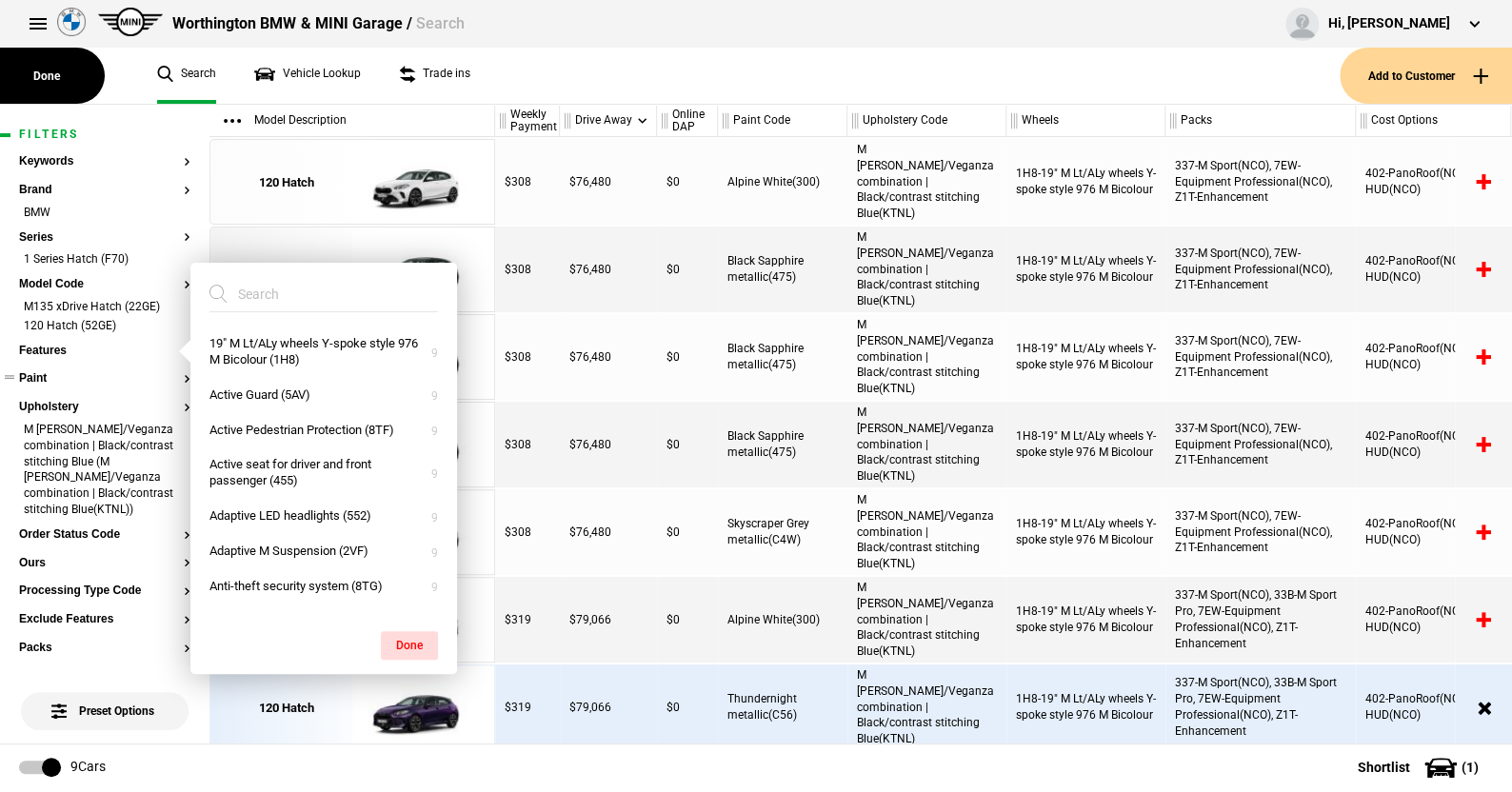
click at [296, 295] on input "search" at bounding box center [312, 294] width 206 height 35
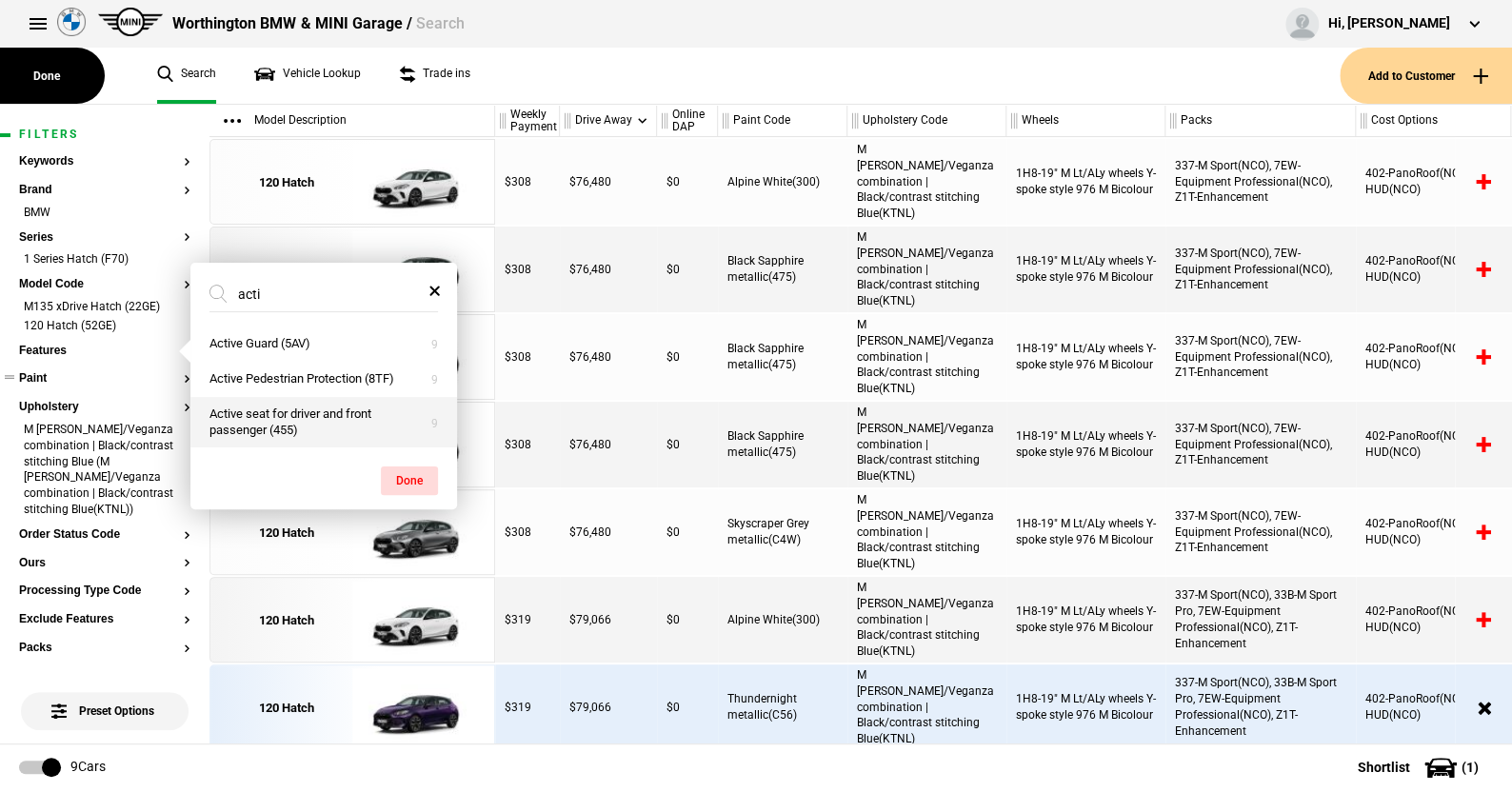
type input "acti"
click at [271, 422] on button "Active seat for driver and front passenger (455)" at bounding box center [323, 422] width 266 height 51
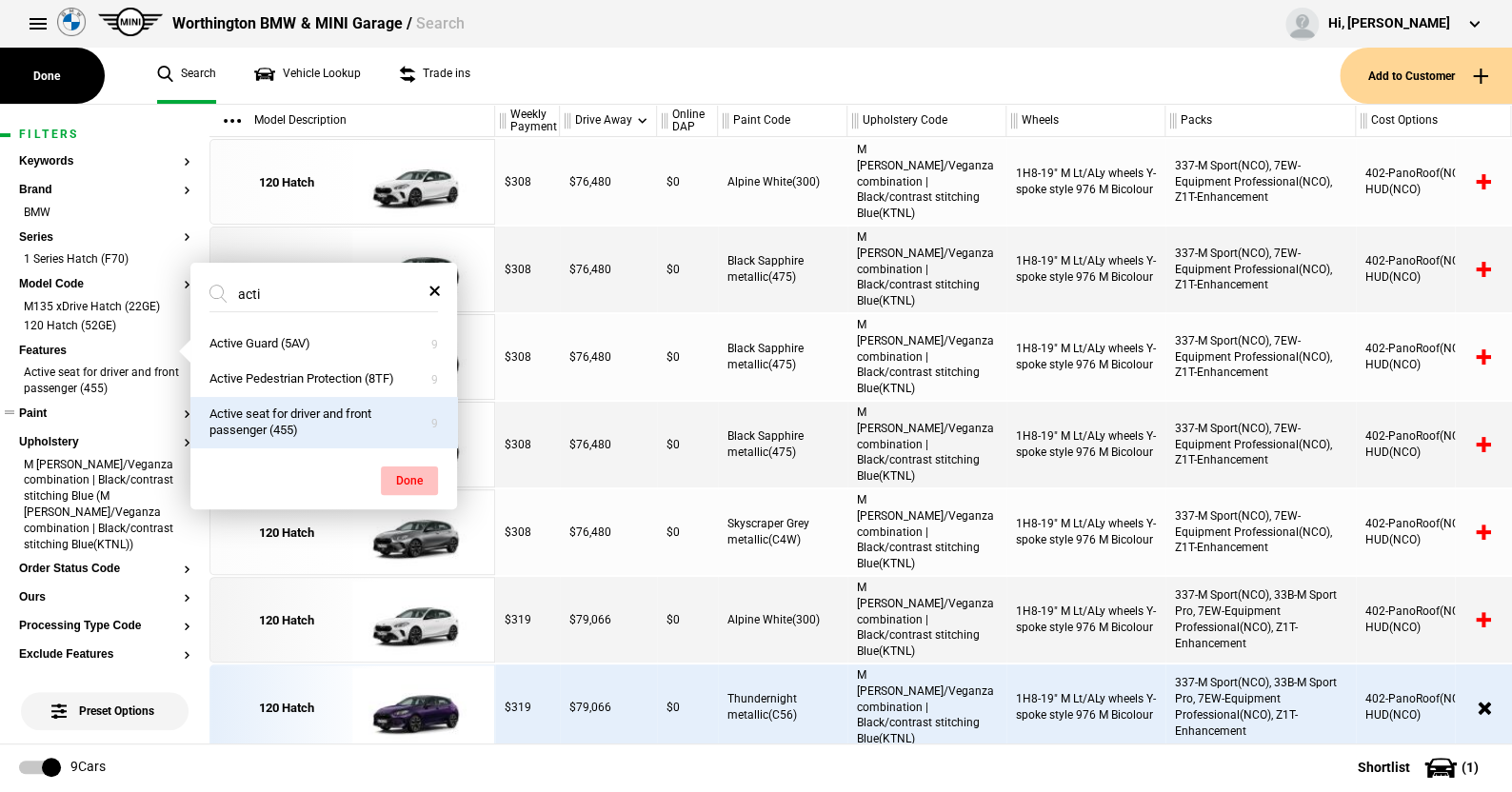
click at [406, 478] on button "Done" at bounding box center [409, 481] width 57 height 29
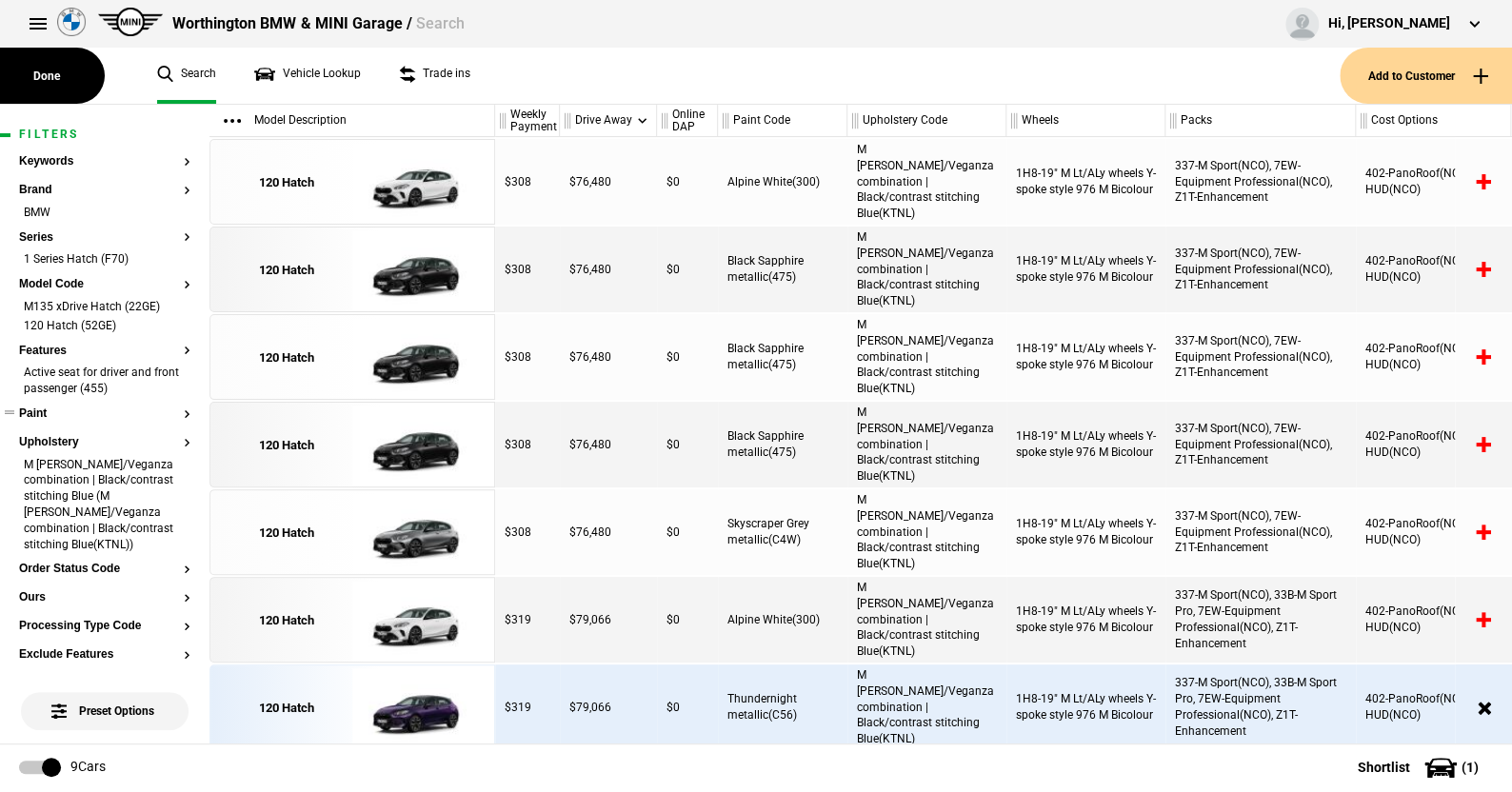
drag, startPoint x: 484, startPoint y: 82, endPoint x: 539, endPoint y: 723, distance: 643.4
click at [570, 791] on html "Worthington BMW & MINI Garage / Search Hi, Sandy Westropp Edit profile Logout" at bounding box center [756, 395] width 1512 height 791
click at [522, 762] on footer "9 Cars Shortlist ( 1 )" at bounding box center [756, 768] width 1512 height 48
click at [171, 322] on li "120 Hatch (52GE)" at bounding box center [105, 328] width 171 height 19
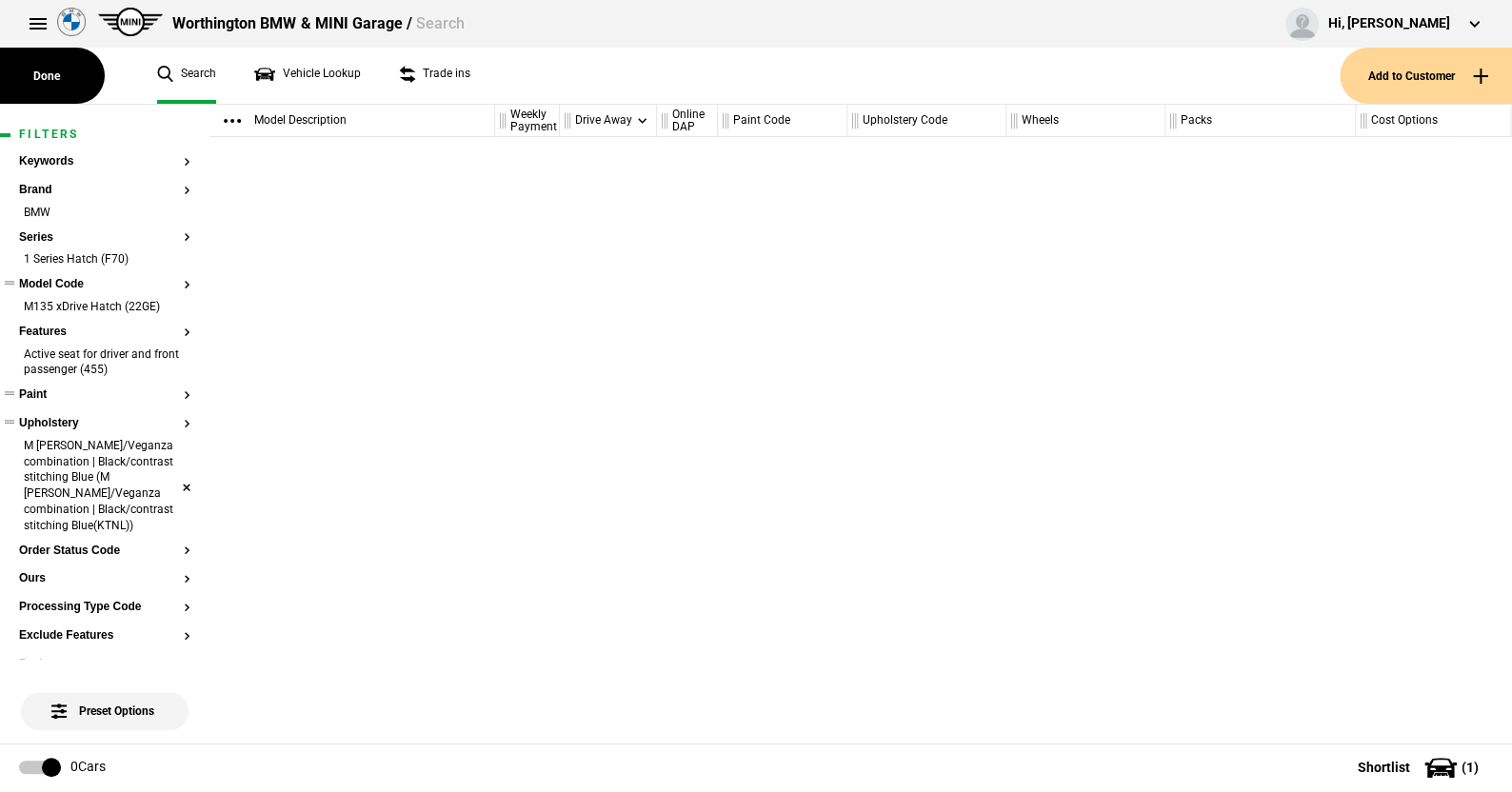
click at [172, 490] on li "M Alcantara/Veganza combination | Black/contrast stitching Blue (M Alcantara/Ve…" at bounding box center [105, 487] width 171 height 99
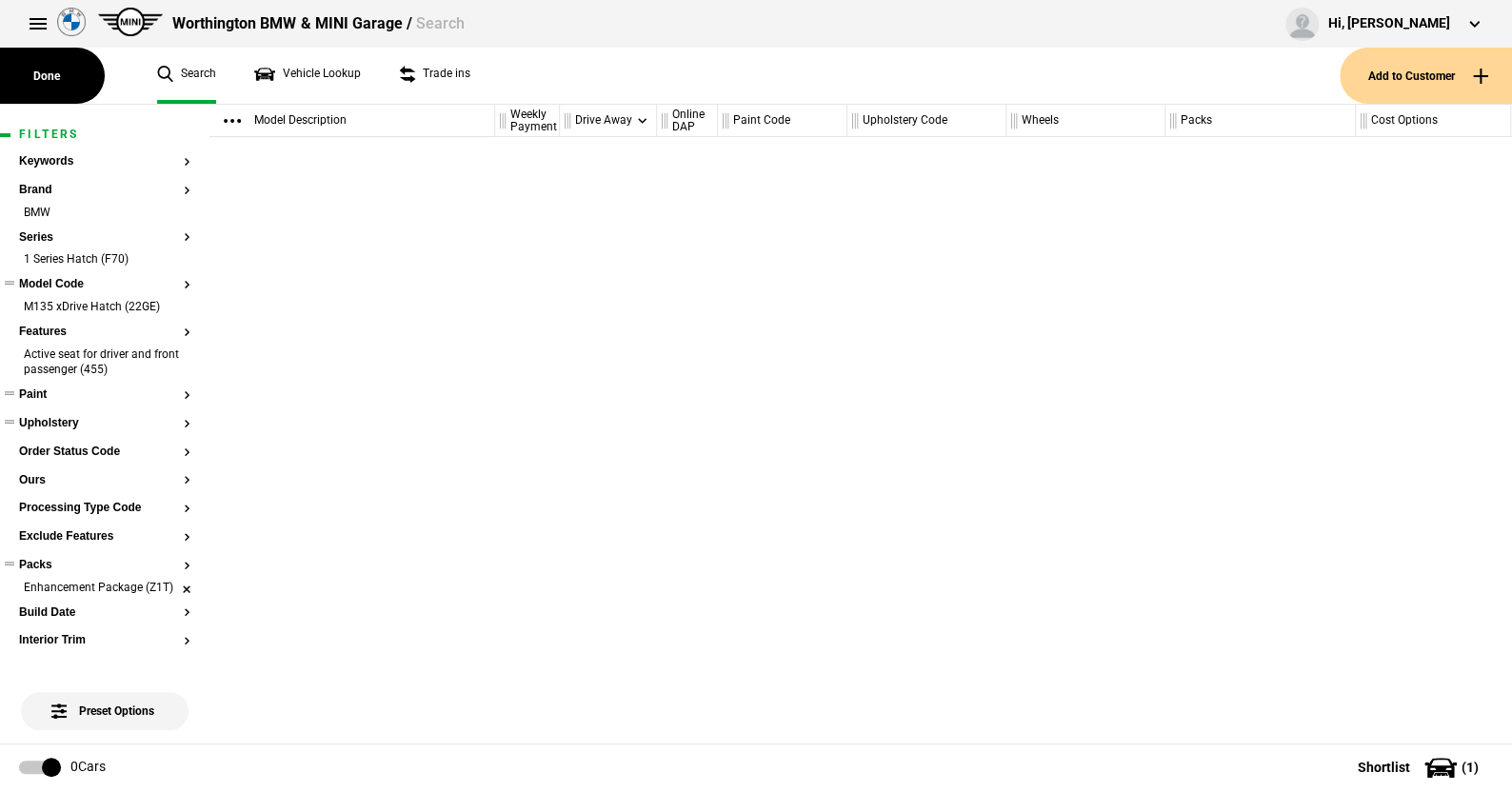
click at [169, 592] on li "Enhancement Package (Z1T)" at bounding box center [105, 589] width 171 height 19
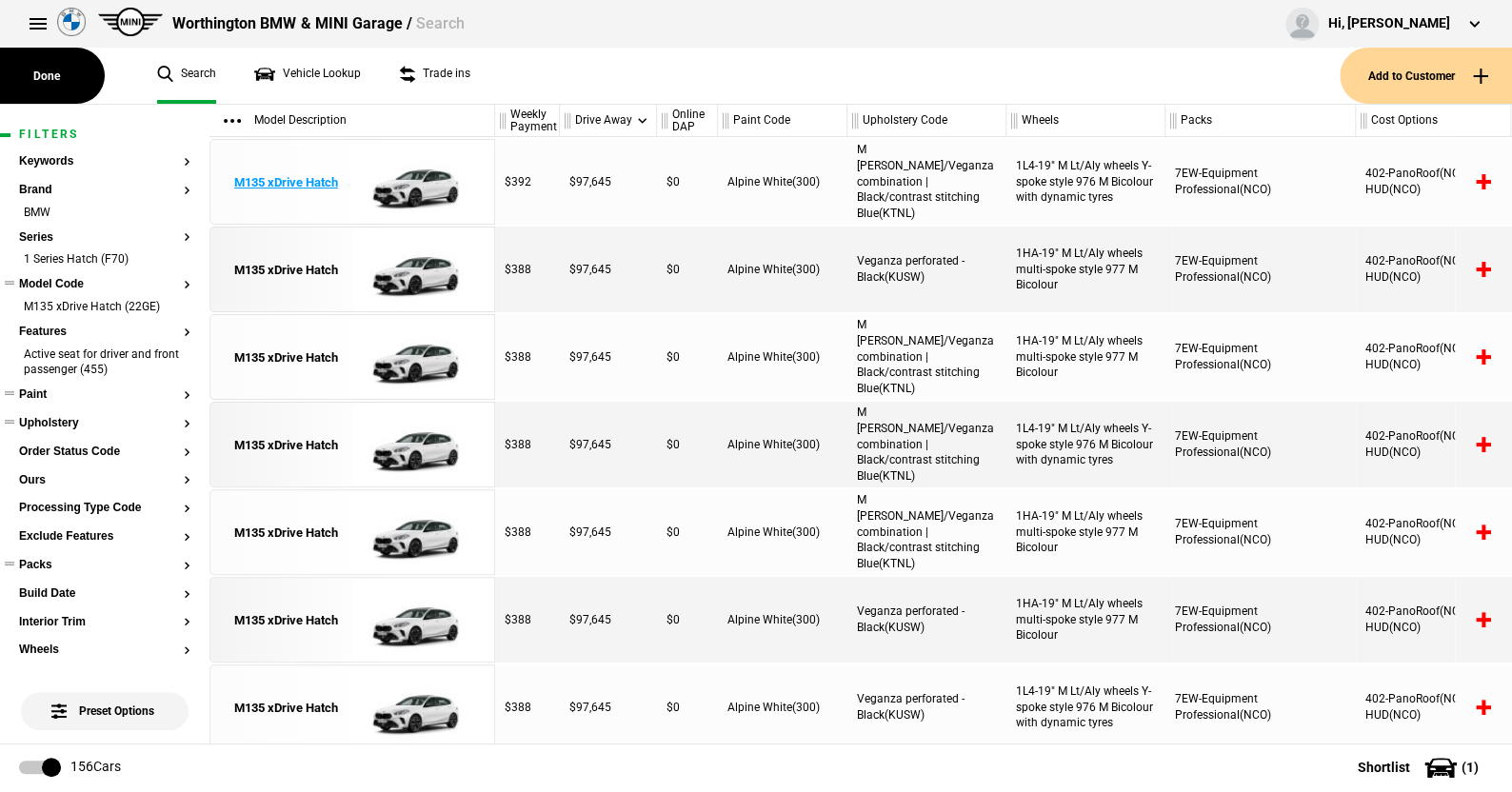
click at [414, 183] on img at bounding box center [418, 183] width 133 height 86
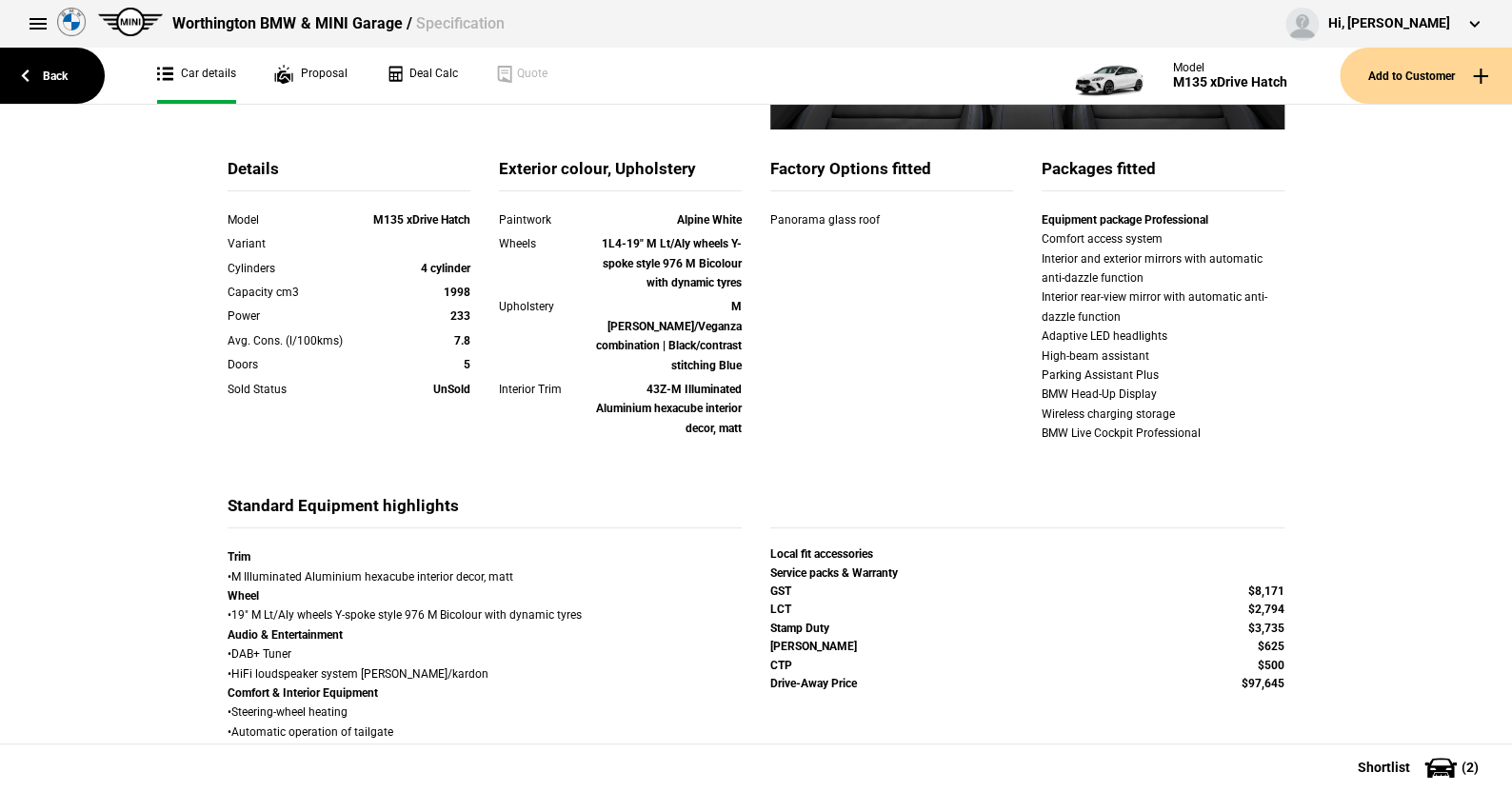
scroll to position [475, 0]
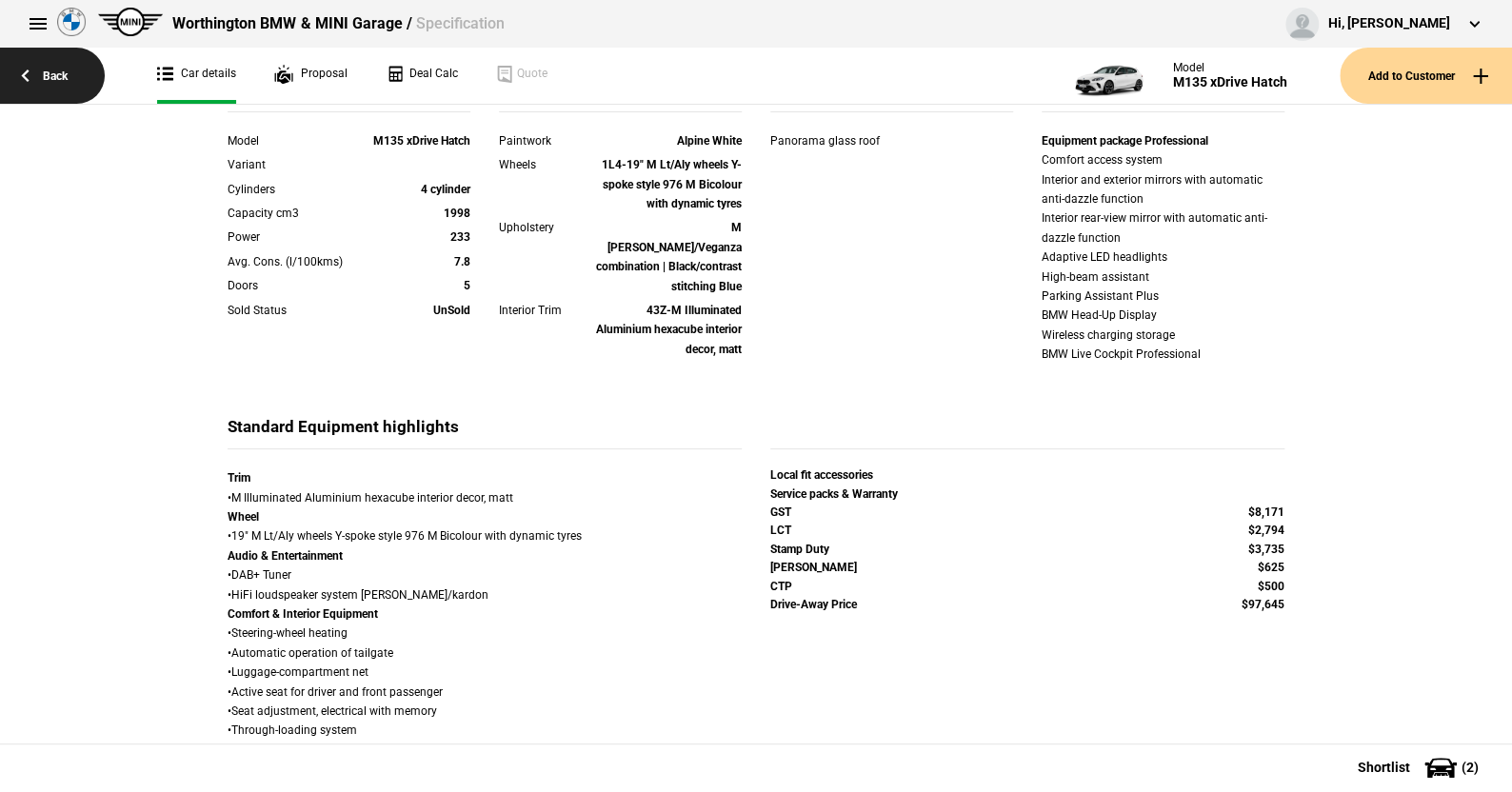
click at [62, 67] on link "Back" at bounding box center [52, 76] width 105 height 56
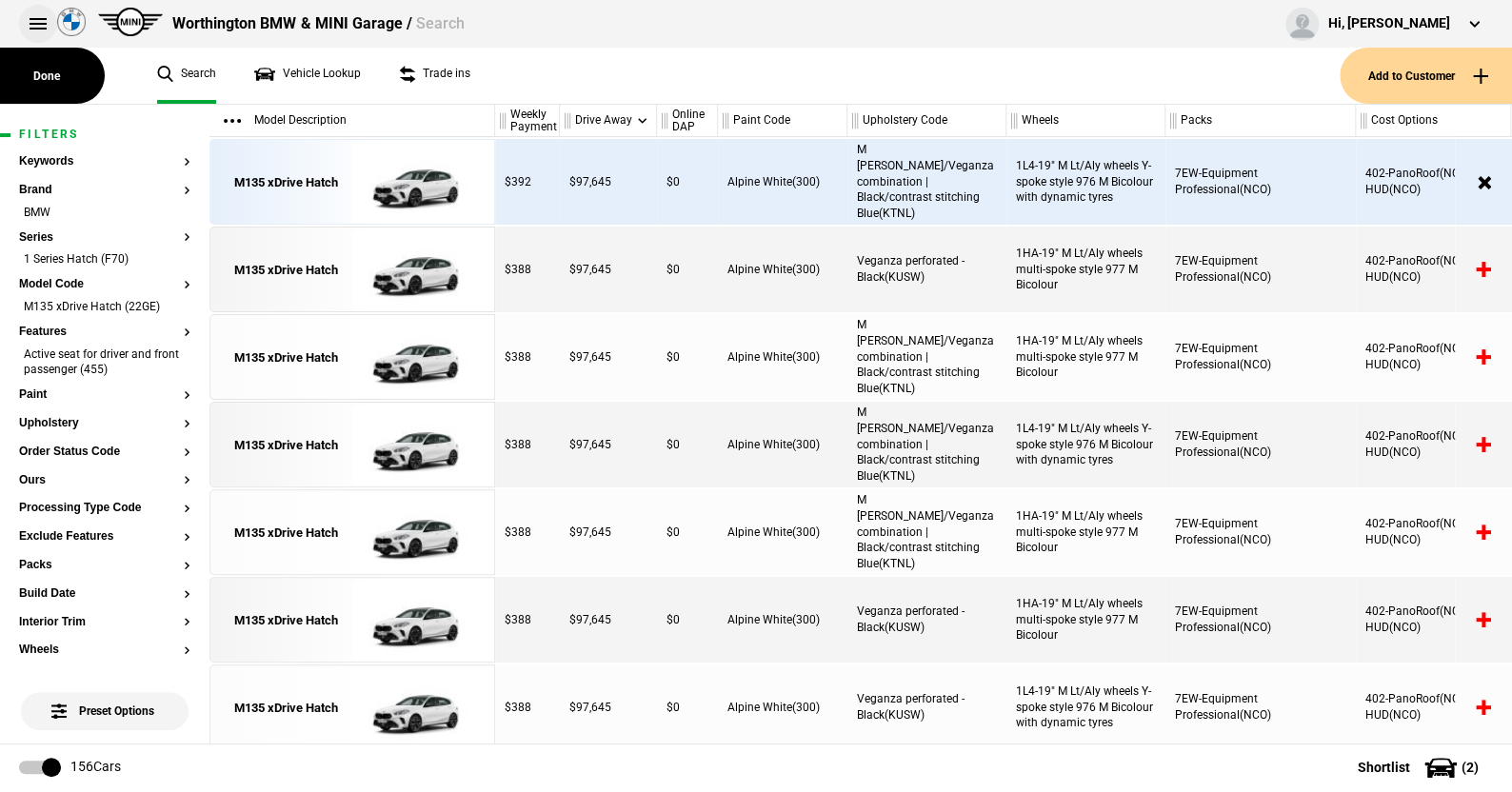
click at [37, 25] on button at bounding box center [38, 24] width 38 height 38
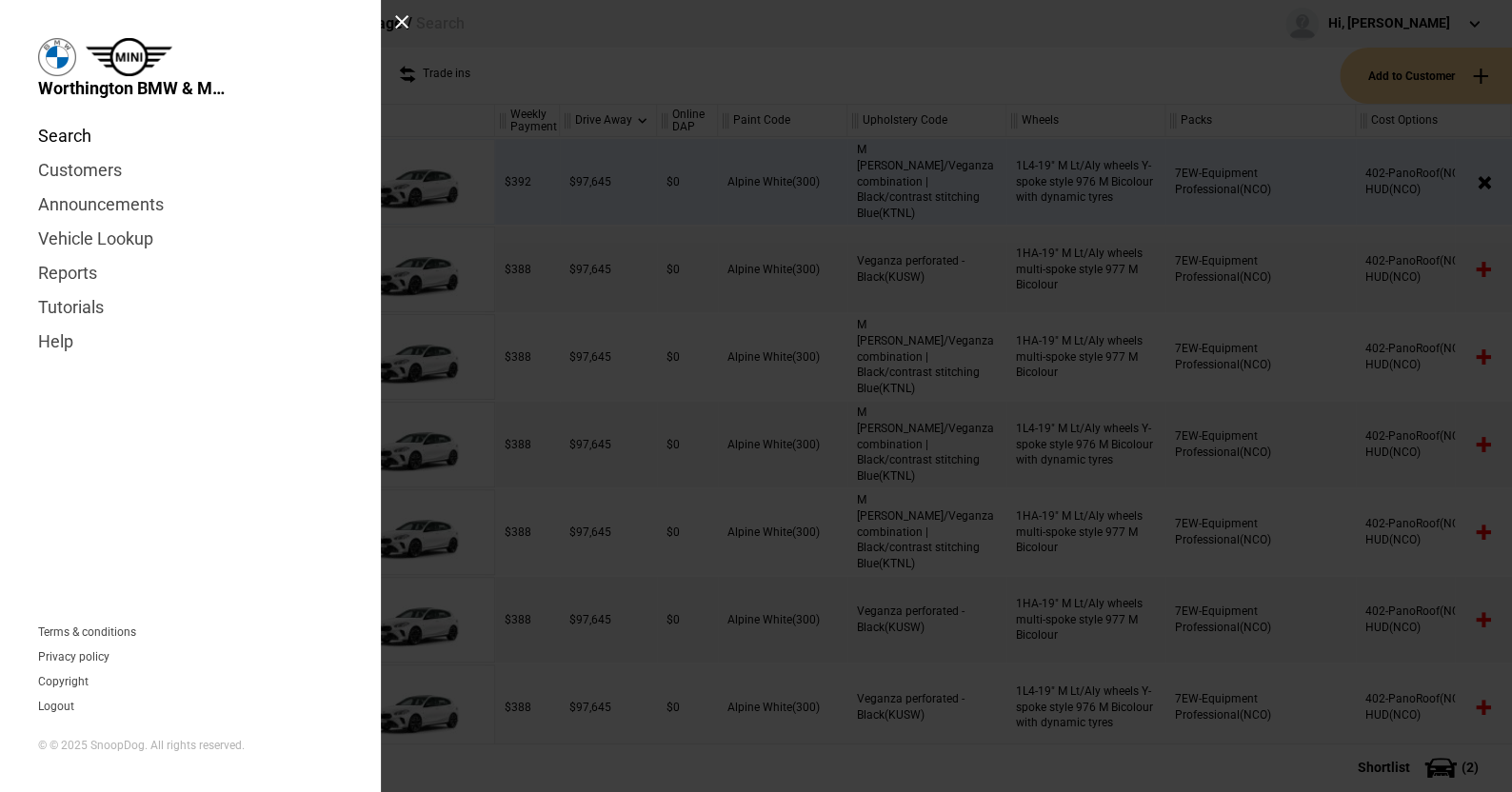
click at [87, 130] on link "Search" at bounding box center [190, 136] width 305 height 35
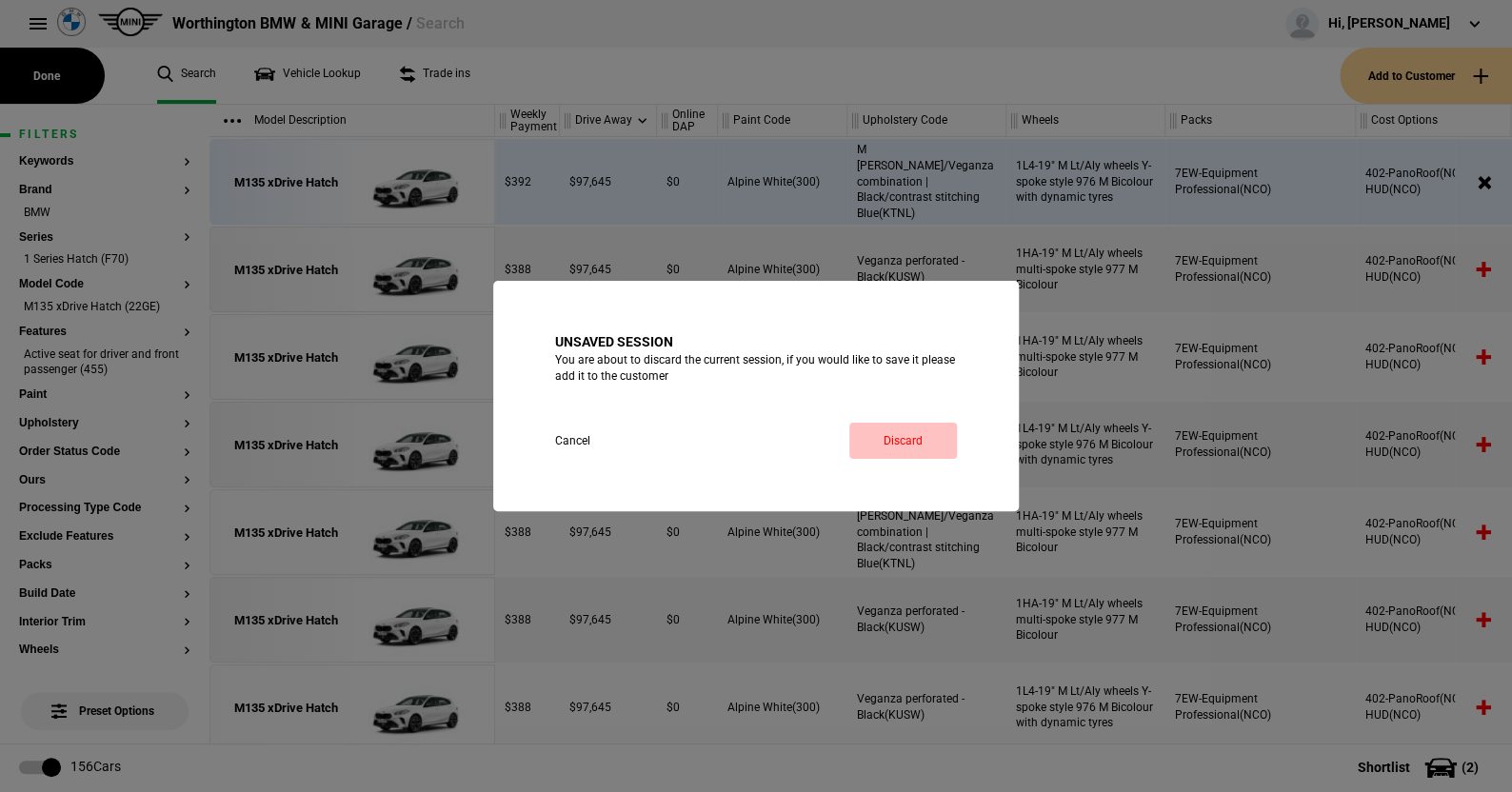
click at [886, 437] on link "Discard" at bounding box center [903, 441] width 108 height 37
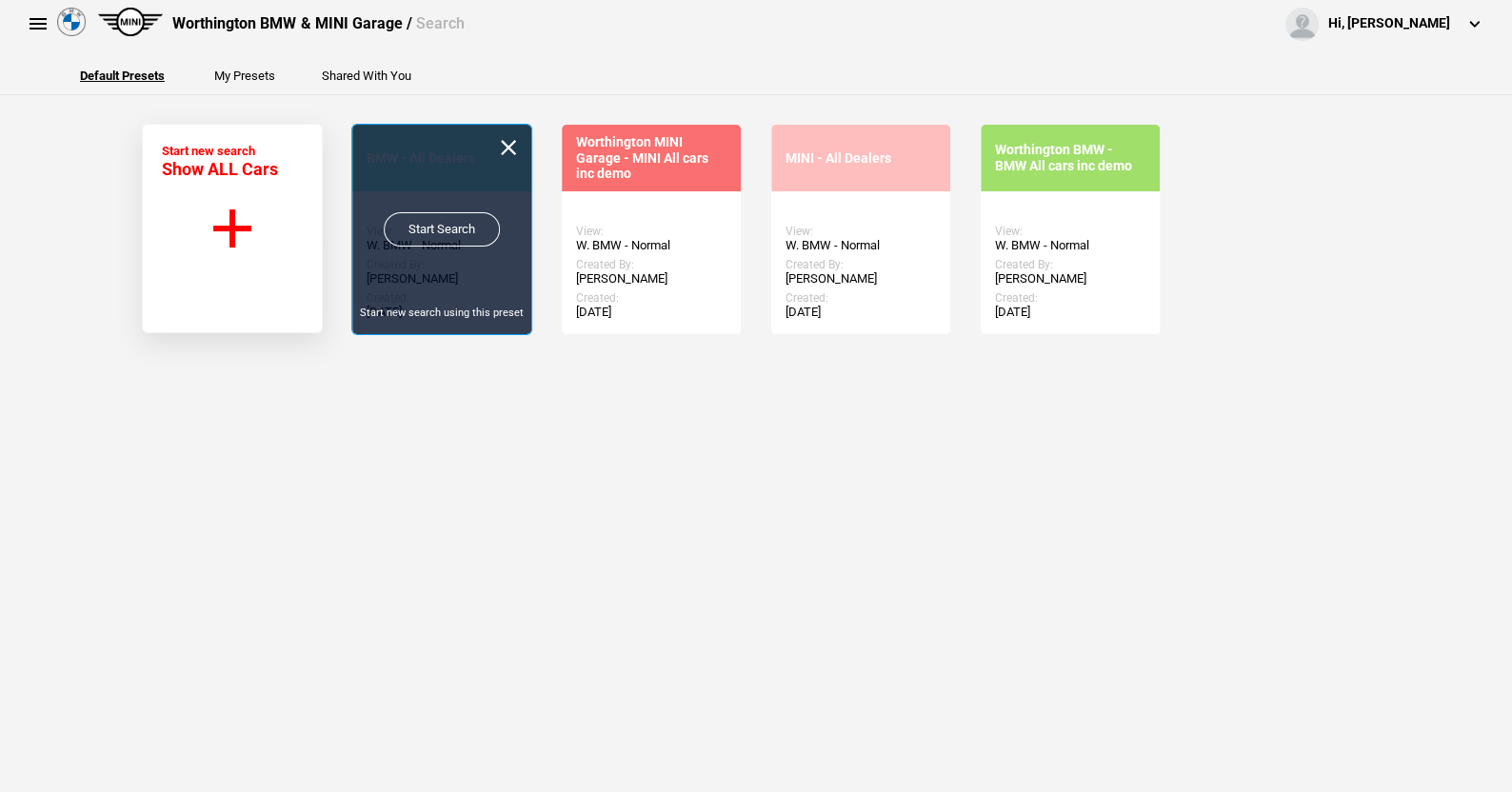
click at [448, 225] on link "Start Search" at bounding box center [441, 230] width 116 height 35
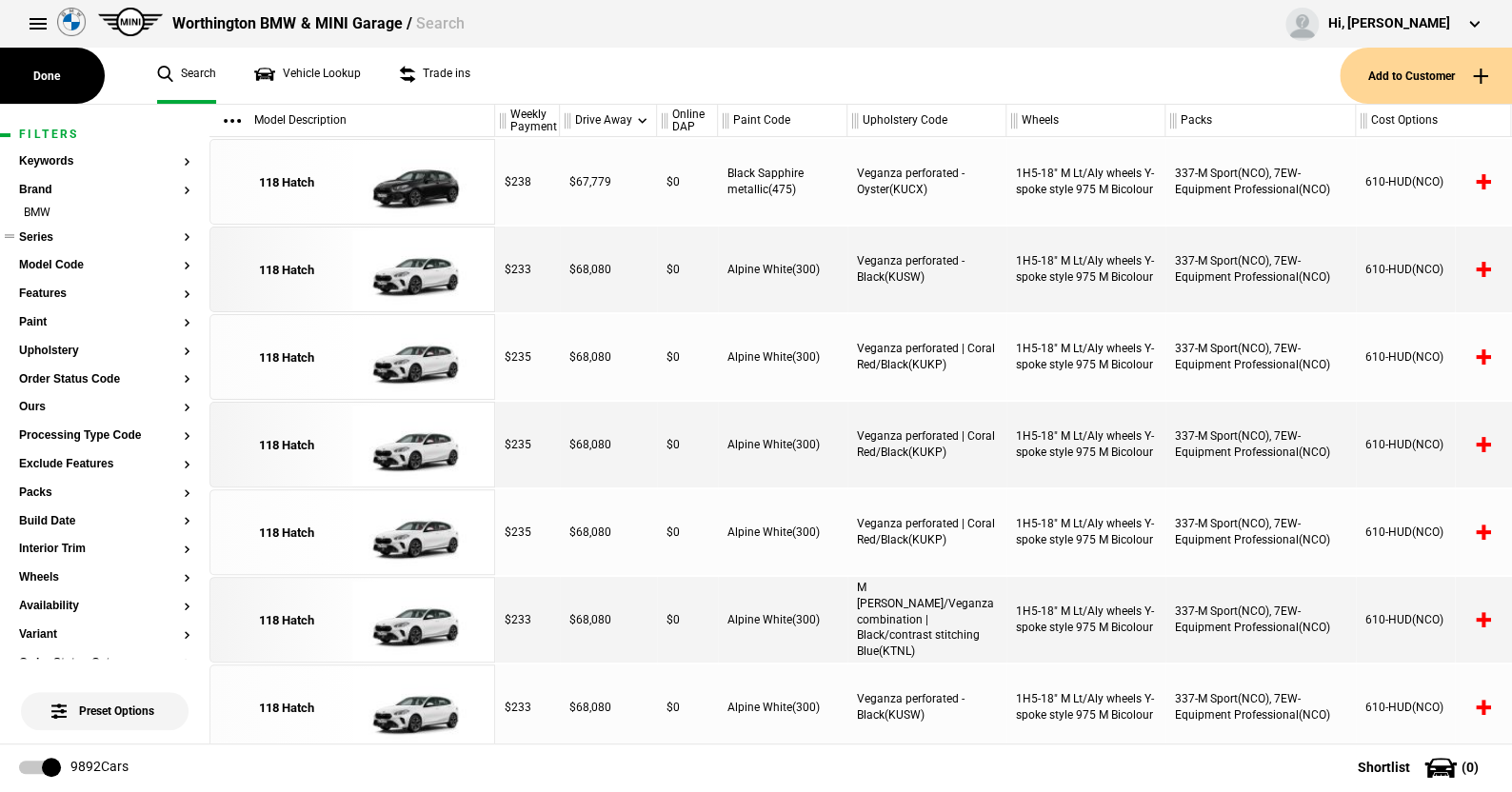
click at [44, 241] on button "Series" at bounding box center [105, 238] width 171 height 13
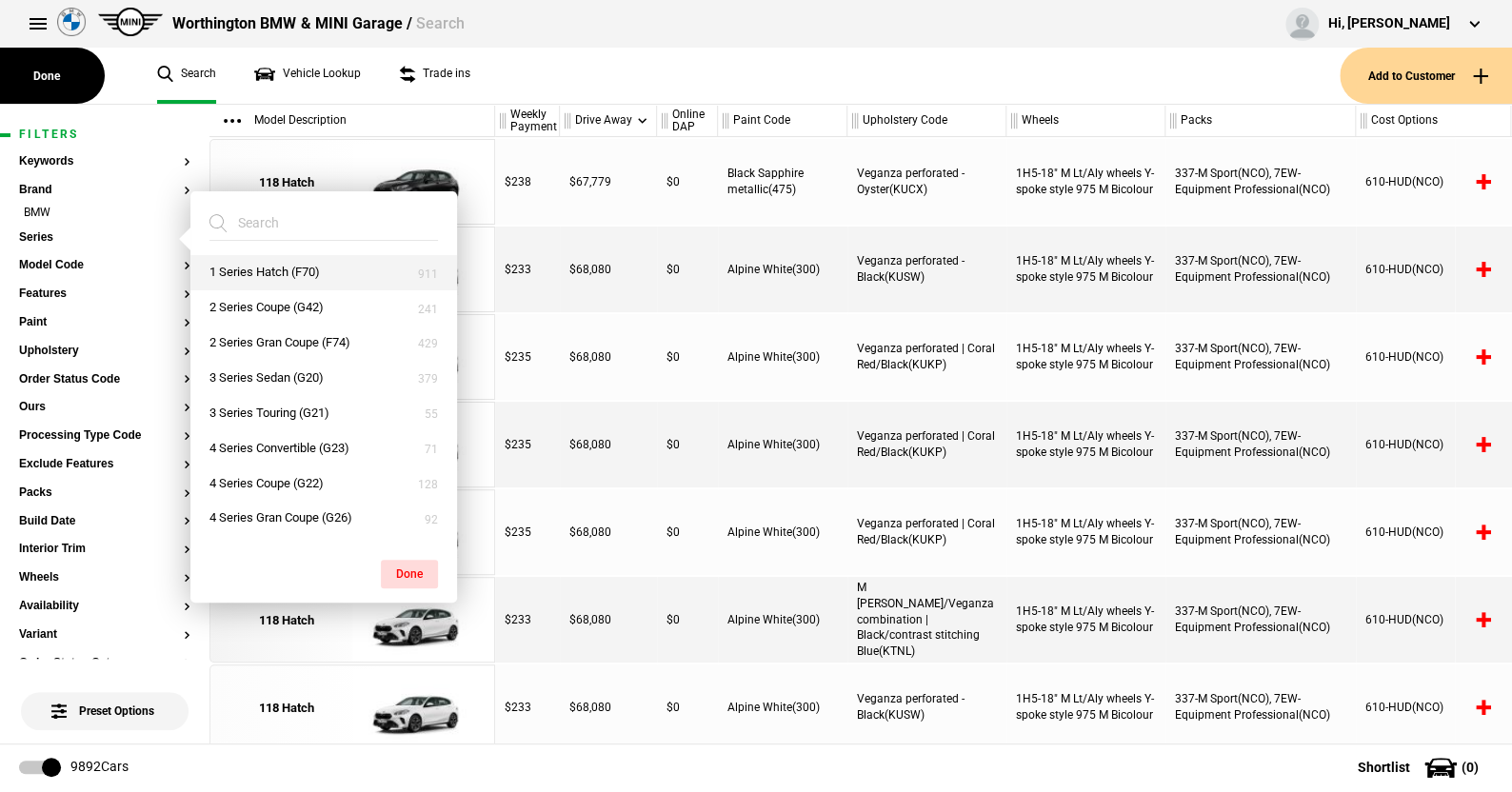
click at [253, 274] on button "1 Series Hatch (F70)" at bounding box center [323, 272] width 266 height 36
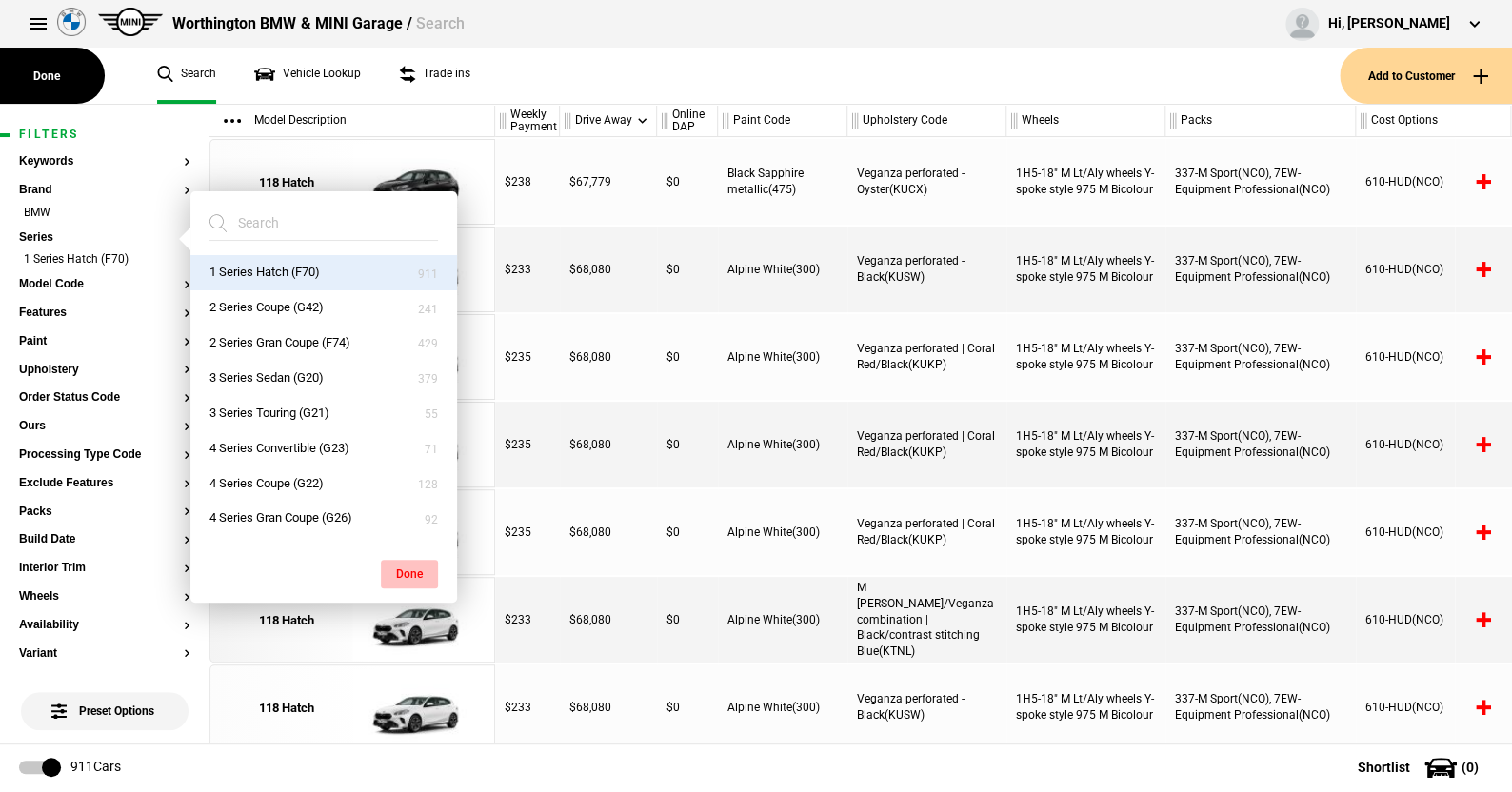
click at [421, 564] on button "Done" at bounding box center [409, 574] width 57 height 29
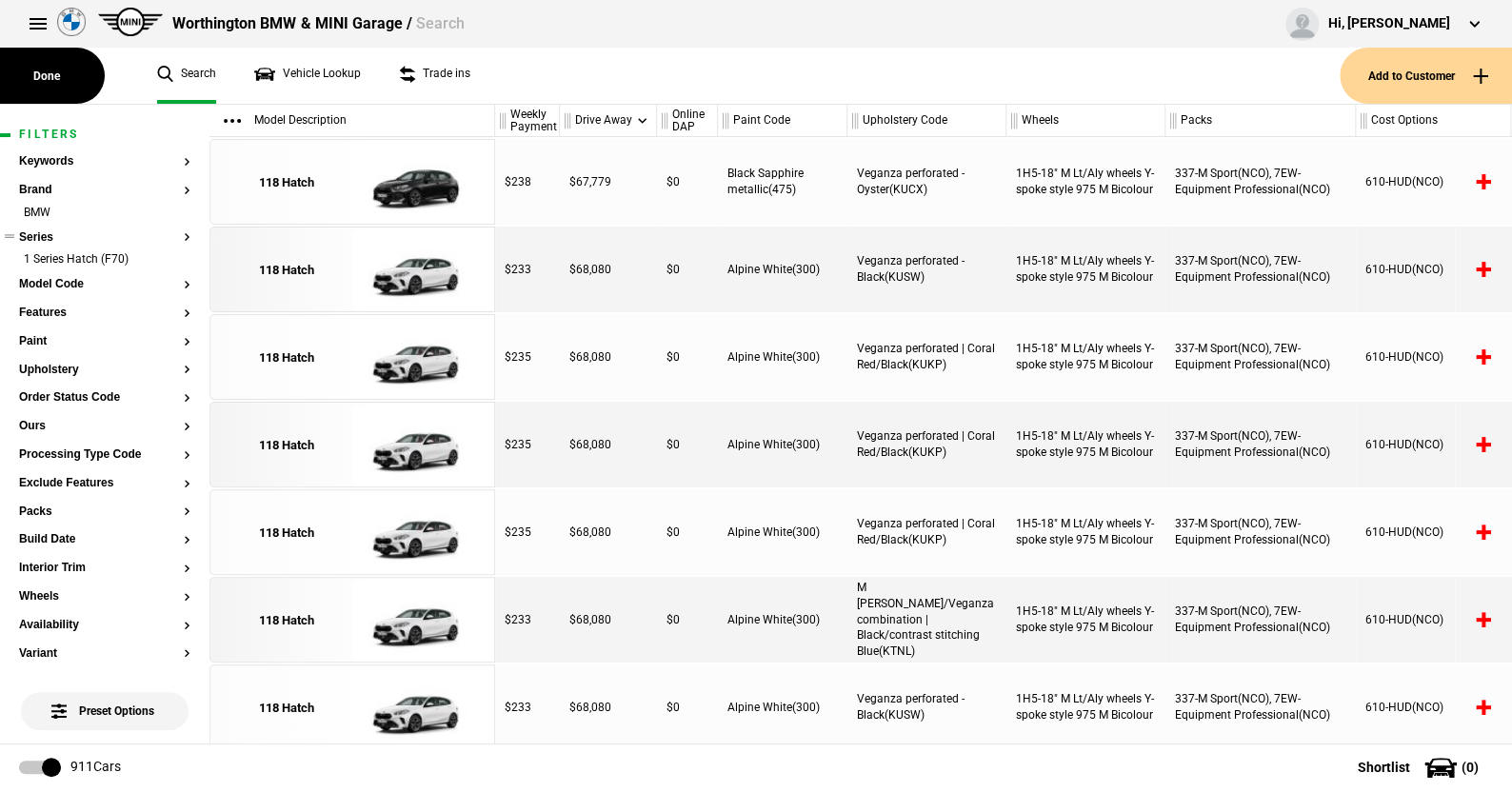
click at [76, 276] on ul "1 Series Hatch (F70)" at bounding box center [105, 264] width 171 height 27
click at [73, 286] on button "Model Code" at bounding box center [105, 285] width 171 height 13
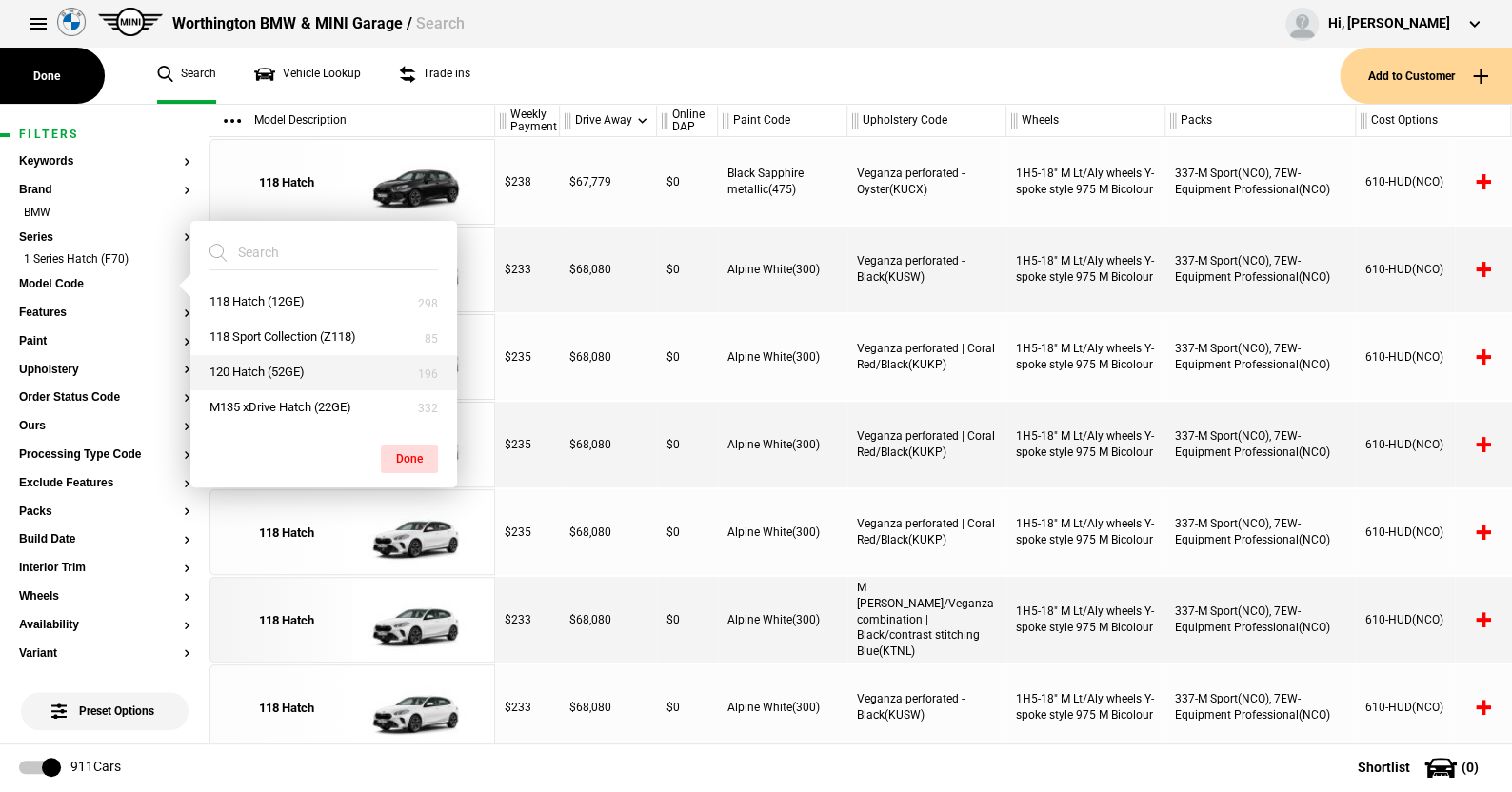
click at [269, 365] on button "120 Hatch (52GE)" at bounding box center [323, 372] width 266 height 36
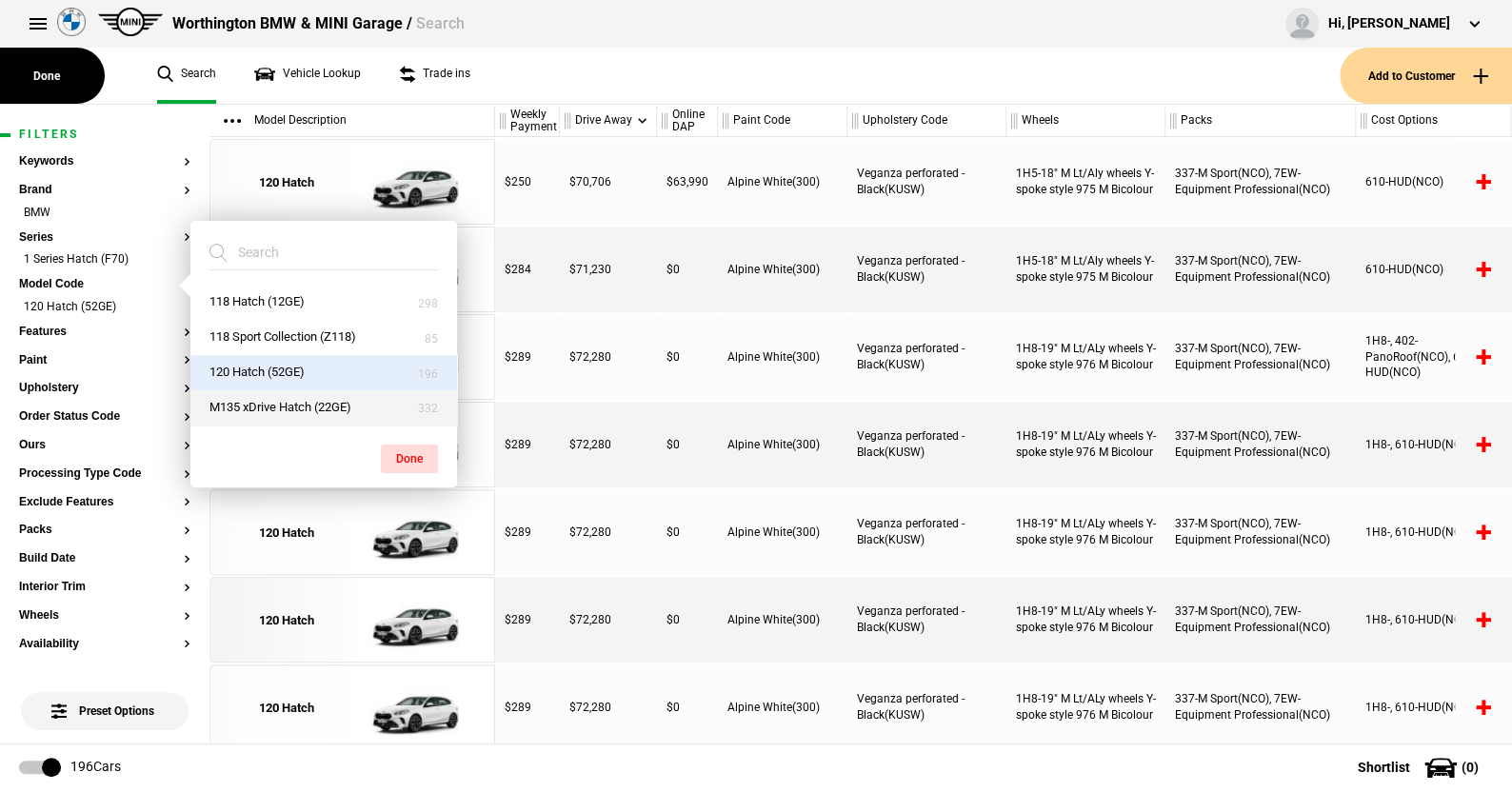
click at [281, 406] on button "M135 xDrive Hatch (22GE)" at bounding box center [323, 408] width 266 height 36
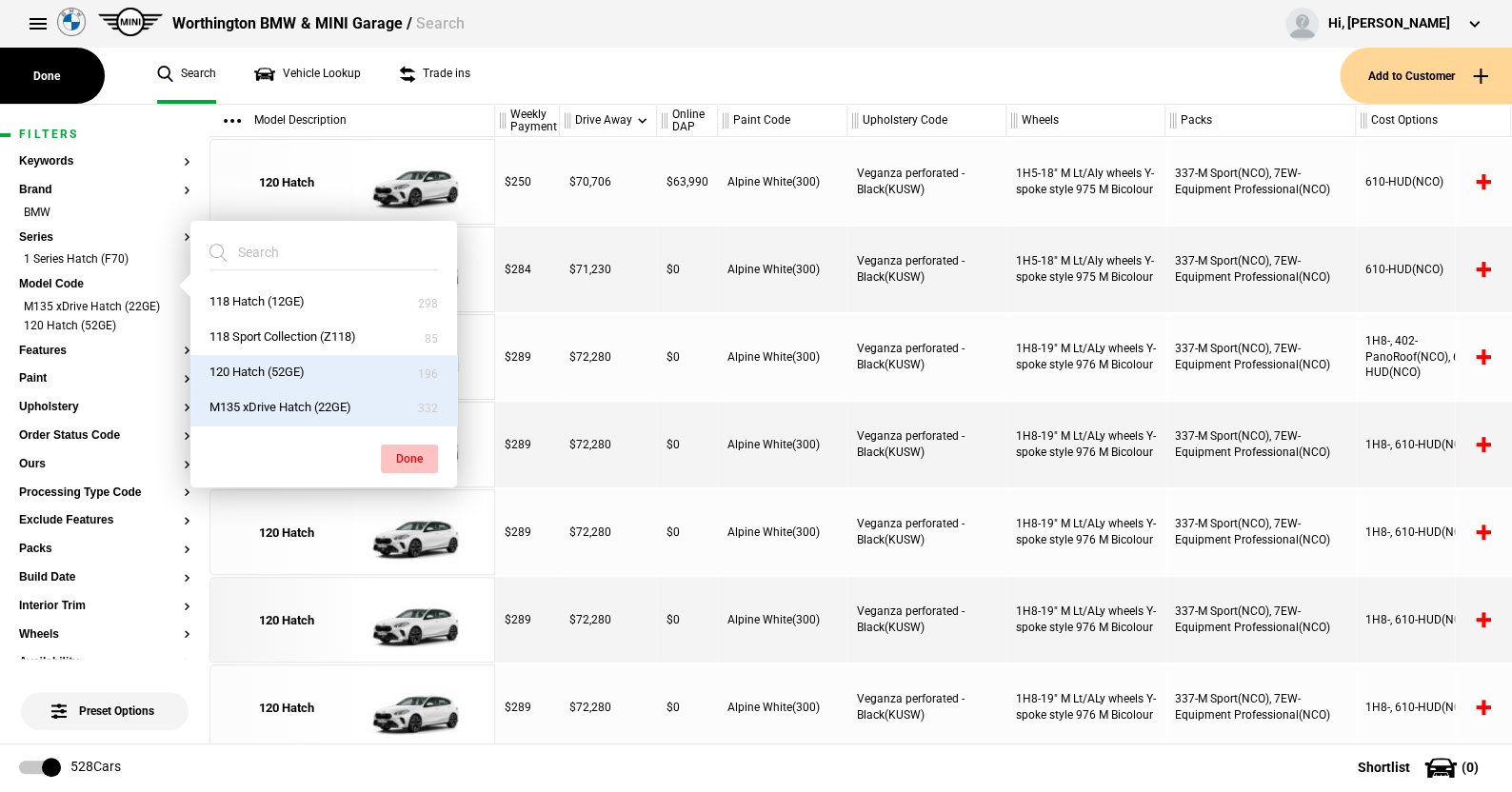
click at [406, 453] on button "Done" at bounding box center [409, 459] width 57 height 29
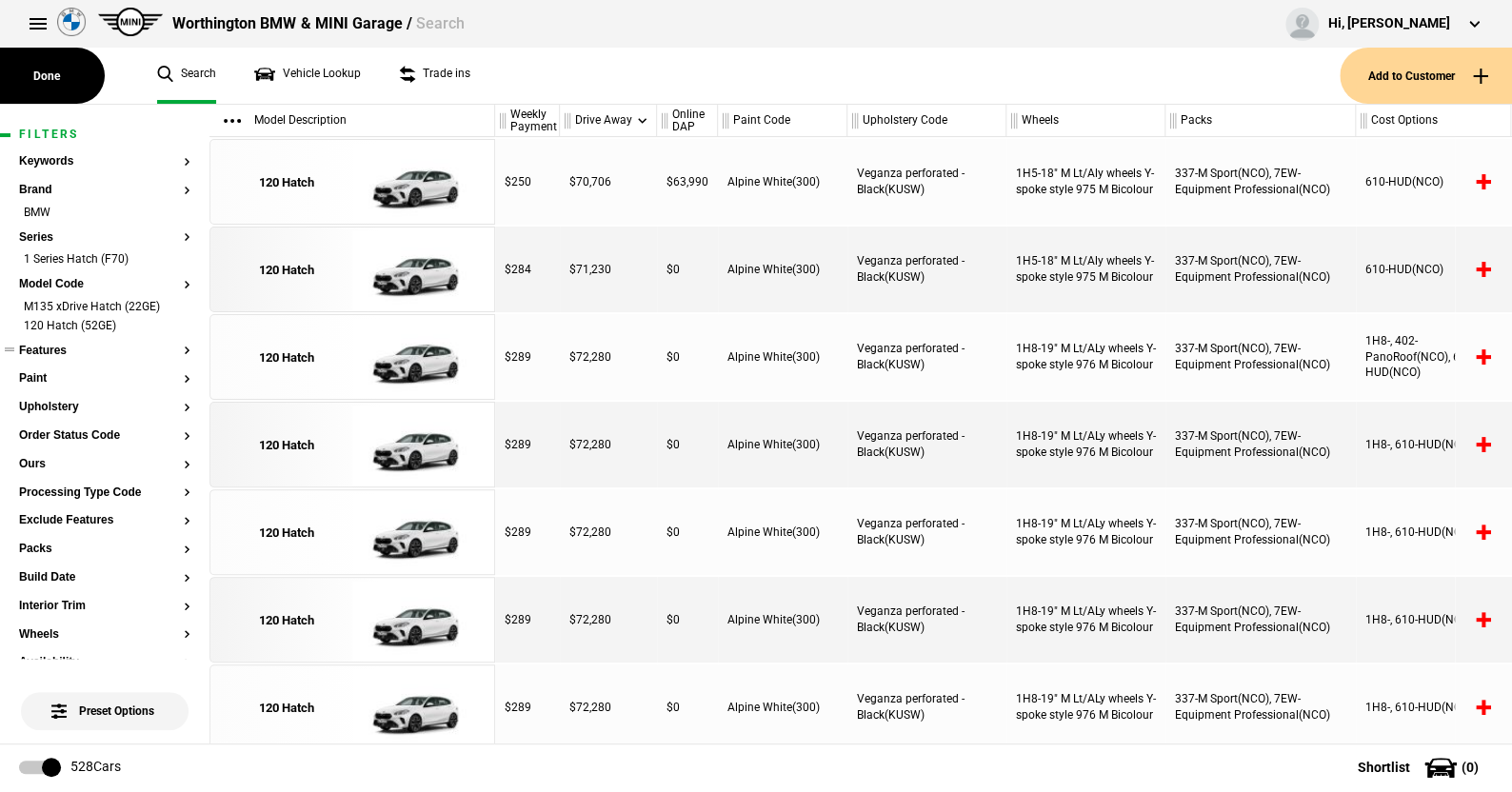
click at [58, 359] on section "Features" at bounding box center [105, 359] width 171 height 29
click at [62, 349] on button "Features" at bounding box center [105, 352] width 171 height 13
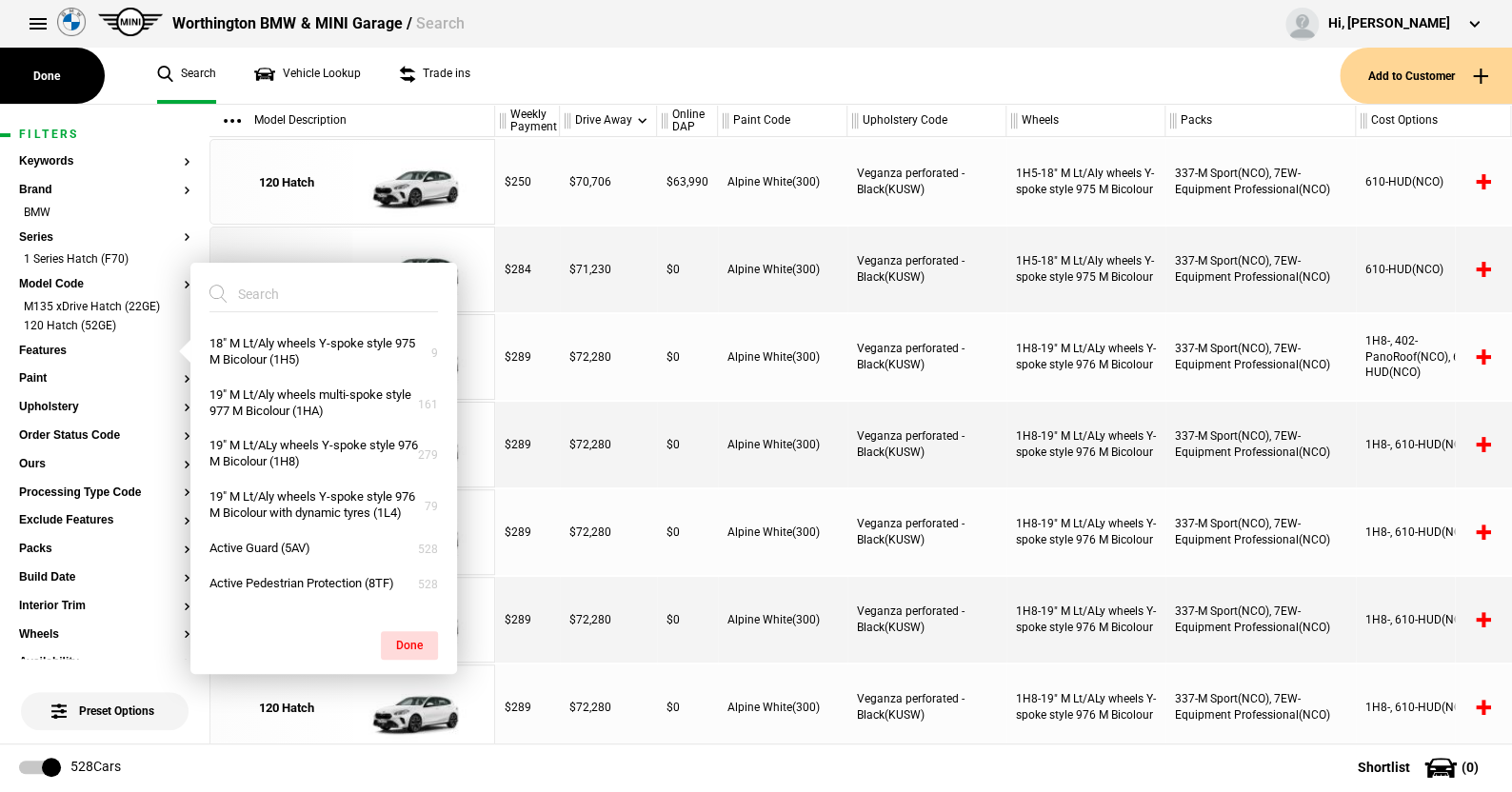
click at [294, 310] on div at bounding box center [324, 294] width 229 height 36
click at [300, 296] on input "search" at bounding box center [312, 294] width 206 height 35
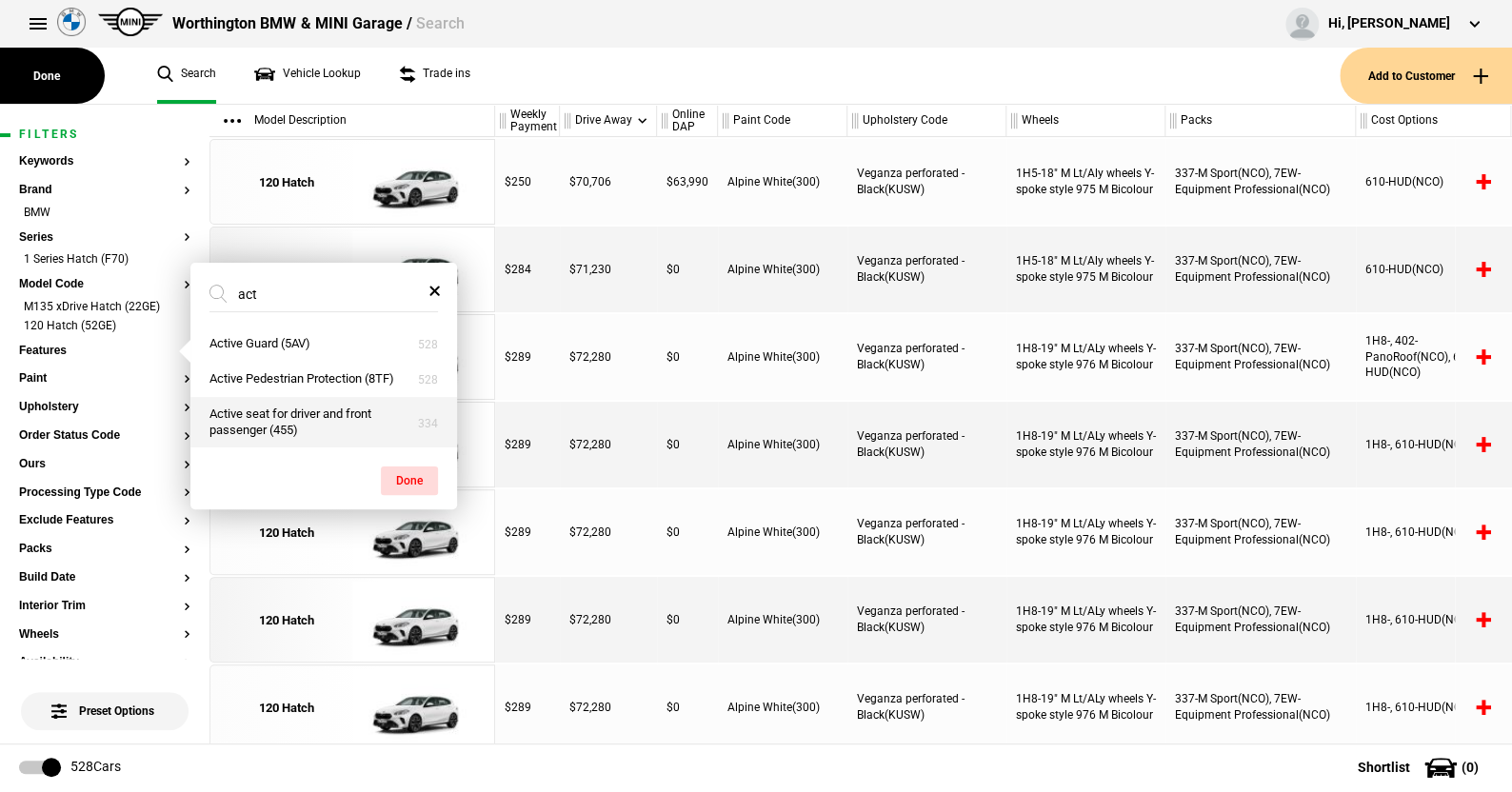
type input "act"
click at [271, 416] on button "Active seat for driver and front passenger (455)" at bounding box center [323, 422] width 266 height 51
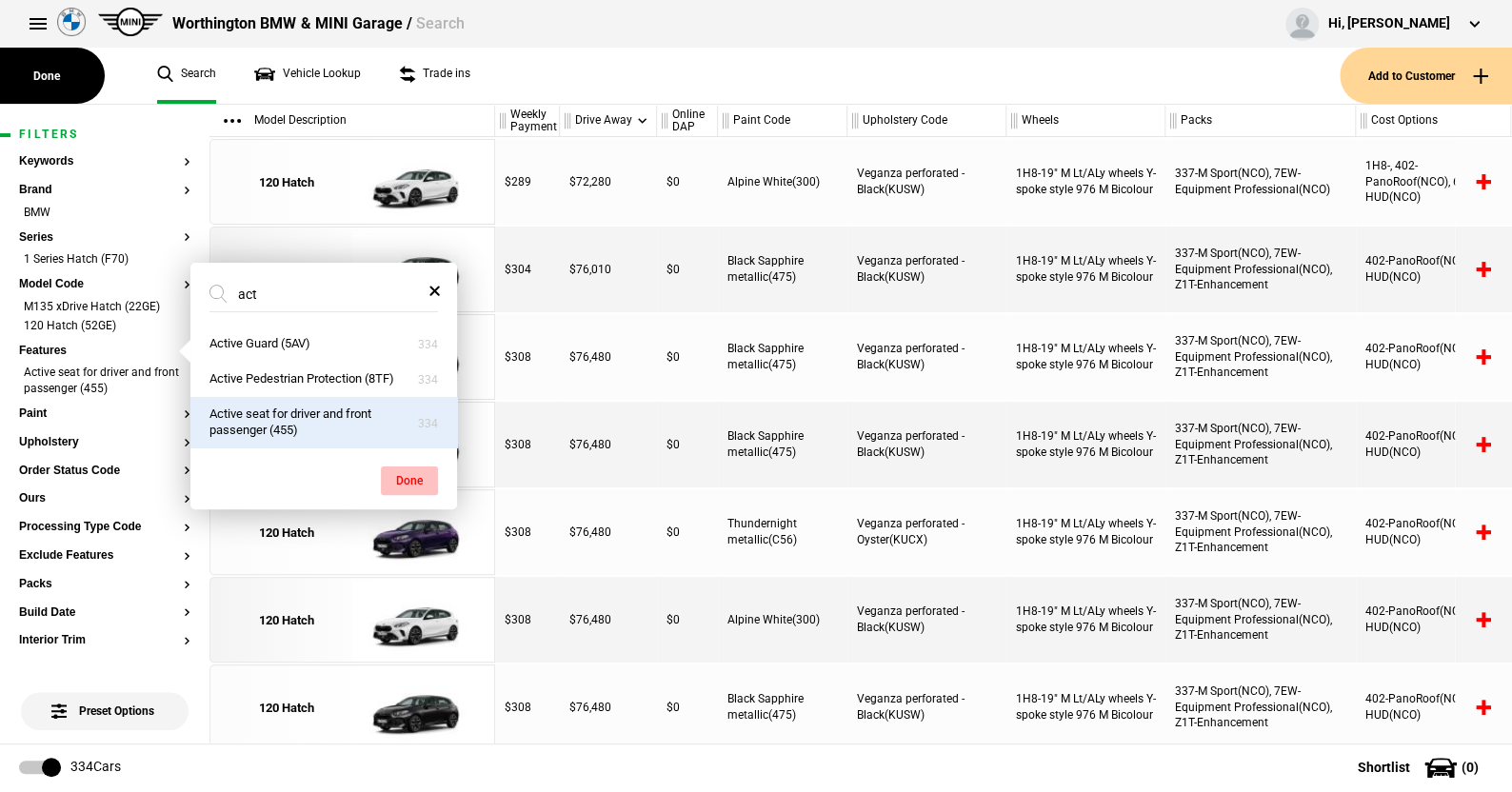
click at [420, 473] on button "Done" at bounding box center [409, 481] width 57 height 29
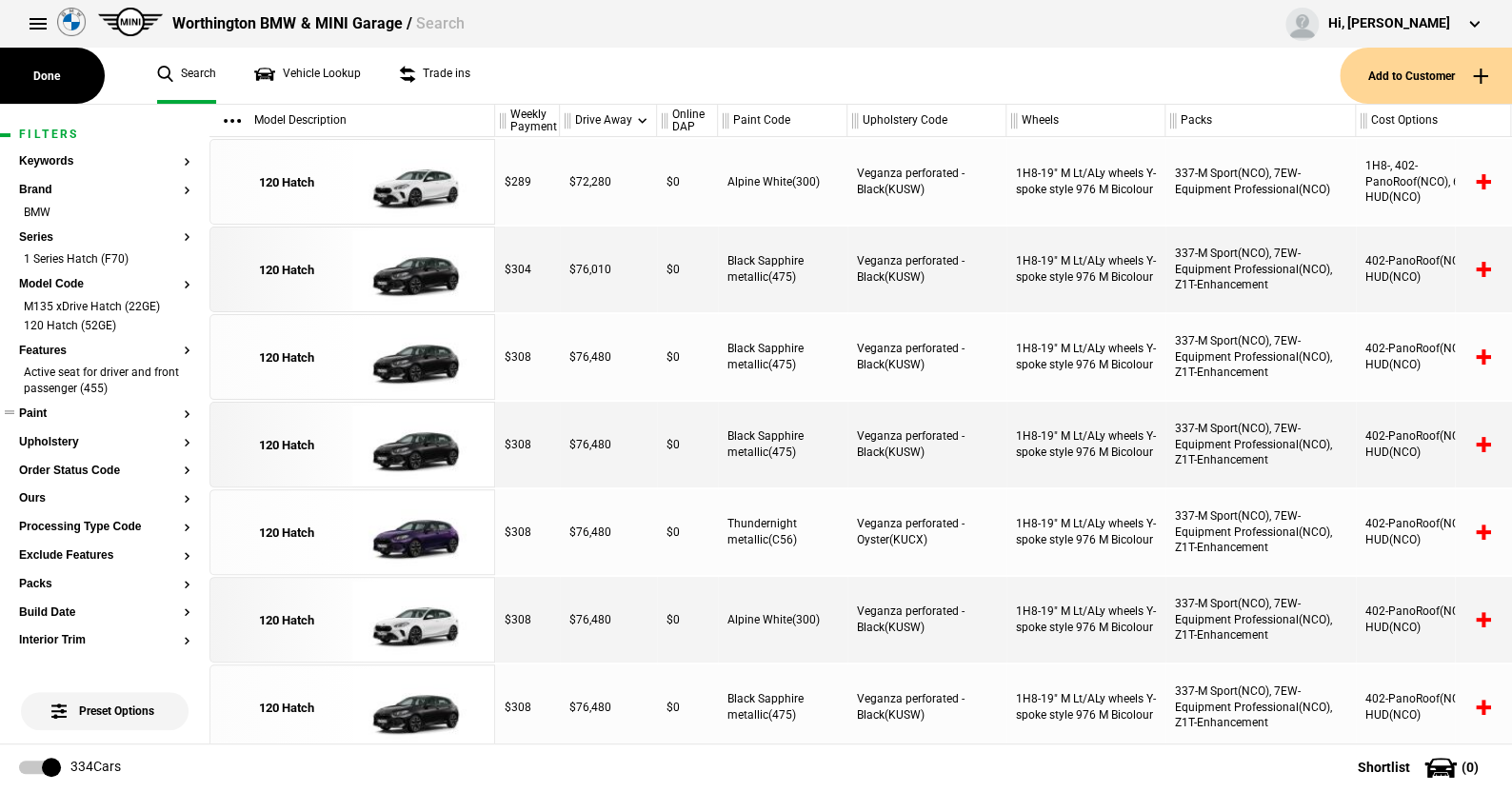
click at [38, 412] on button "Paint" at bounding box center [105, 414] width 171 height 13
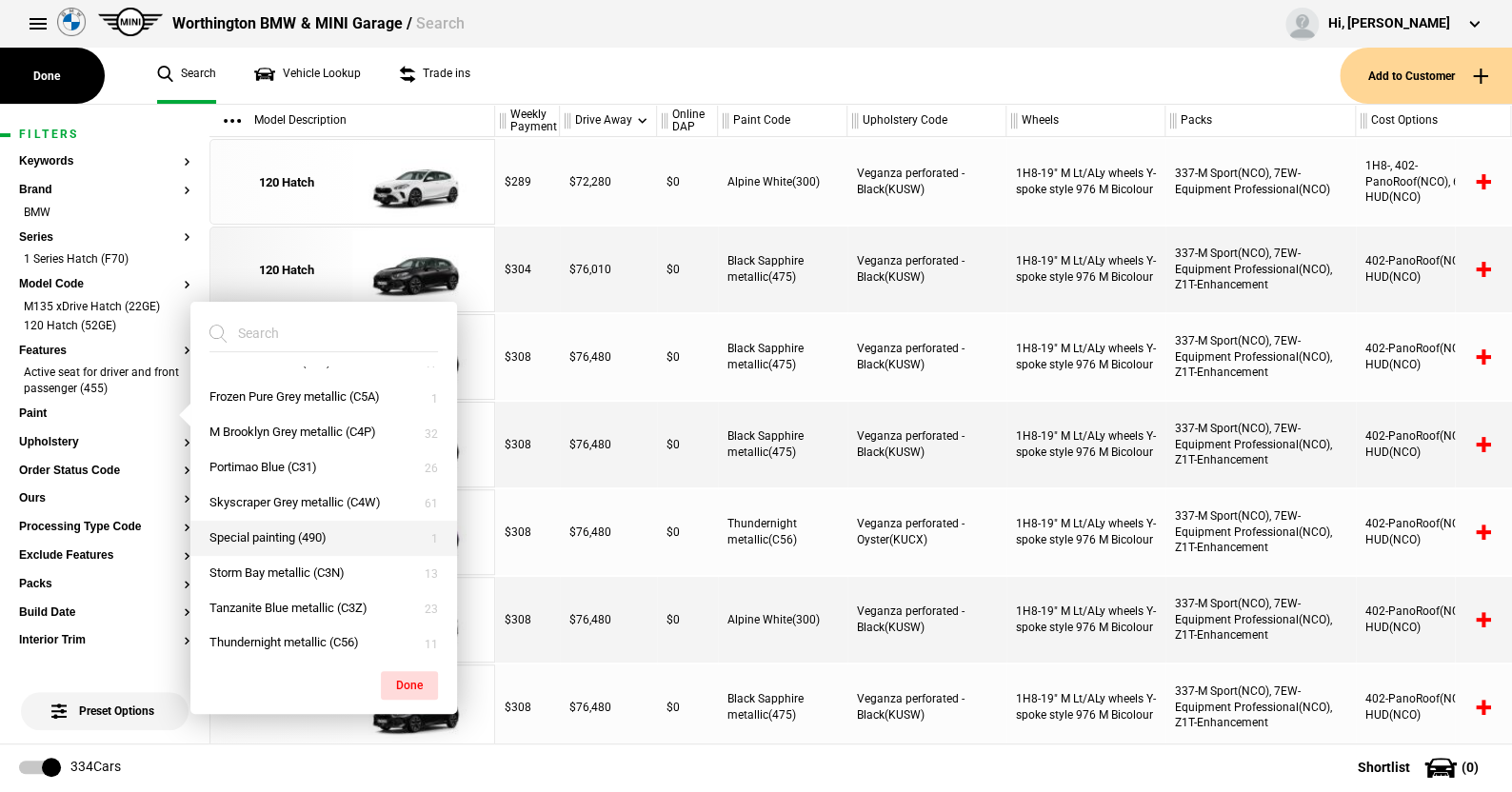
scroll to position [100, 0]
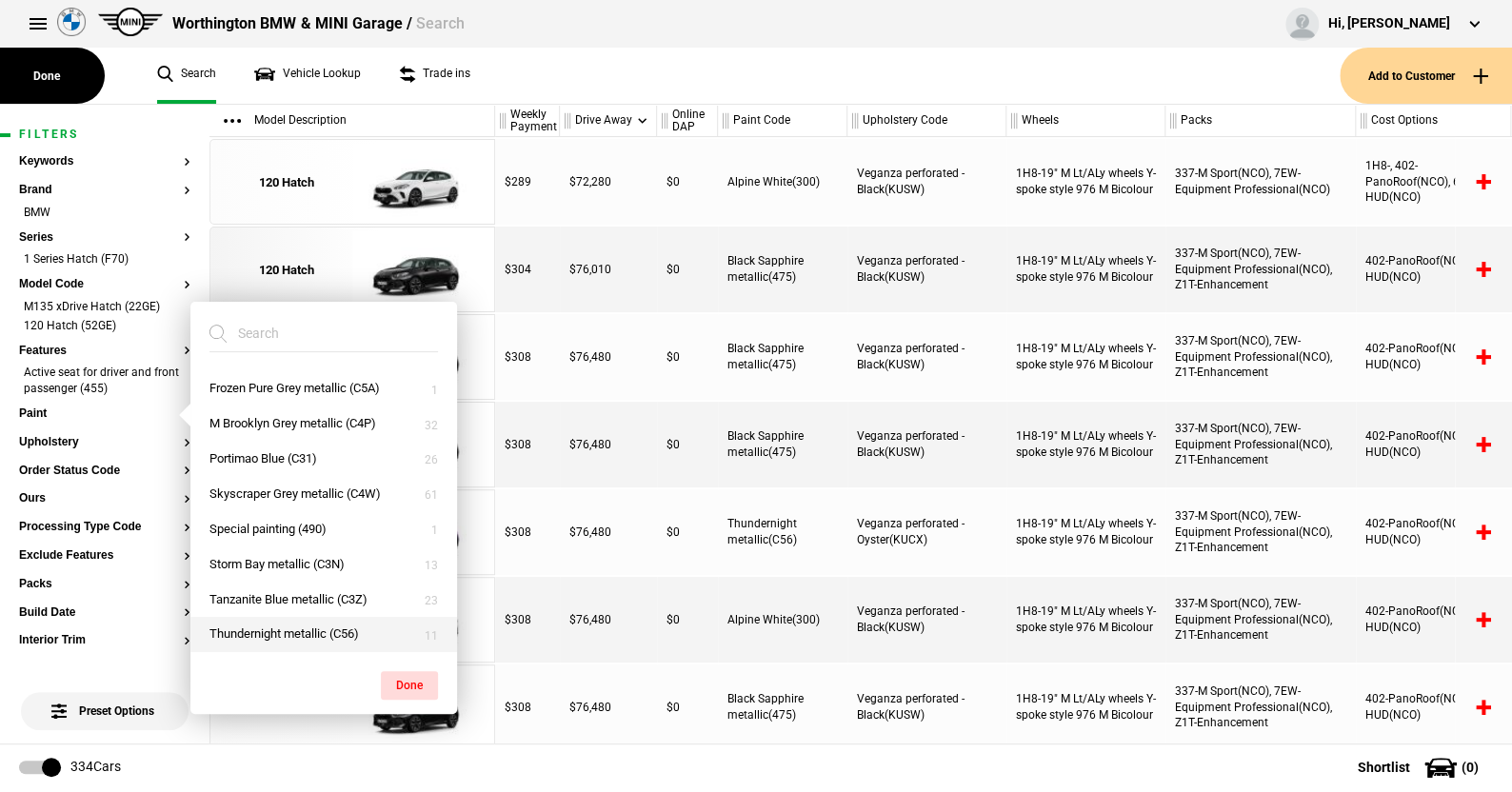
click at [272, 627] on button "Thundernight metallic (C56)" at bounding box center [323, 634] width 266 height 36
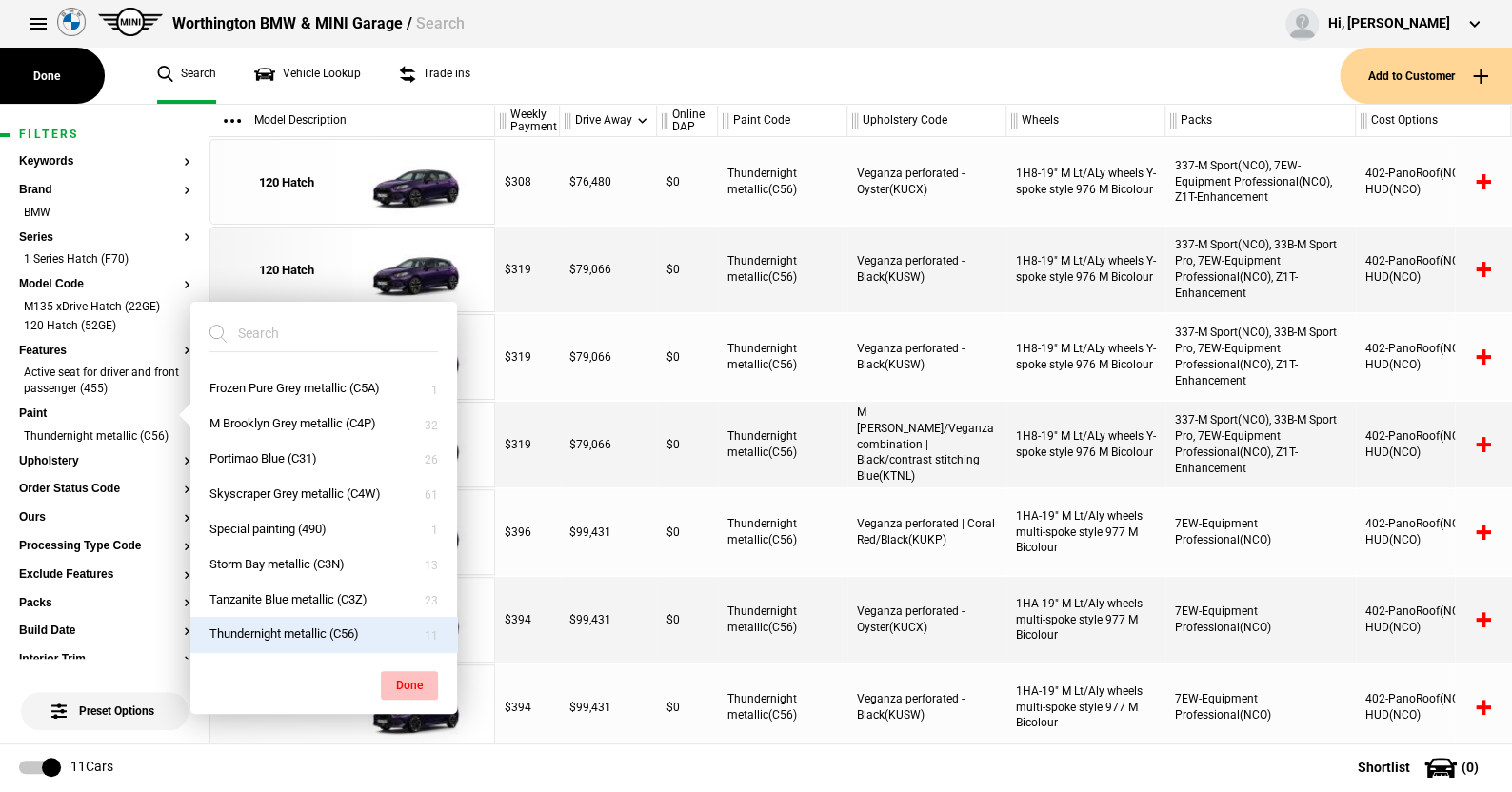
click at [399, 678] on button "Done" at bounding box center [409, 685] width 57 height 29
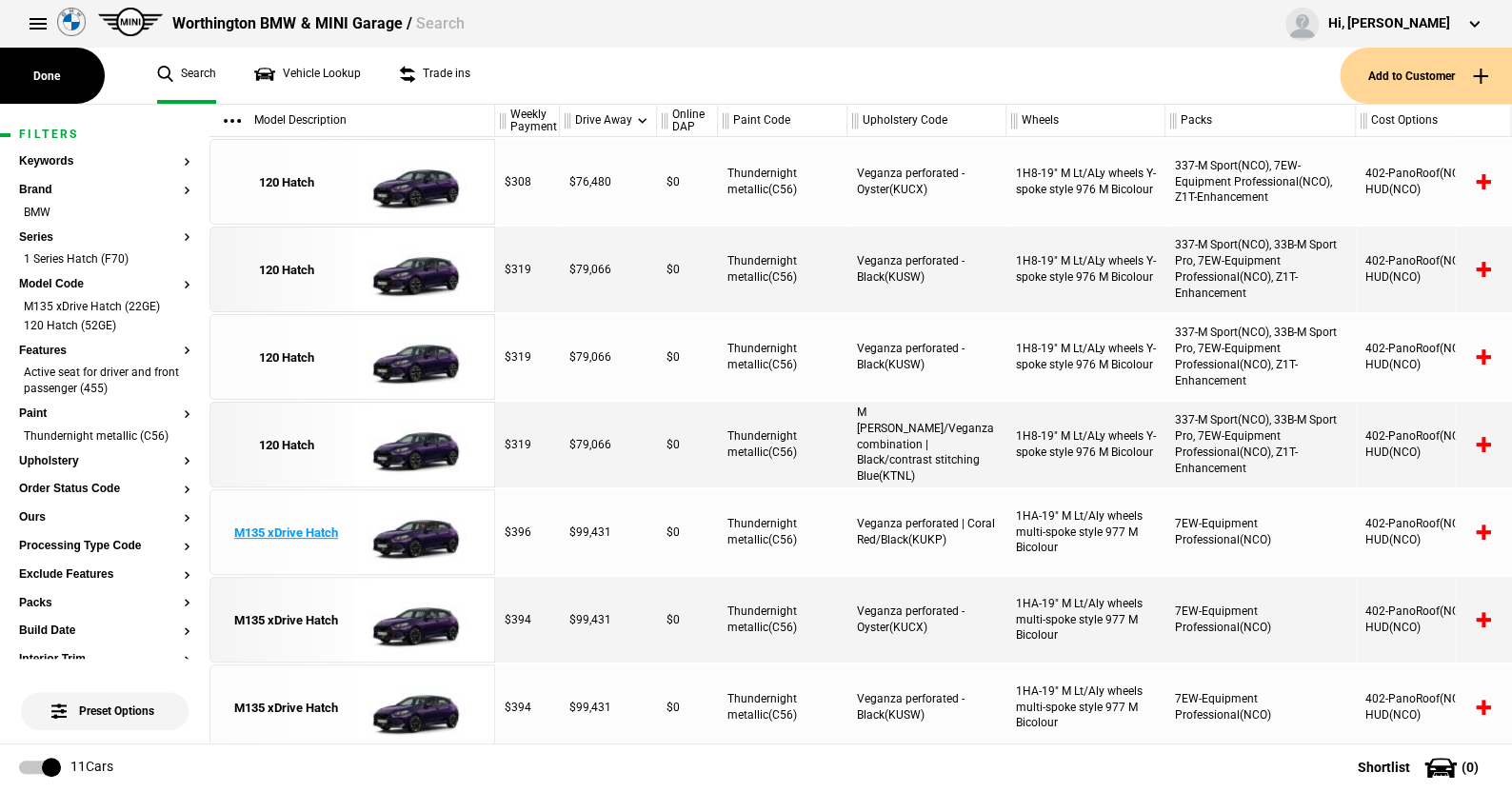
scroll to position [6, 0]
click at [67, 468] on button "Upholstery" at bounding box center [105, 461] width 171 height 13
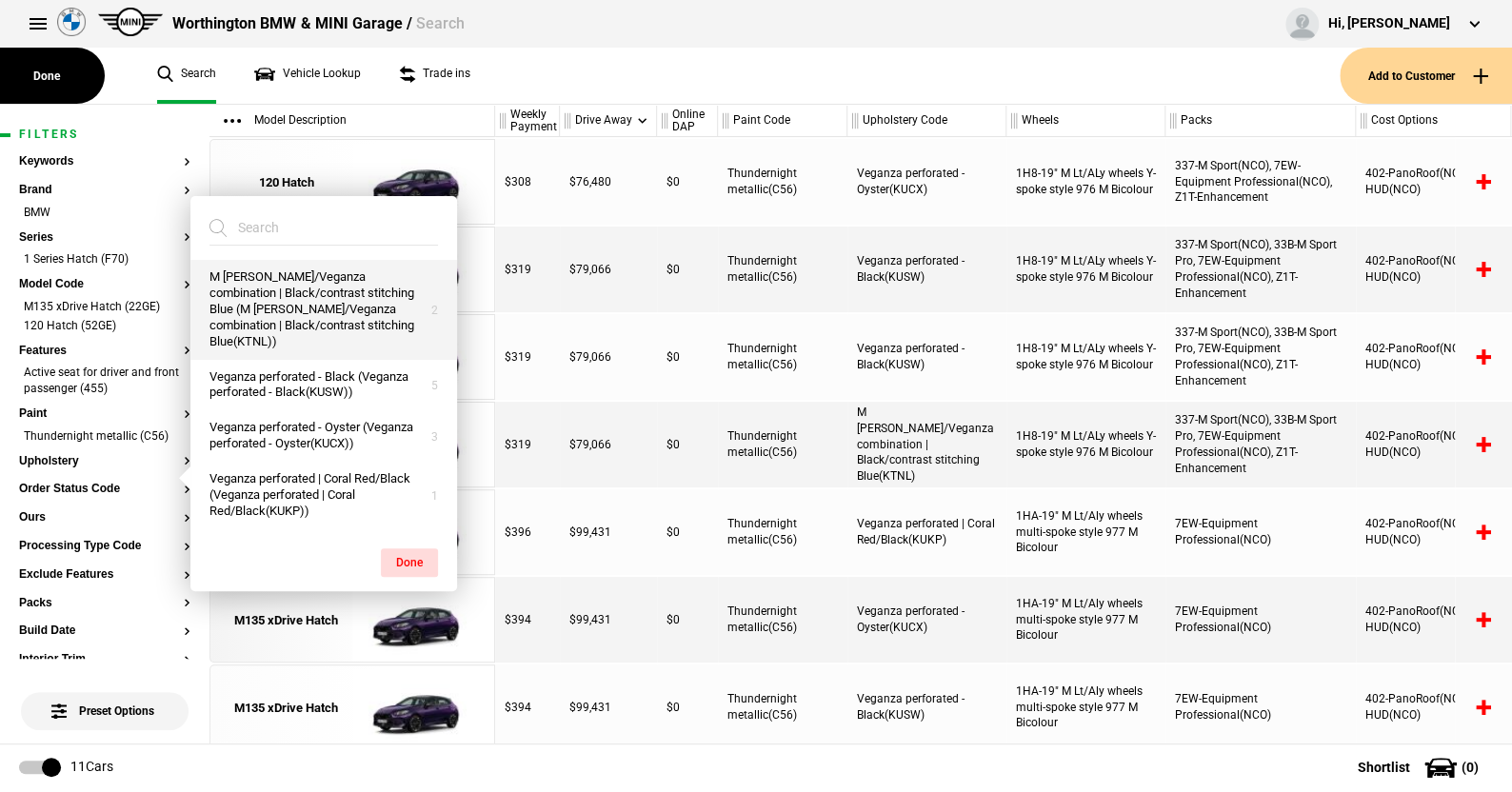
click at [293, 312] on button "M Alcantara/Veganza combination | Black/contrast stitching Blue (M Alcantara/Ve…" at bounding box center [323, 309] width 266 height 99
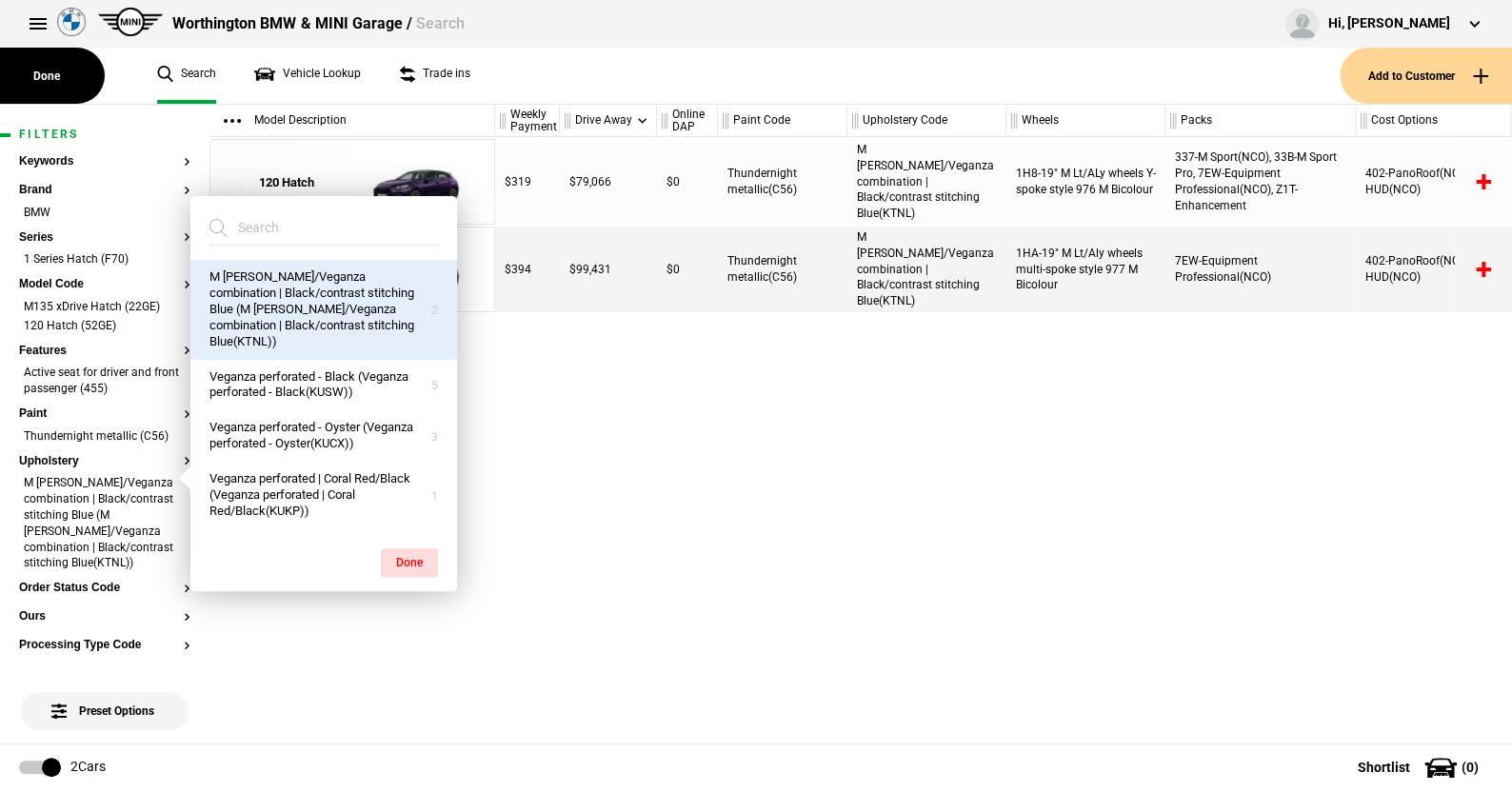
drag, startPoint x: 293, startPoint y: 312, endPoint x: 830, endPoint y: 464, distance: 558.1
click at [830, 464] on div "$319 $79,066 $0 Thundernight metallic(C56) M Alcantara/Veganza combination | Bl…" at bounding box center [1004, 440] width 1017 height 606
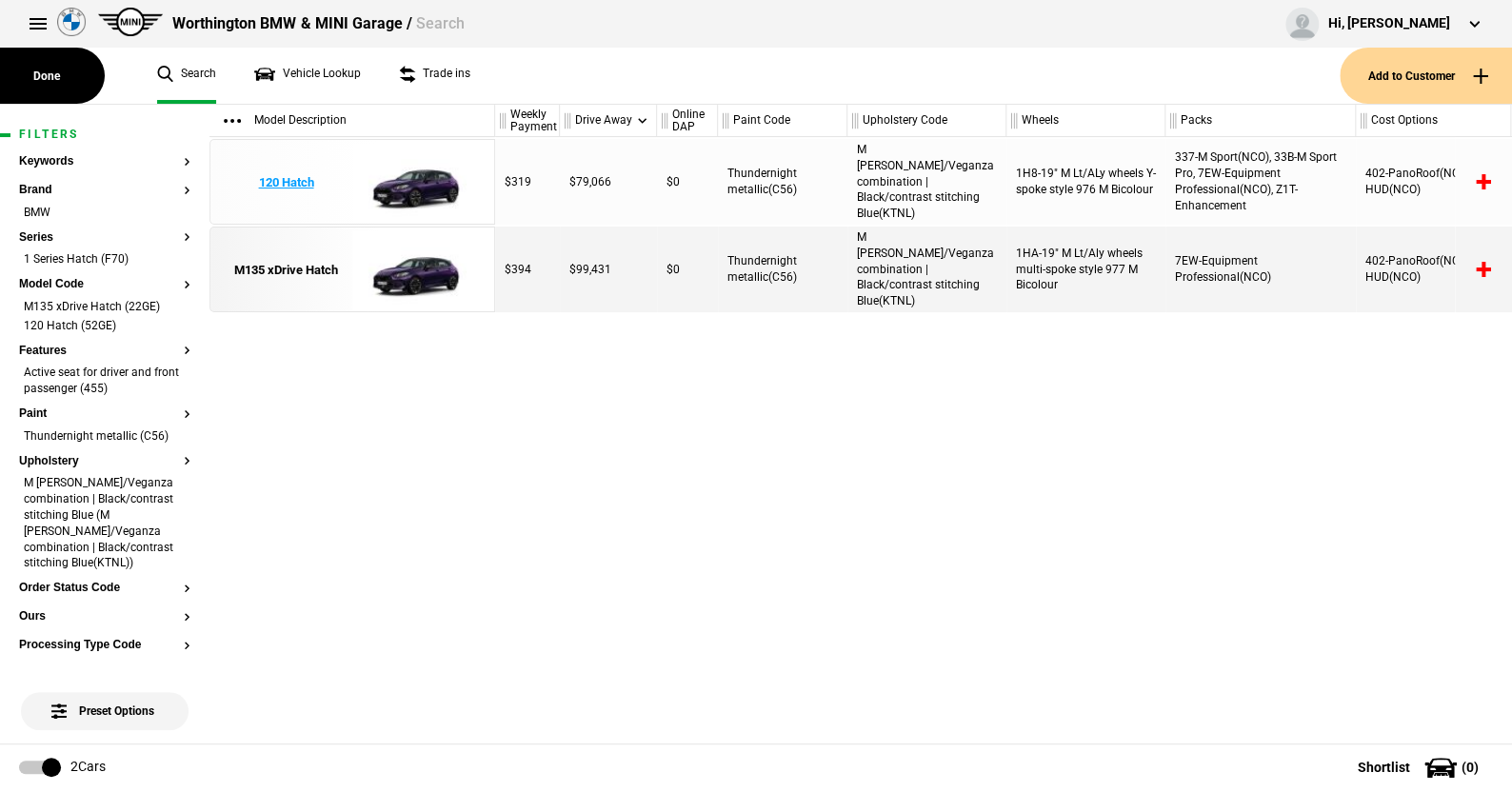
click at [425, 186] on img at bounding box center [418, 183] width 133 height 86
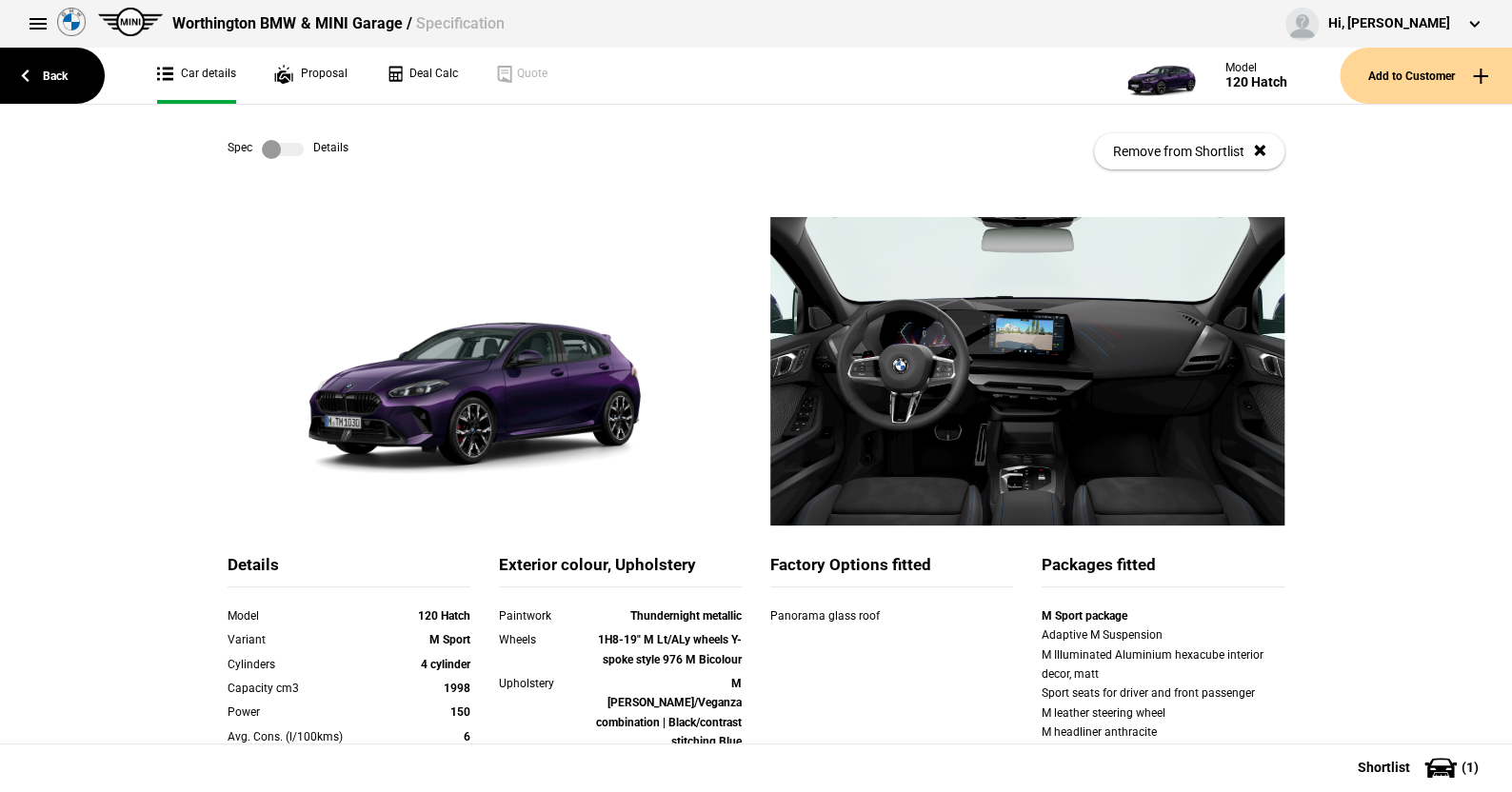
click at [286, 156] on label at bounding box center [283, 150] width 42 height 19
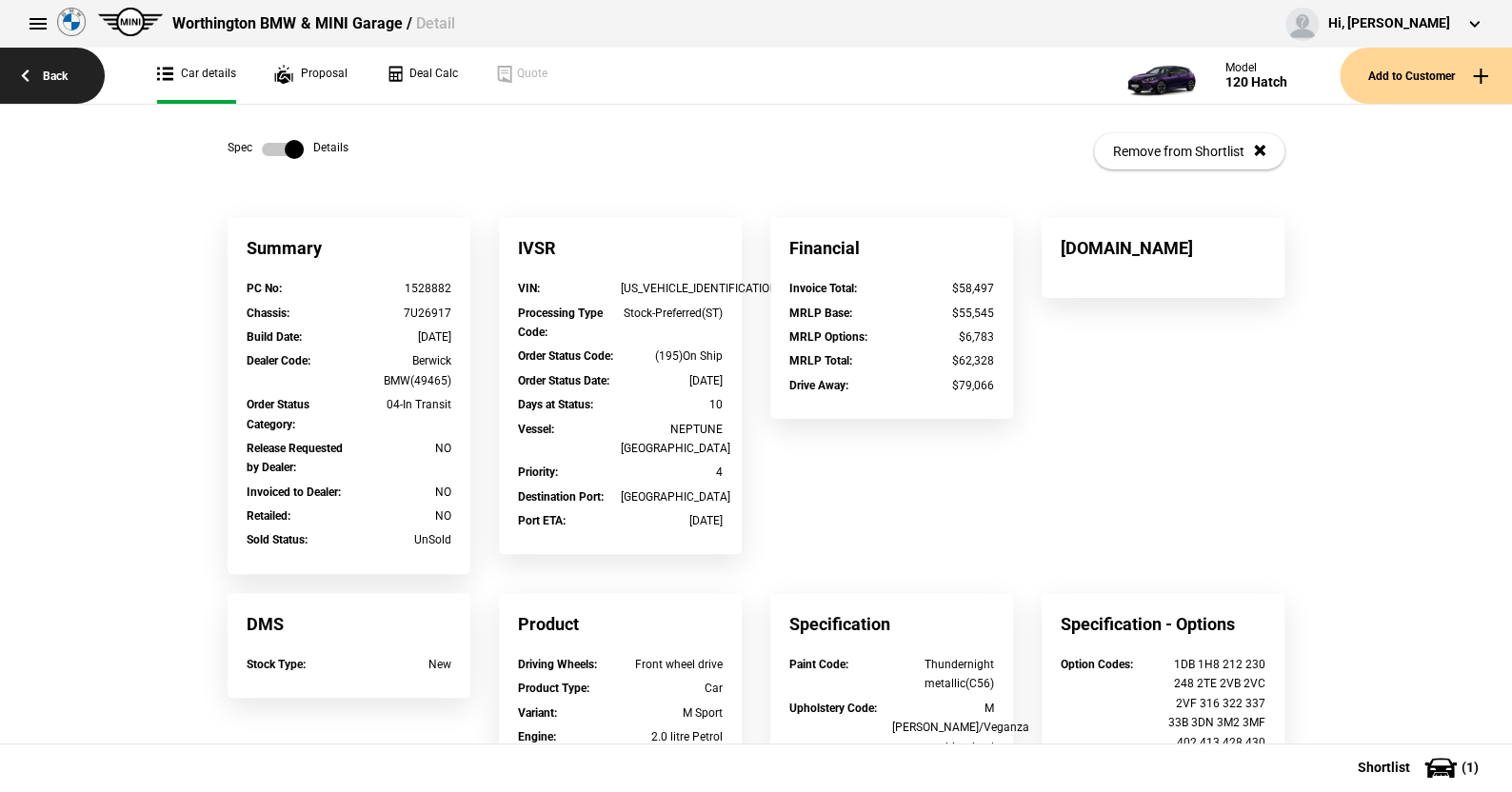
click at [62, 73] on link "Back" at bounding box center [52, 76] width 105 height 56
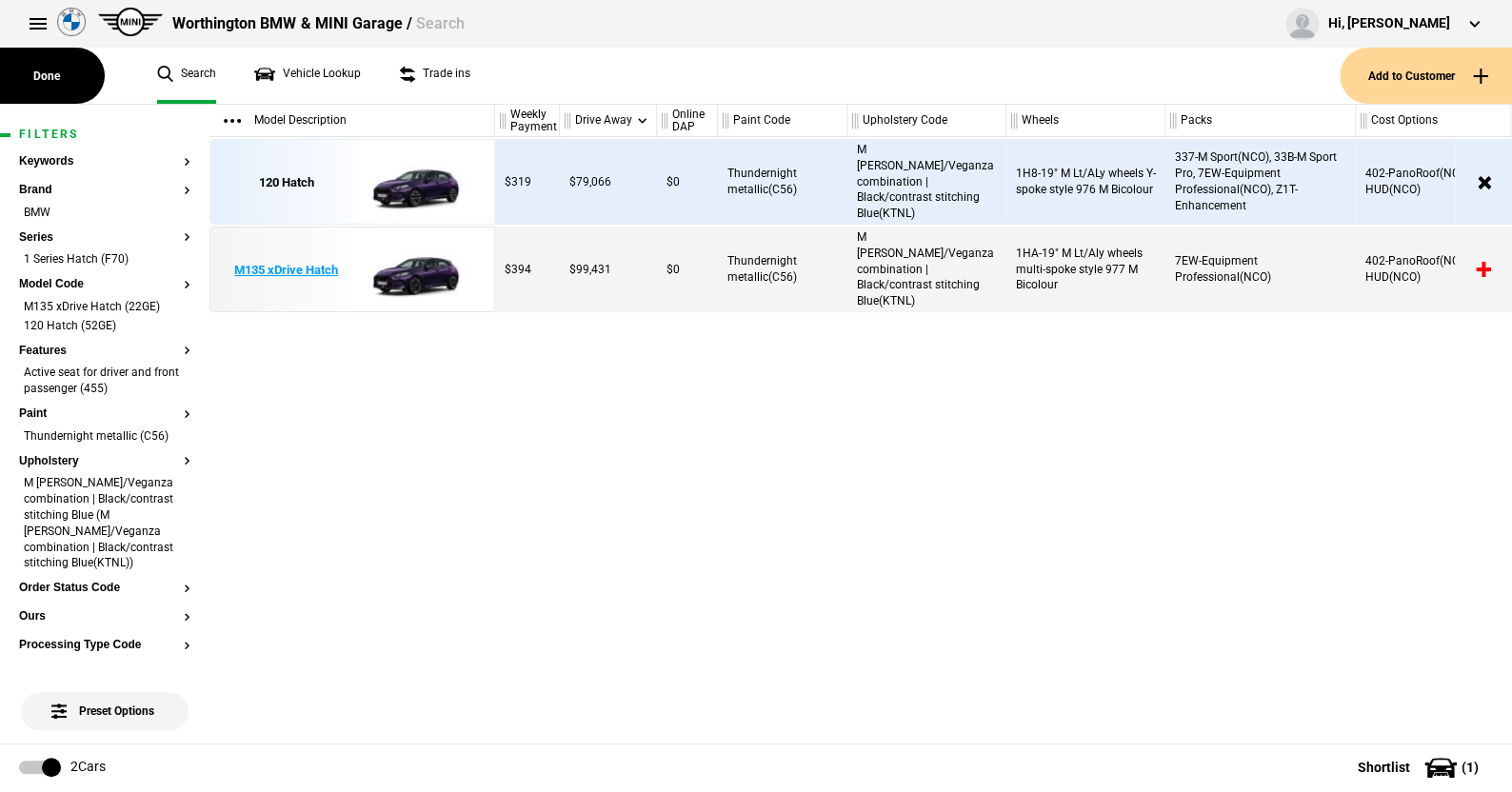
click at [433, 274] on img at bounding box center [418, 270] width 133 height 86
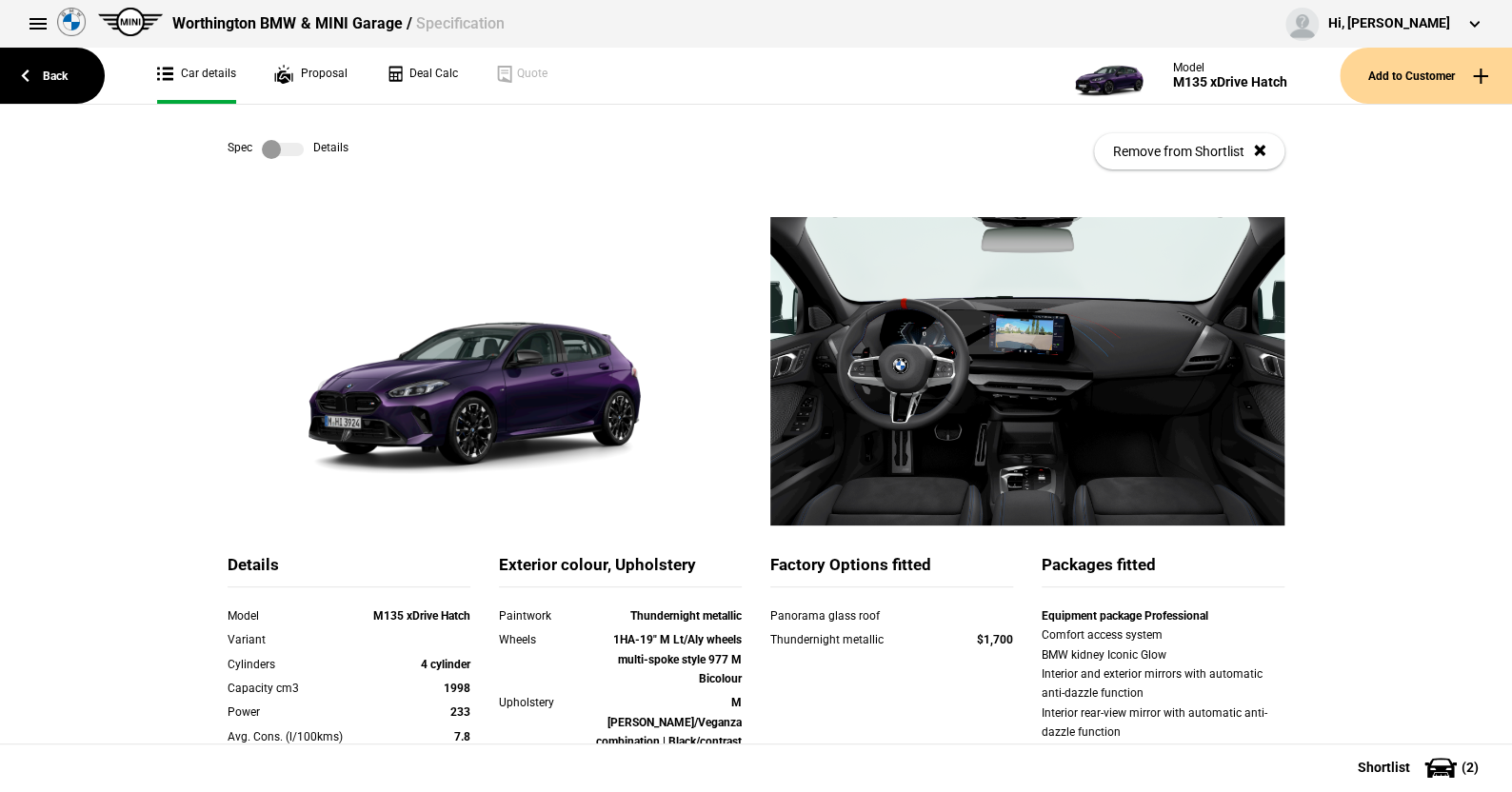
click at [292, 151] on label at bounding box center [283, 150] width 42 height 19
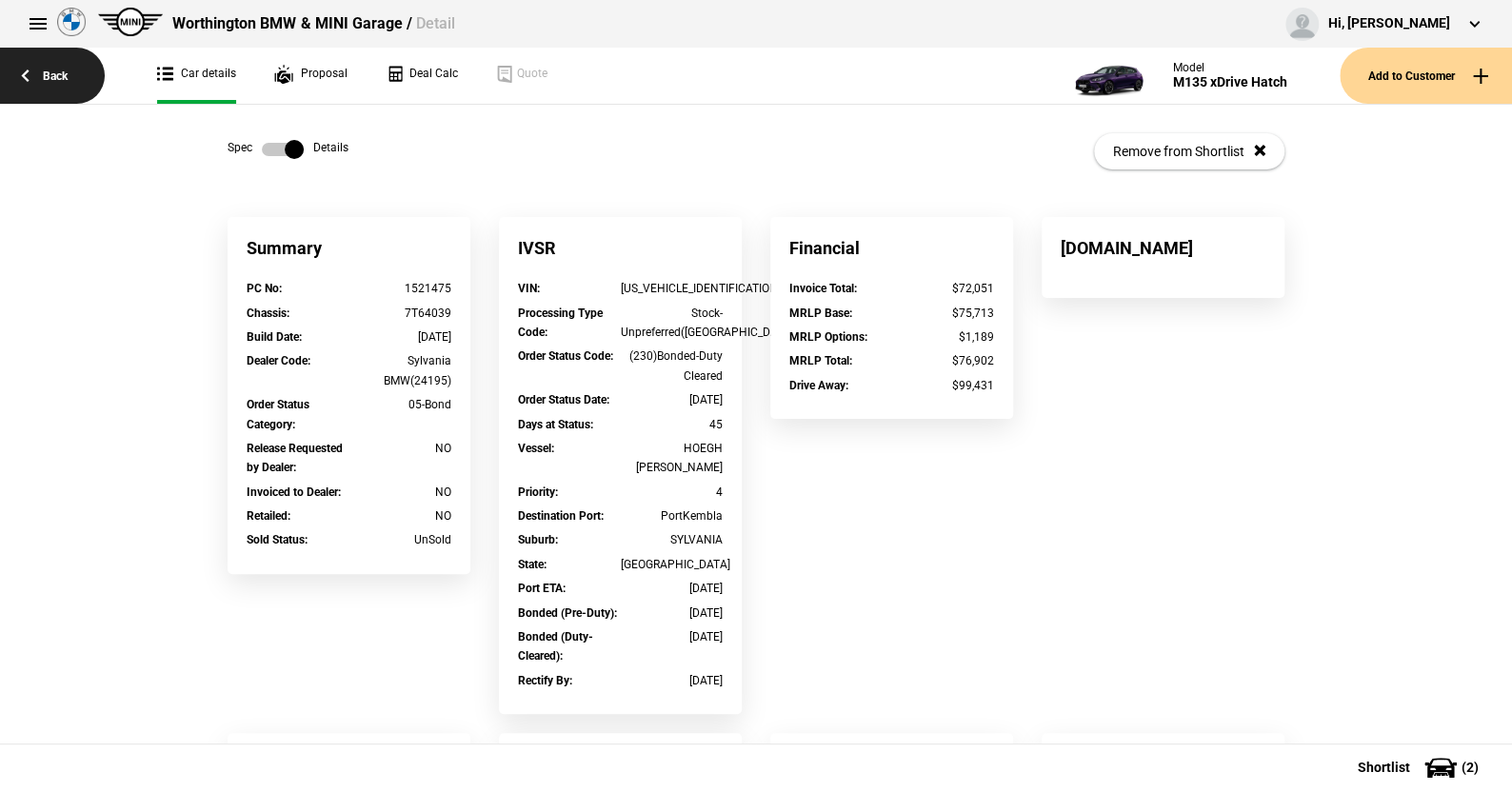
click at [56, 70] on link "Back" at bounding box center [52, 76] width 105 height 56
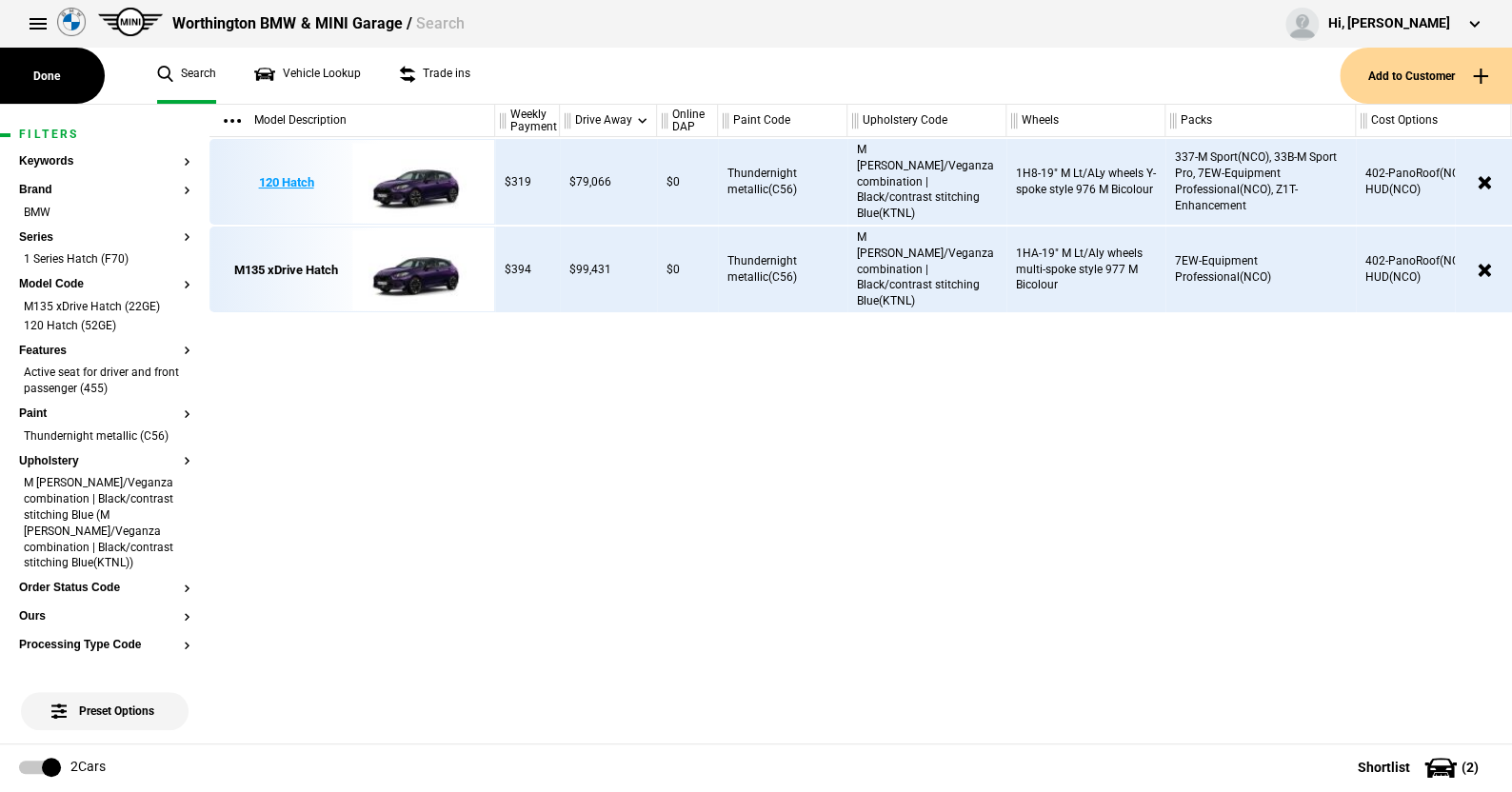
click at [412, 181] on img at bounding box center [418, 183] width 133 height 86
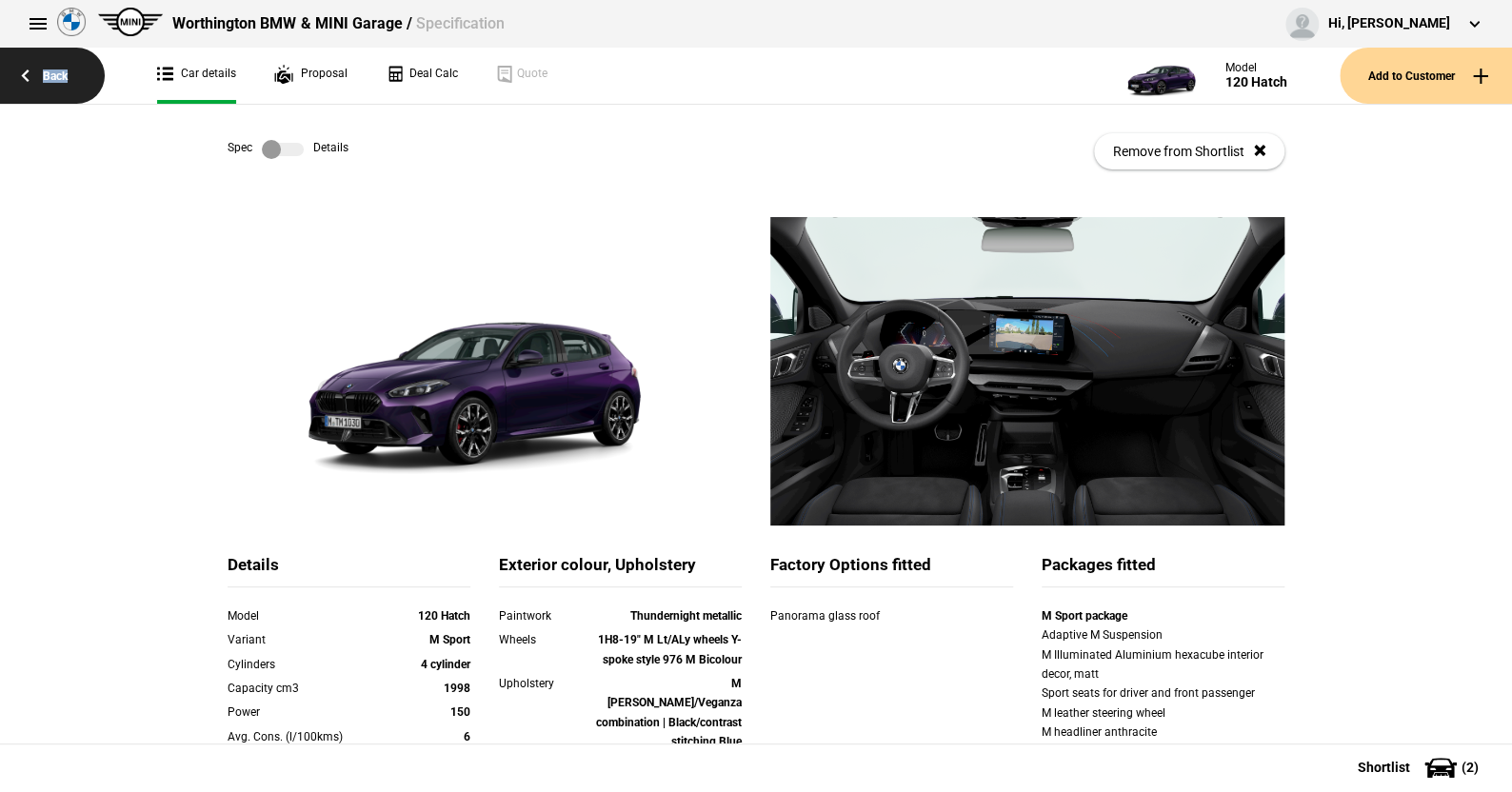
click at [55, 79] on link "Back" at bounding box center [52, 76] width 105 height 56
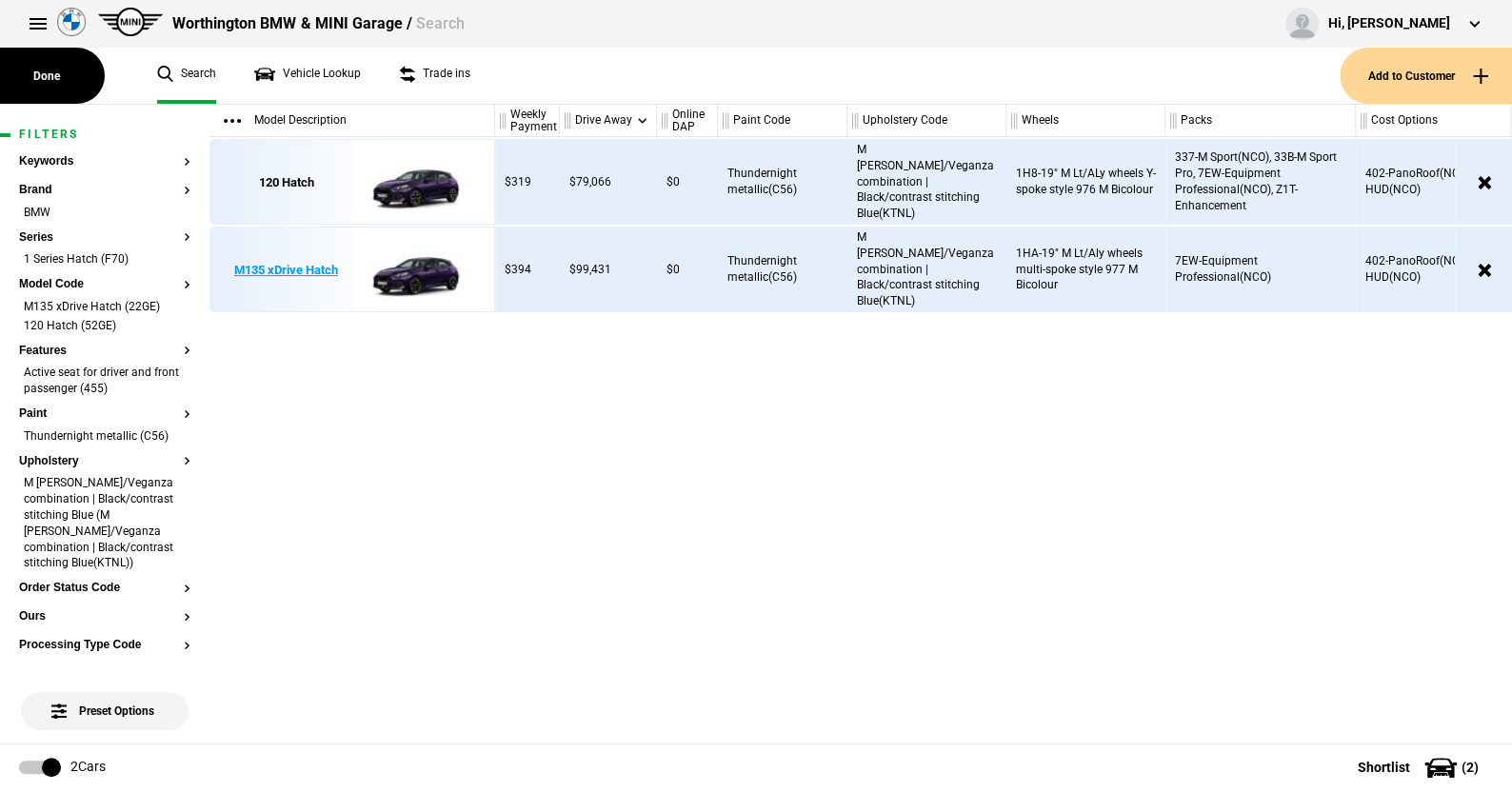
click at [417, 275] on img at bounding box center [418, 270] width 133 height 86
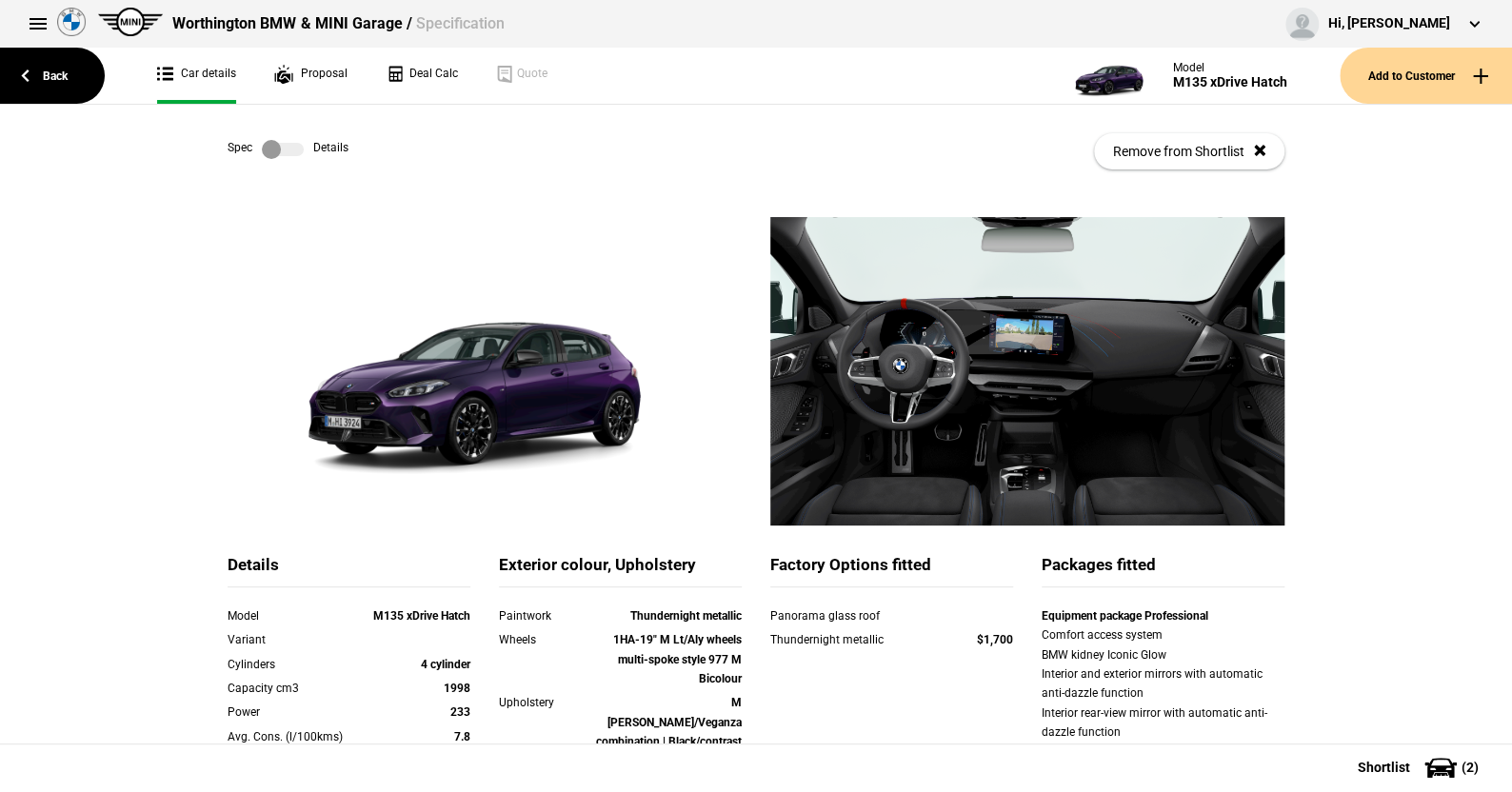
click at [289, 148] on label at bounding box center [283, 150] width 42 height 19
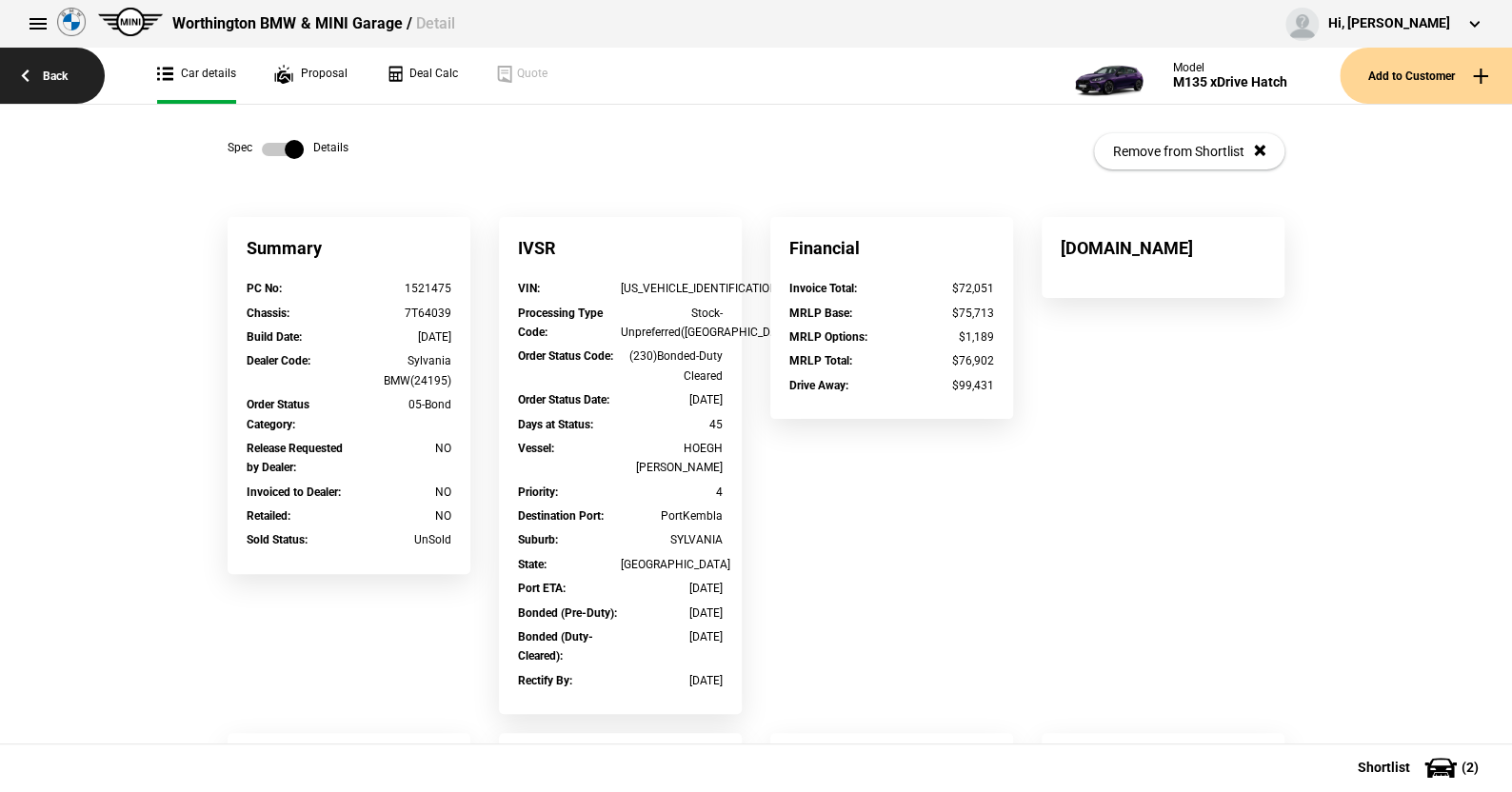
click at [50, 72] on link "Back" at bounding box center [52, 76] width 105 height 56
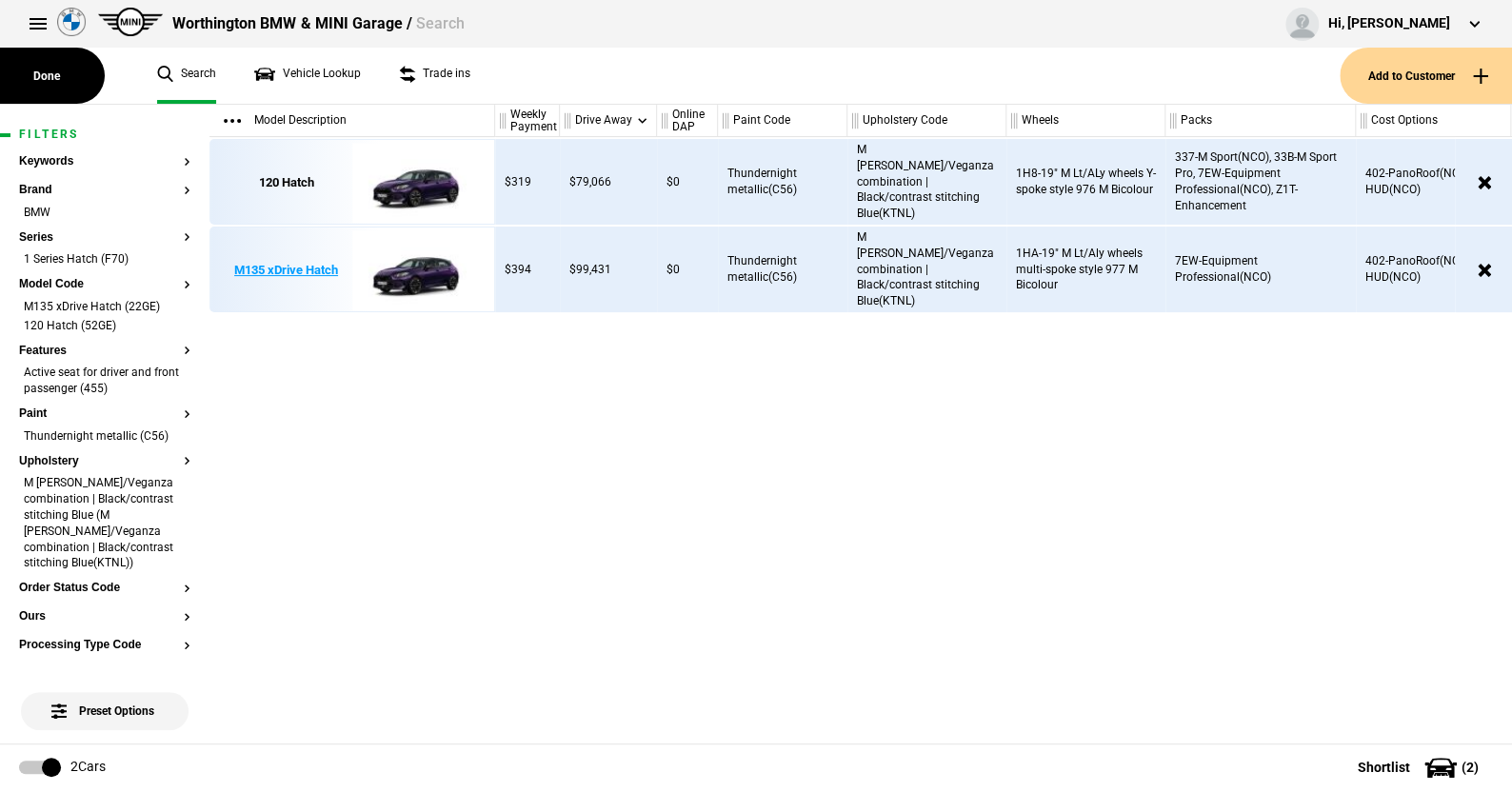
click at [420, 274] on img at bounding box center [418, 270] width 133 height 86
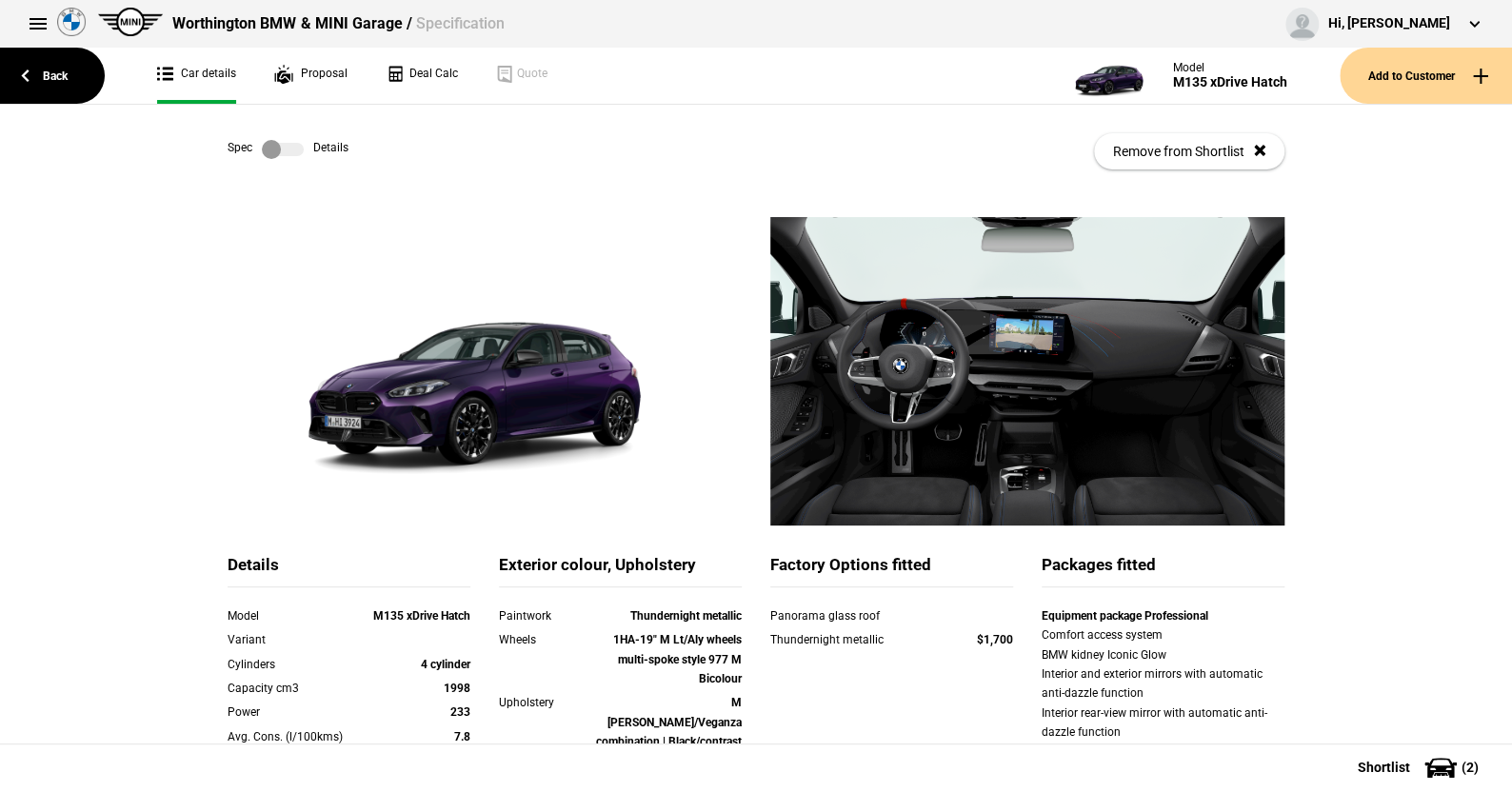
click at [291, 152] on label at bounding box center [283, 150] width 42 height 19
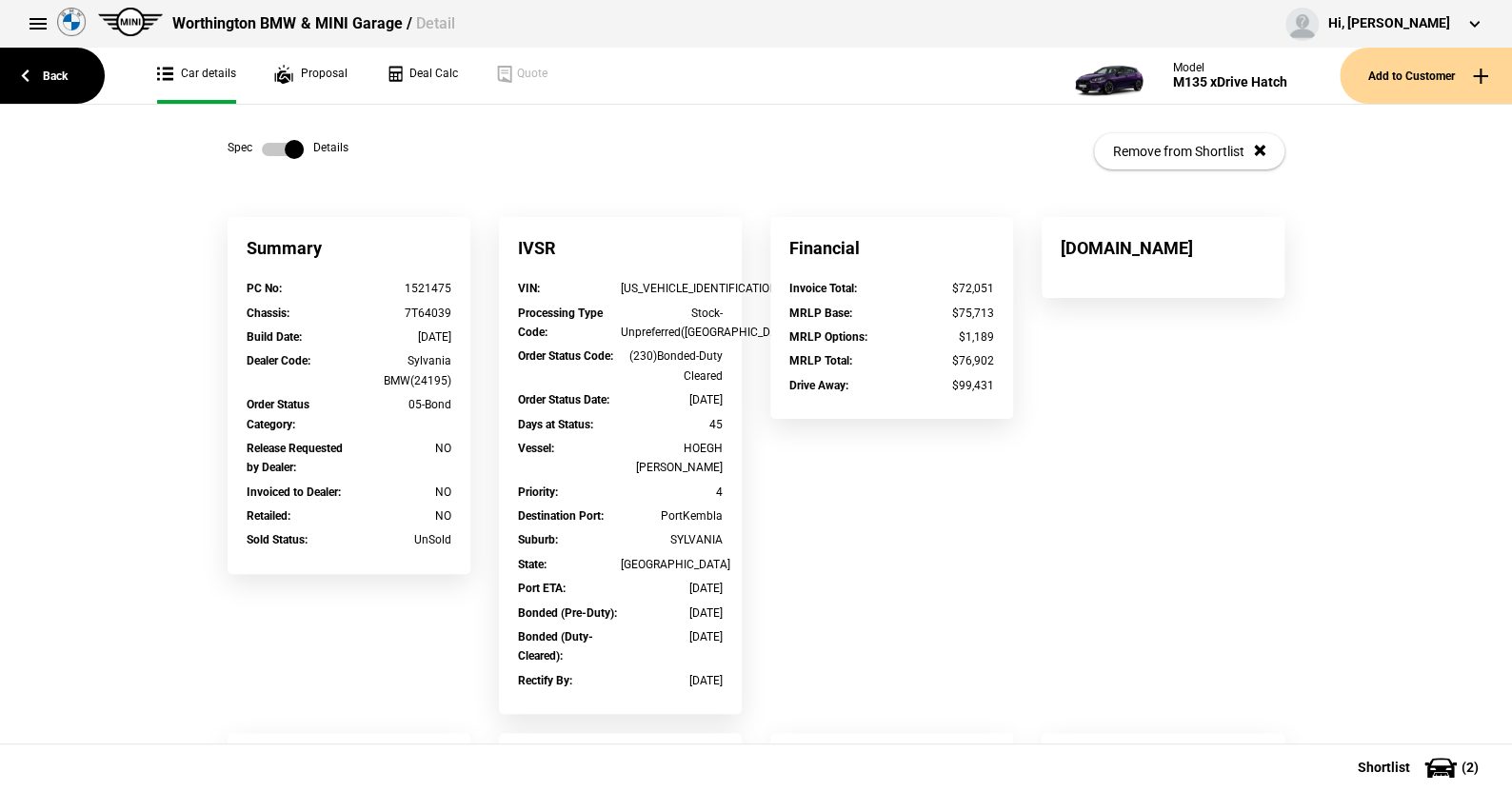
click at [261, 149] on label at bounding box center [283, 150] width 42 height 19
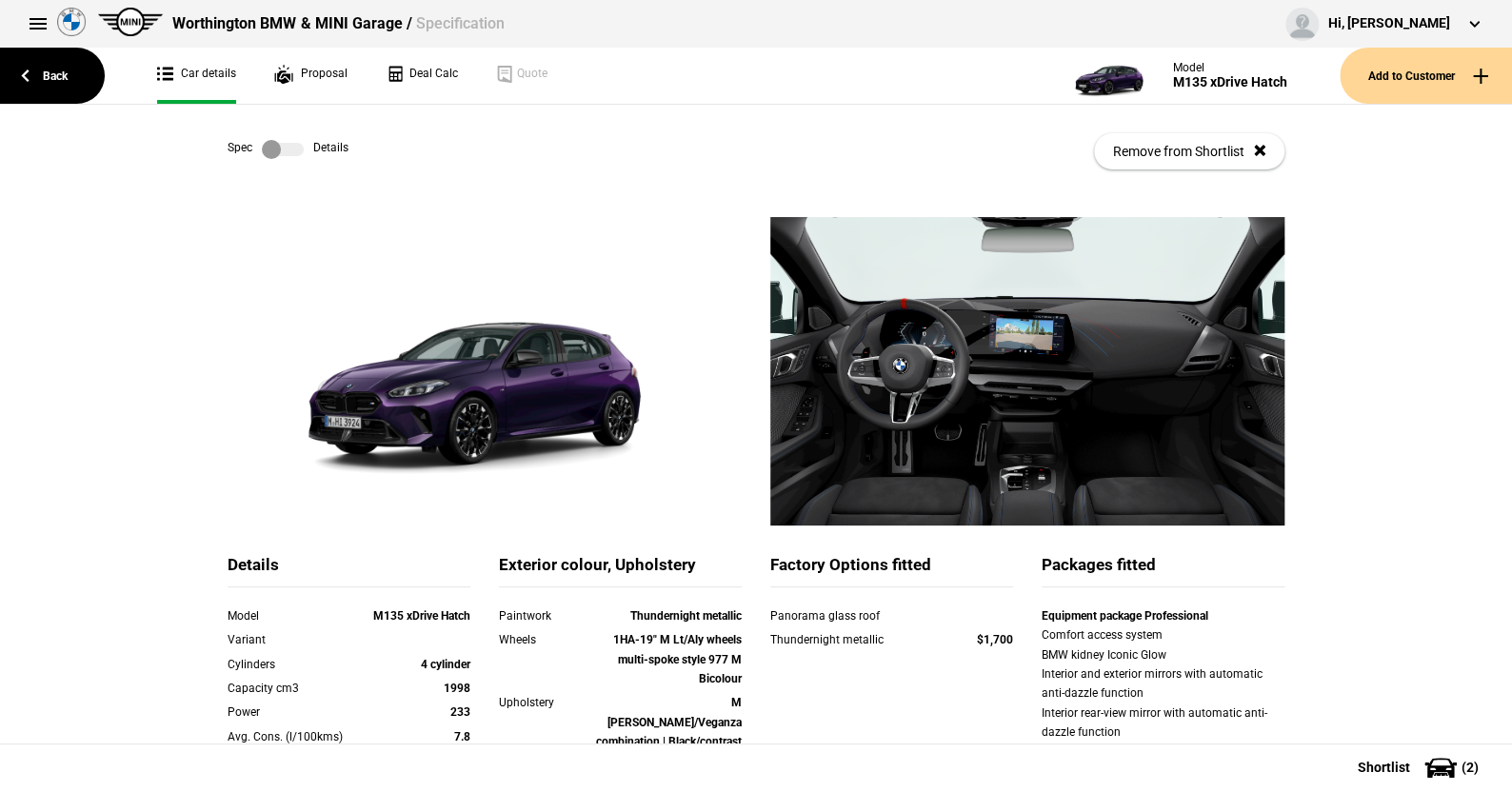
click at [289, 149] on label at bounding box center [283, 150] width 42 height 19
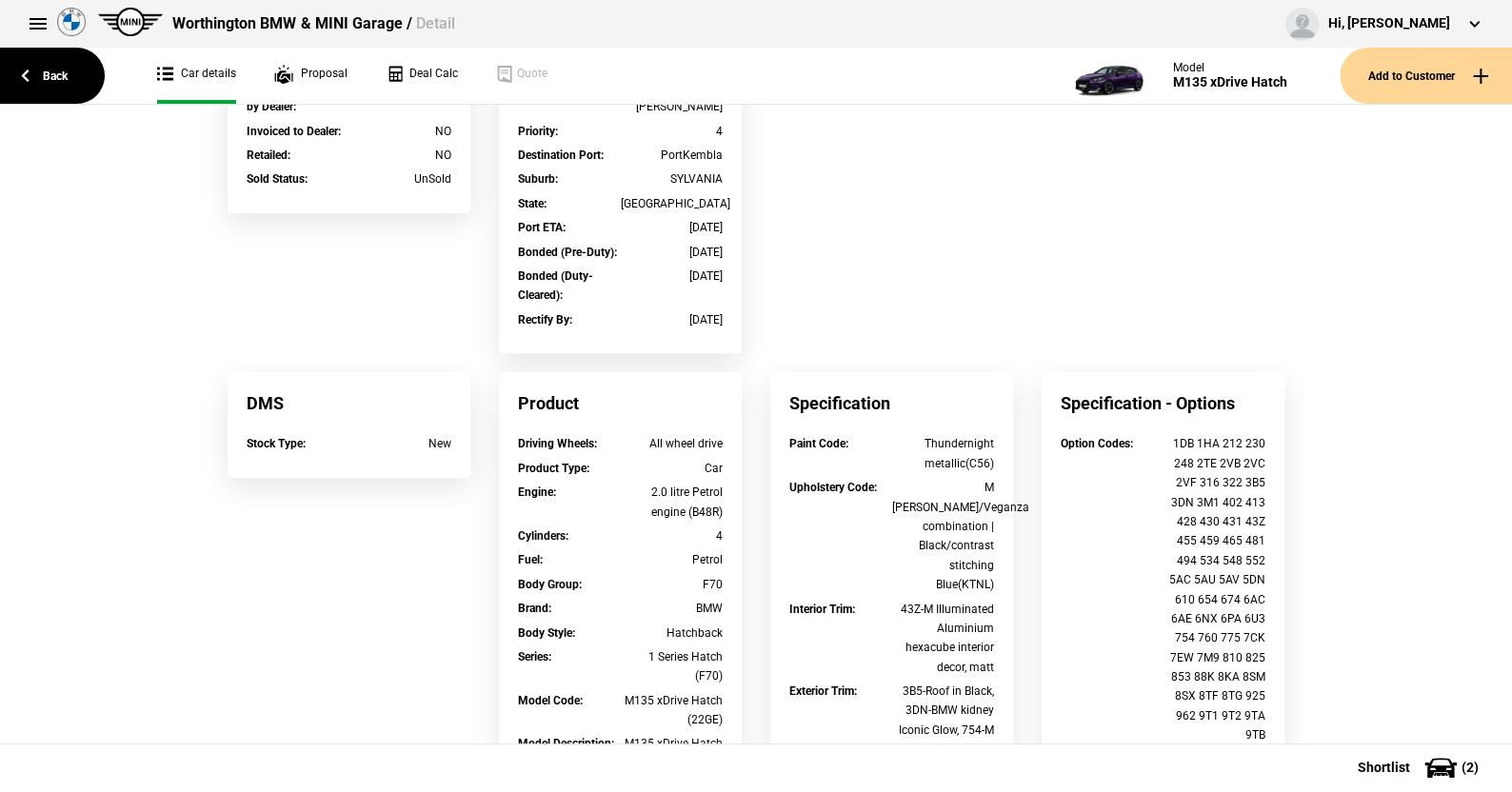
scroll to position [475, 0]
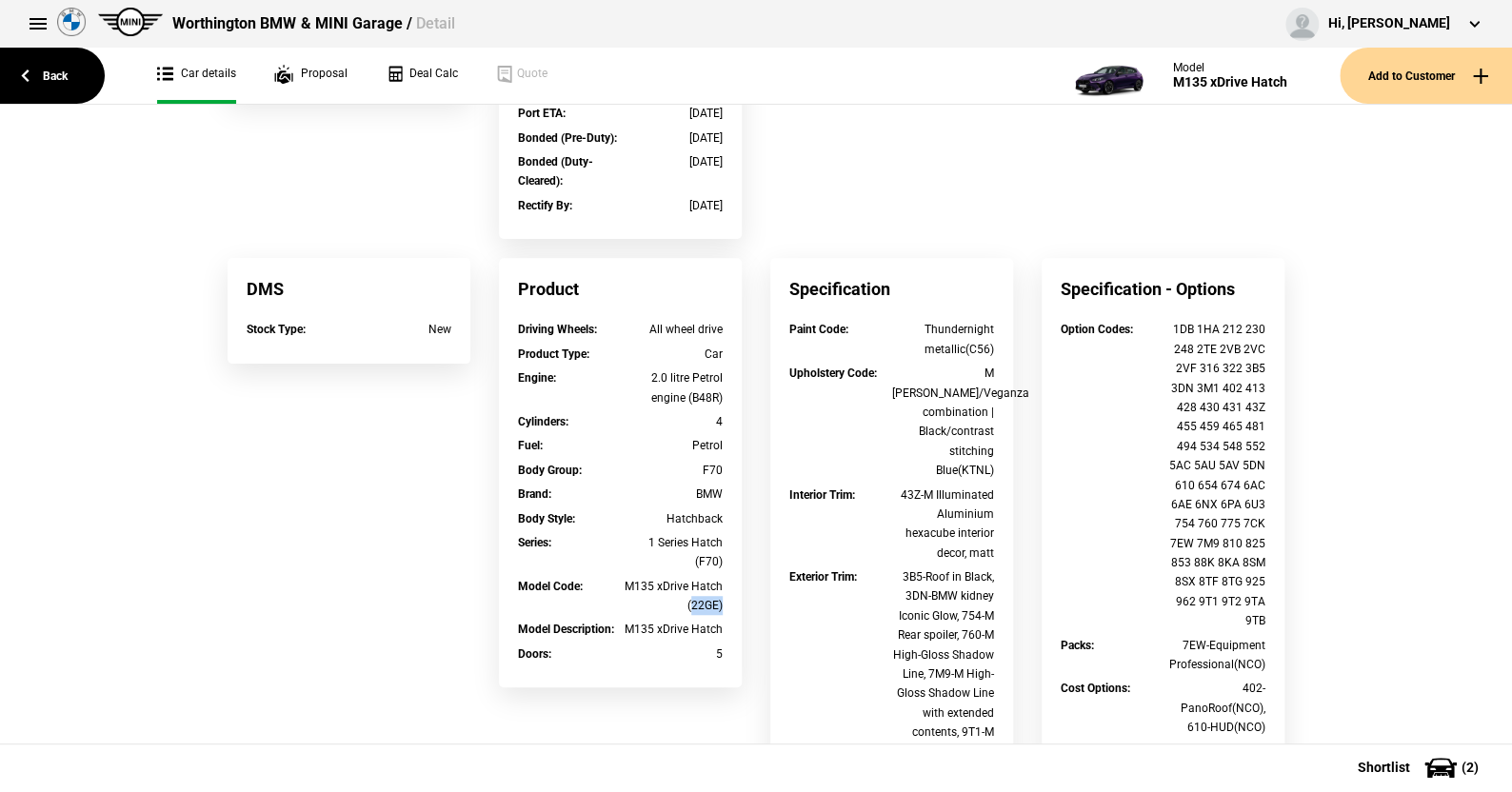
drag, startPoint x: 686, startPoint y: 589, endPoint x: 716, endPoint y: 583, distance: 30.6
click at [716, 583] on div "Model Code : M135 xDrive Hatch (22GE)" at bounding box center [620, 599] width 234 height 44
copy div "22GE)"
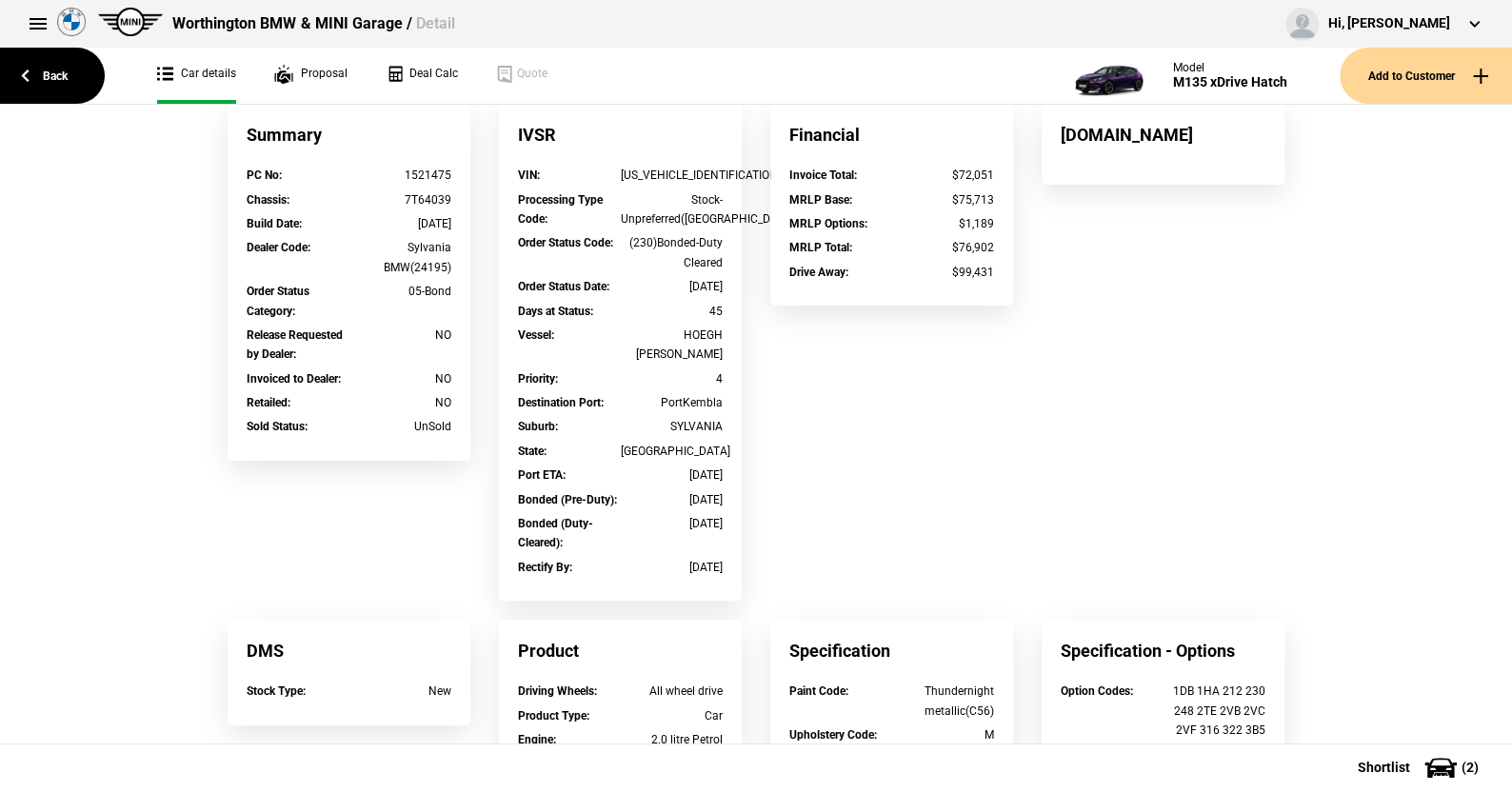
scroll to position [0, 0]
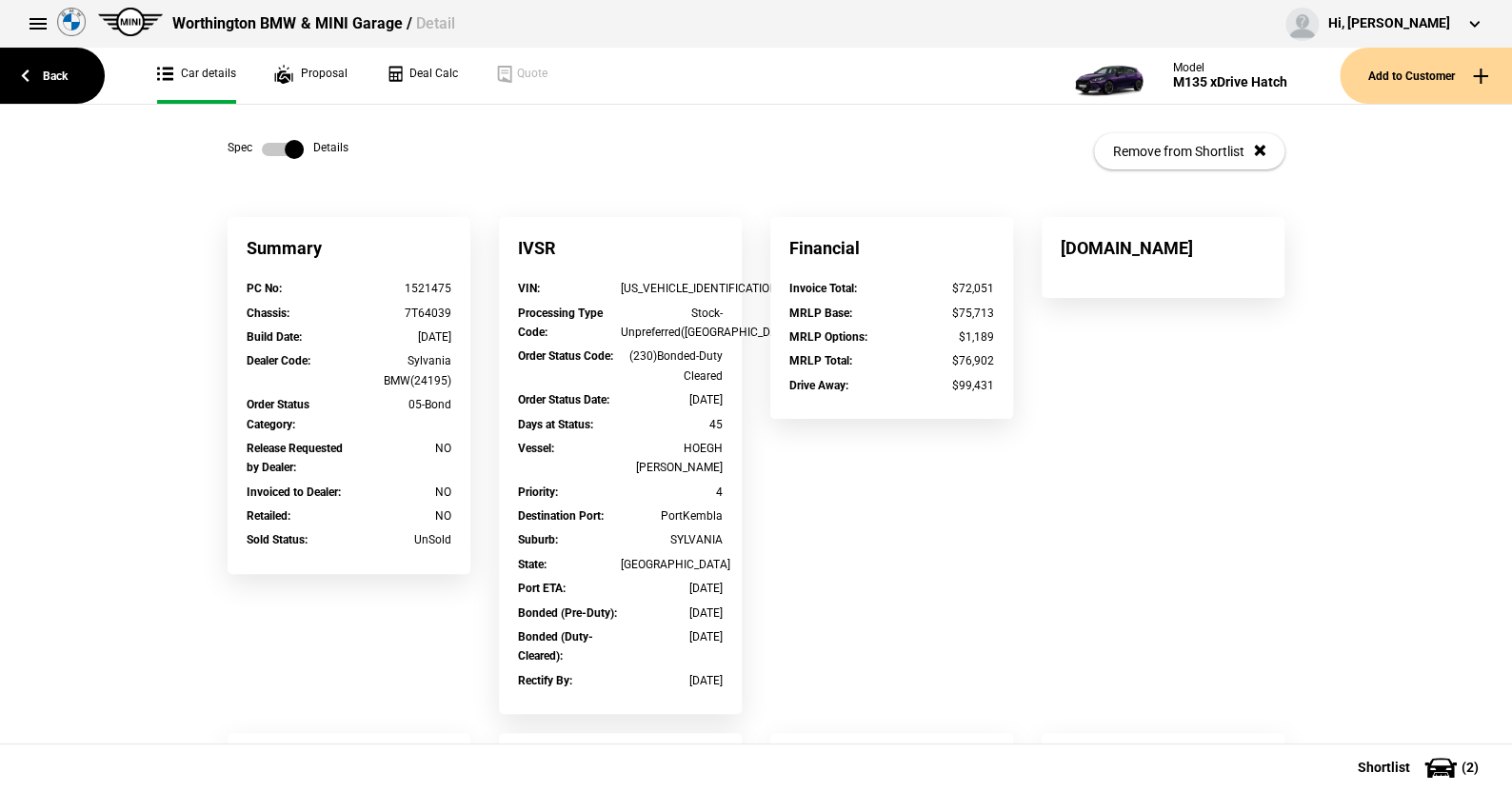
click at [263, 149] on label at bounding box center [283, 150] width 42 height 19
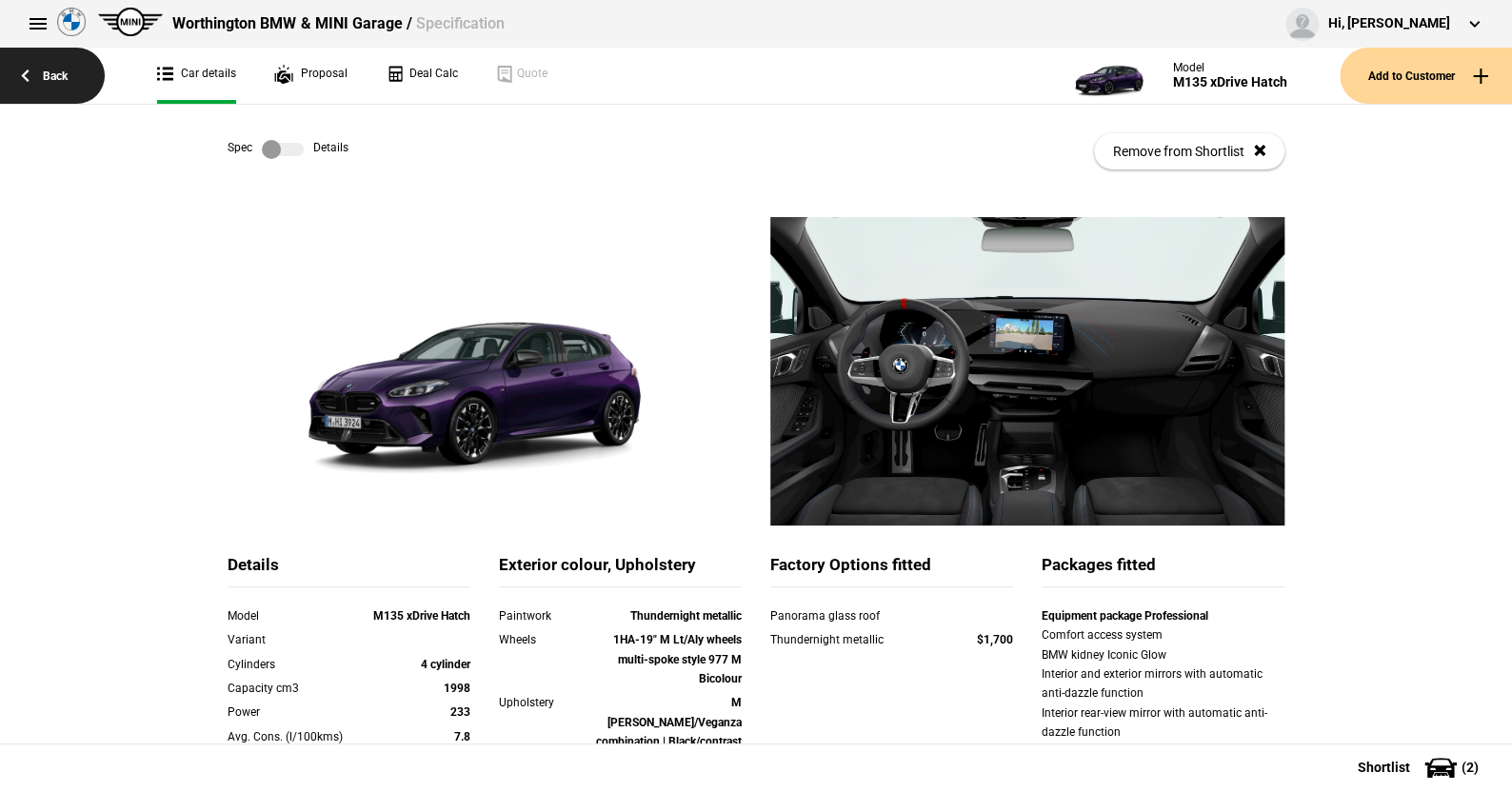
click at [65, 74] on link "Back" at bounding box center [52, 76] width 105 height 56
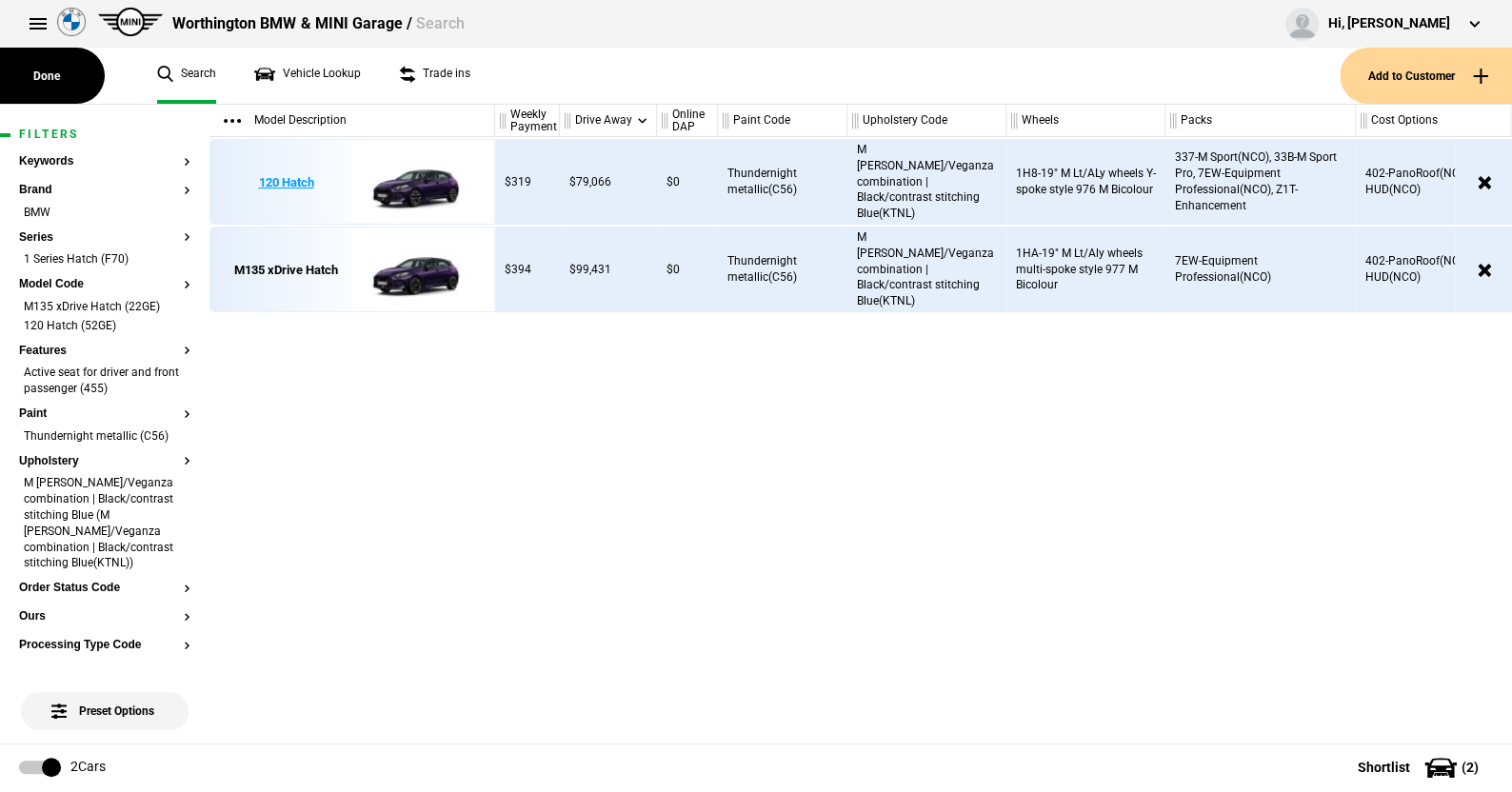
click at [419, 181] on img at bounding box center [418, 183] width 133 height 86
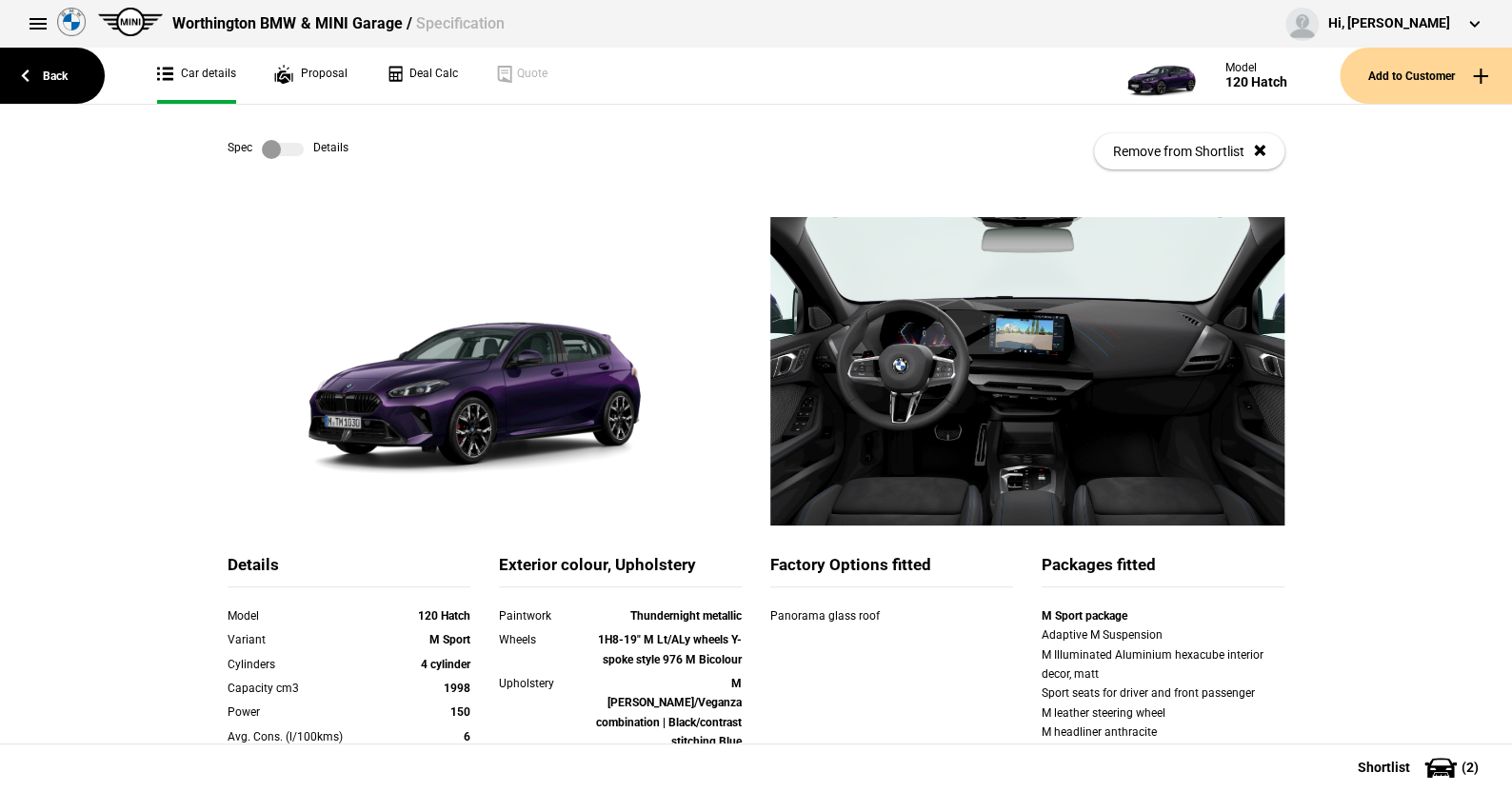
click at [294, 148] on label at bounding box center [283, 150] width 42 height 19
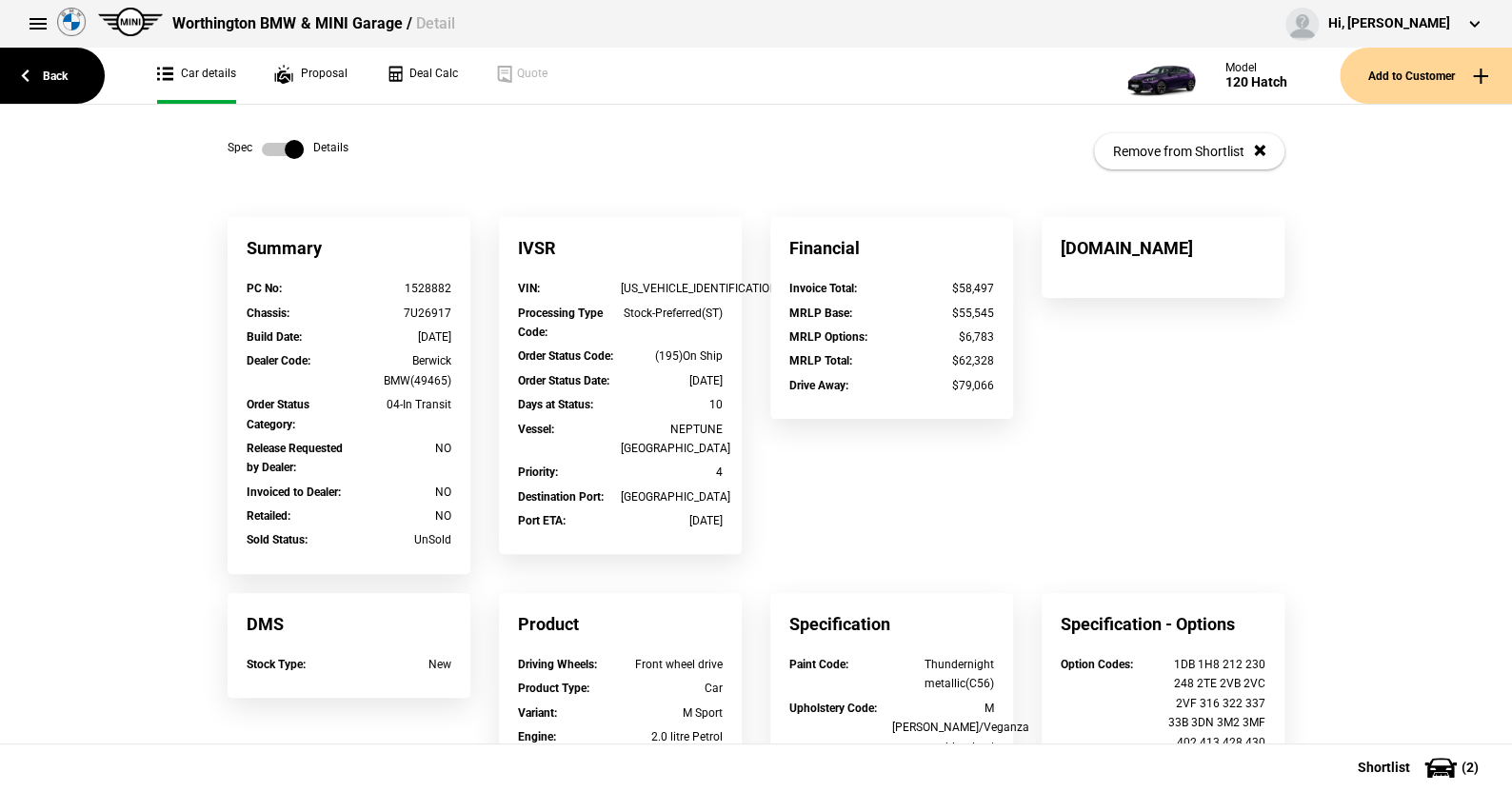
click at [252, 142] on link at bounding box center [282, 150] width 61 height 19
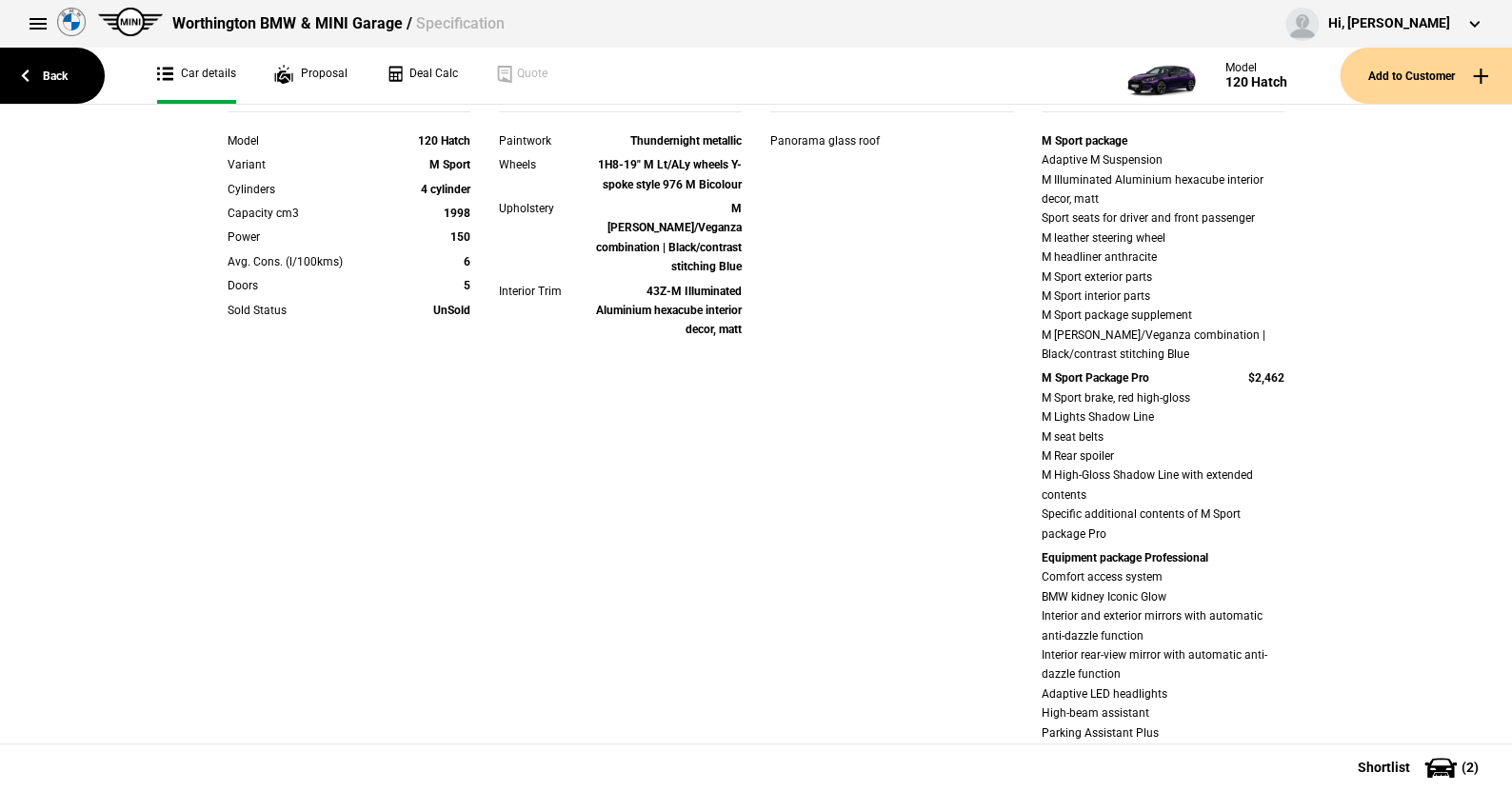
scroll to position [95, 0]
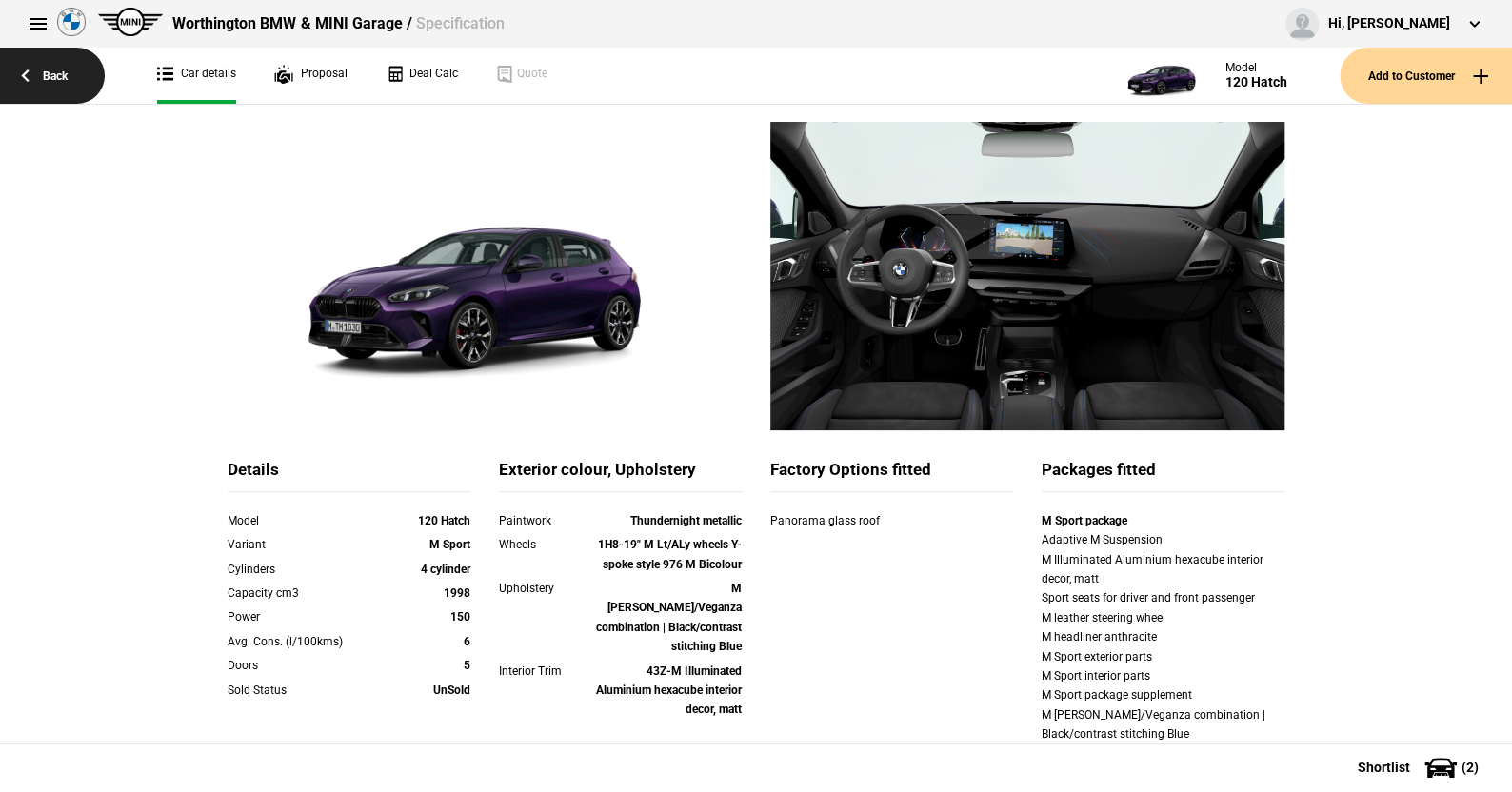
click at [54, 70] on link "Back" at bounding box center [52, 76] width 105 height 56
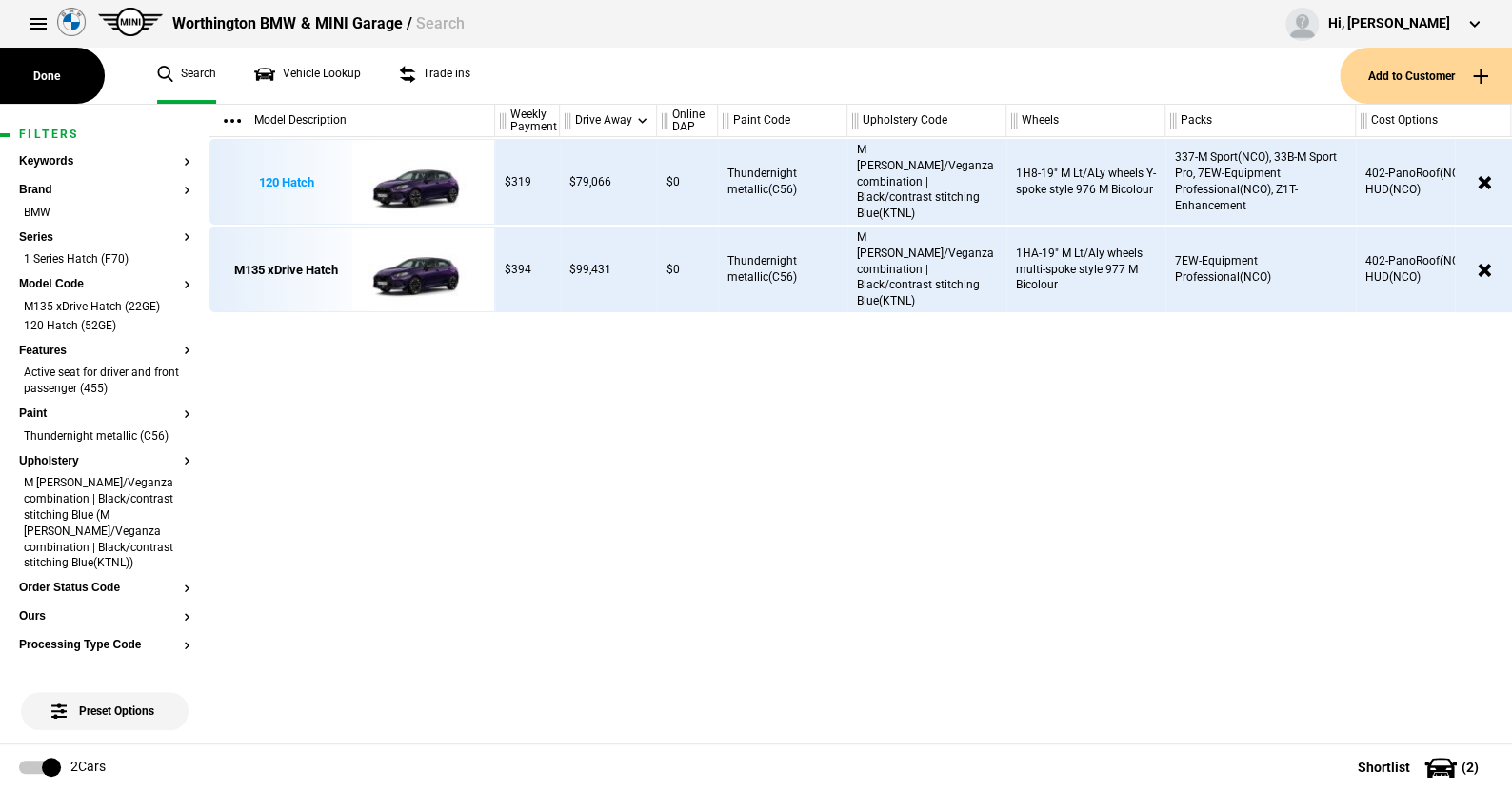
click at [431, 184] on img at bounding box center [418, 183] width 133 height 86
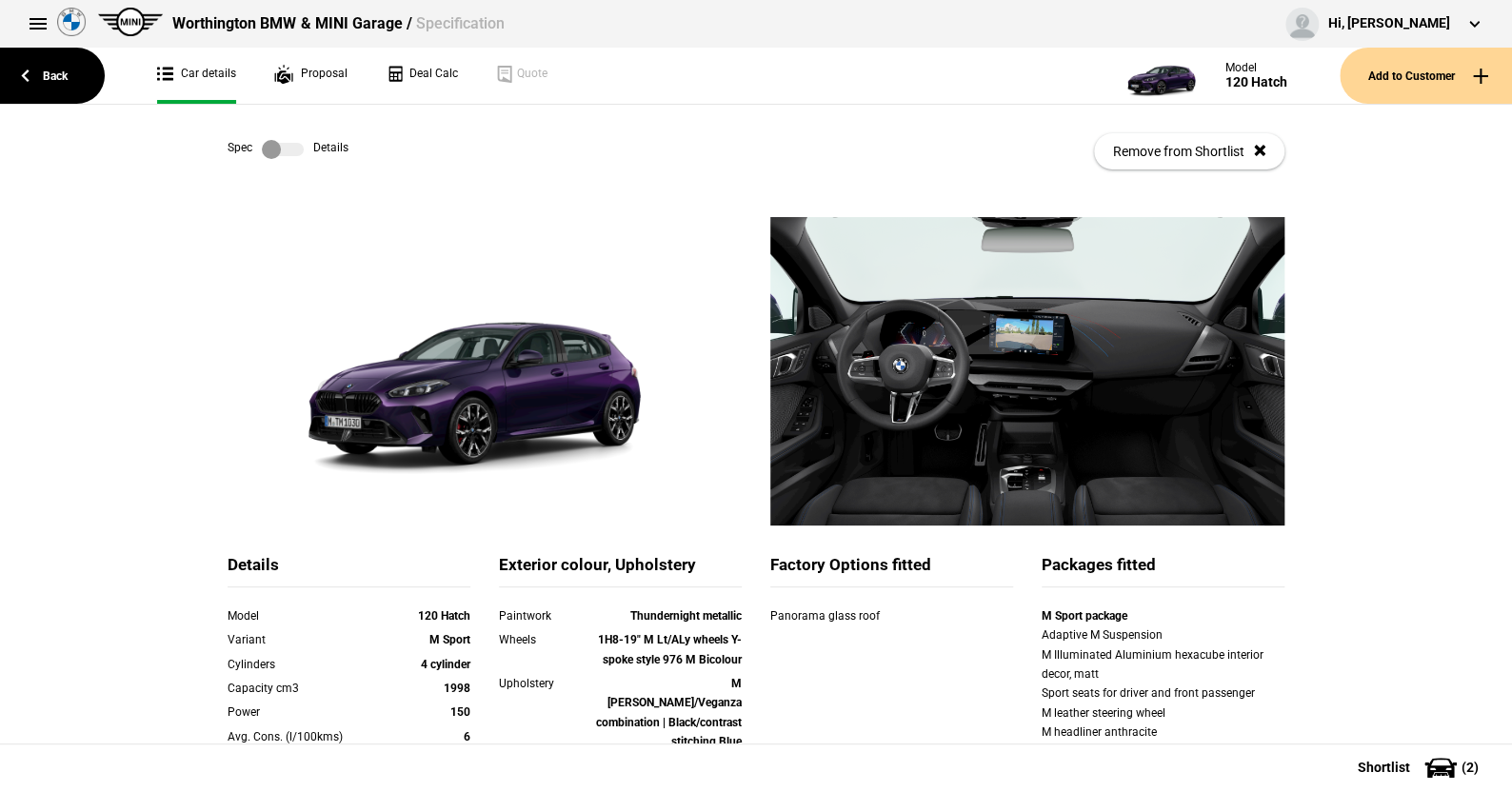
click at [293, 153] on label at bounding box center [283, 150] width 42 height 19
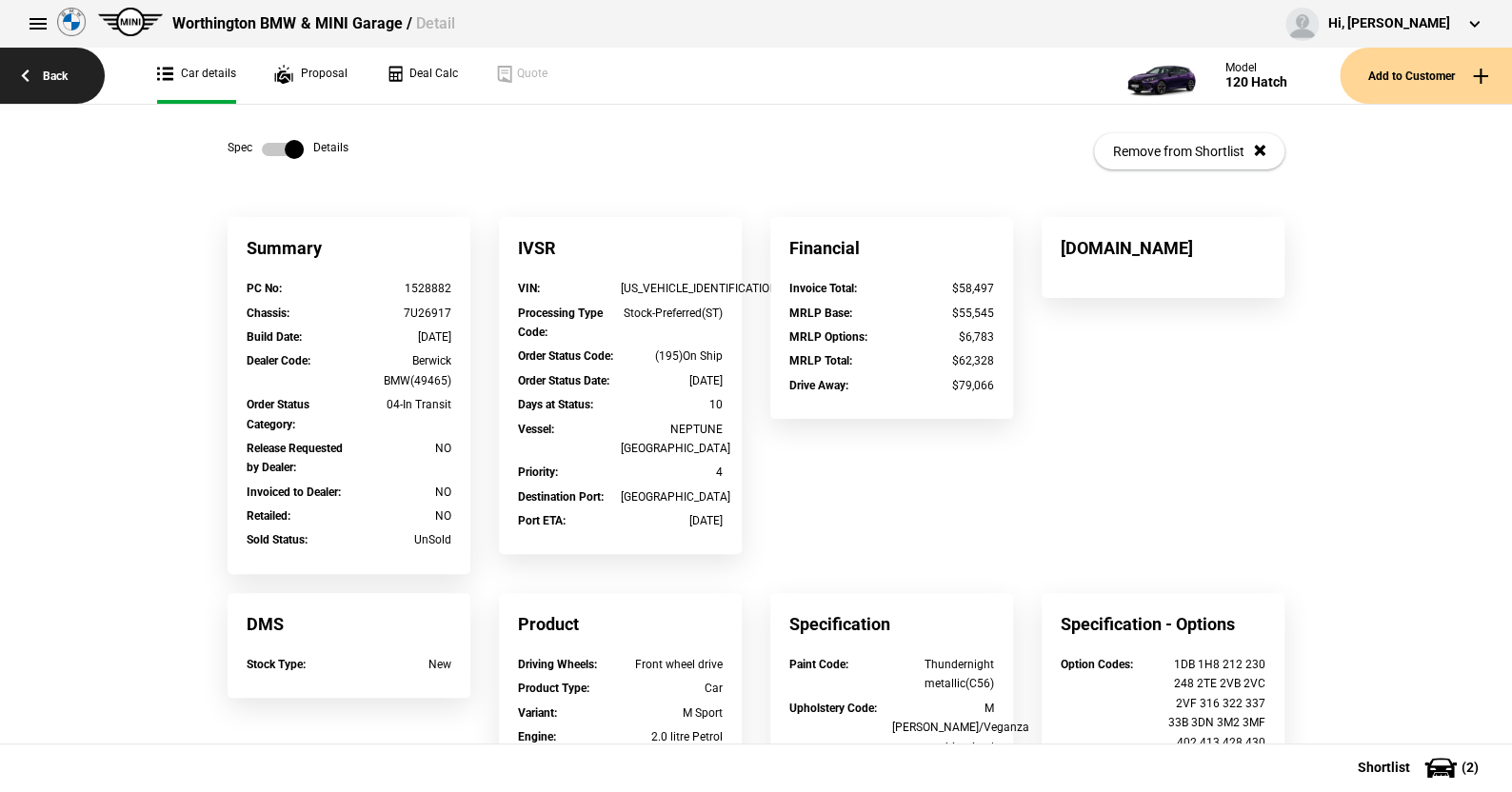
click at [50, 74] on link "Back" at bounding box center [52, 76] width 105 height 56
